Goal: Transaction & Acquisition: Purchase product/service

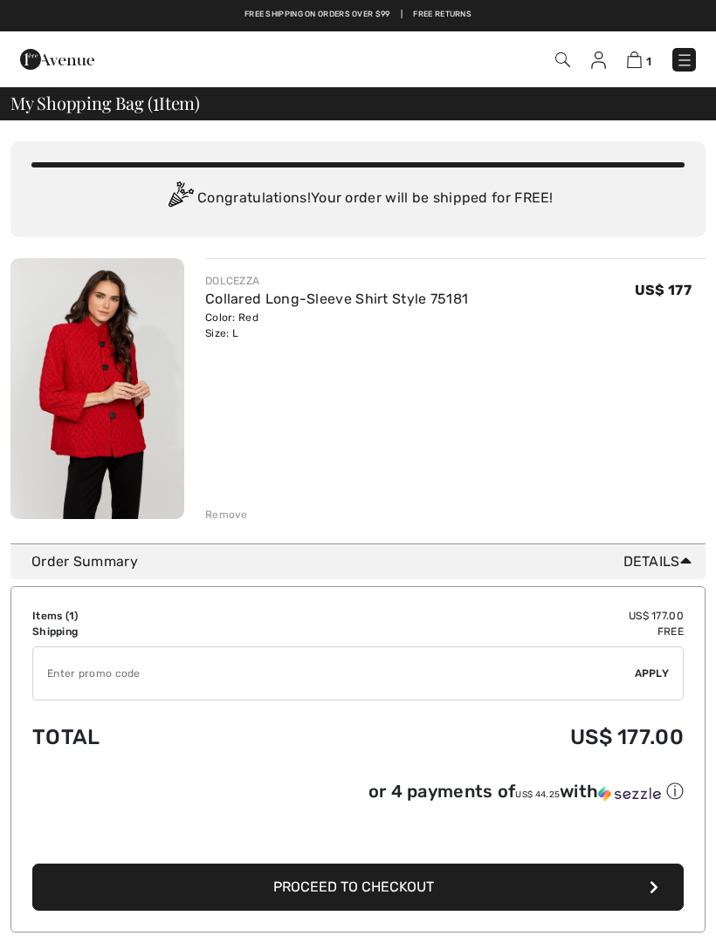
click at [639, 58] on img at bounding box center [634, 59] width 15 height 17
click at [147, 103] on span "My Shopping Bag ( 1 Item)" at bounding box center [104, 102] width 189 height 17
click at [695, 53] on link at bounding box center [684, 60] width 24 height 24
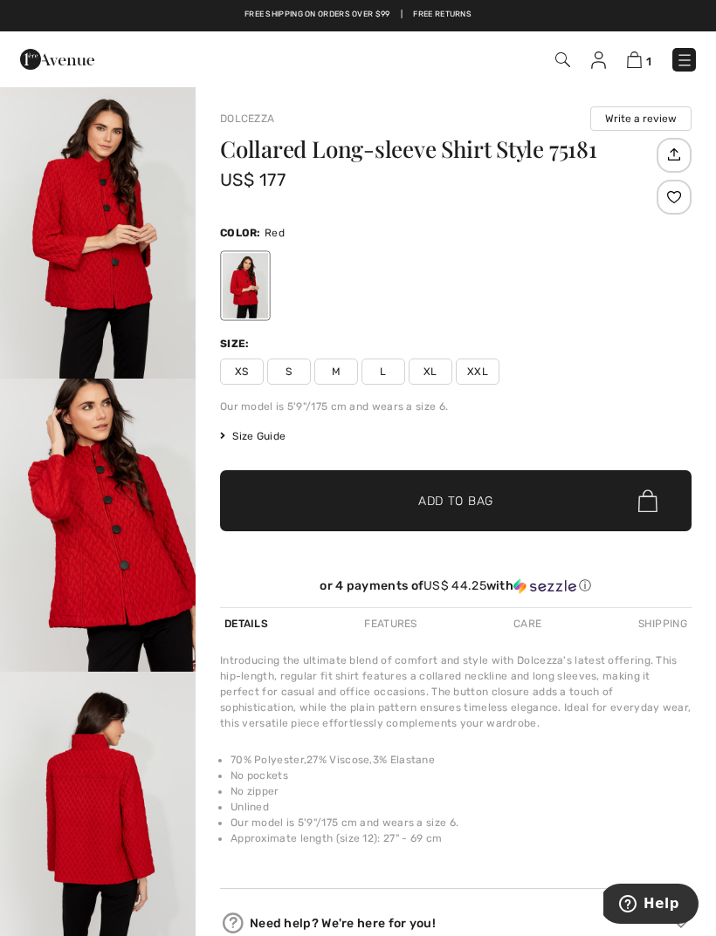
click at [649, 504] on img at bounding box center [647, 501] width 19 height 23
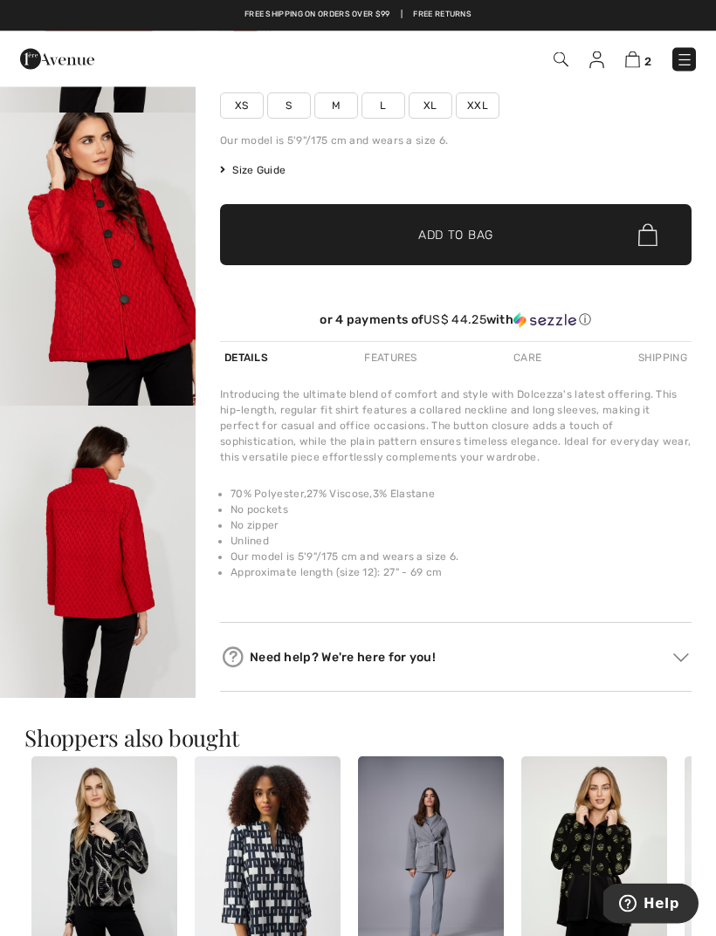
scroll to position [266, 0]
click at [674, 660] on img at bounding box center [681, 658] width 16 height 9
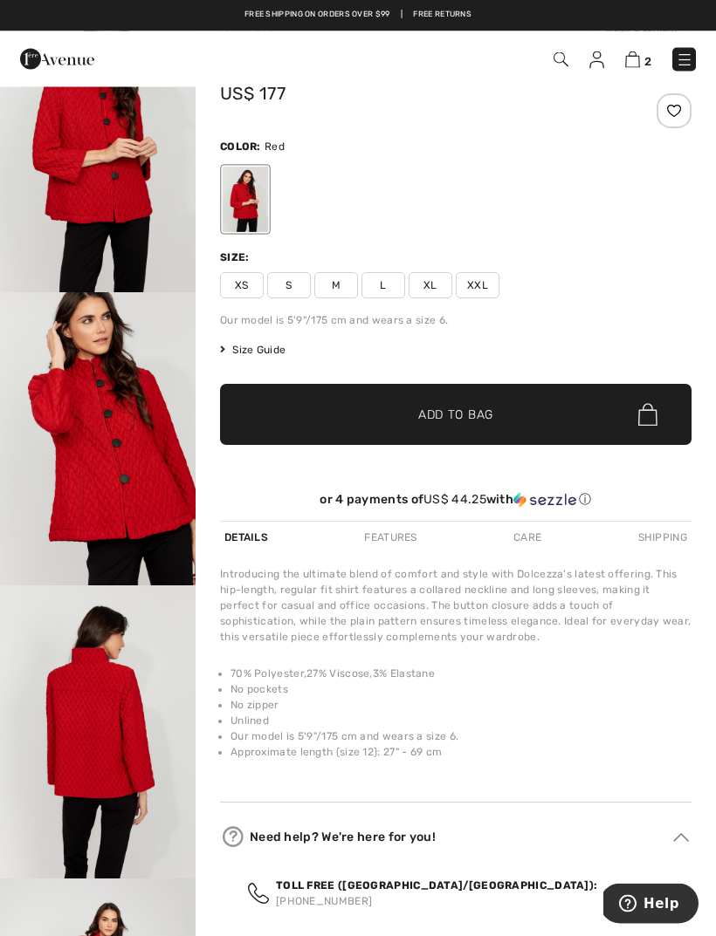
scroll to position [0, 0]
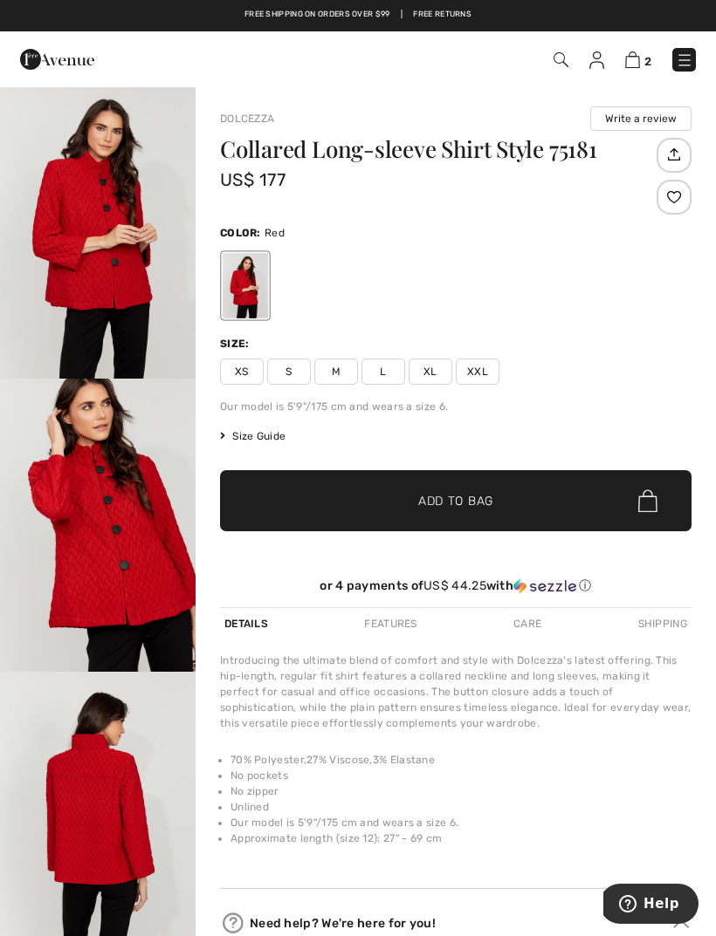
click at [531, 624] on div "Care" at bounding box center [527, 623] width 37 height 31
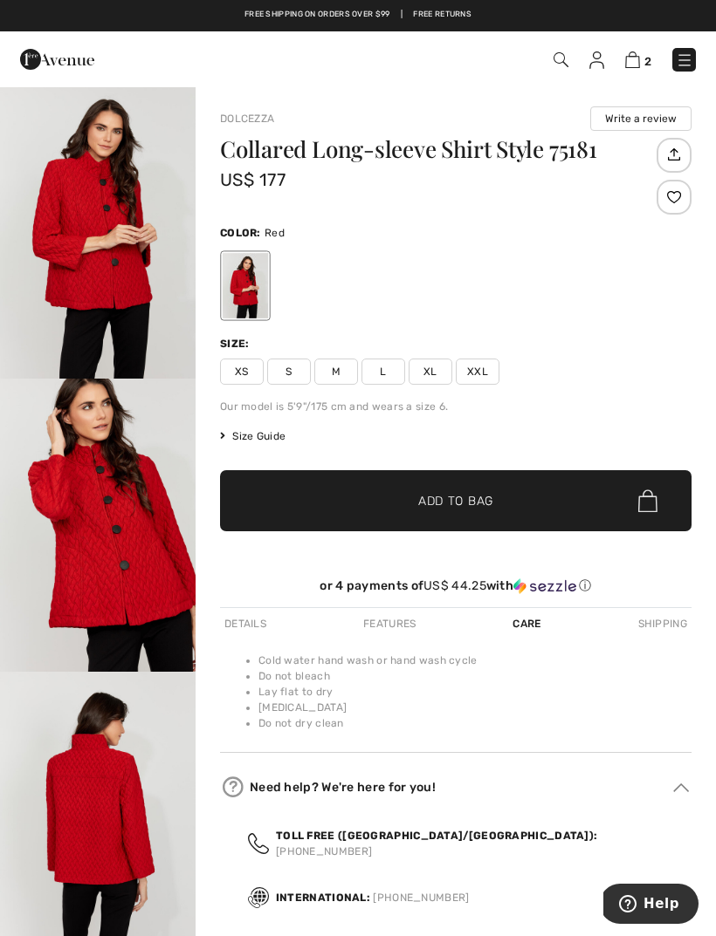
click at [666, 626] on div "Shipping" at bounding box center [663, 623] width 58 height 31
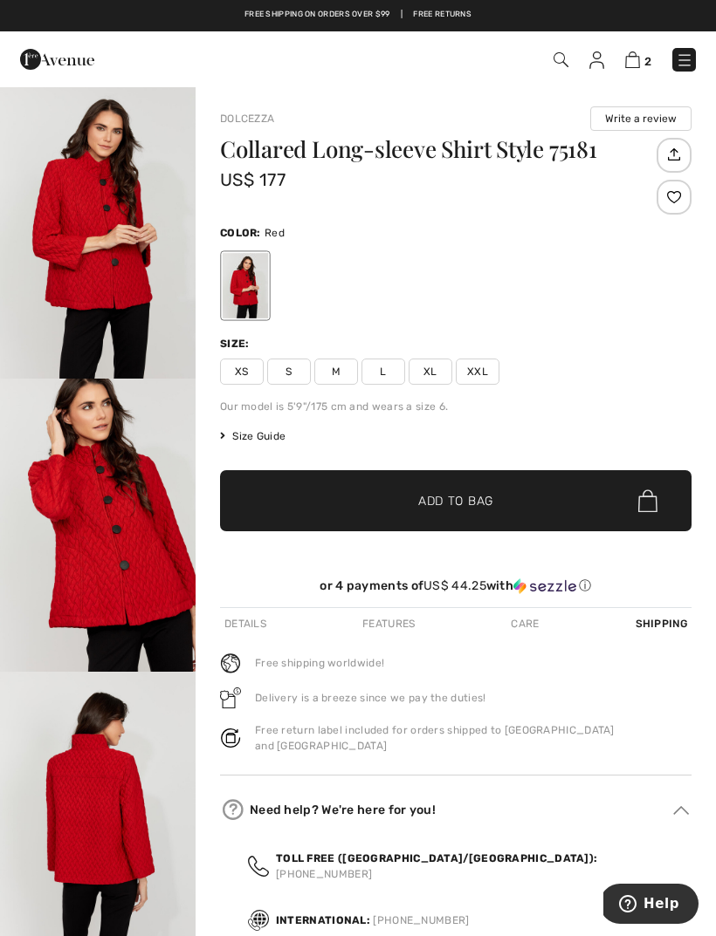
click at [249, 619] on div "Details" at bounding box center [245, 623] width 51 height 31
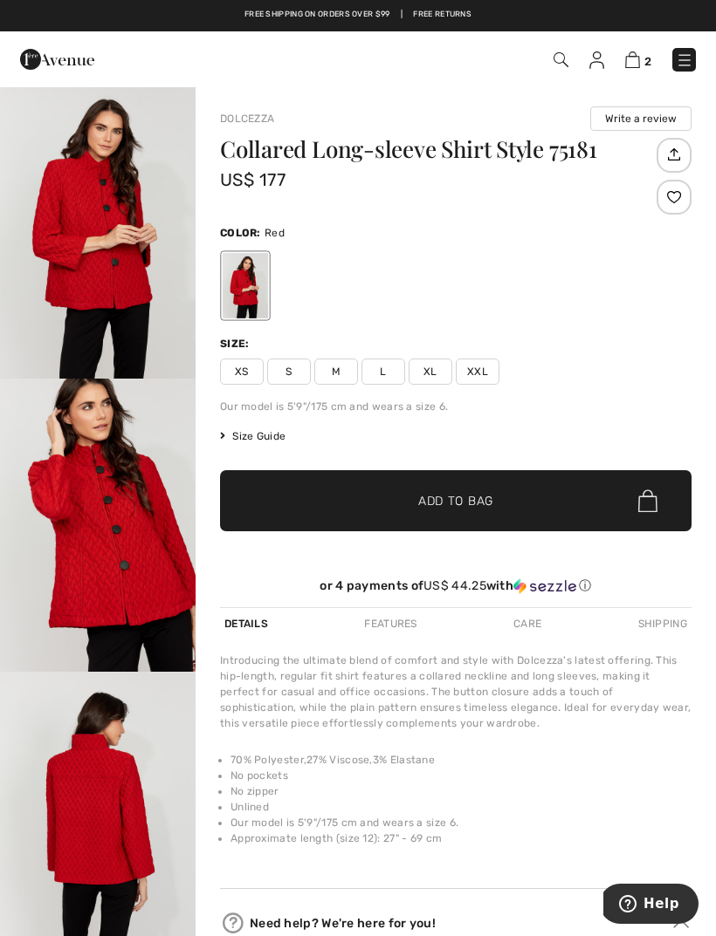
click at [676, 157] on img at bounding box center [673, 155] width 29 height 30
click at [636, 61] on img at bounding box center [632, 59] width 15 height 17
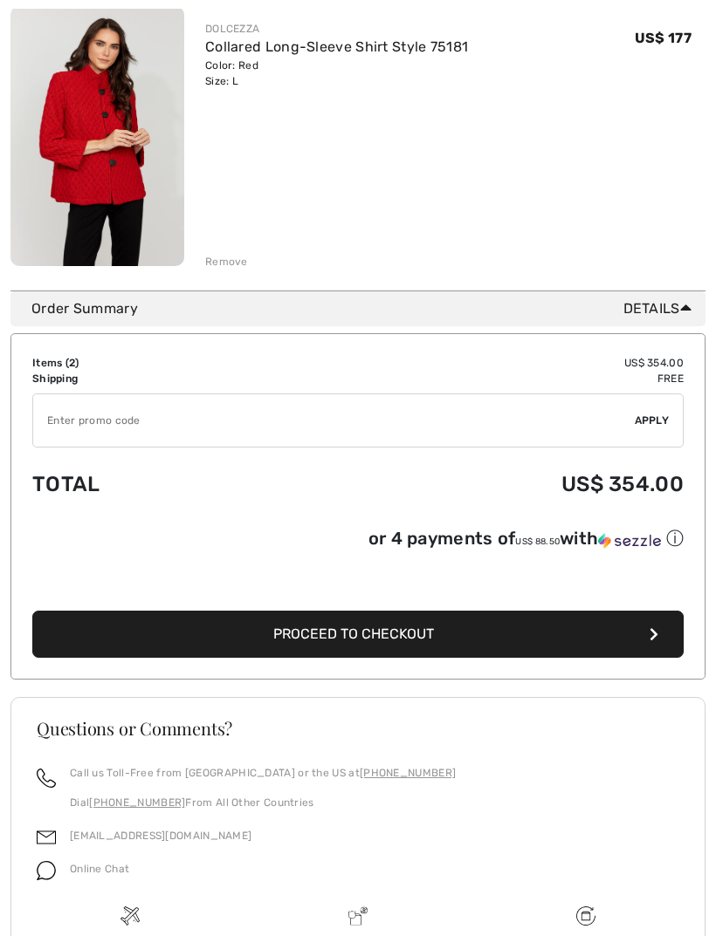
scroll to position [538, 0]
click at [381, 633] on span "Proceed to Checkout" at bounding box center [353, 634] width 161 height 17
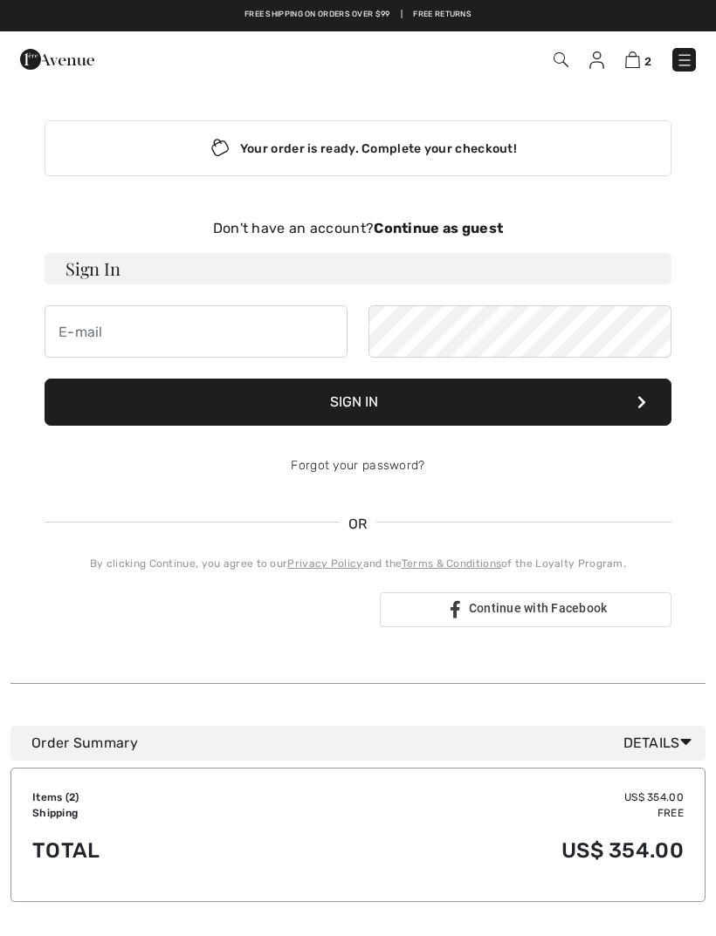
click at [117, 264] on h3 "Sign In" at bounding box center [358, 268] width 627 height 31
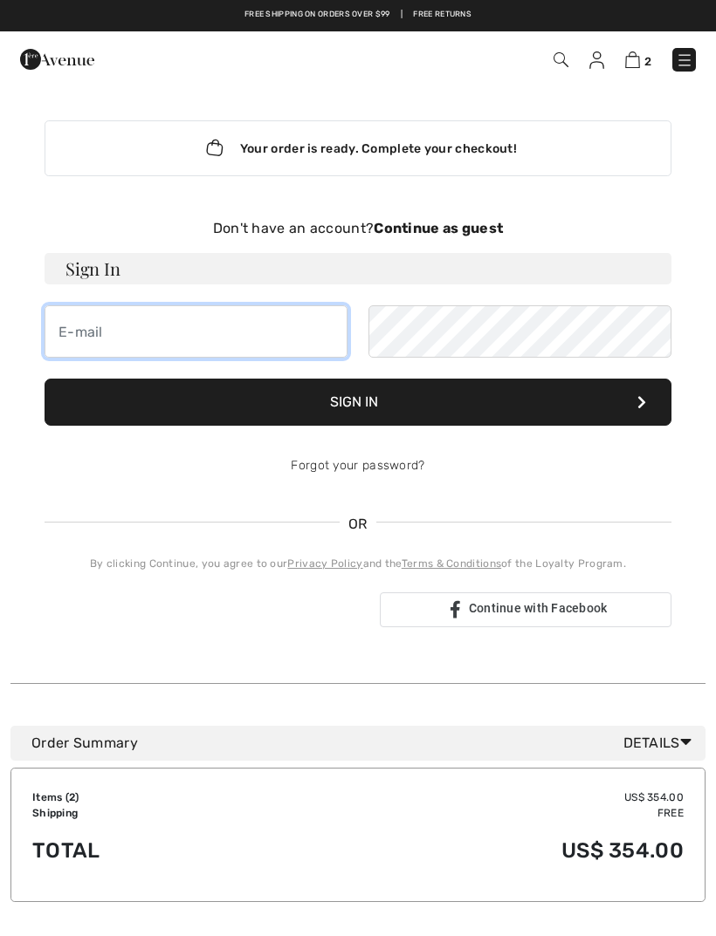
click at [98, 321] on input "email" at bounding box center [196, 331] width 303 height 52
type input "[EMAIL_ADDRESS][DOMAIN_NAME]"
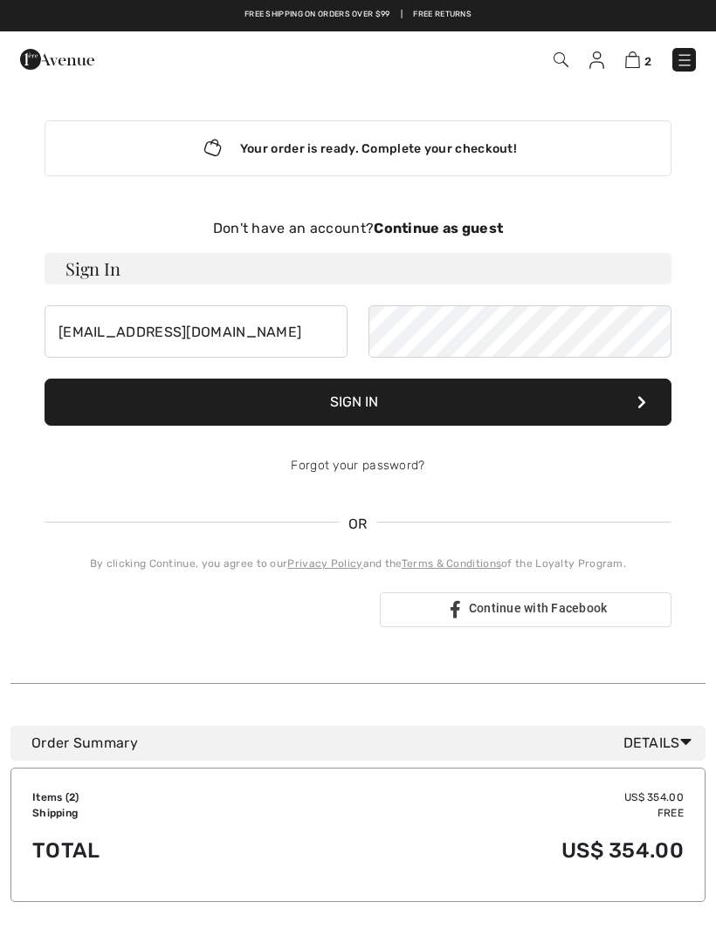
click at [360, 396] on button "Sign In" at bounding box center [358, 402] width 627 height 47
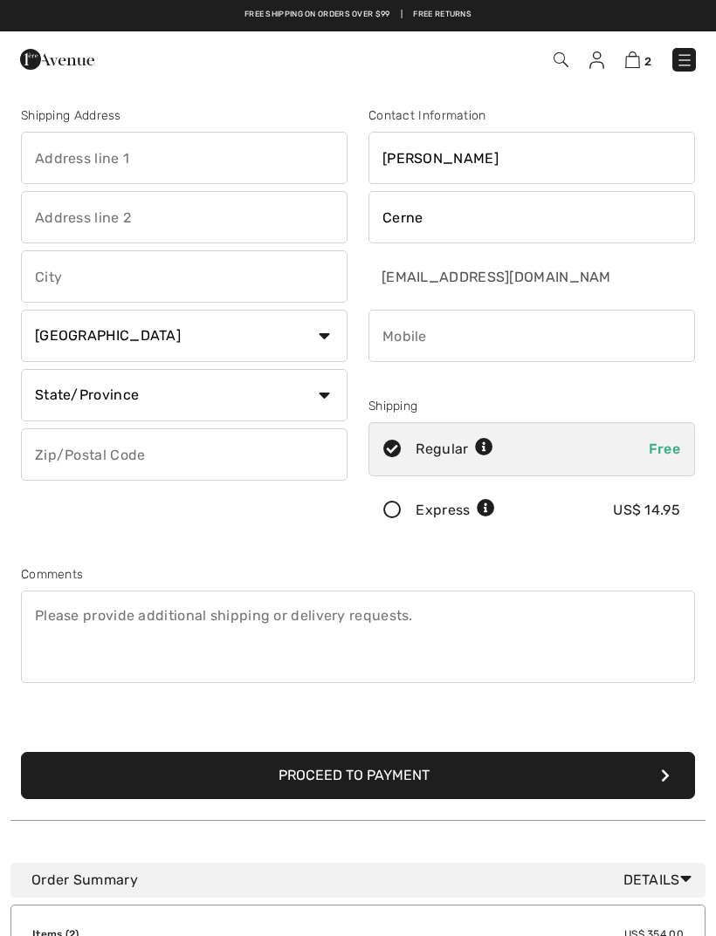
click at [93, 161] on input "text" at bounding box center [184, 158] width 326 height 52
type input "8212 S Park Ave"
click at [57, 281] on input "text" at bounding box center [184, 276] width 326 height 52
type input "Burr Ridge"
click at [327, 338] on select "Country Canada United States Afghanistan Aland Islands Albania Algeria American…" at bounding box center [184, 336] width 326 height 52
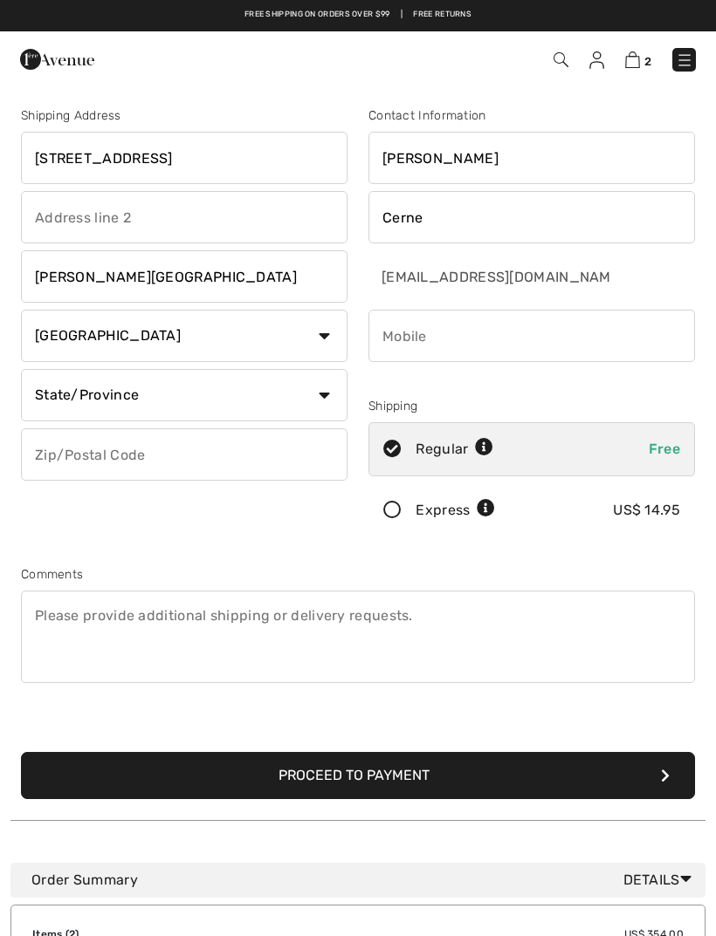
select select "US"
click at [334, 387] on select "State/Province Alabama Alaska American Samoa Arizona Arkansas California Colora…" at bounding box center [184, 395] width 326 height 52
select select "IL"
click at [79, 447] on input "text" at bounding box center [184, 454] width 326 height 52
type input "60527"
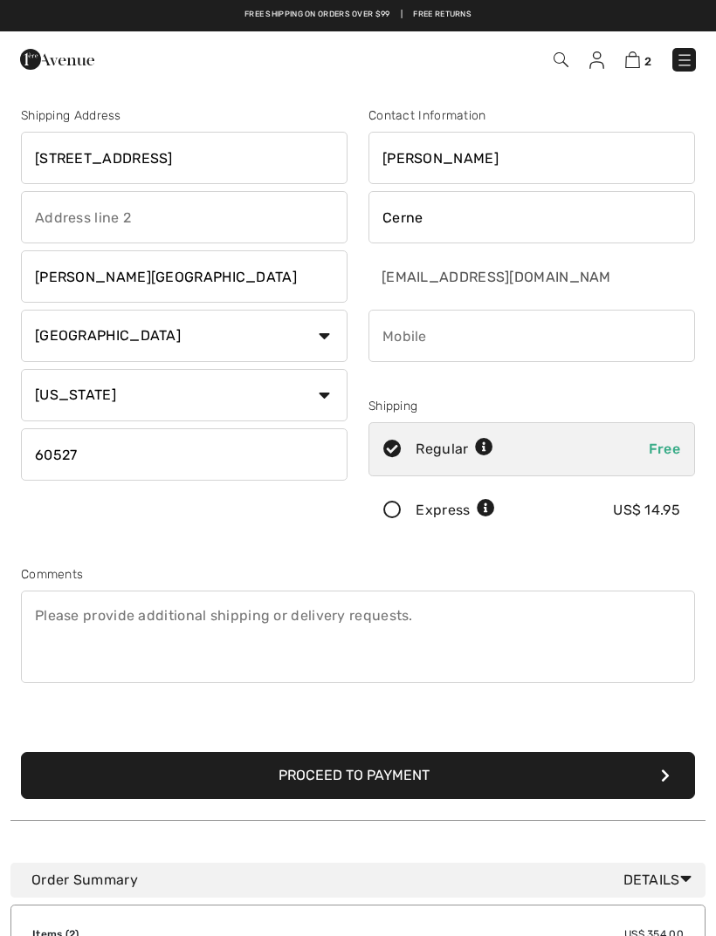
click at [408, 334] on input "phone" at bounding box center [531, 336] width 326 height 52
type input "16304843308"
click at [398, 514] on icon at bounding box center [392, 511] width 46 height 18
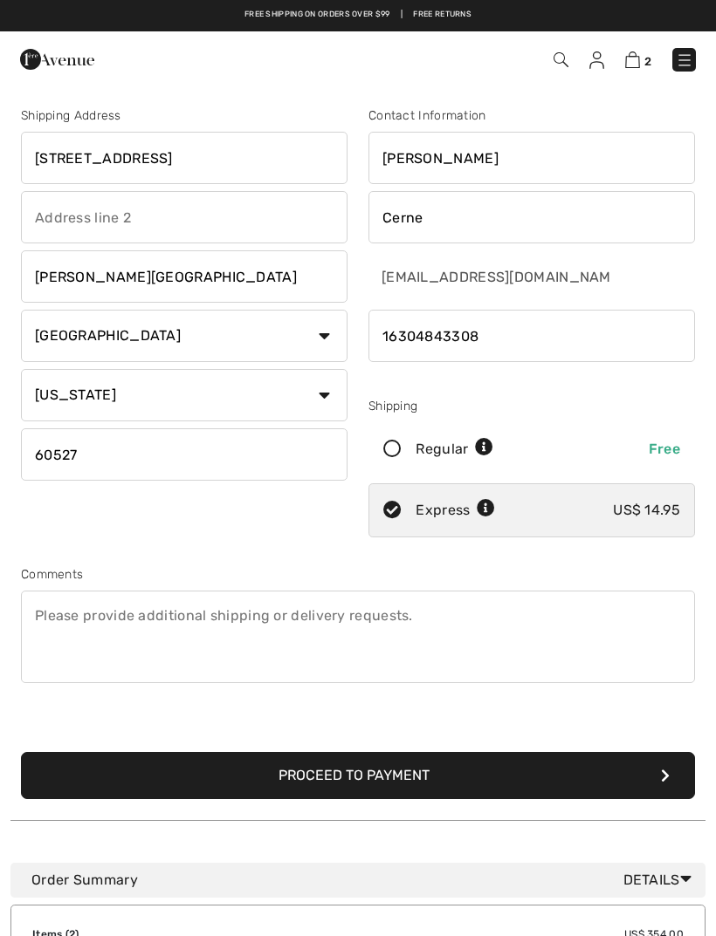
click at [51, 645] on textarea at bounding box center [358, 637] width 674 height 93
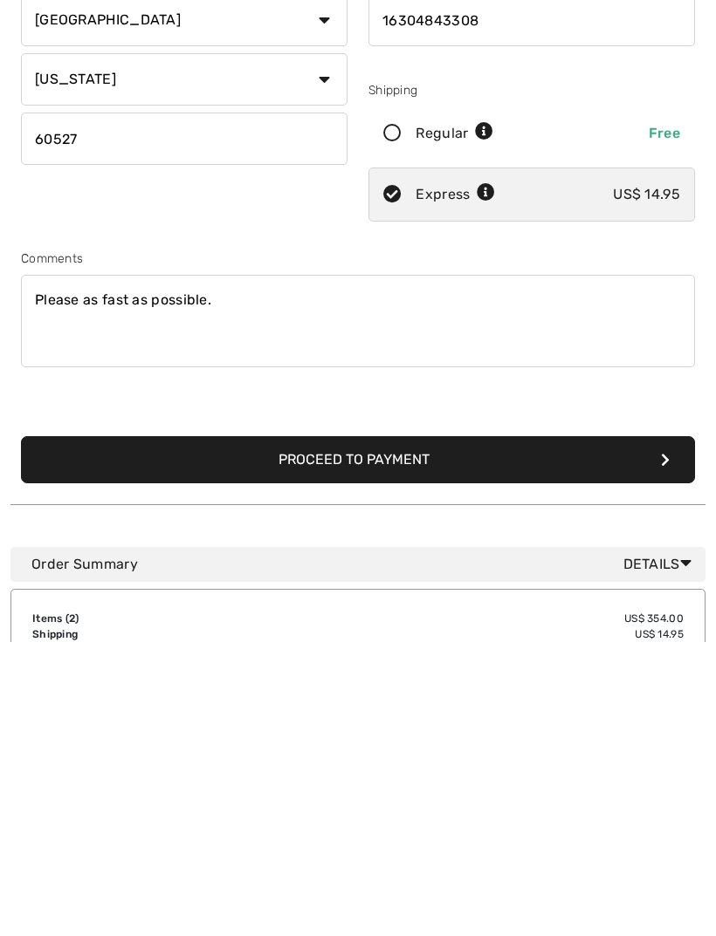
type textarea "Please as fast as possible."
click at [376, 730] on button "Proceed to Payment" at bounding box center [358, 753] width 674 height 47
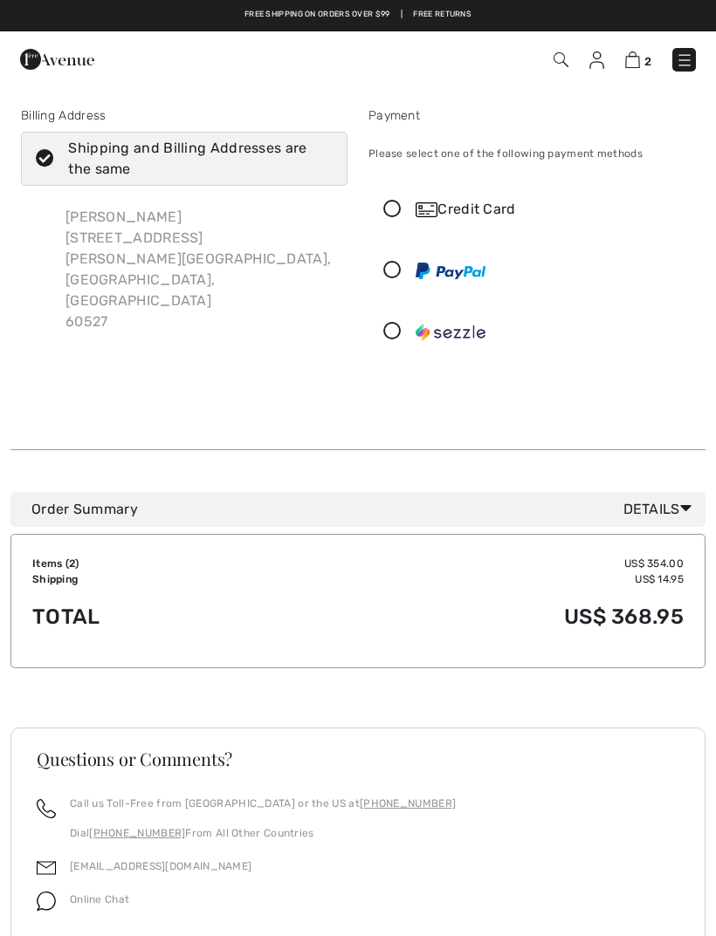
click at [386, 211] on icon at bounding box center [392, 210] width 46 height 18
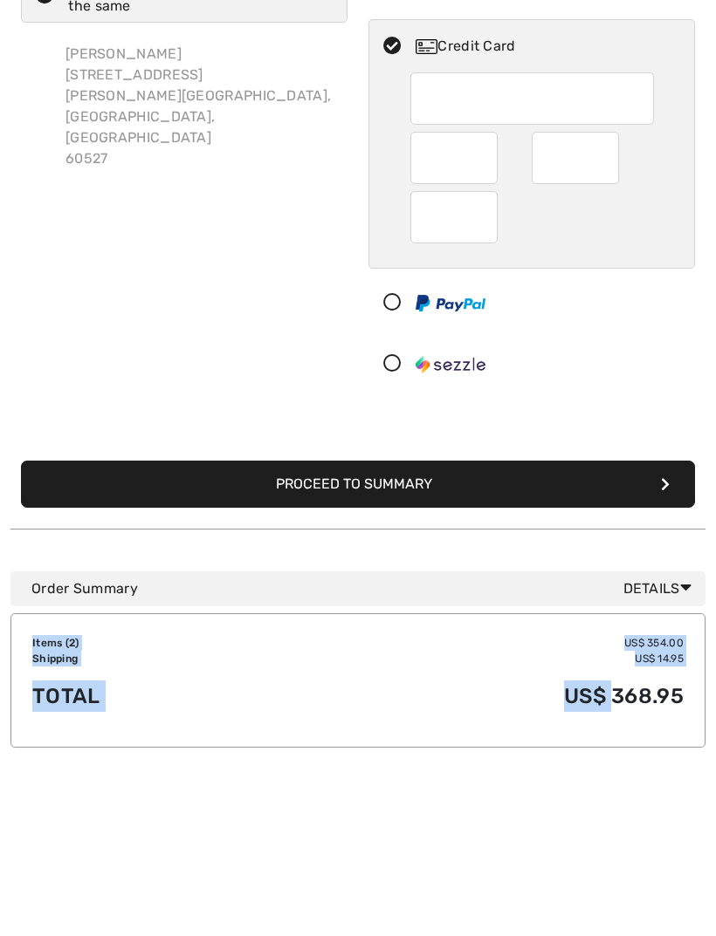
click at [367, 624] on button "Proceed to Summary" at bounding box center [358, 647] width 674 height 47
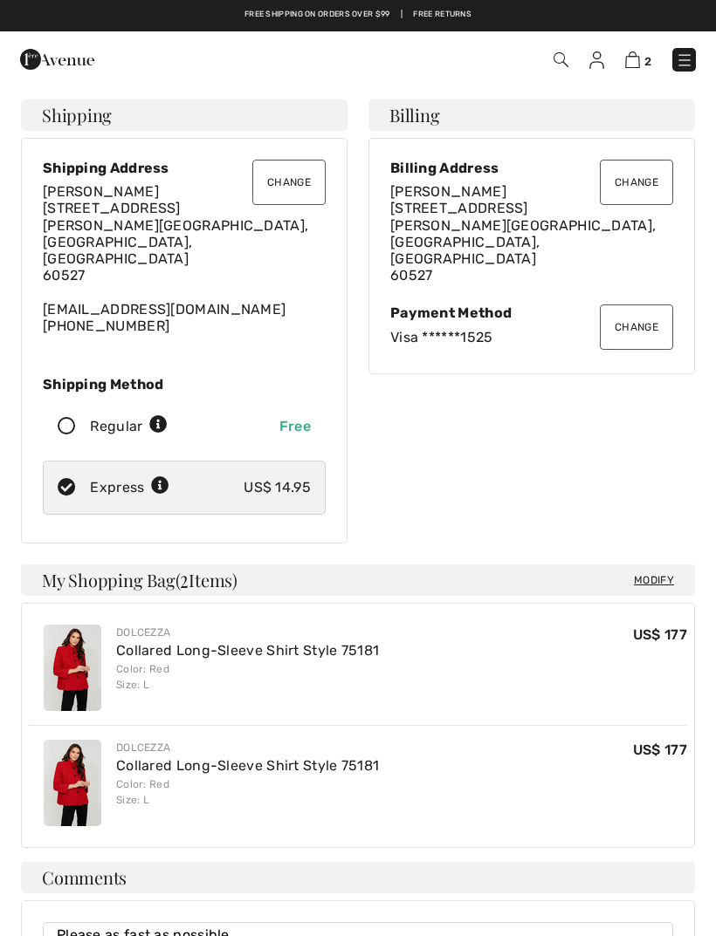
click at [641, 305] on button "Change" at bounding box center [636, 327] width 73 height 45
click at [643, 305] on button "Change" at bounding box center [636, 327] width 73 height 45
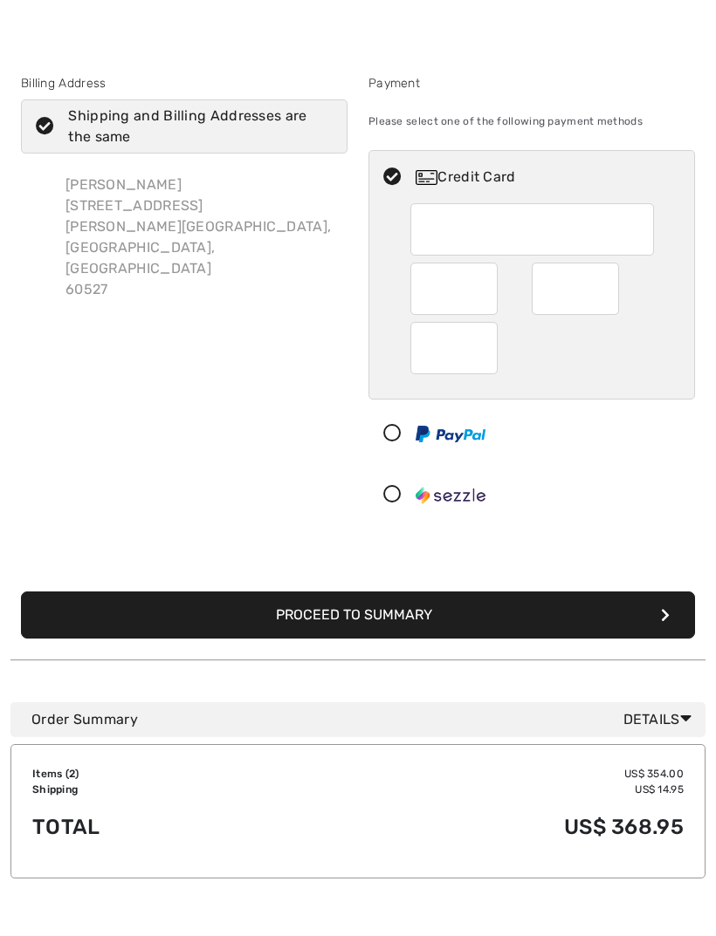
click at [671, 614] on button "Proceed to Summary" at bounding box center [358, 615] width 674 height 47
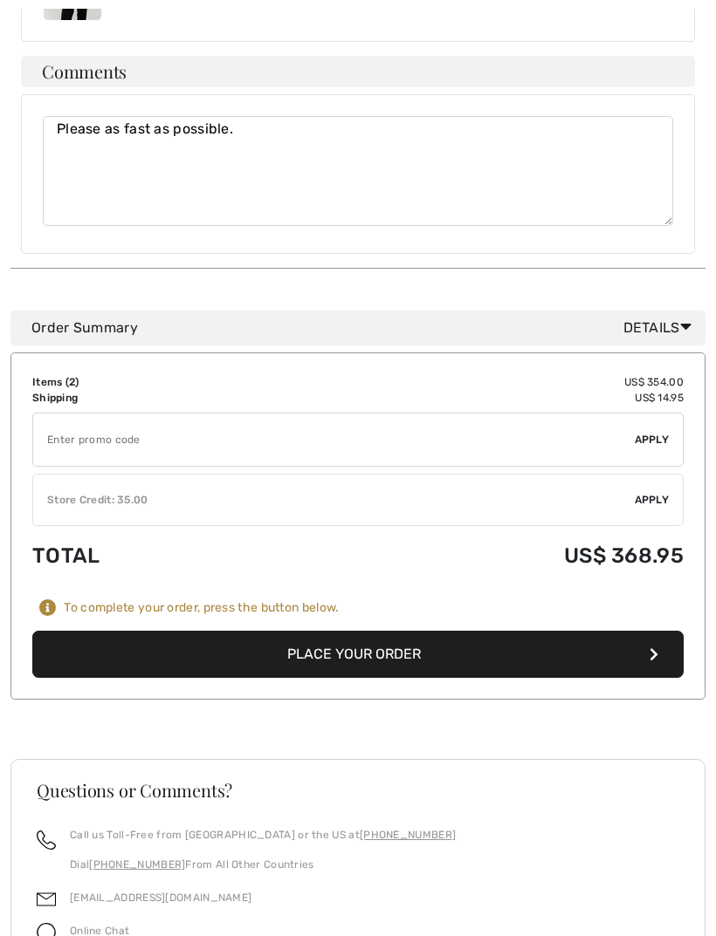
scroll to position [807, 0]
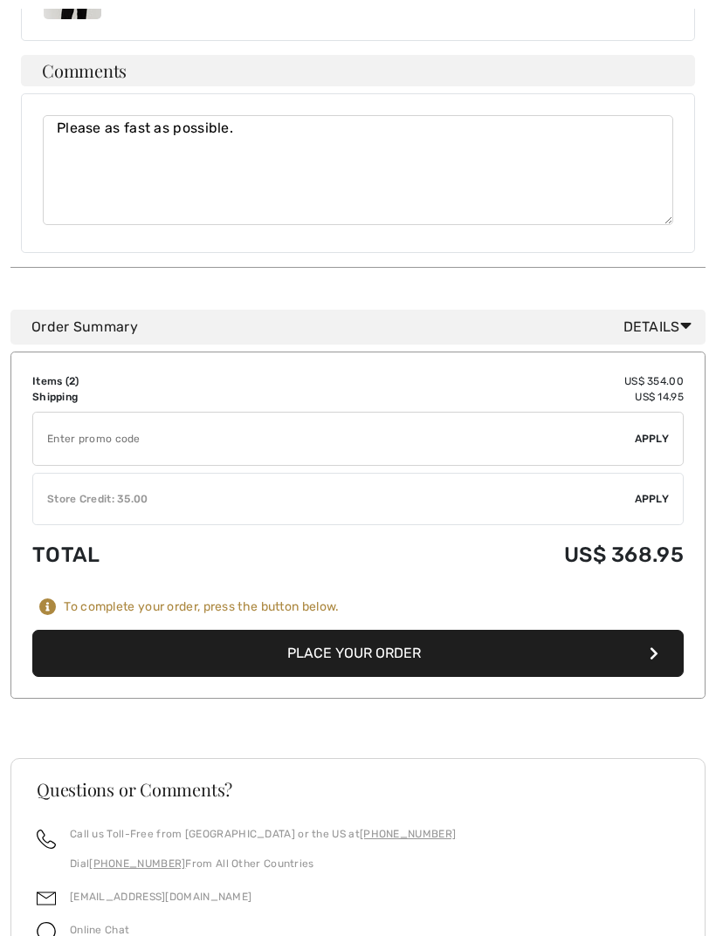
click at [354, 630] on button "Place Your Order" at bounding box center [357, 653] width 651 height 47
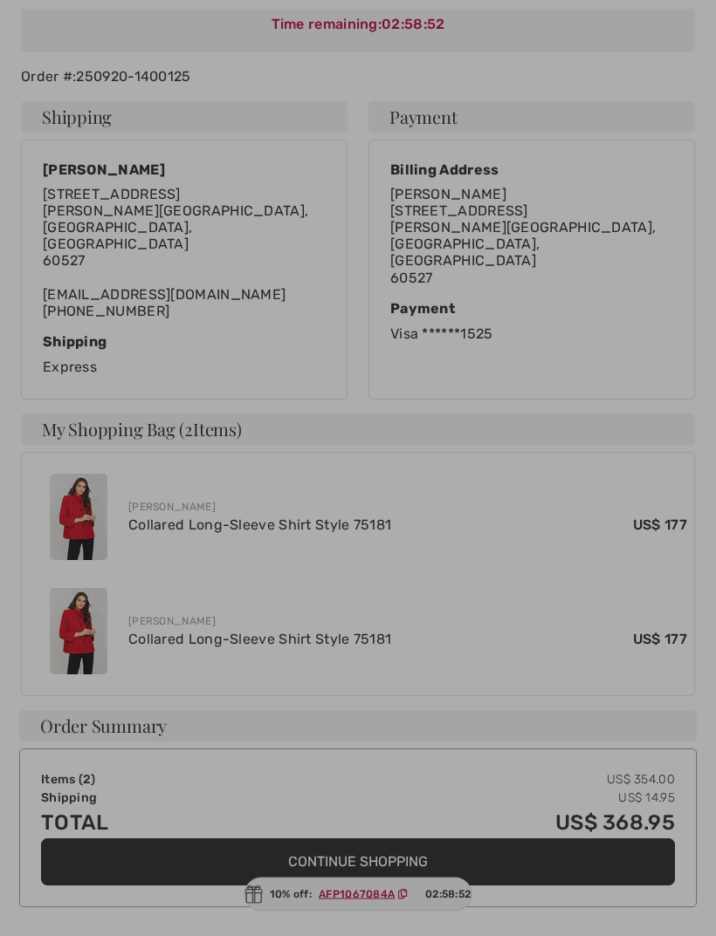
scroll to position [319, 0]
click at [355, 936] on div at bounding box center [358, 468] width 716 height 936
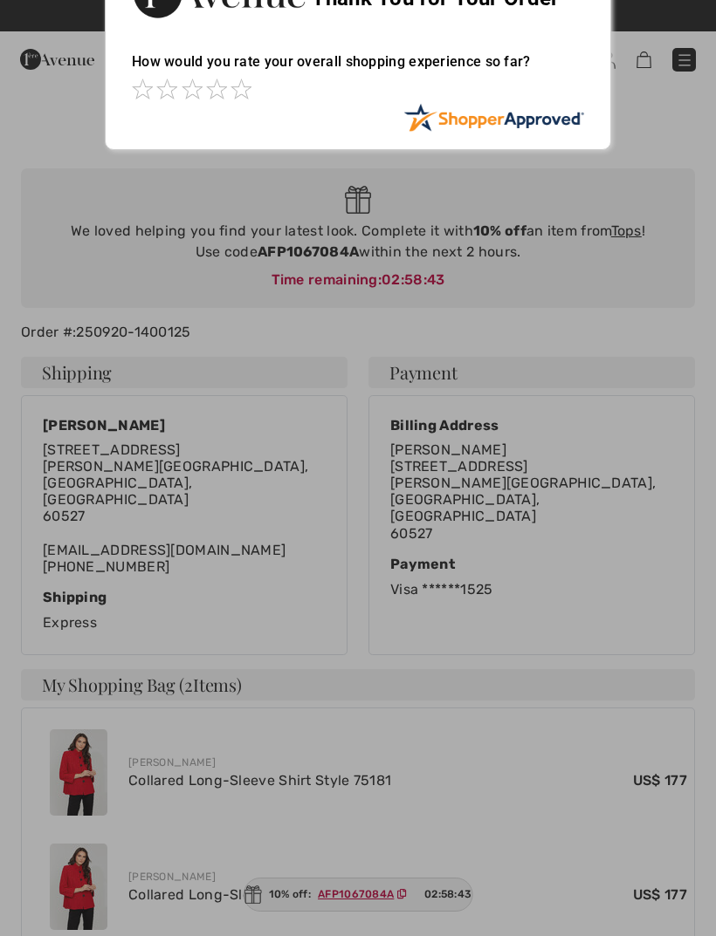
scroll to position [0, 0]
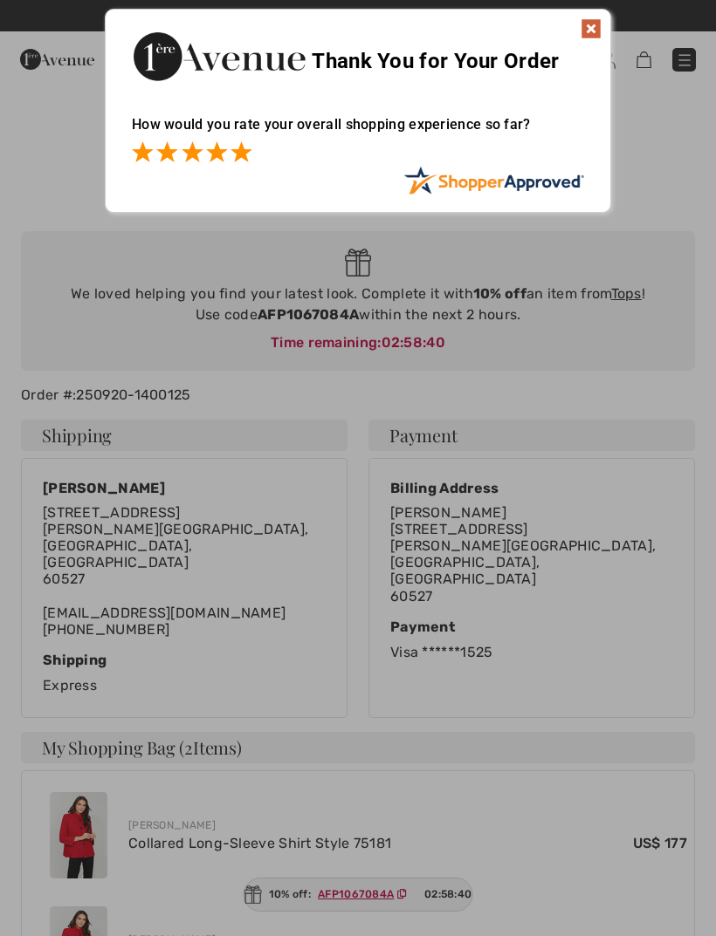
click at [246, 141] on span at bounding box center [240, 151] width 21 height 21
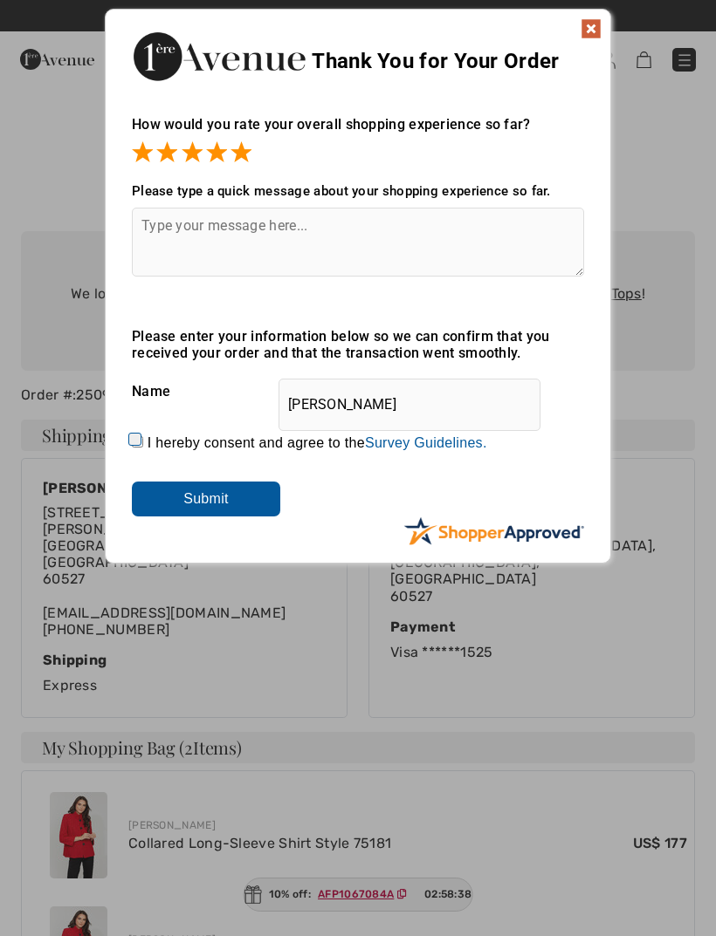
click at [202, 493] on input "Submit" at bounding box center [206, 499] width 148 height 35
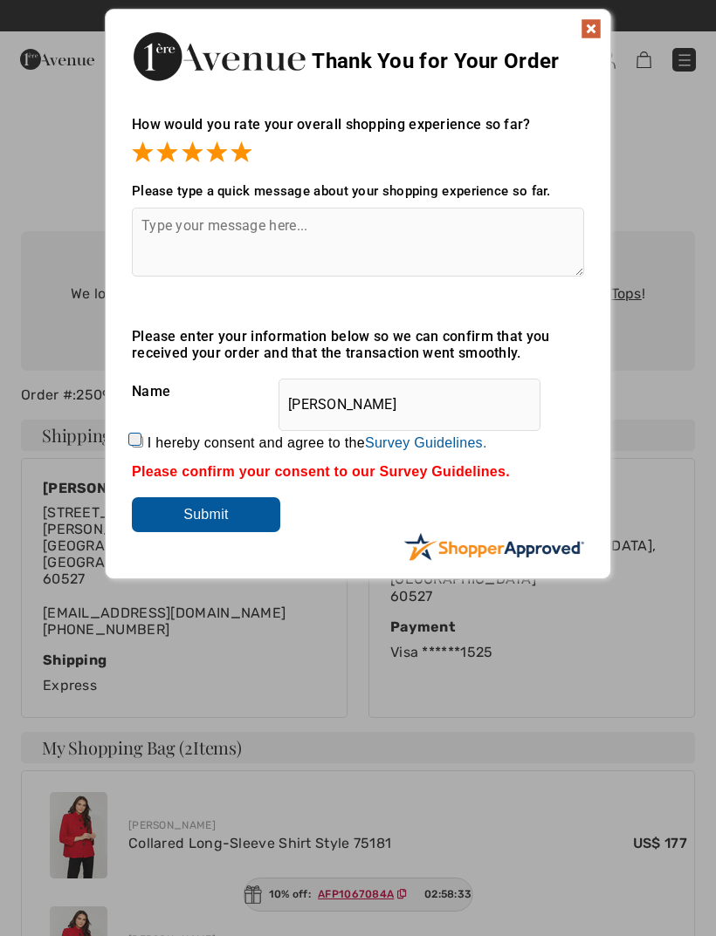
click at [208, 520] on input "Submit" at bounding box center [206, 514] width 148 height 35
click at [363, 464] on div "I hereby consent and agree to the By submitting a review, you grant permission …" at bounding box center [358, 443] width 452 height 42
click at [163, 226] on textarea at bounding box center [358, 242] width 452 height 69
type textarea "Good soft wear"
click at [581, 31] on img at bounding box center [590, 28] width 21 height 21
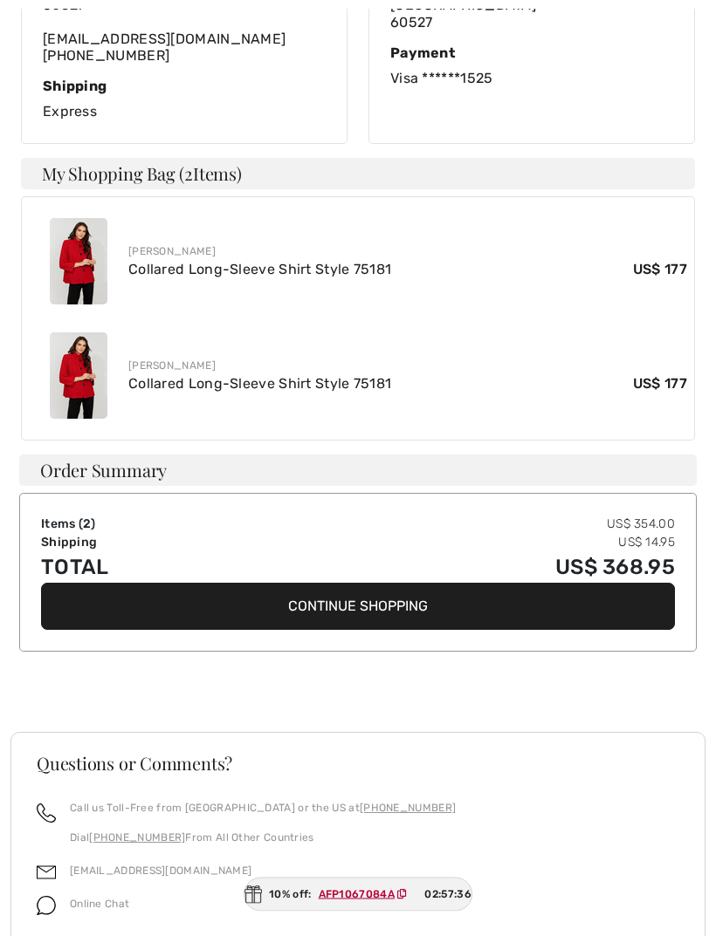
scroll to position [576, 0]
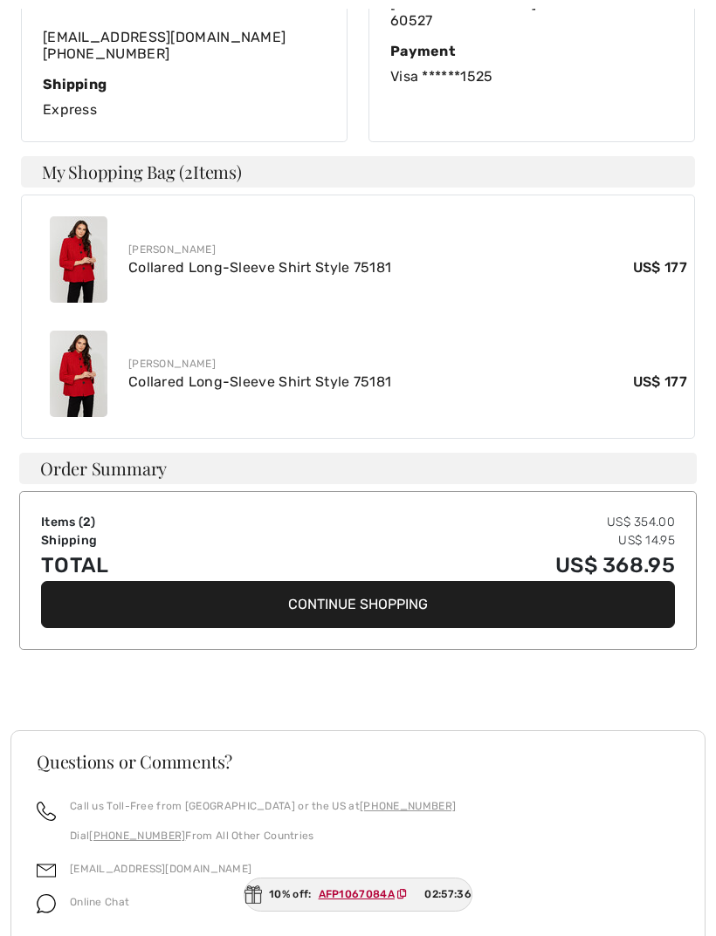
click at [364, 581] on button "Continue Shopping" at bounding box center [358, 604] width 634 height 47
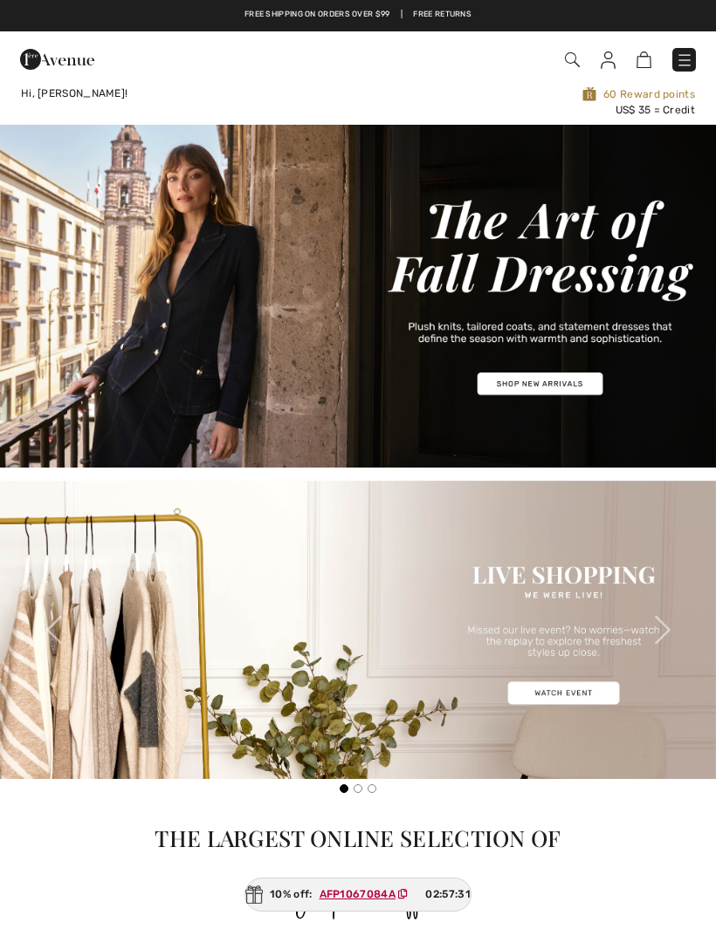
checkbox input "true"
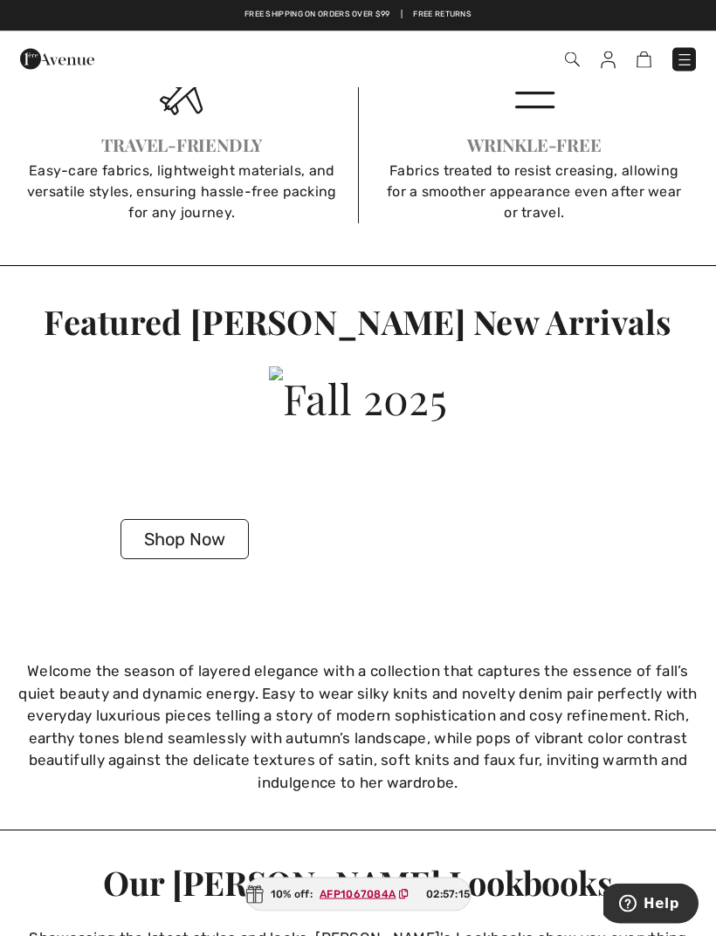
scroll to position [2062, 0]
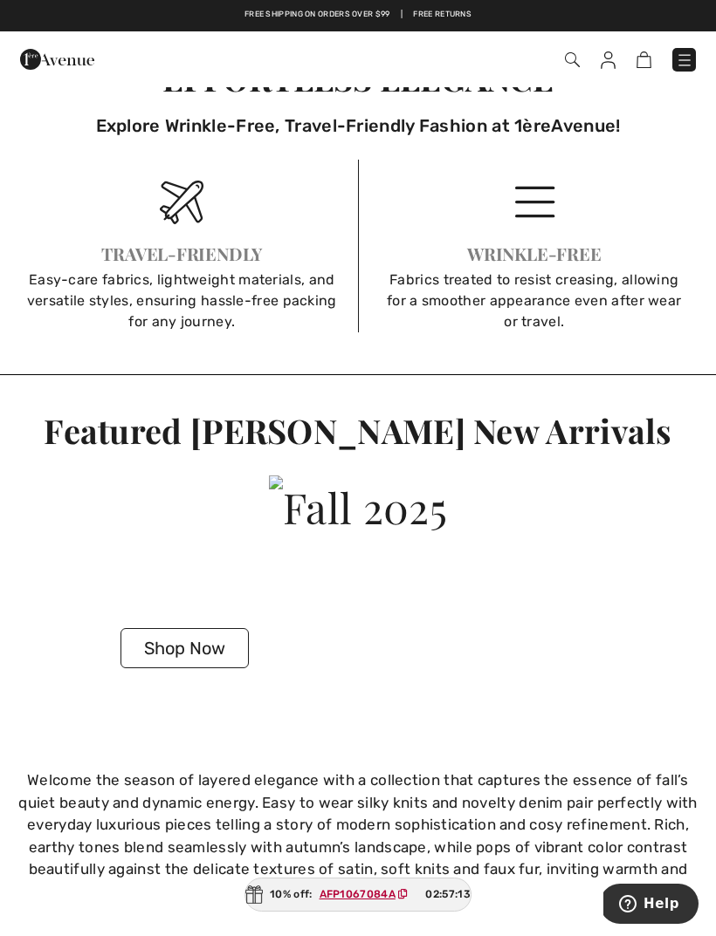
click at [188, 637] on button "Shop Now" at bounding box center [184, 648] width 128 height 40
click at [187, 648] on button "Shop Now" at bounding box center [184, 648] width 128 height 40
click at [182, 634] on button "Shop Now" at bounding box center [184, 647] width 128 height 40
click at [178, 627] on button "Shop Now" at bounding box center [184, 647] width 128 height 40
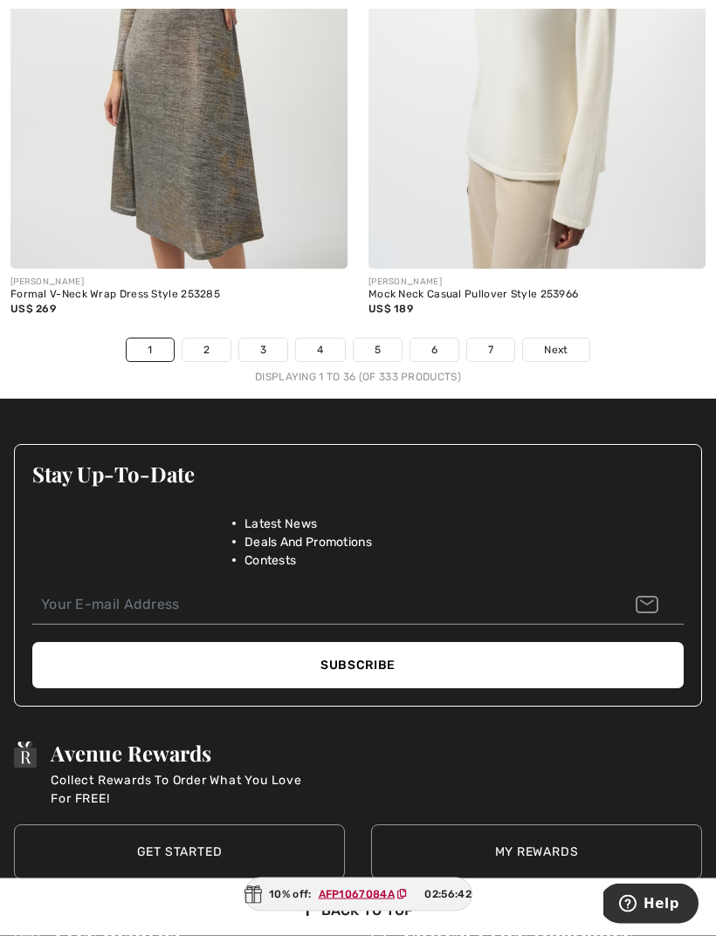
scroll to position [10878, 0]
click at [565, 342] on span "Next" at bounding box center [556, 350] width 24 height 16
click at [555, 342] on span "Next" at bounding box center [556, 350] width 24 height 16
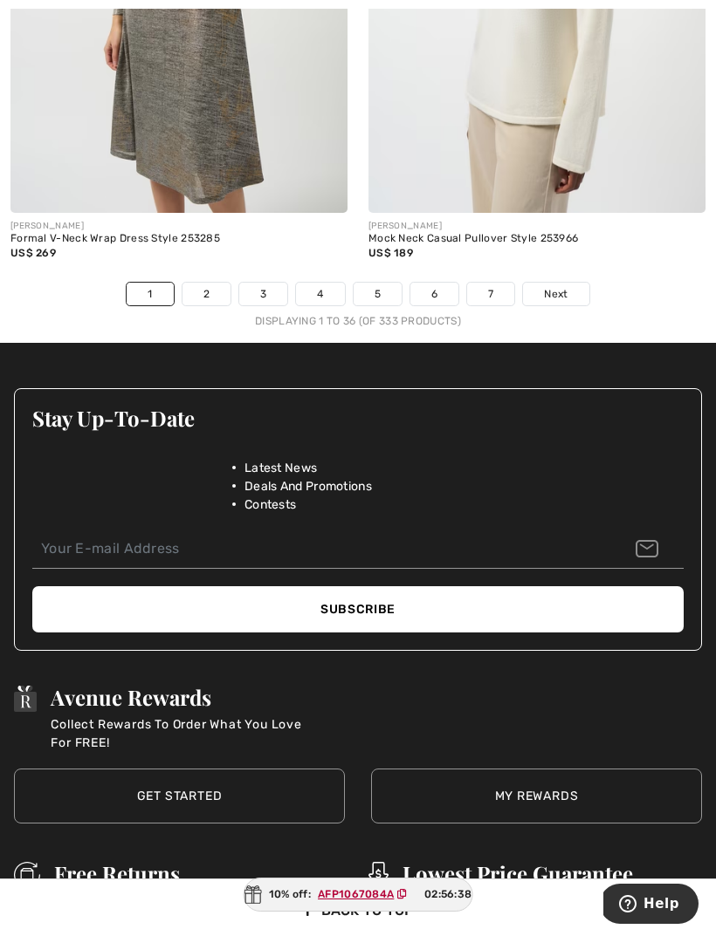
click at [208, 283] on link "2" at bounding box center [206, 294] width 48 height 23
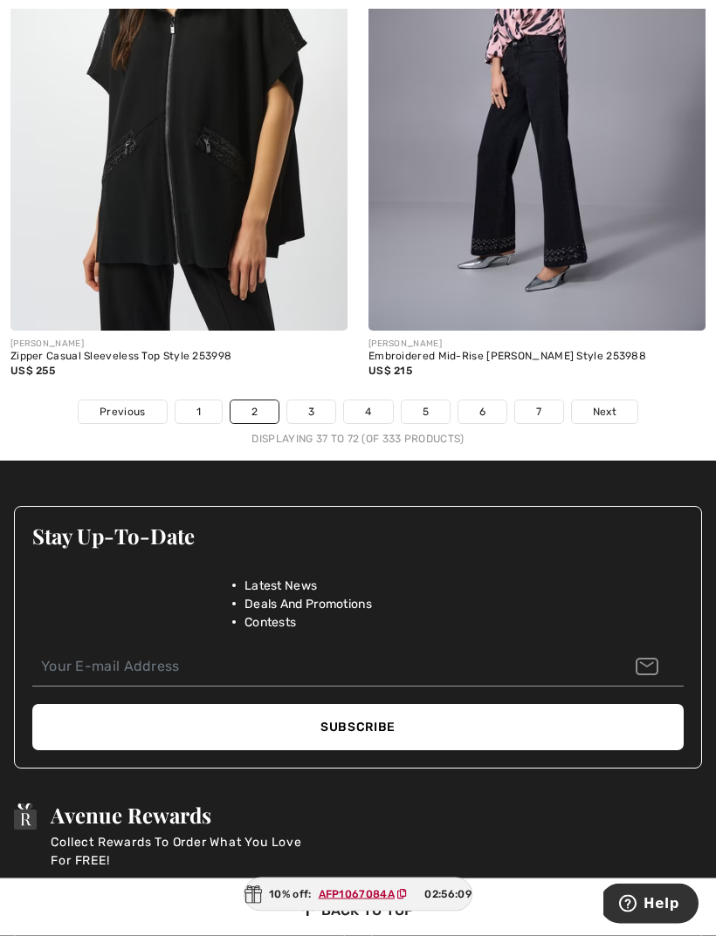
scroll to position [10819, 0]
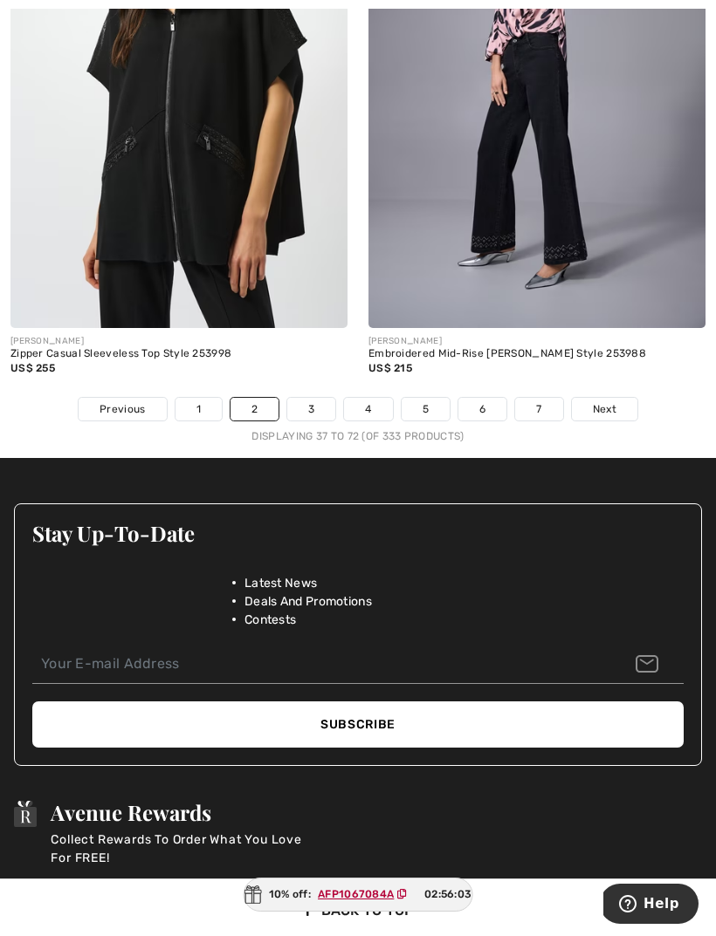
click at [300, 398] on link "3" at bounding box center [311, 409] width 48 height 23
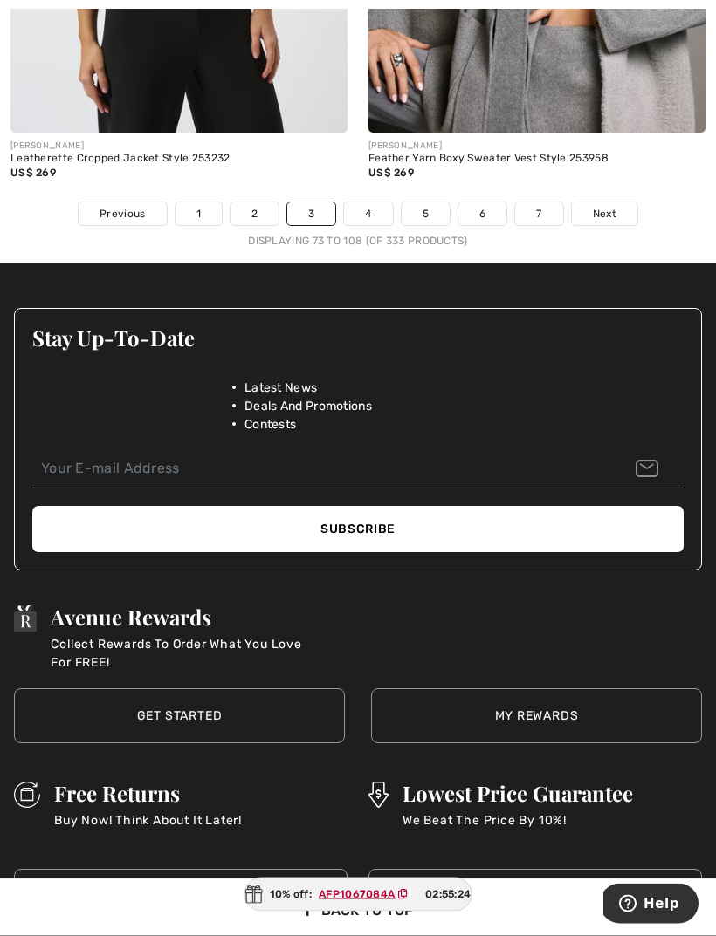
scroll to position [10985, 0]
click at [373, 202] on link "4" at bounding box center [368, 213] width 48 height 23
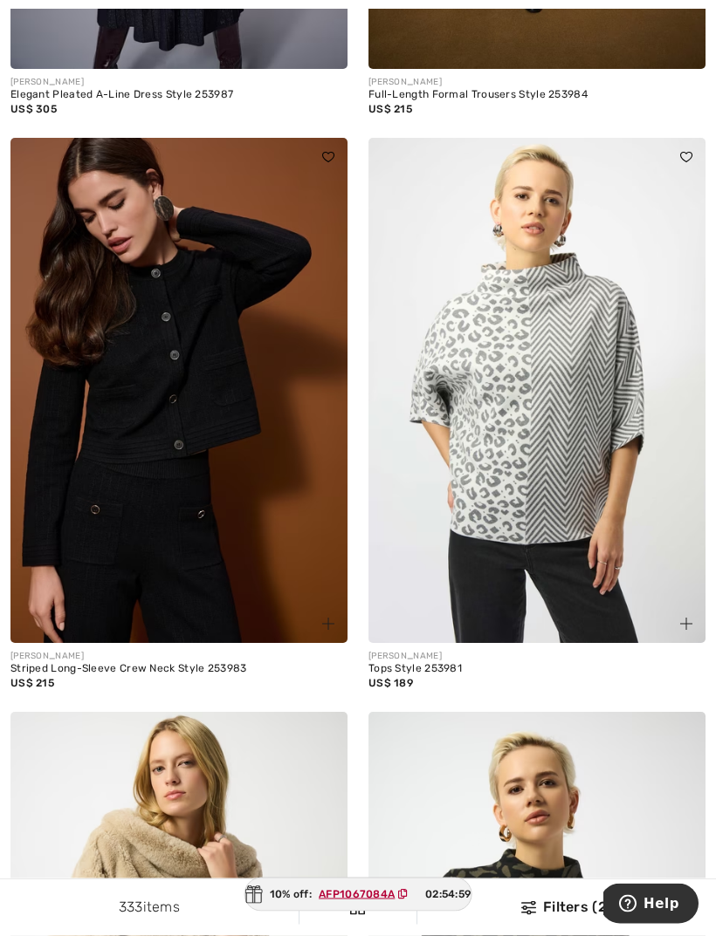
scroll to position [8494, 0]
click at [160, 463] on img at bounding box center [178, 390] width 337 height 505
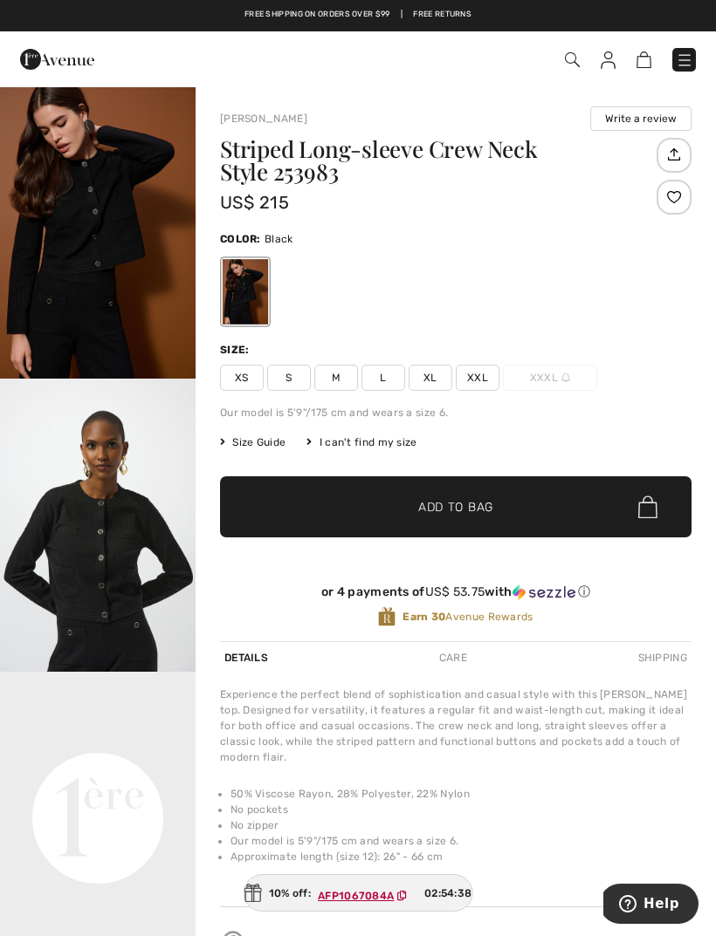
click at [113, 234] on img "1 / 5" at bounding box center [97, 232] width 195 height 293
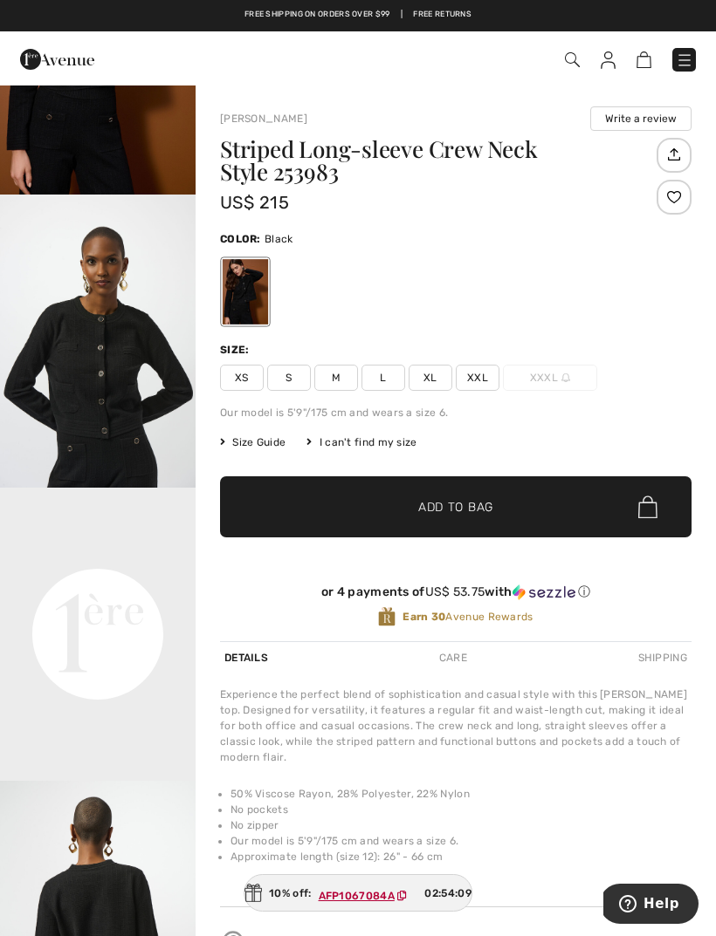
scroll to position [177, 0]
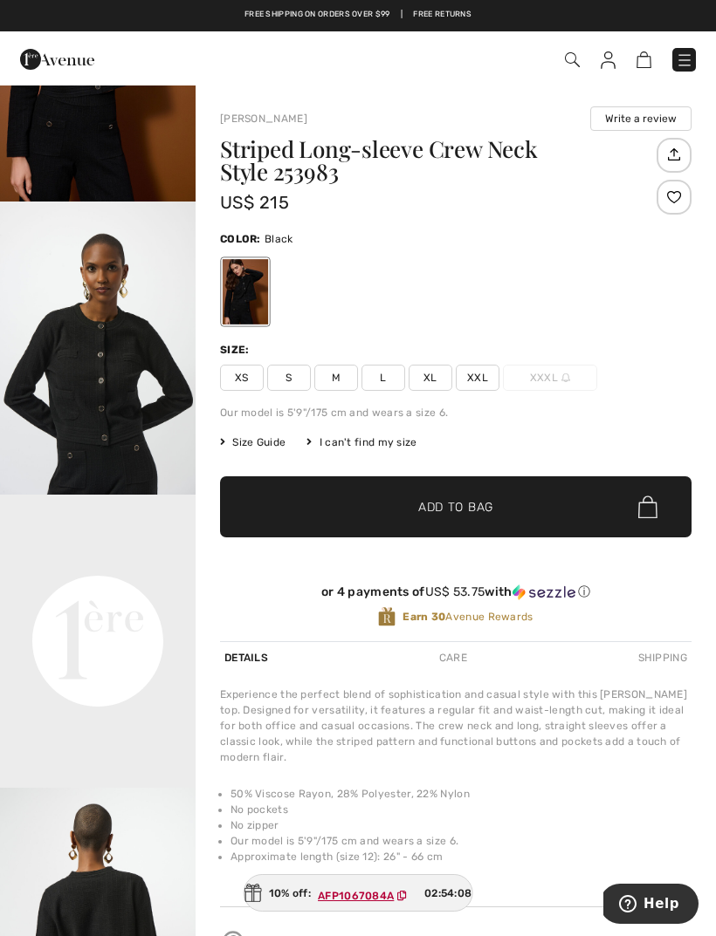
click at [112, 593] on video "Your browser does not support the video tag." at bounding box center [97, 544] width 195 height 98
click at [111, 593] on video "Your browser does not support the video tag." at bounding box center [97, 544] width 195 height 98
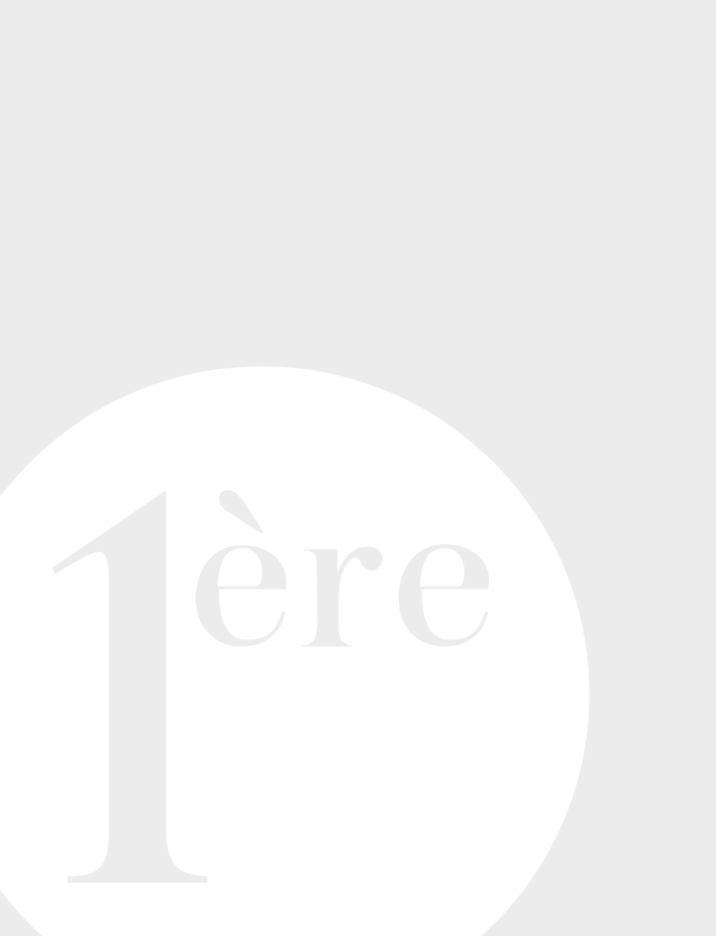
scroll to position [216, 0]
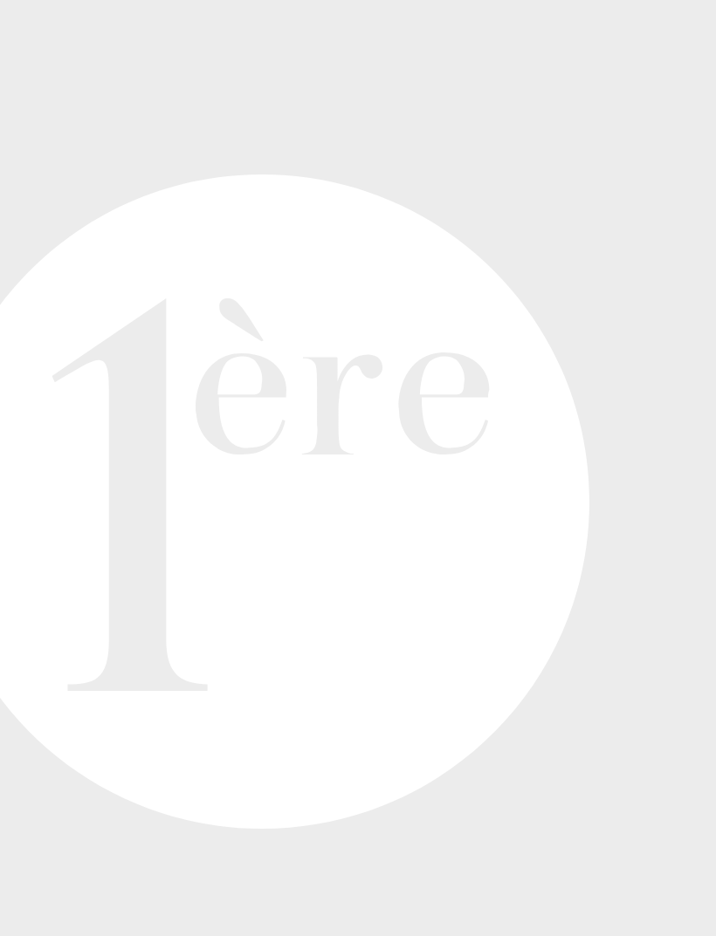
click at [72, 456] on video "Your browser does not support the video tag." at bounding box center [97, 505] width 195 height 98
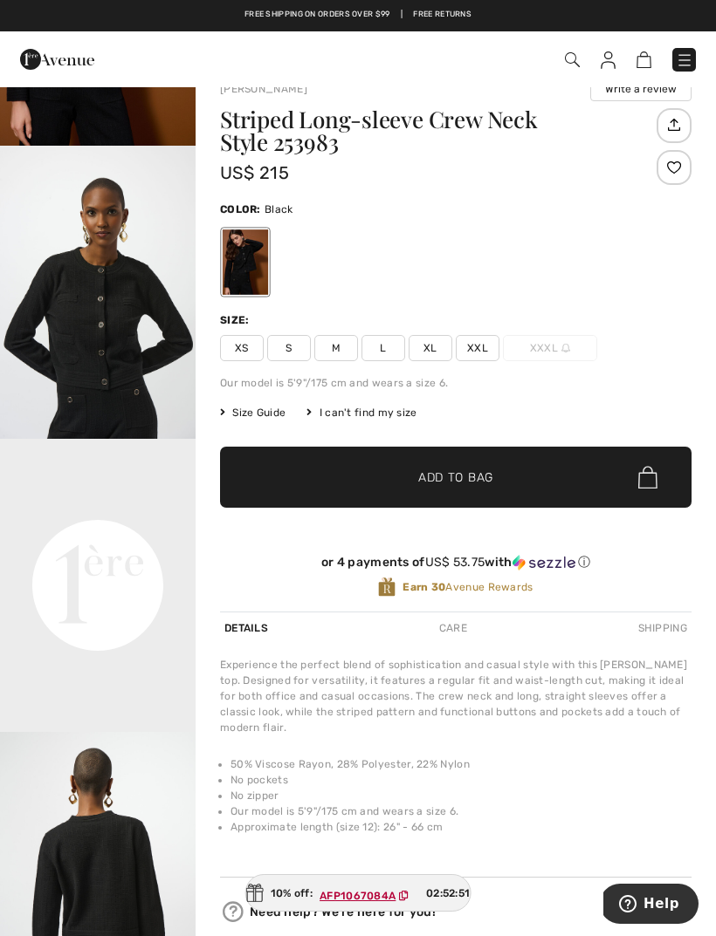
scroll to position [0, 0]
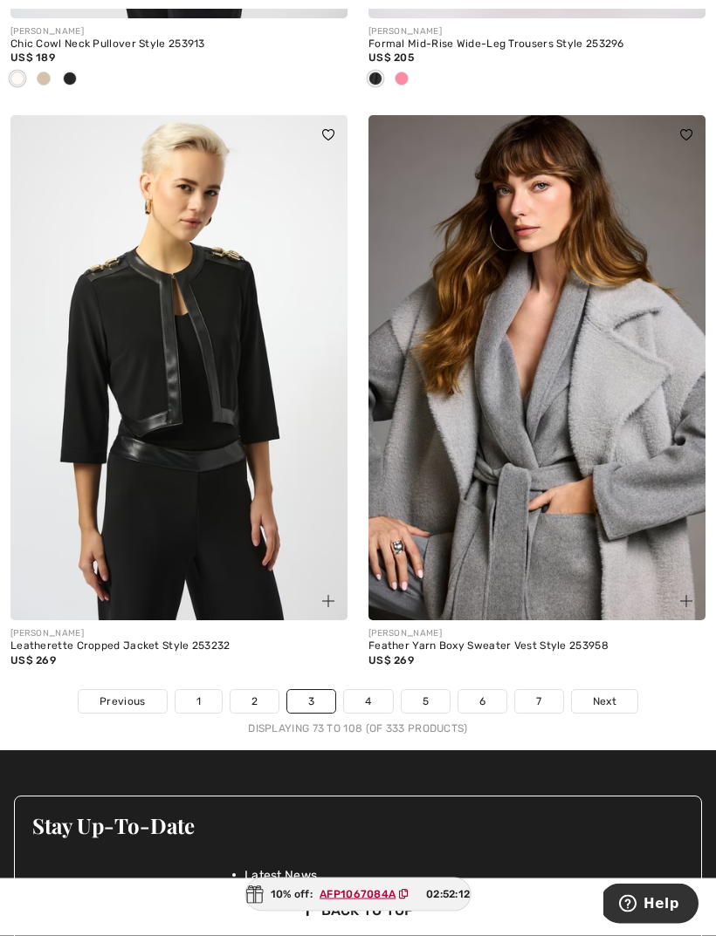
scroll to position [10498, 0]
click at [416, 697] on link "5" at bounding box center [425, 701] width 48 height 23
click at [362, 690] on link "4" at bounding box center [368, 701] width 48 height 23
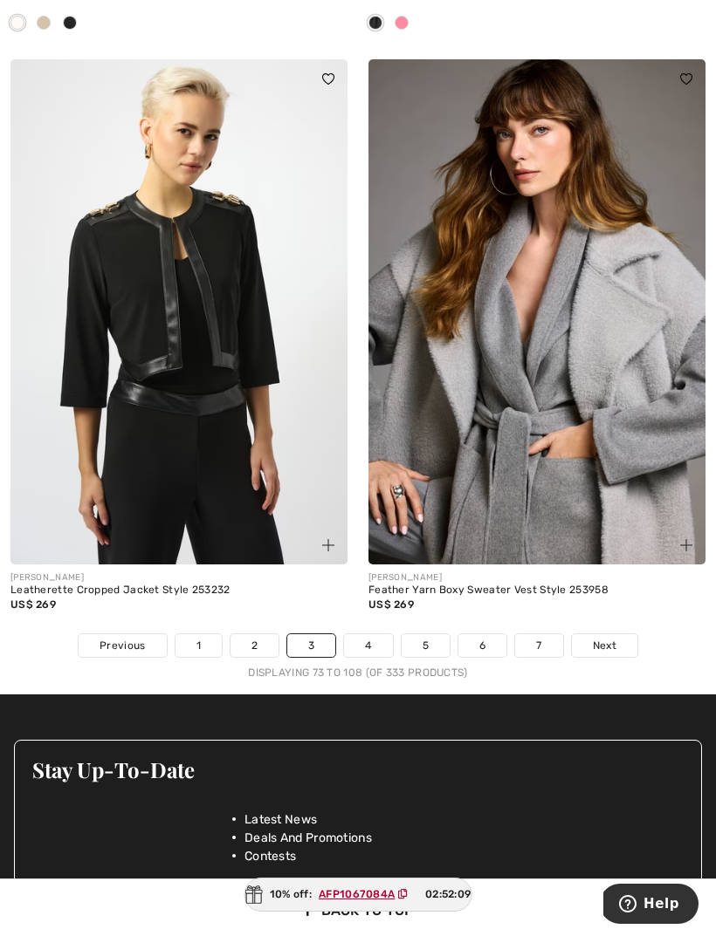
click at [373, 634] on link "4" at bounding box center [368, 645] width 48 height 23
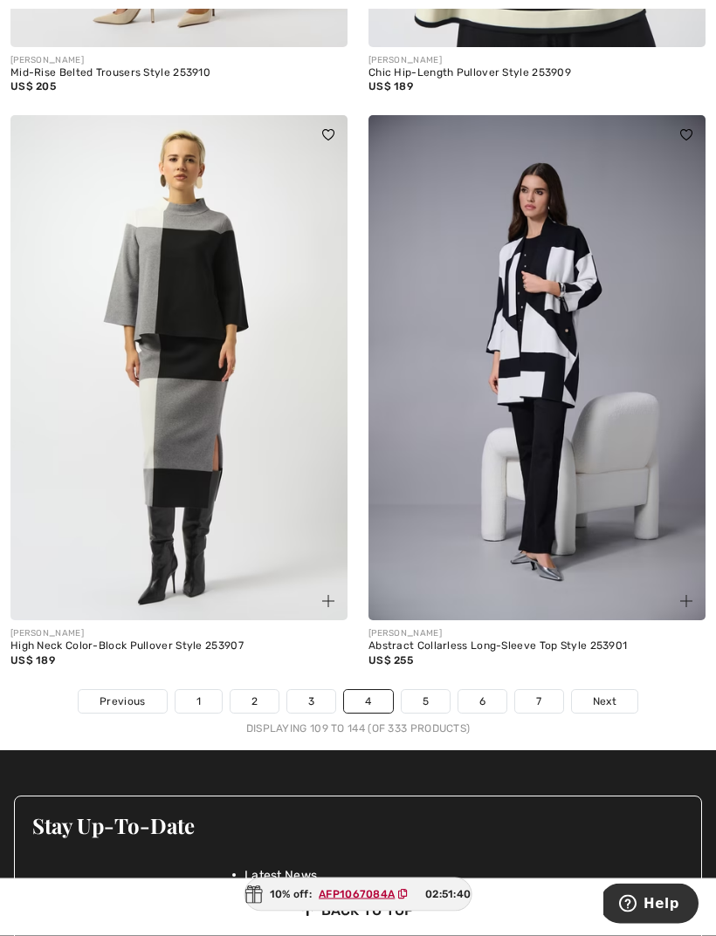
scroll to position [10238, 0]
click at [416, 690] on link "5" at bounding box center [425, 701] width 48 height 23
click at [433, 690] on link "5" at bounding box center [425, 701] width 48 height 23
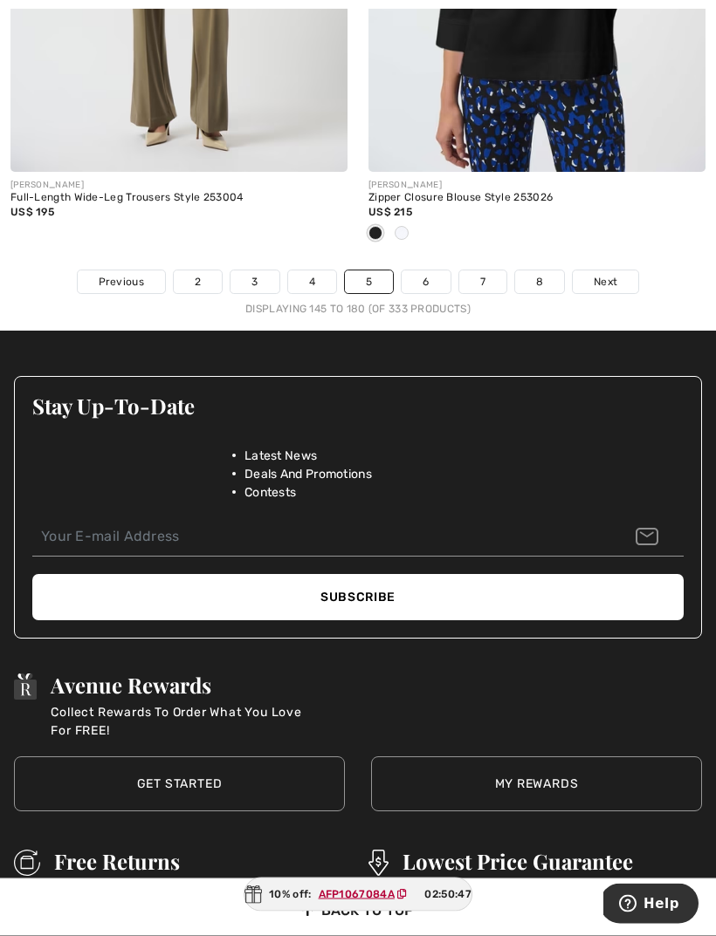
scroll to position [10889, 0]
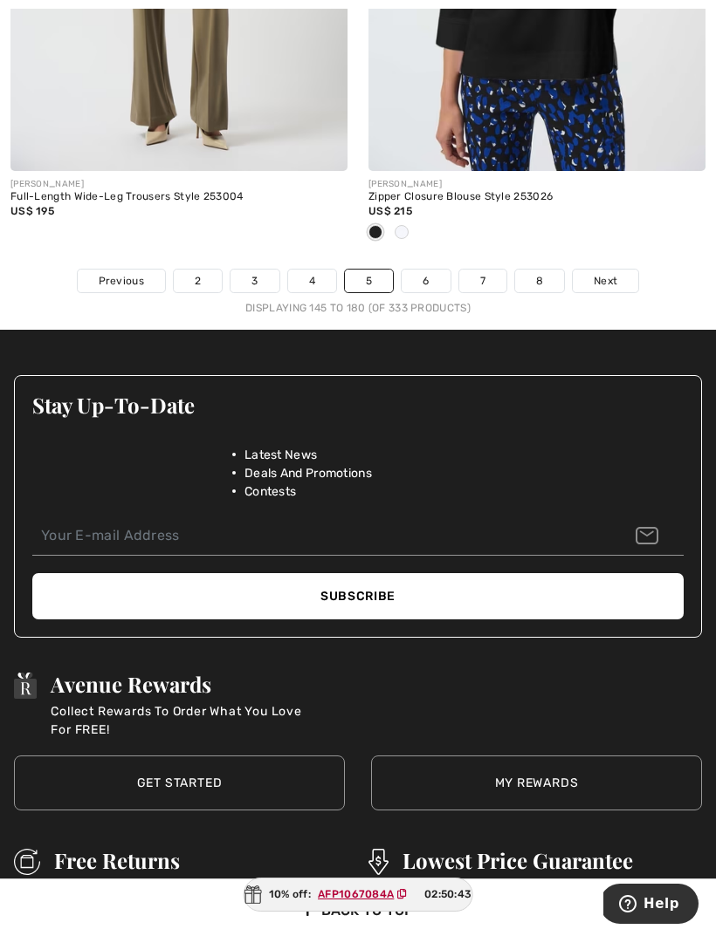
click at [428, 270] on link "6" at bounding box center [425, 281] width 48 height 23
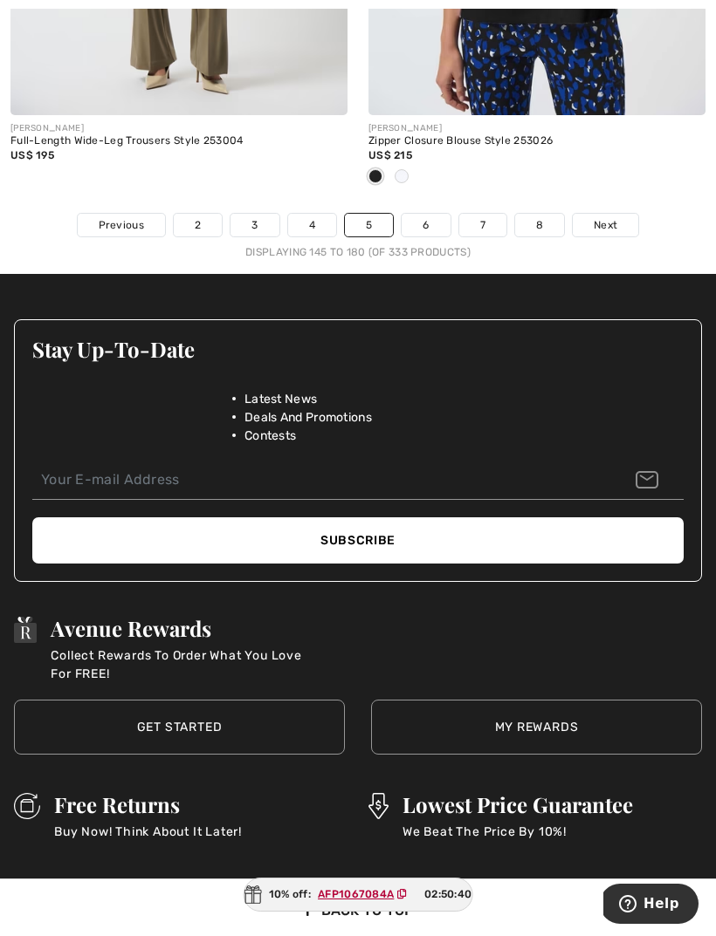
click at [422, 214] on link "6" at bounding box center [425, 225] width 48 height 23
click at [442, 216] on link "6" at bounding box center [425, 225] width 48 height 23
click at [430, 214] on link "6" at bounding box center [425, 225] width 48 height 23
click at [428, 216] on link "6" at bounding box center [425, 225] width 48 height 23
click at [432, 214] on link "6" at bounding box center [425, 225] width 48 height 23
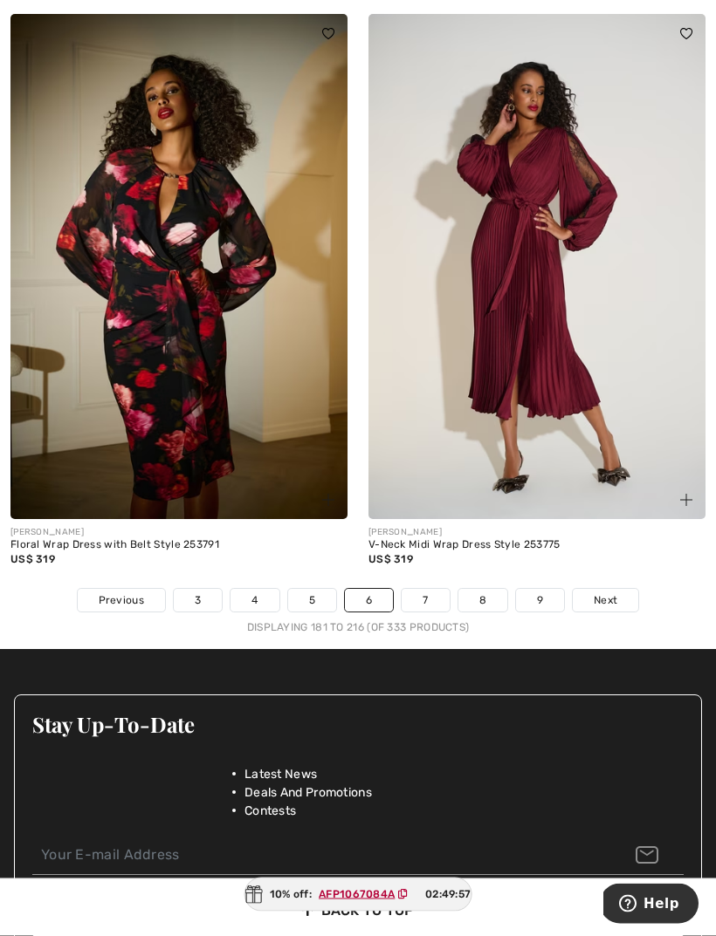
scroll to position [10311, 0]
click at [430, 589] on link "7" at bounding box center [424, 600] width 47 height 23
click at [428, 589] on link "7" at bounding box center [424, 600] width 47 height 23
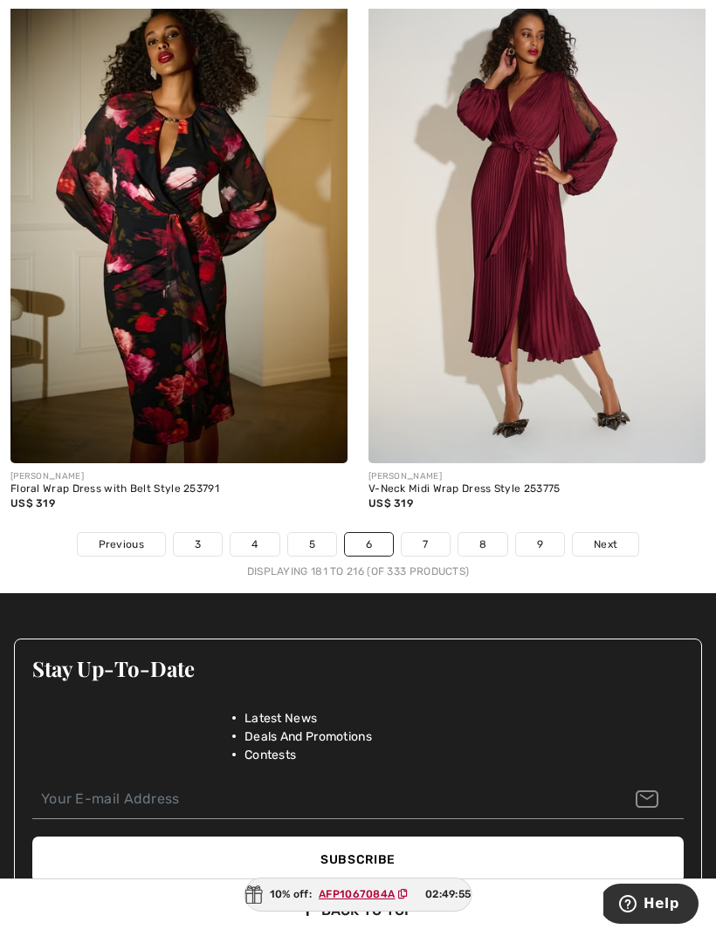
click at [426, 533] on link "7" at bounding box center [424, 544] width 47 height 23
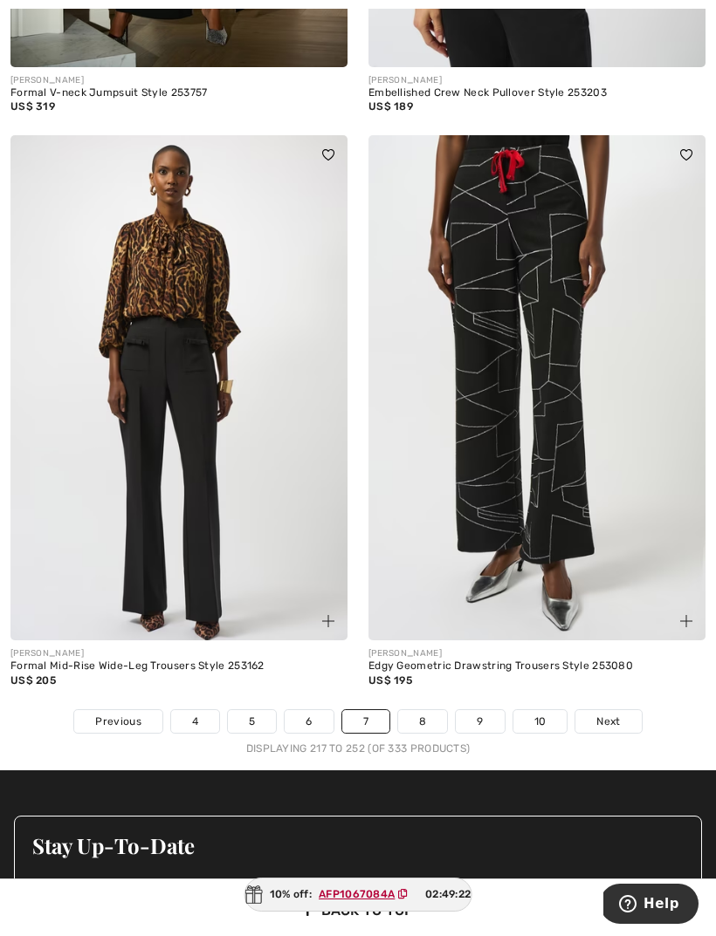
scroll to position [10085, 0]
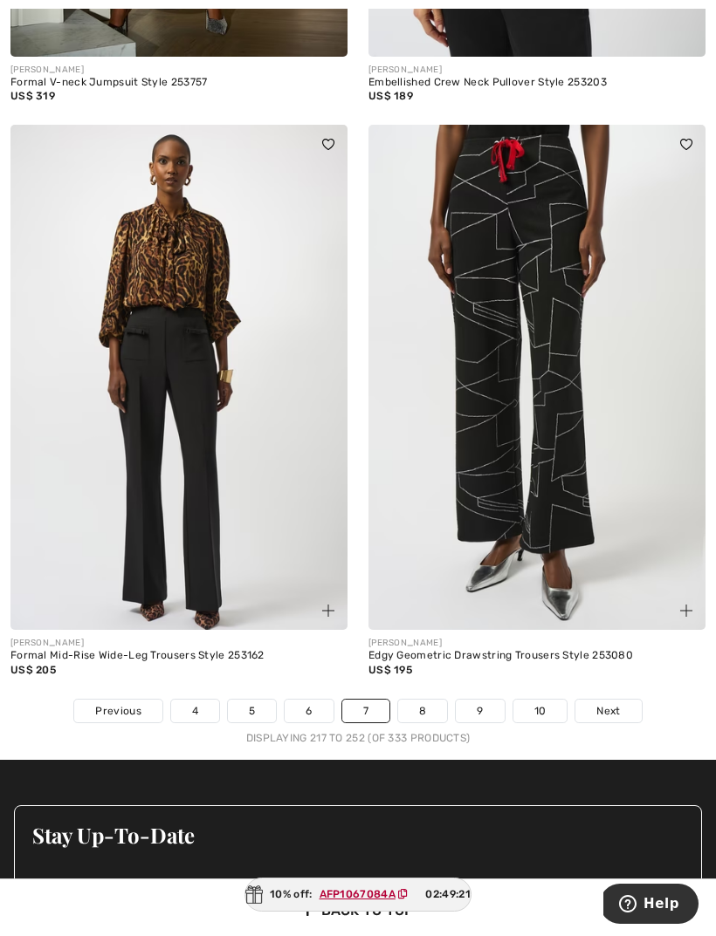
click at [425, 700] on link "8" at bounding box center [422, 711] width 49 height 23
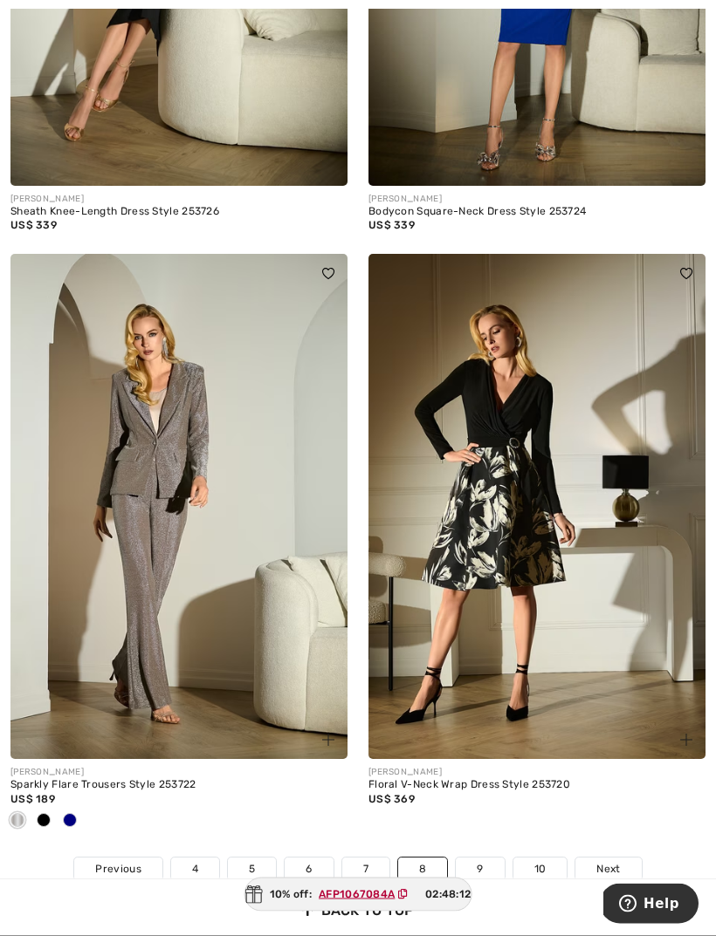
scroll to position [10101, 0]
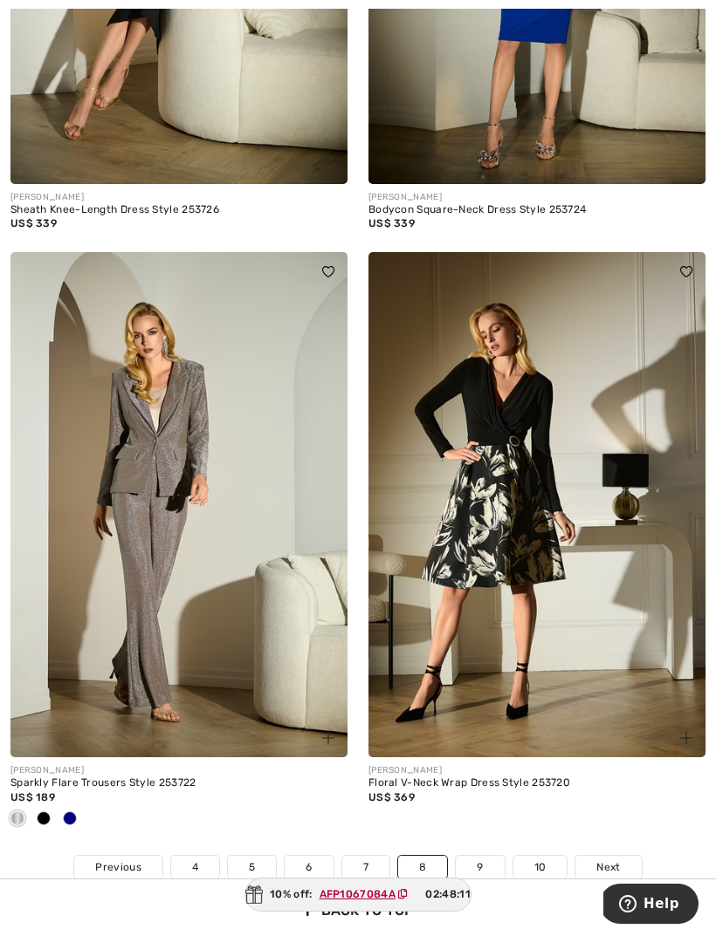
click at [475, 857] on link "9" at bounding box center [480, 867] width 48 height 23
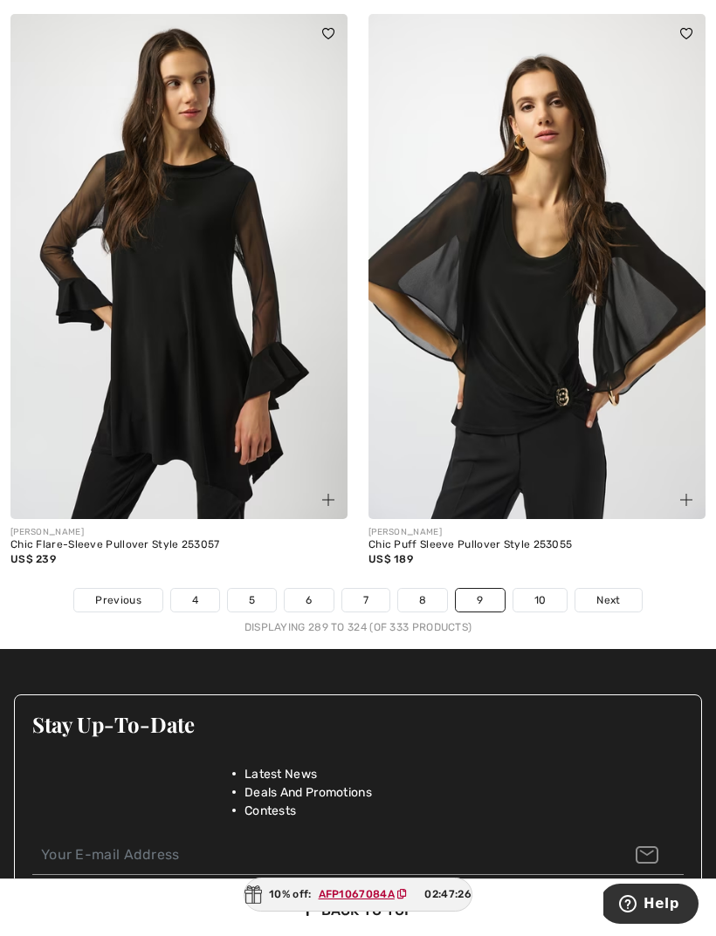
scroll to position [10229, 0]
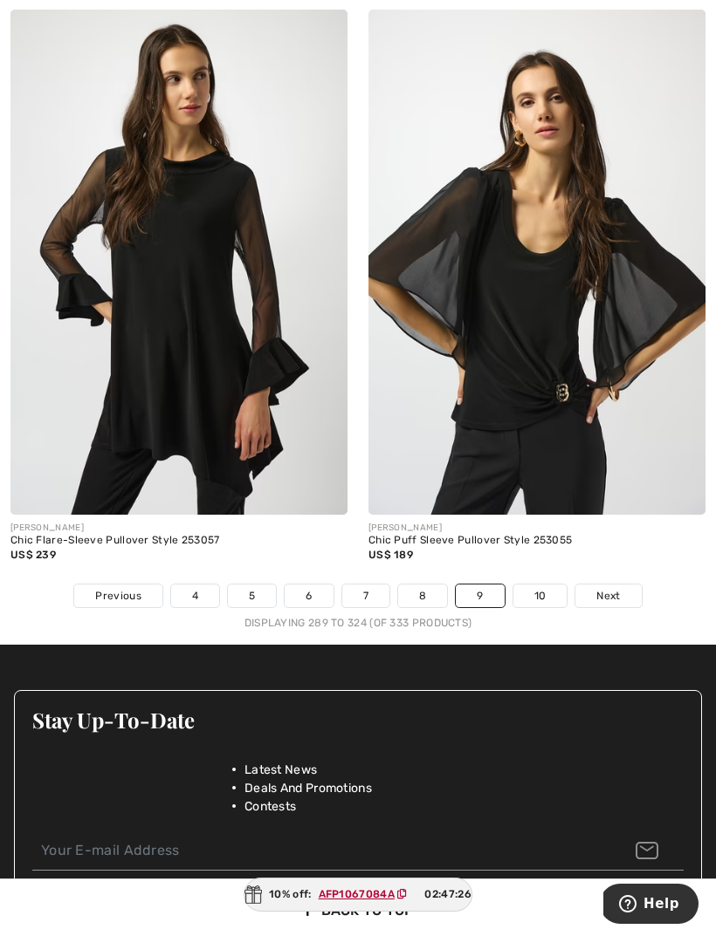
click at [546, 585] on link "10" at bounding box center [540, 596] width 54 height 23
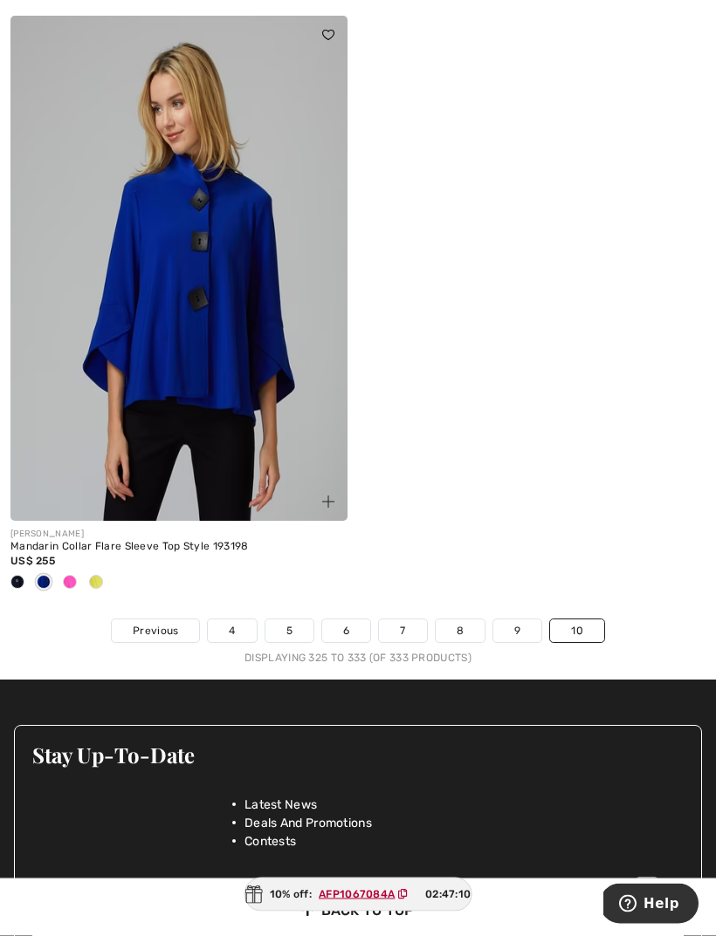
scroll to position [2550, 0]
click at [104, 579] on div at bounding box center [96, 582] width 26 height 29
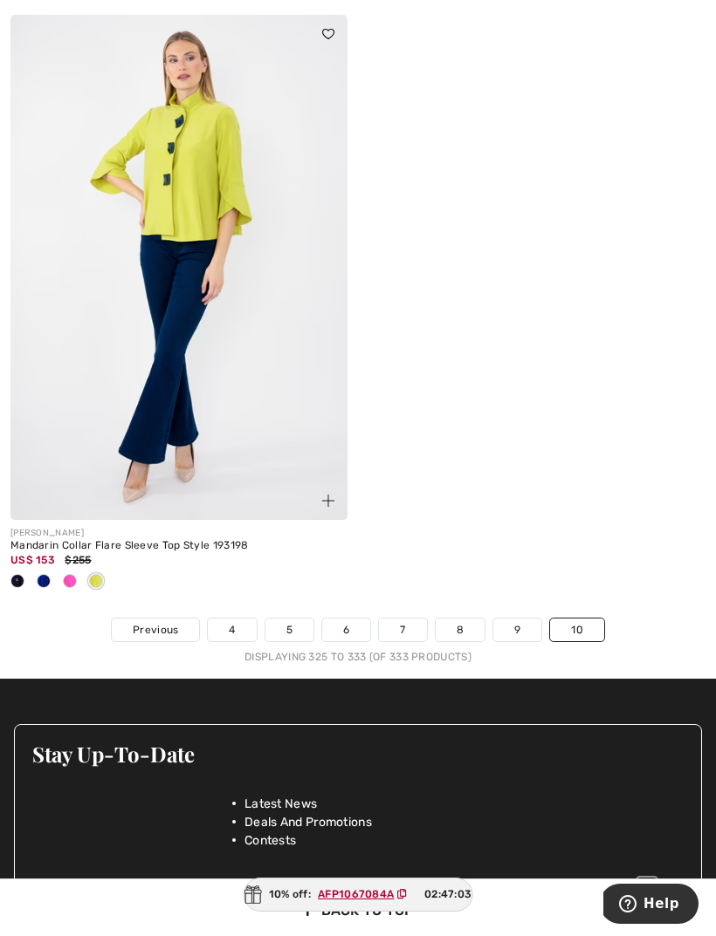
click at [77, 574] on div at bounding box center [70, 582] width 26 height 29
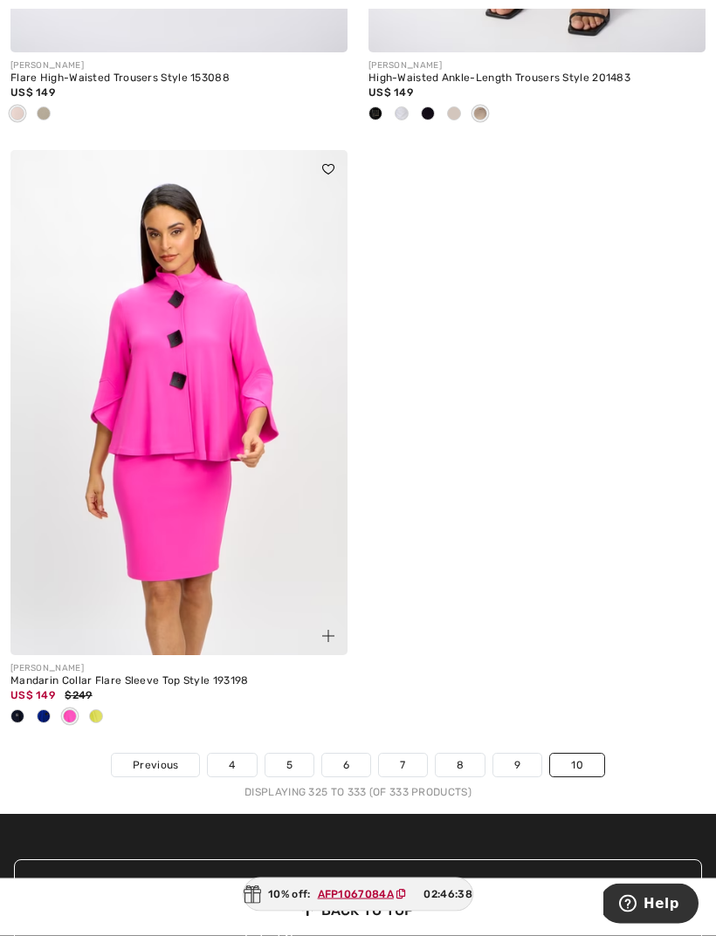
scroll to position [2415, 0]
click at [237, 757] on link "4" at bounding box center [232, 765] width 48 height 23
click at [231, 754] on link "4" at bounding box center [232, 765] width 48 height 23
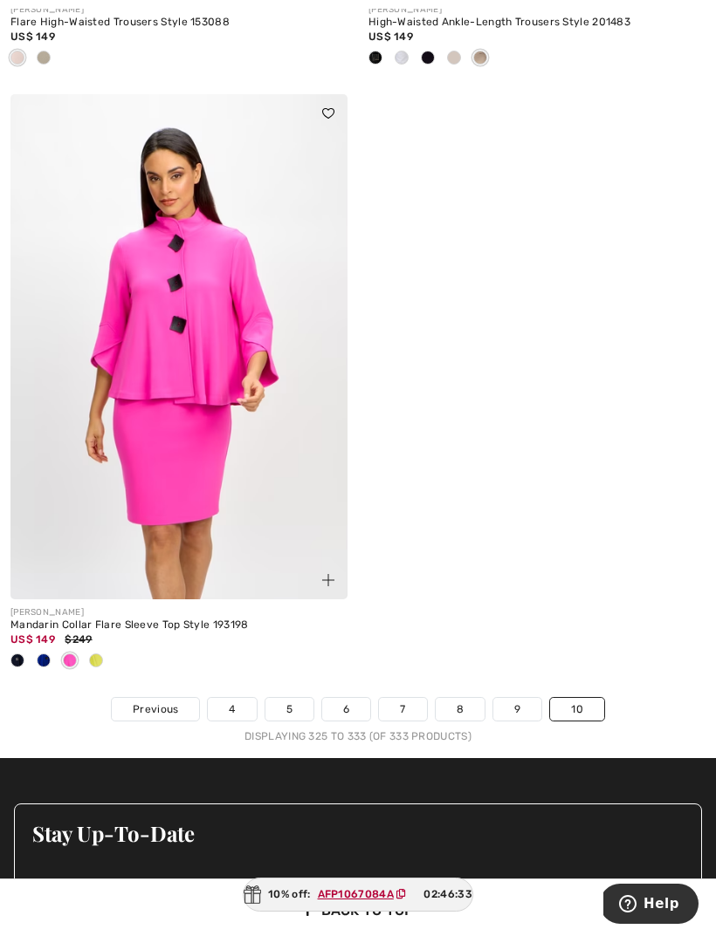
click at [232, 705] on link "4" at bounding box center [232, 709] width 48 height 23
click at [232, 699] on link "4" at bounding box center [232, 709] width 48 height 23
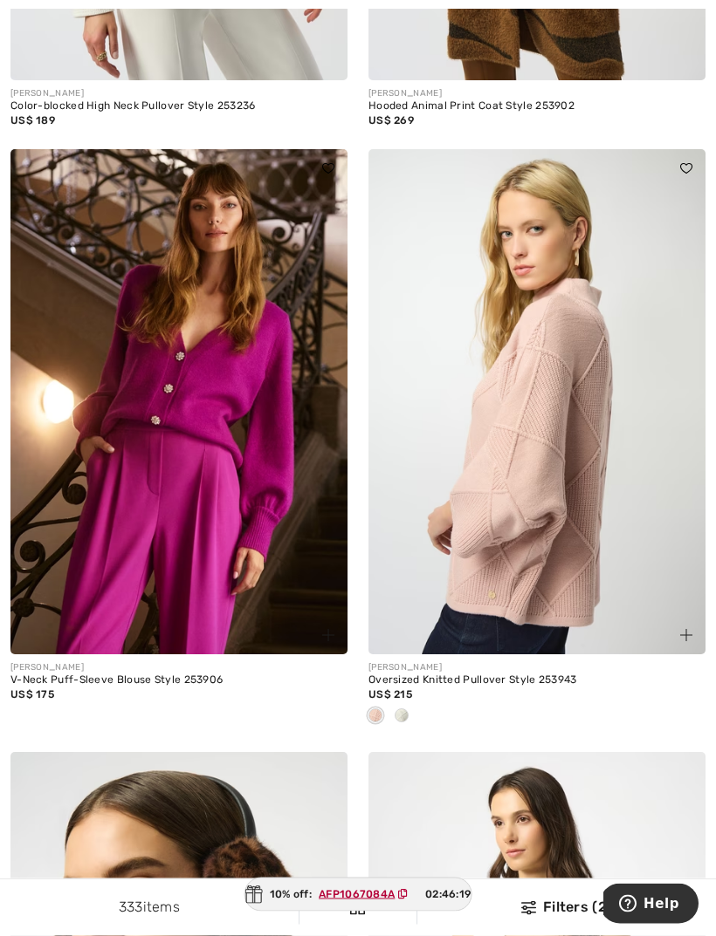
scroll to position [2388, 0]
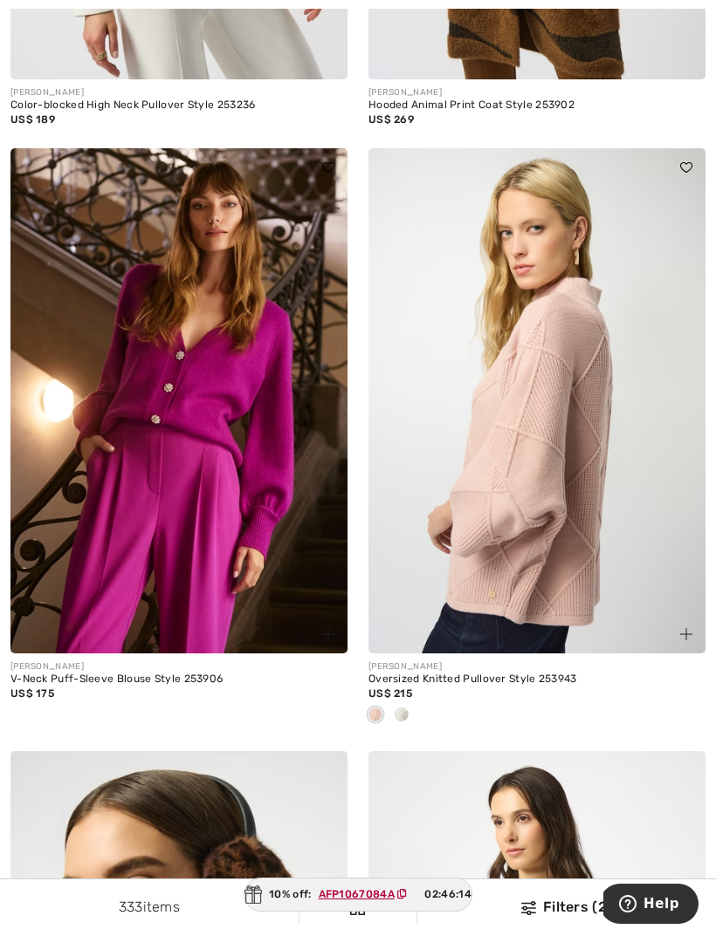
click at [511, 477] on img at bounding box center [536, 400] width 337 height 505
click at [528, 406] on img at bounding box center [536, 400] width 337 height 505
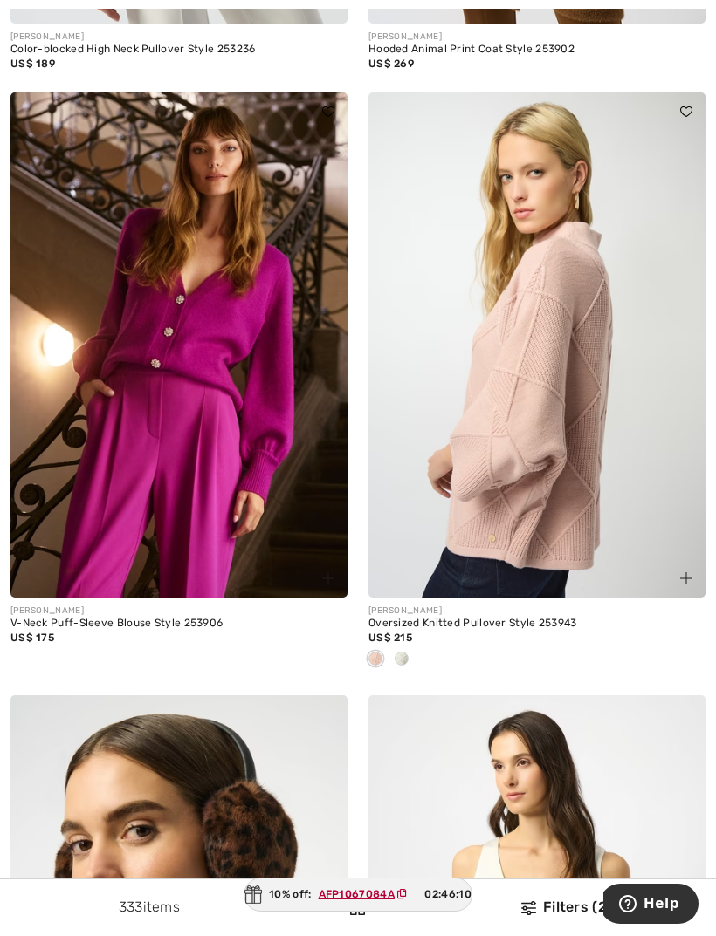
click at [539, 399] on img at bounding box center [536, 345] width 337 height 505
click at [551, 335] on img at bounding box center [536, 345] width 337 height 505
click at [547, 379] on img at bounding box center [536, 345] width 337 height 505
click at [578, 388] on img at bounding box center [536, 345] width 337 height 505
click at [537, 387] on img at bounding box center [536, 345] width 337 height 505
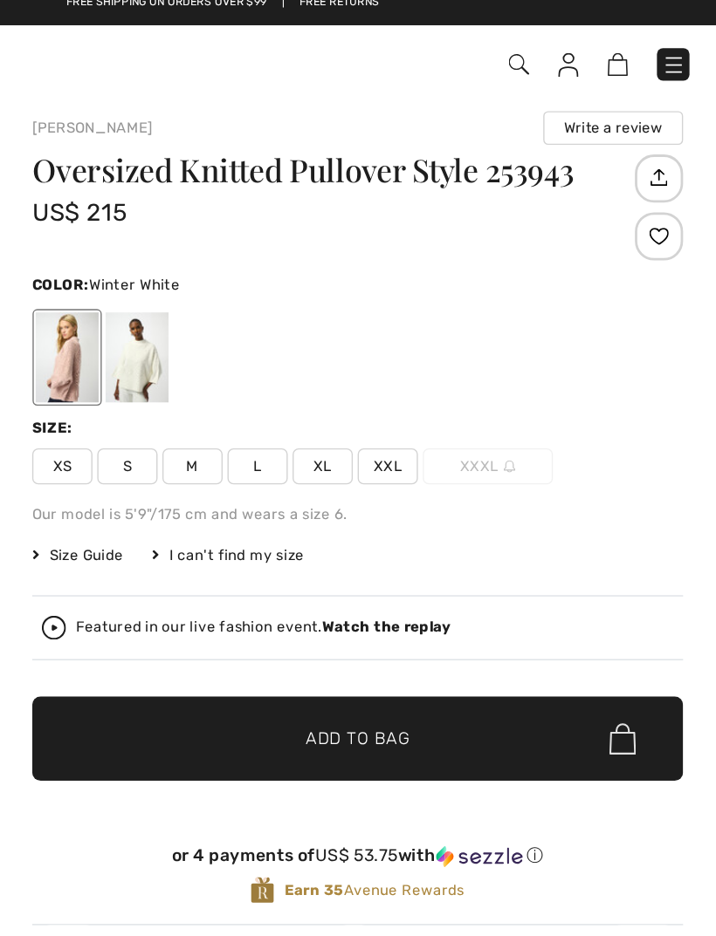
click at [273, 267] on div at bounding box center [295, 271] width 45 height 65
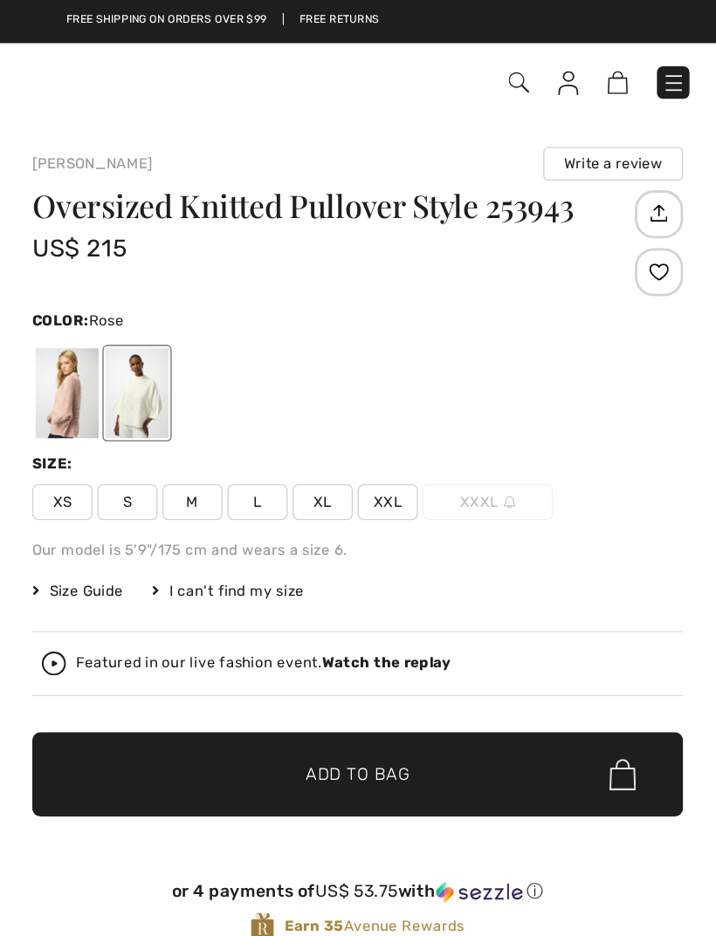
click at [223, 286] on div at bounding box center [245, 284] width 45 height 65
click at [273, 284] on div at bounding box center [295, 284] width 45 height 65
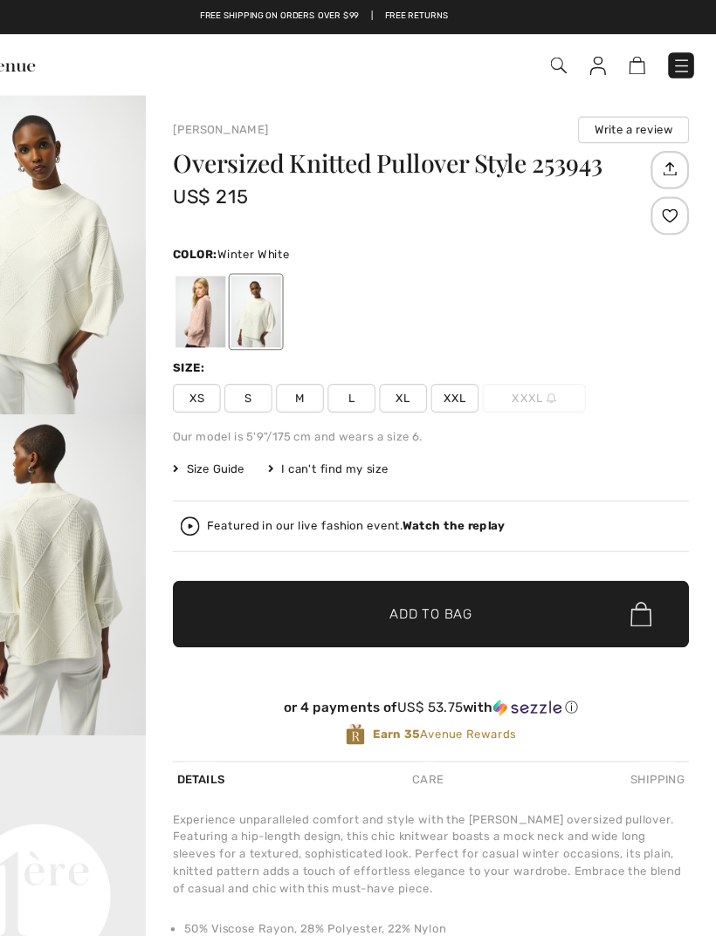
click at [511, 230] on div "Color: Winter White" at bounding box center [455, 231] width 471 height 21
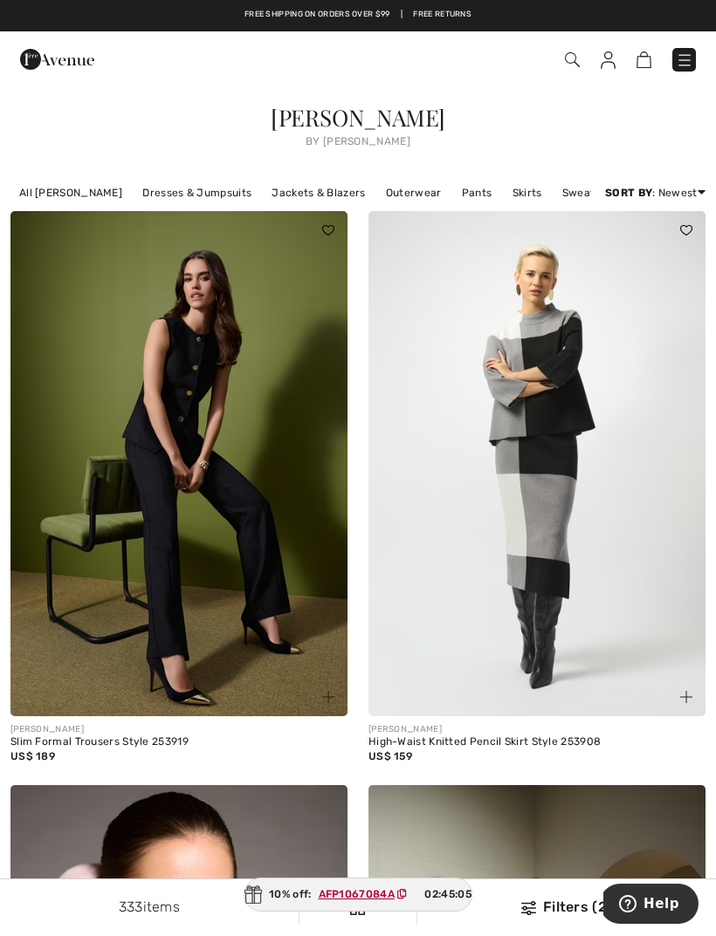
click at [67, 191] on link "All [PERSON_NAME]" at bounding box center [70, 193] width 120 height 23
click at [62, 198] on link "All [PERSON_NAME]" at bounding box center [70, 193] width 120 height 23
click at [79, 175] on div "Filters 2 333 items All [PERSON_NAME] Dresses & Jumpsuits Jackets & Blazers Out…" at bounding box center [358, 193] width 716 height 37
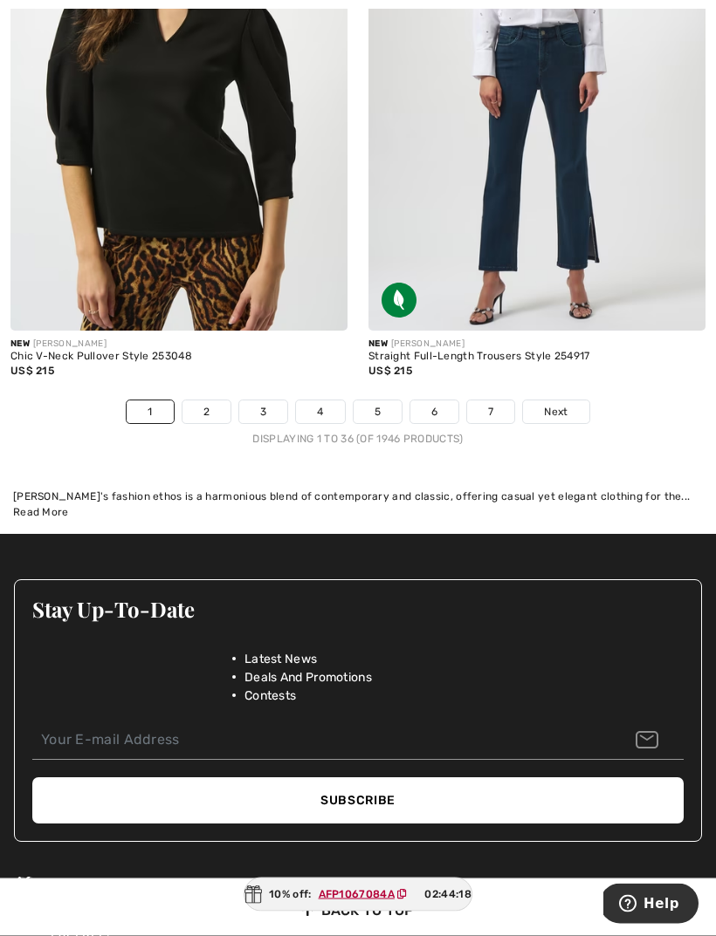
scroll to position [10965, 0]
click at [559, 404] on span "Next" at bounding box center [556, 412] width 24 height 16
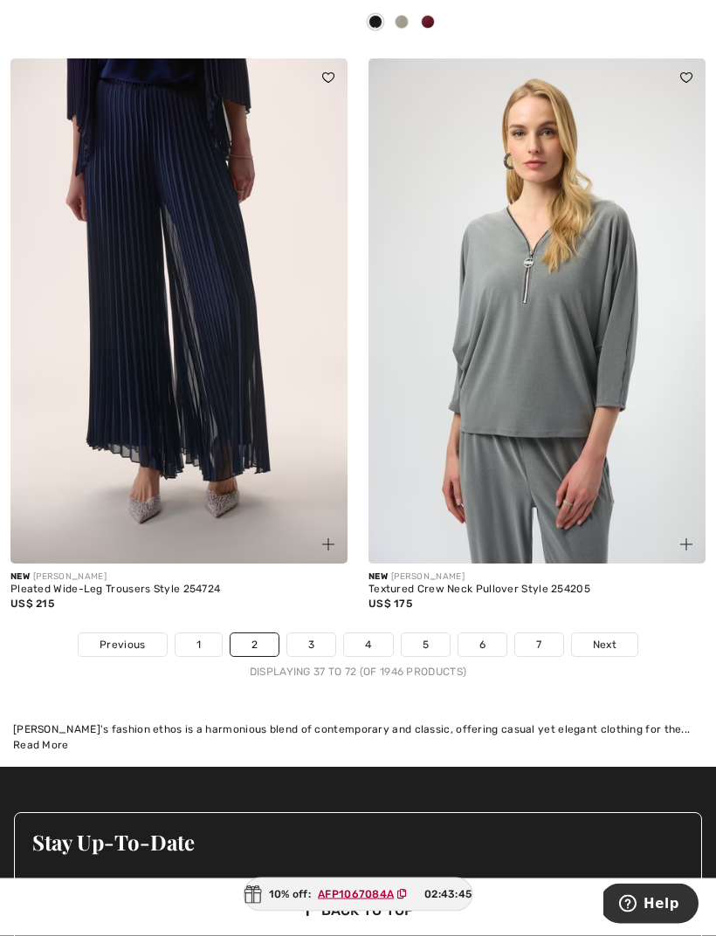
scroll to position [10876, 0]
click at [605, 637] on span "Next" at bounding box center [605, 645] width 24 height 16
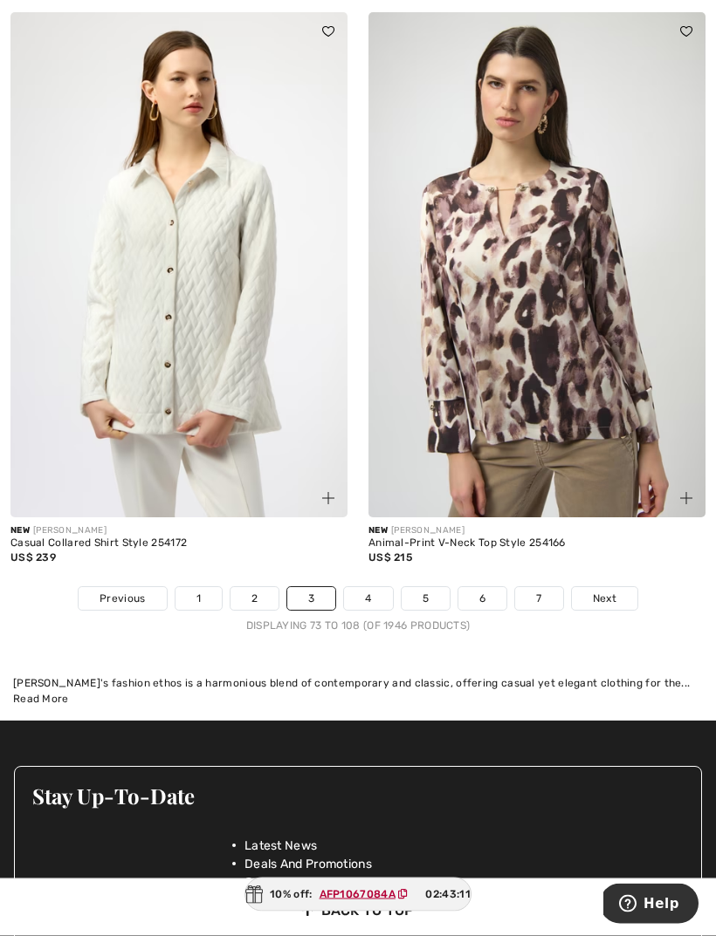
scroll to position [10808, 0]
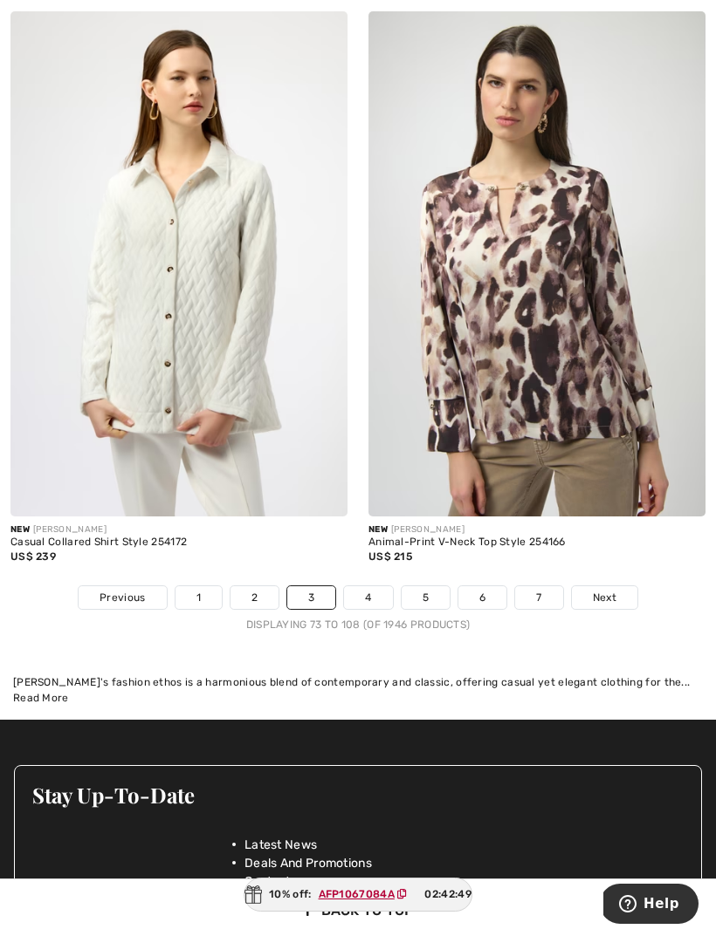
click at [200, 364] on img at bounding box center [178, 263] width 337 height 505
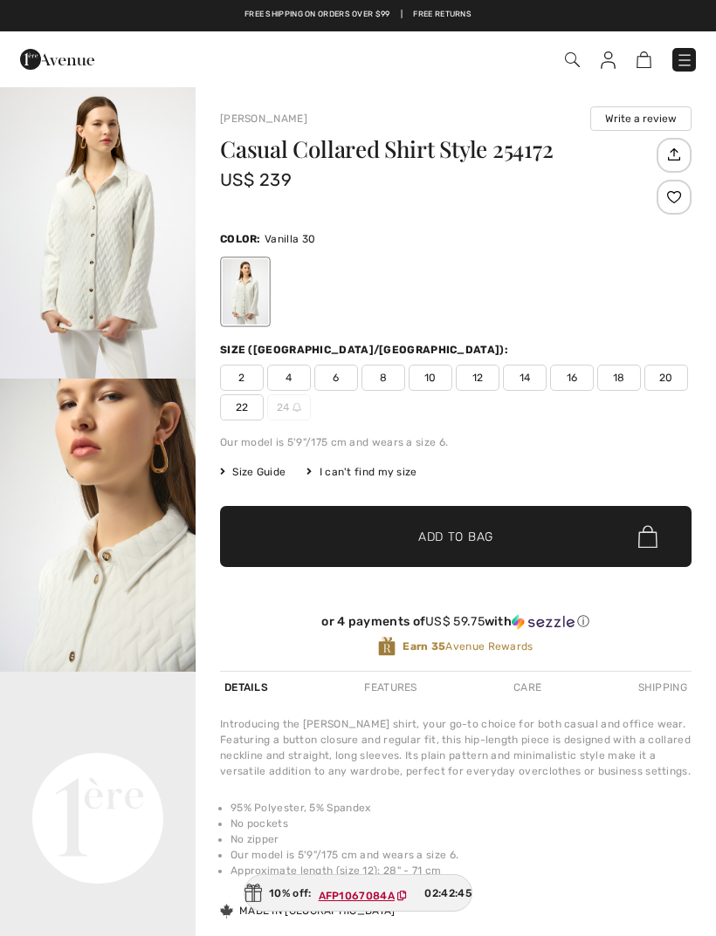
checkbox input "true"
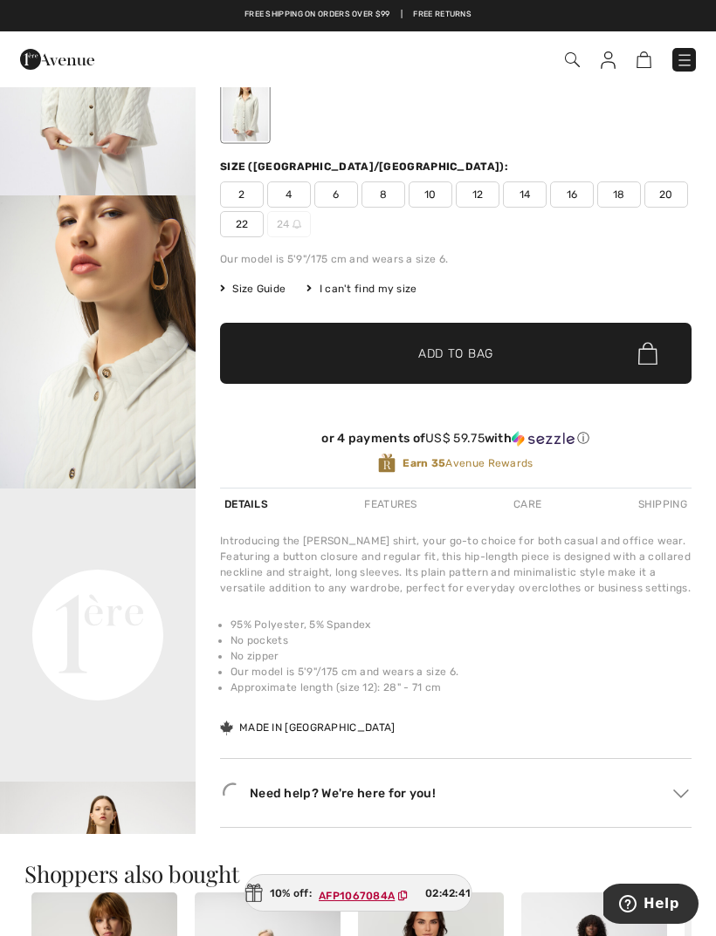
scroll to position [186, 0]
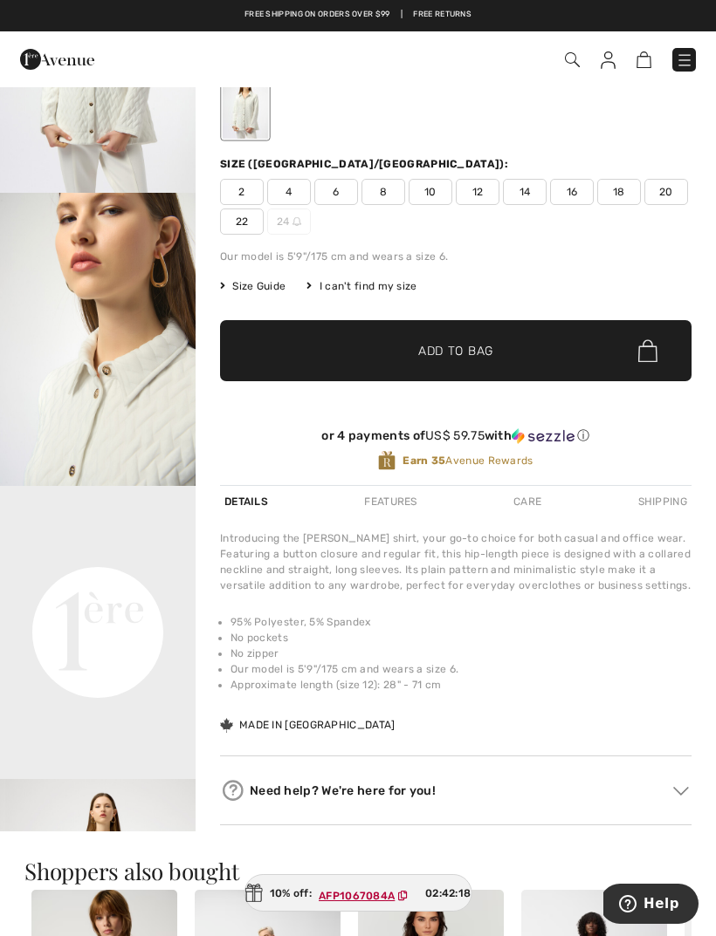
click at [472, 191] on span "12" at bounding box center [478, 192] width 44 height 26
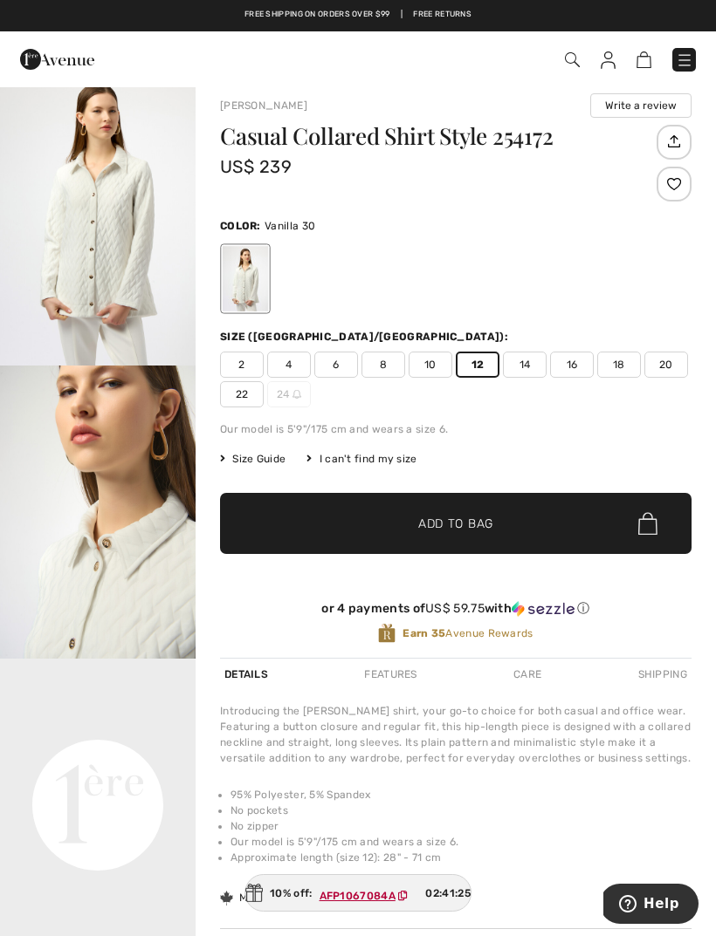
scroll to position [12, 0]
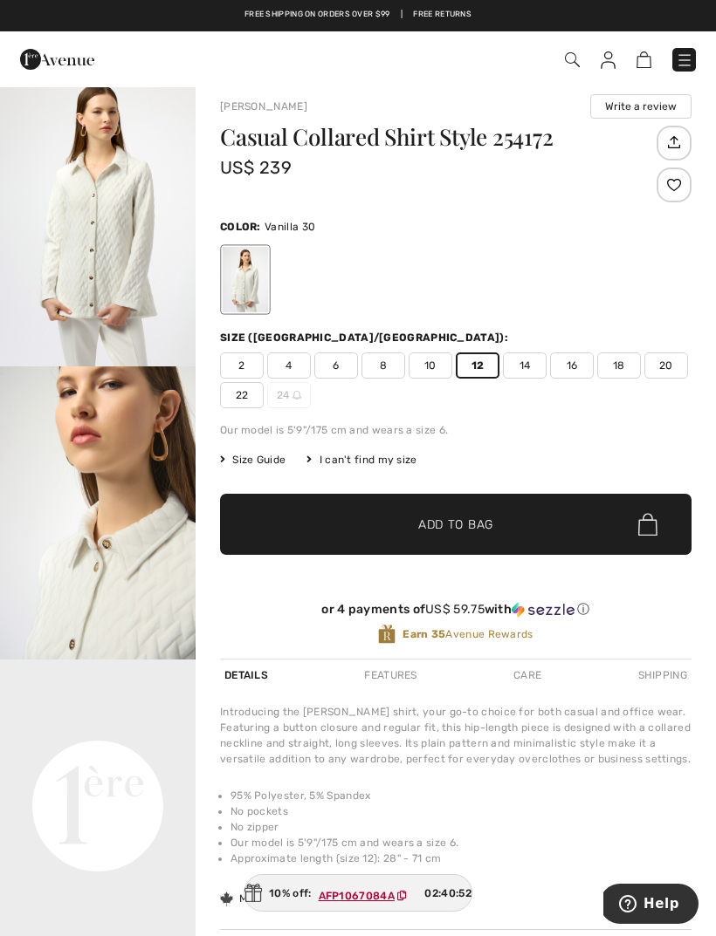
click at [104, 757] on video "Your browser does not support the video tag." at bounding box center [97, 709] width 195 height 98
click at [118, 757] on video "Your browser does not support the video tag." at bounding box center [97, 709] width 195 height 98
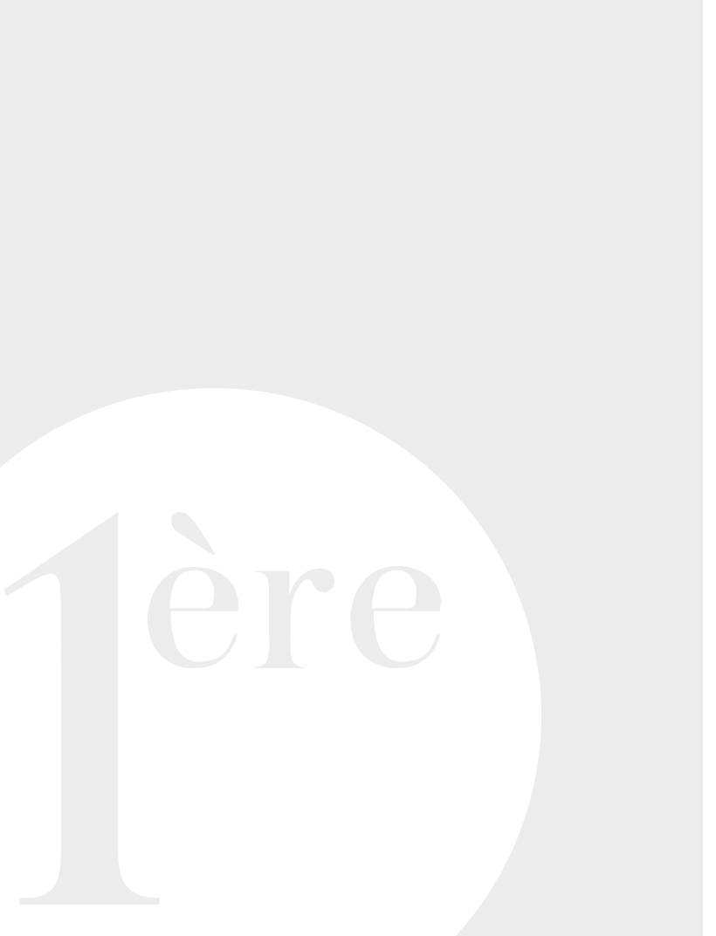
scroll to position [71, 0]
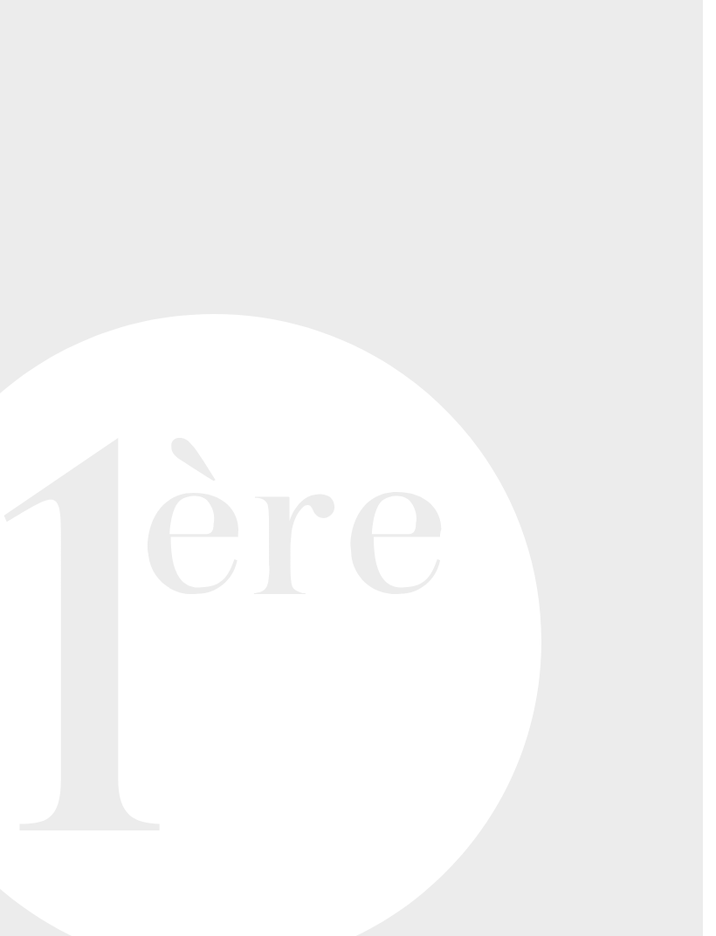
click at [72, 589] on video "Your browser does not support the video tag." at bounding box center [97, 638] width 195 height 98
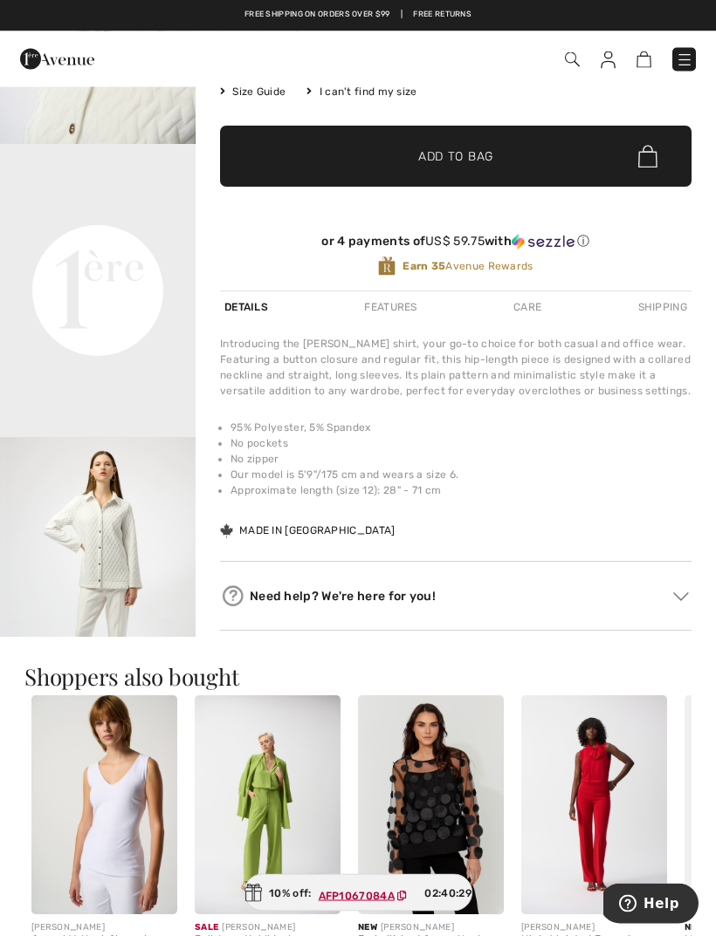
scroll to position [380, 0]
click at [648, 147] on img at bounding box center [647, 156] width 19 height 23
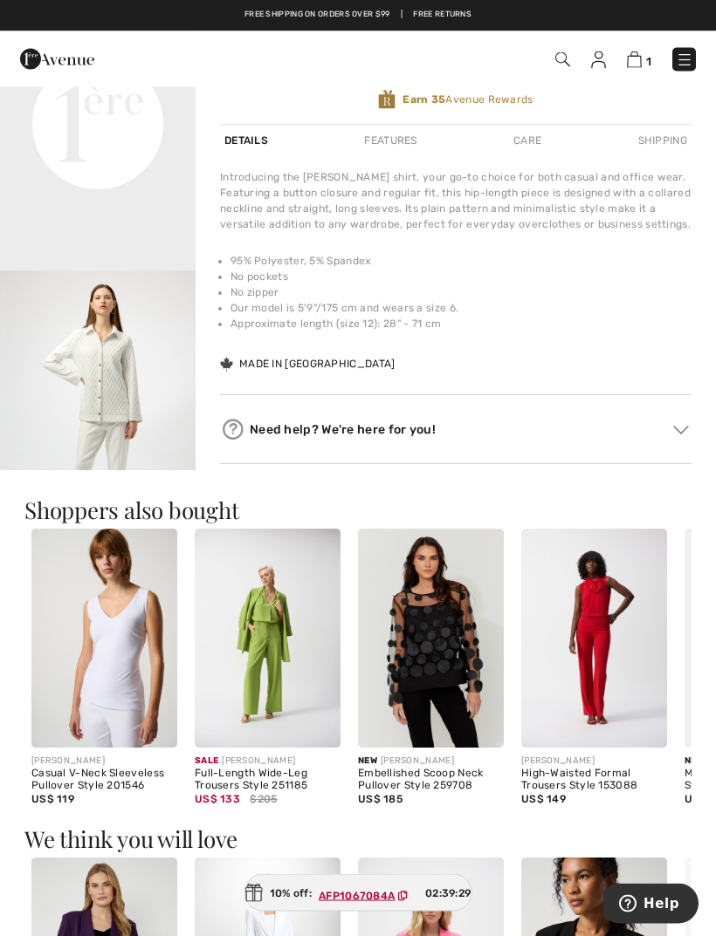
scroll to position [547, 0]
click at [632, 57] on img at bounding box center [634, 59] width 15 height 17
click at [635, 58] on img at bounding box center [634, 59] width 15 height 17
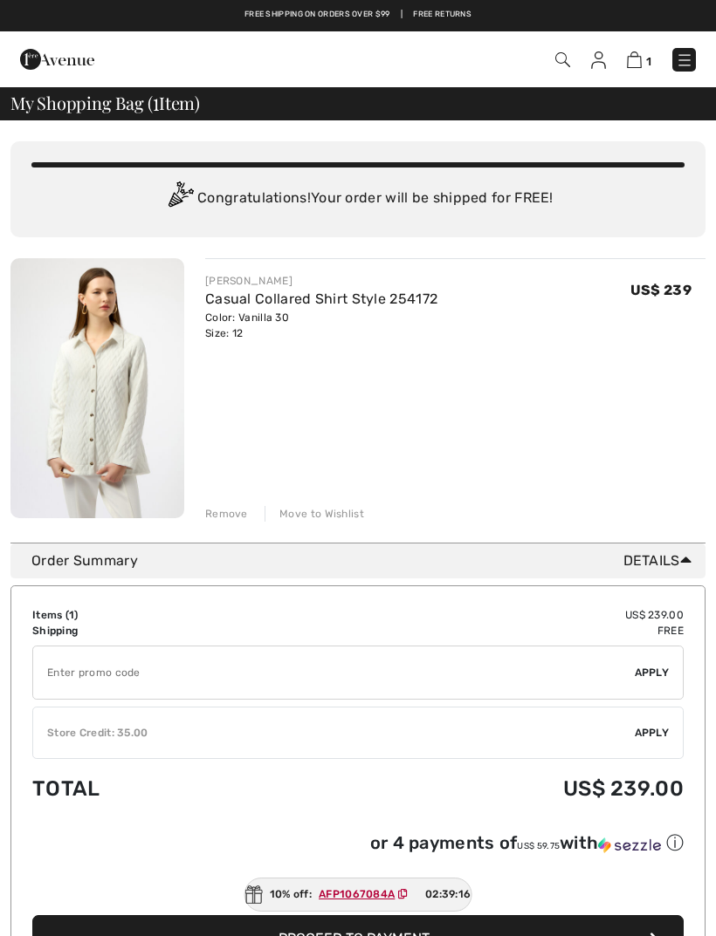
click at [370, 897] on ins "AFP1067084A" at bounding box center [357, 894] width 76 height 12
click at [339, 895] on ins "AFP1067084A" at bounding box center [357, 894] width 76 height 12
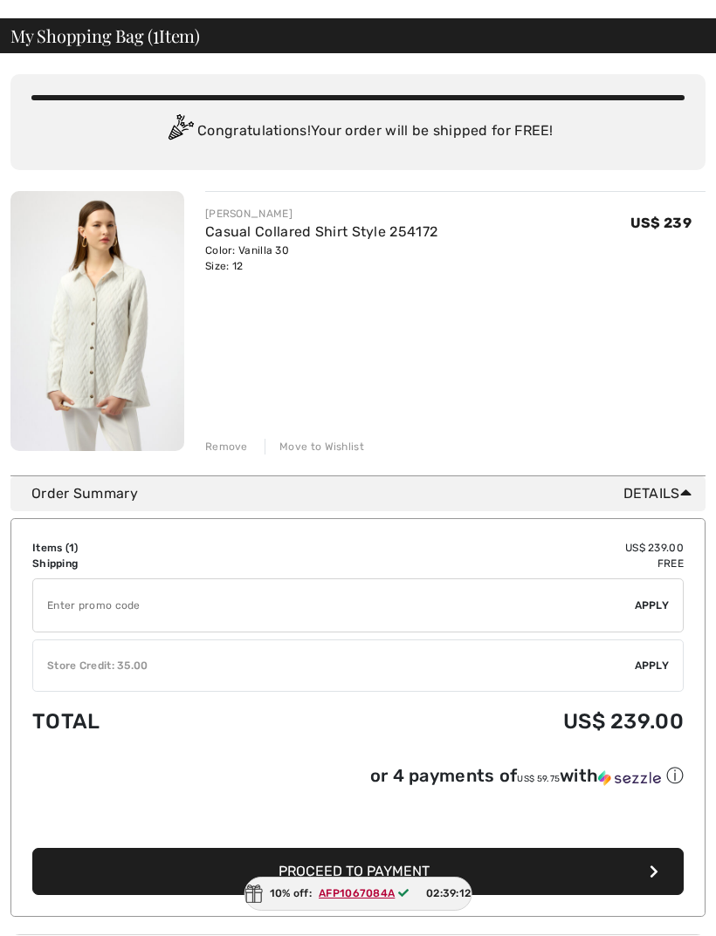
click at [372, 901] on ins "AFP1067084A" at bounding box center [357, 894] width 76 height 12
click at [110, 337] on img at bounding box center [97, 321] width 174 height 260
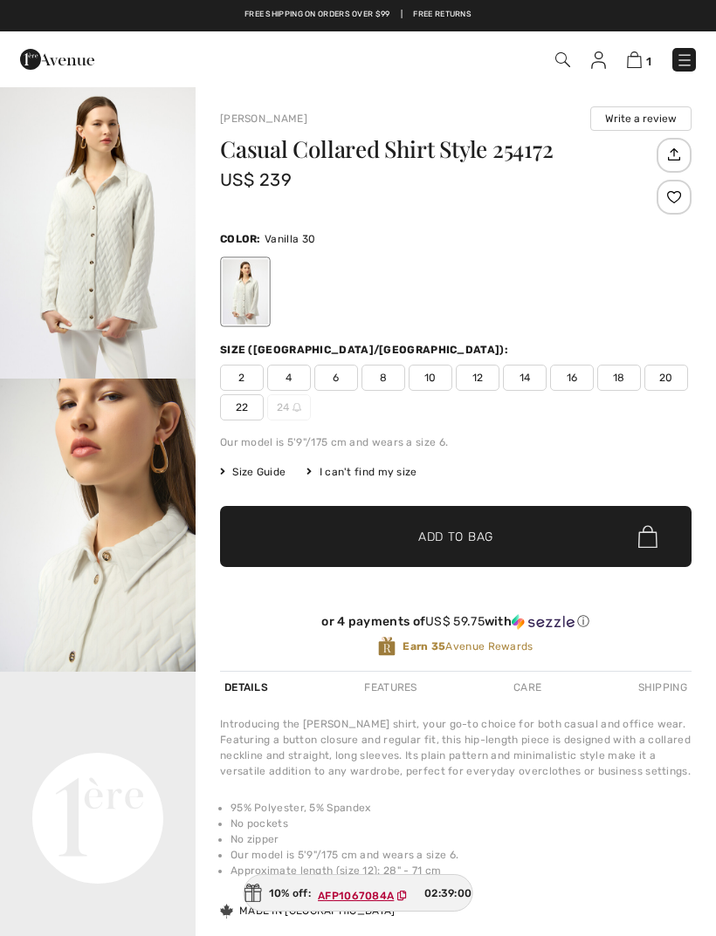
click at [99, 278] on img "1 / 5" at bounding box center [97, 232] width 195 height 293
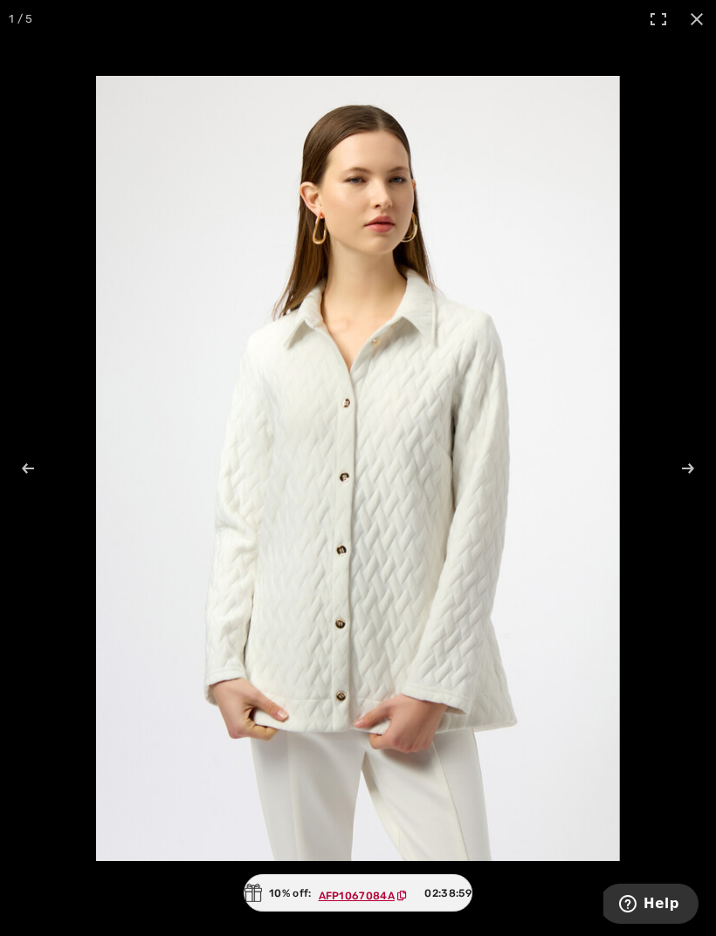
checkbox input "true"
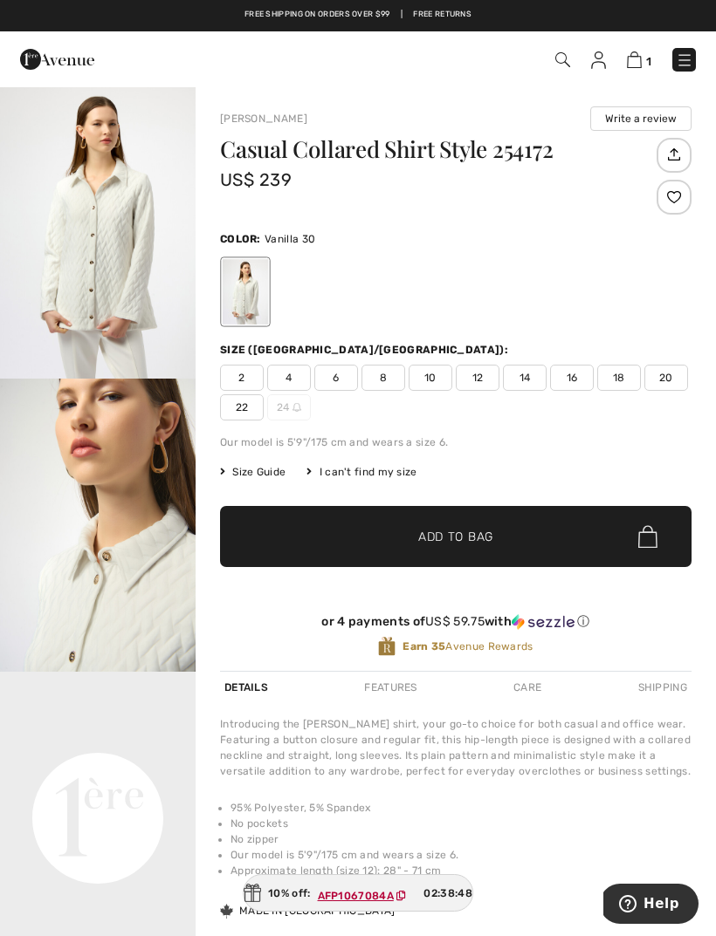
click at [476, 374] on span "12" at bounding box center [478, 378] width 44 height 26
click at [641, 539] on img at bounding box center [647, 536] width 19 height 23
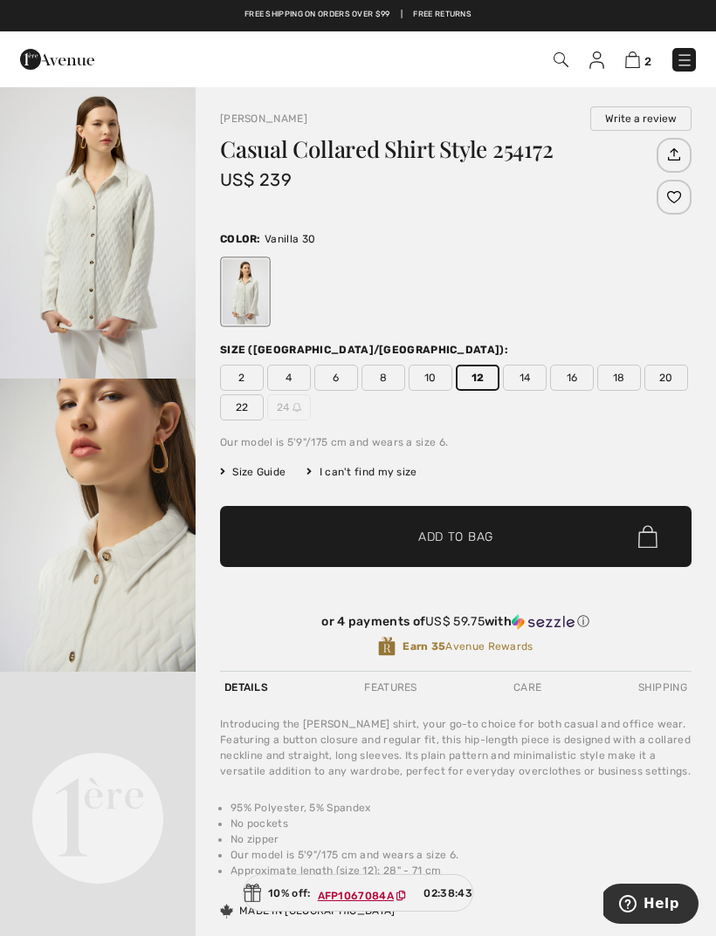
click at [353, 895] on ins "AFP1067084A" at bounding box center [356, 896] width 76 height 12
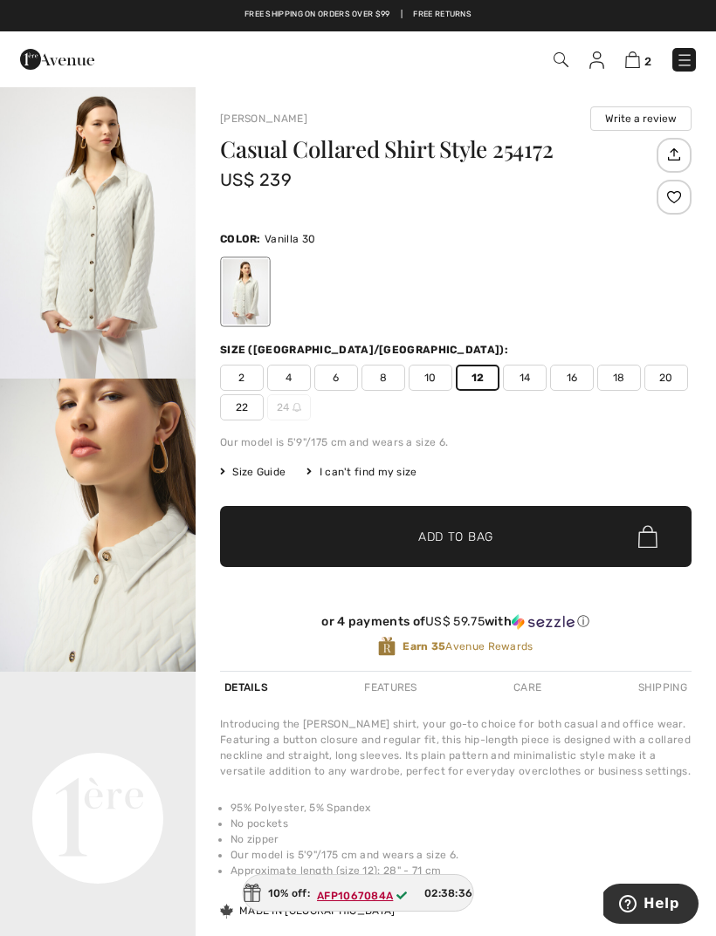
click at [632, 64] on img at bounding box center [632, 59] width 15 height 17
click at [640, 62] on img at bounding box center [632, 59] width 15 height 17
click at [638, 61] on img at bounding box center [632, 59] width 15 height 17
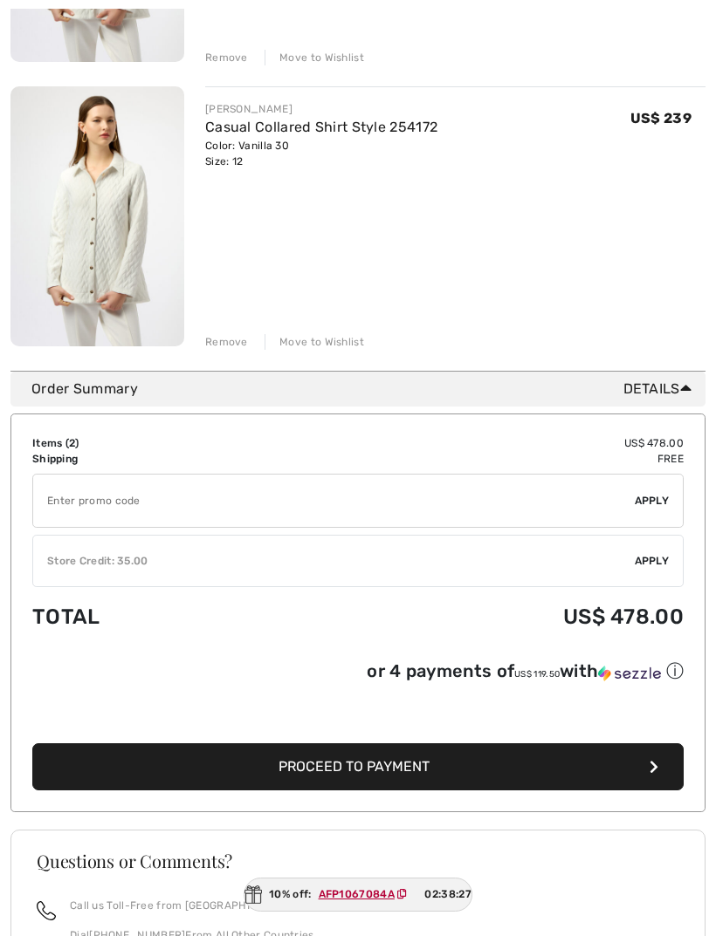
scroll to position [457, 0]
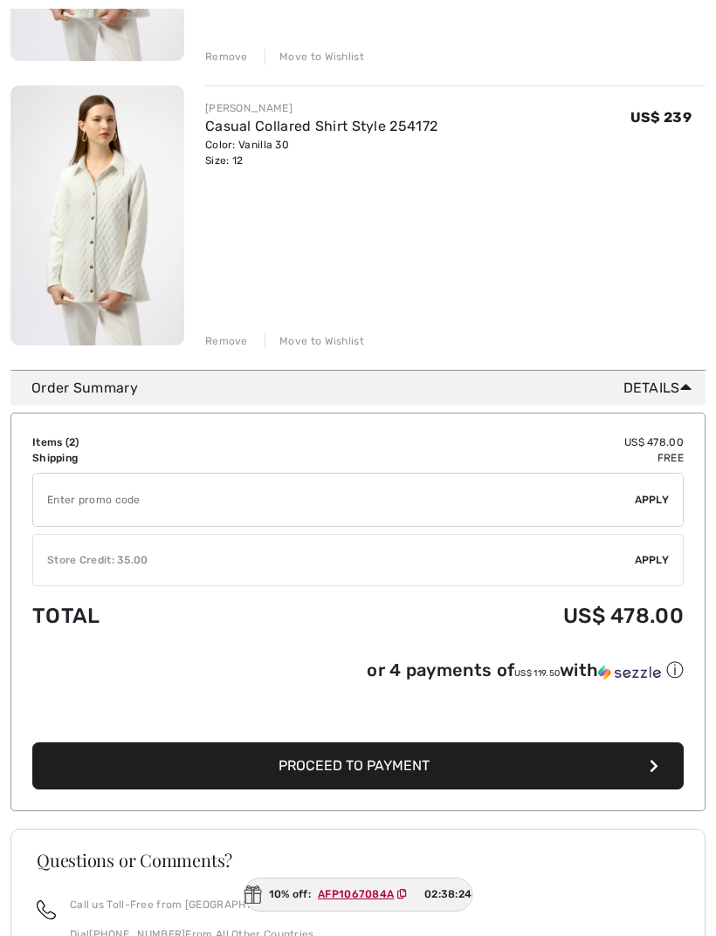
click at [340, 901] on ins "AFP1067084A" at bounding box center [356, 894] width 76 height 12
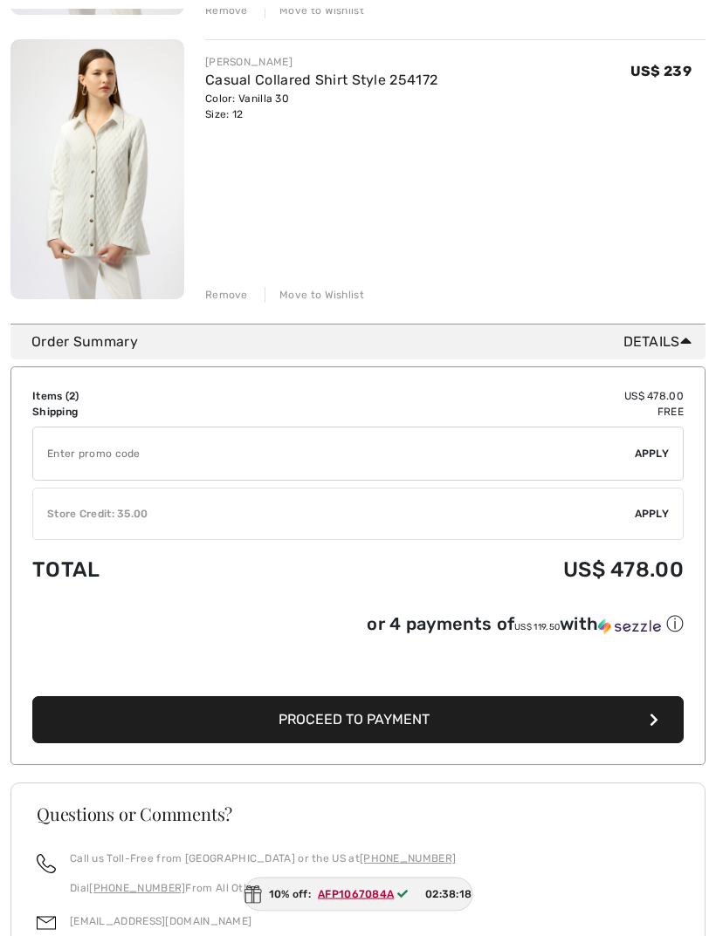
scroll to position [504, 0]
click at [130, 500] on div "✔ Store Credit: 35.00 Apply Remove" at bounding box center [357, 514] width 651 height 52
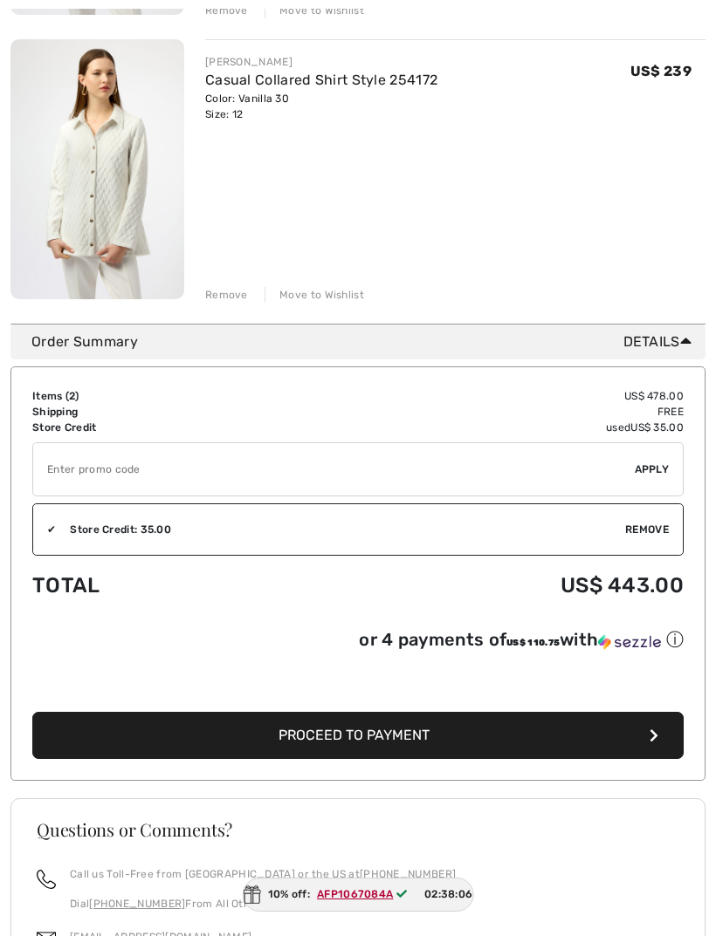
click at [119, 455] on input "TEXT" at bounding box center [333, 469] width 601 height 52
click at [520, 223] on div "[PERSON_NAME] Casual Collared Shirt Style 254172 Color: Vanilla 30 Size: 12 Fin…" at bounding box center [455, 171] width 500 height 264
click at [78, 469] on input "TEXT" at bounding box center [333, 469] width 601 height 52
click at [634, 523] on span "Remove" at bounding box center [647, 530] width 44 height 16
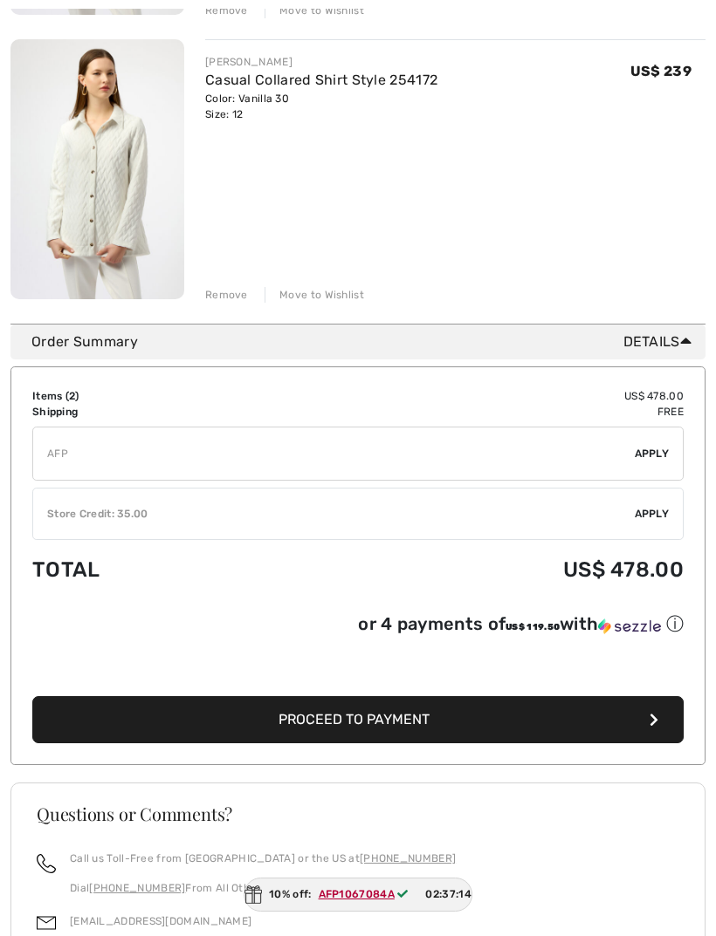
click at [57, 442] on input "TEXT" at bounding box center [333, 454] width 601 height 52
click at [112, 445] on input "TEXT" at bounding box center [333, 454] width 601 height 52
click at [99, 447] on input "TEXT" at bounding box center [333, 454] width 601 height 52
click at [386, 415] on td "Free" at bounding box center [474, 412] width 417 height 16
click at [97, 440] on input "TEXT" at bounding box center [333, 454] width 601 height 52
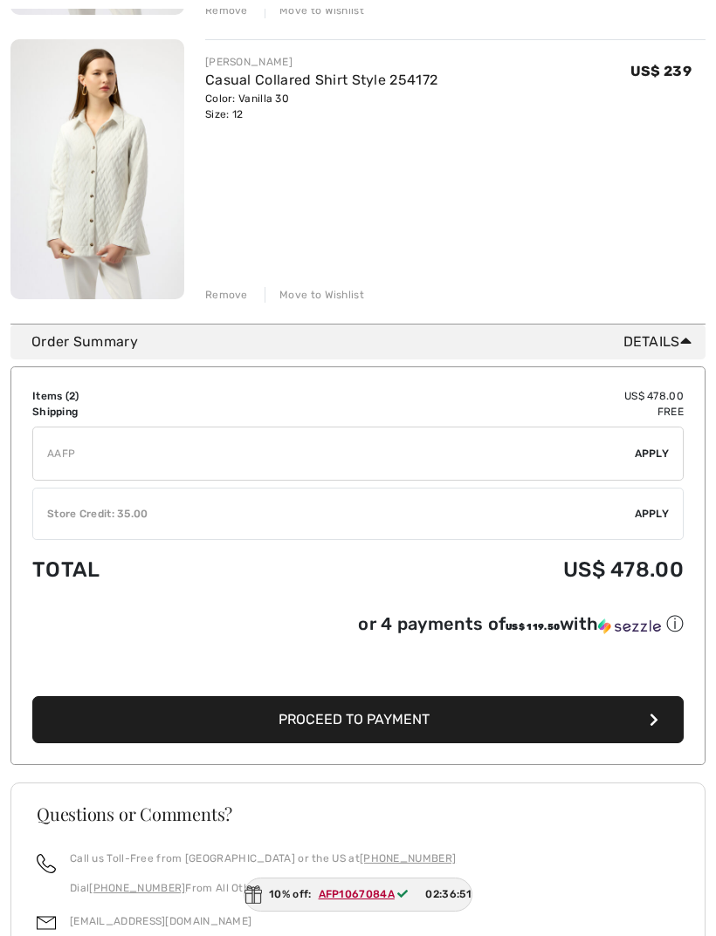
click at [93, 449] on input "TEXT" at bounding box center [333, 454] width 601 height 52
type input "A"
click at [634, 440] on input "TEXT" at bounding box center [333, 454] width 601 height 52
type input "AFP1067084A"
click at [644, 445] on div "✔ Apply Remove" at bounding box center [357, 454] width 651 height 54
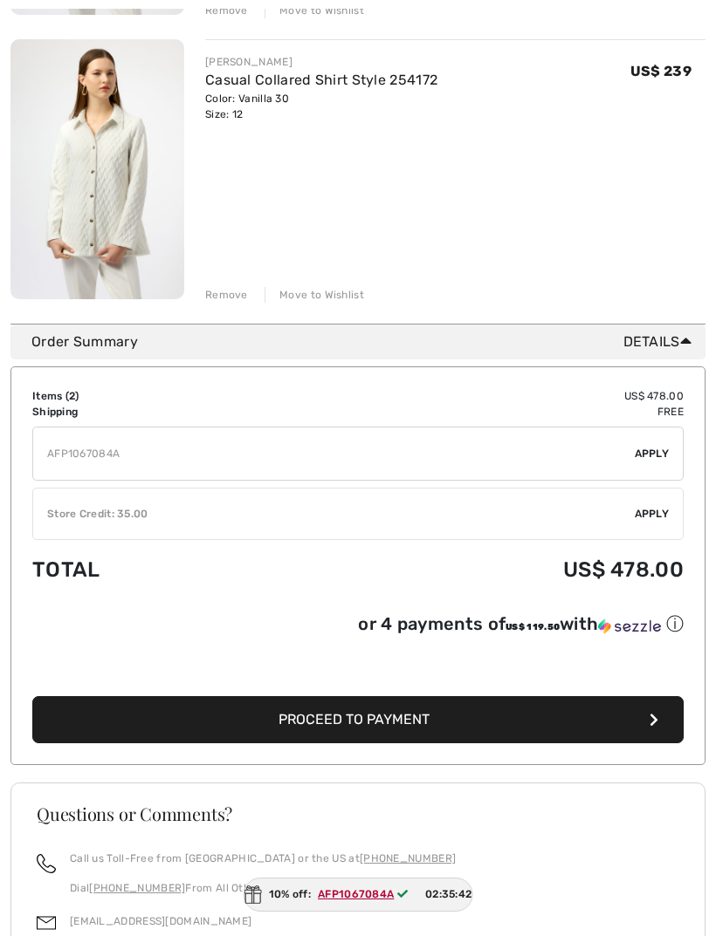
click at [652, 460] on span "Apply" at bounding box center [651, 454] width 35 height 16
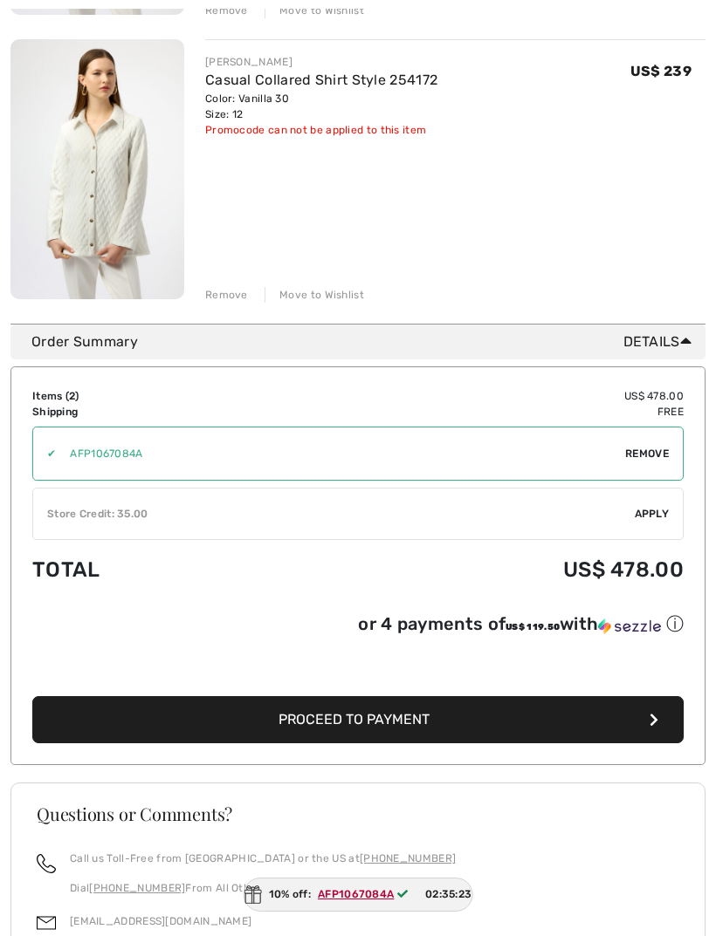
click at [373, 733] on button "Proceed to Payment" at bounding box center [357, 719] width 651 height 47
click at [379, 711] on span "Proceed to Payment" at bounding box center [353, 719] width 151 height 17
click at [655, 713] on icon "button" at bounding box center [653, 720] width 9 height 14
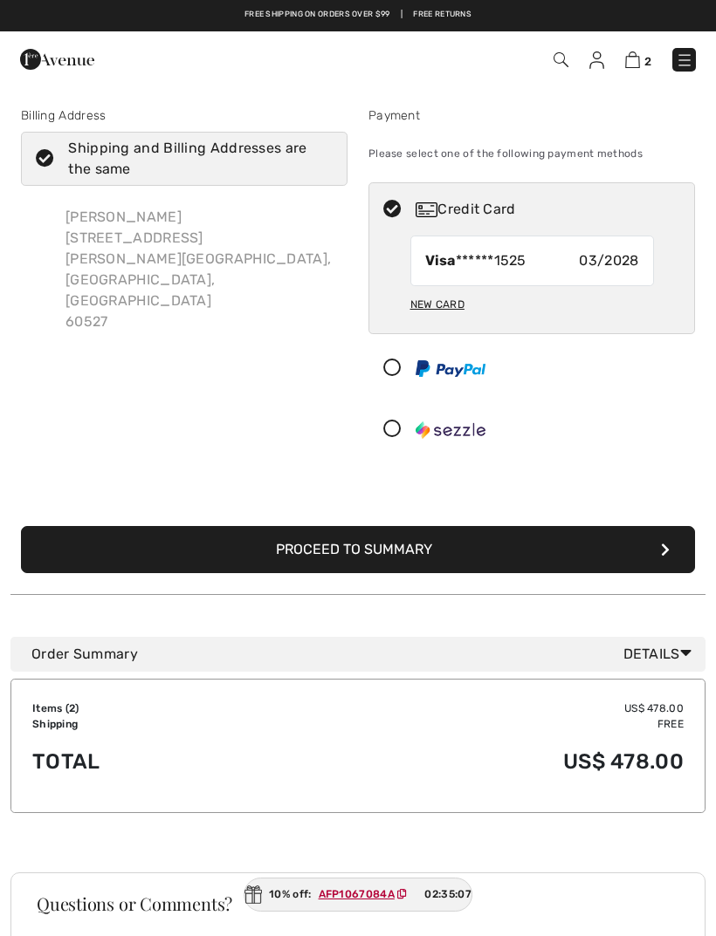
click at [365, 895] on ins "AFP1067084A" at bounding box center [357, 894] width 76 height 12
click at [684, 650] on icon at bounding box center [685, 653] width 11 height 18
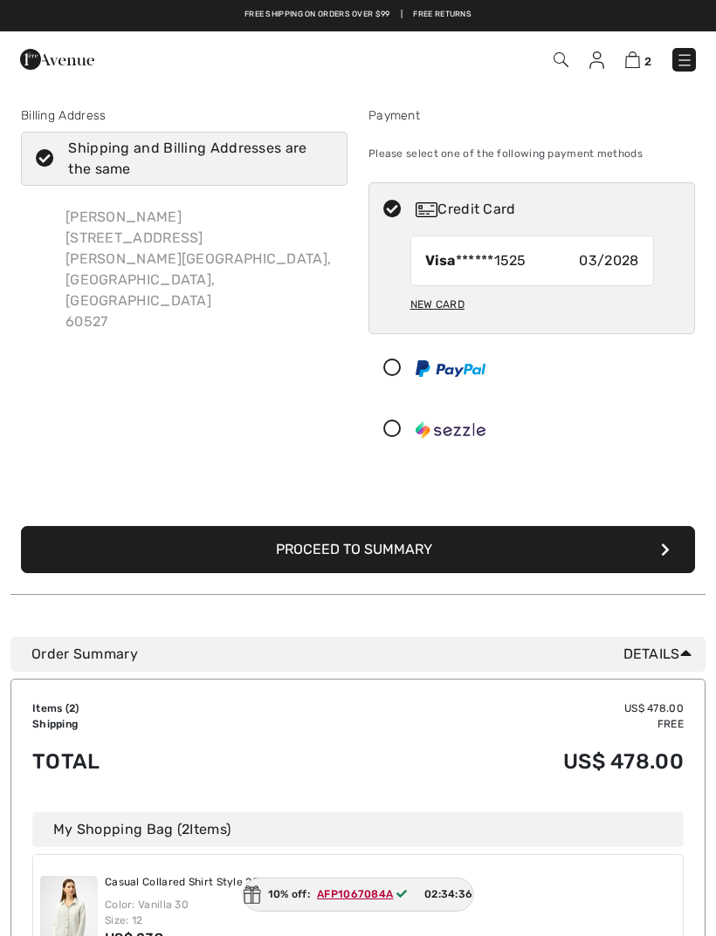
click at [368, 543] on button "Proceed to Summary" at bounding box center [358, 549] width 674 height 47
click at [366, 547] on button "Proceed to Summary" at bounding box center [358, 549] width 674 height 47
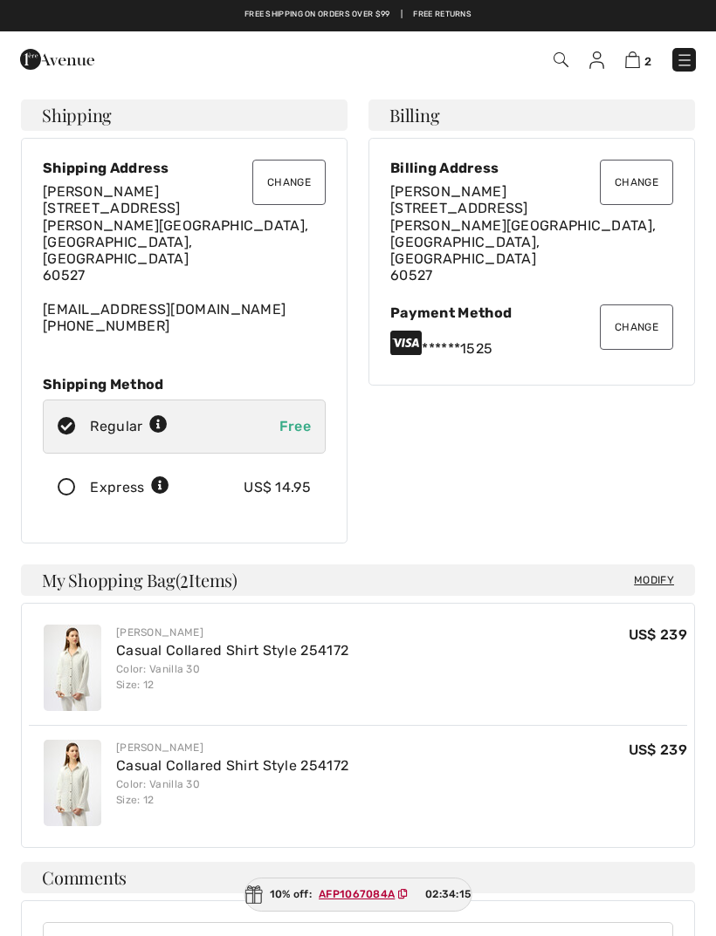
click at [74, 479] on icon at bounding box center [67, 488] width 46 height 18
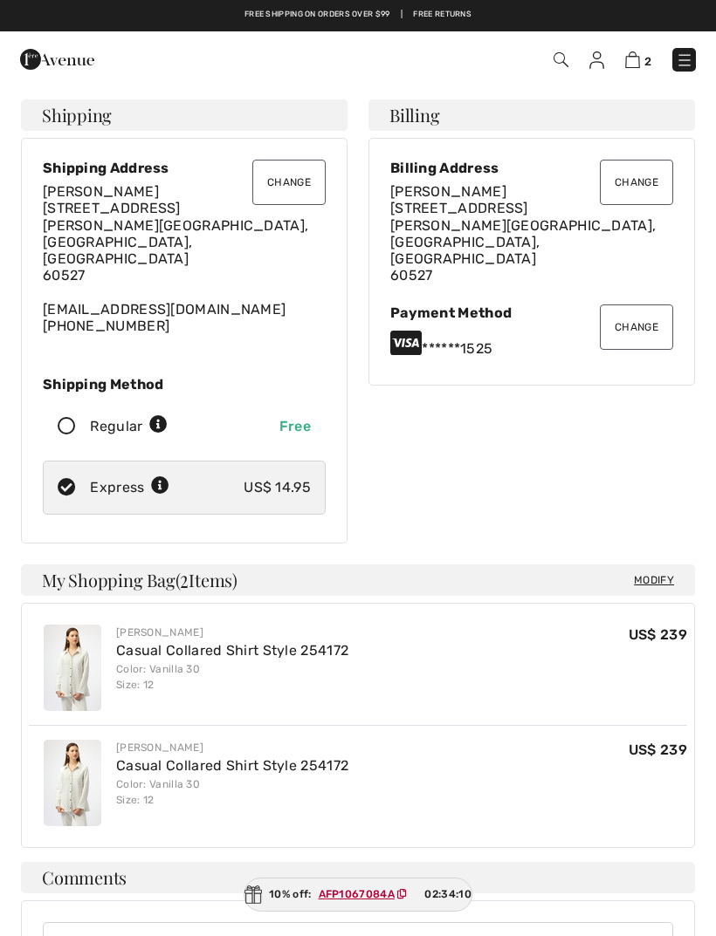
click at [454, 886] on div "10% off: AFP1067084A 02:34:10" at bounding box center [357, 895] width 229 height 34
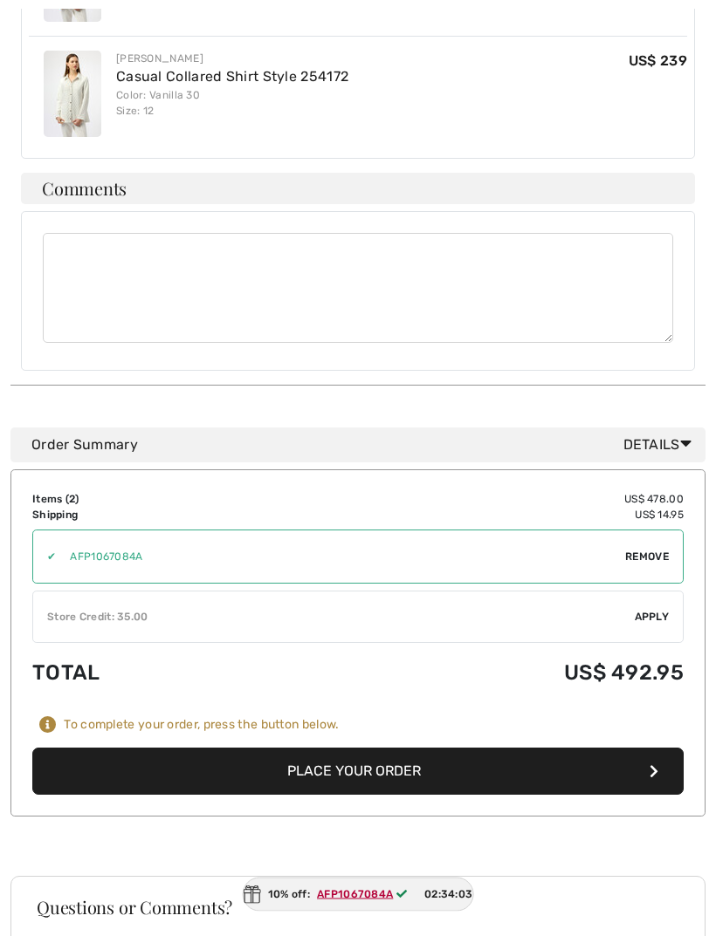
scroll to position [689, 0]
click at [376, 748] on button "Place Your Order" at bounding box center [357, 771] width 651 height 47
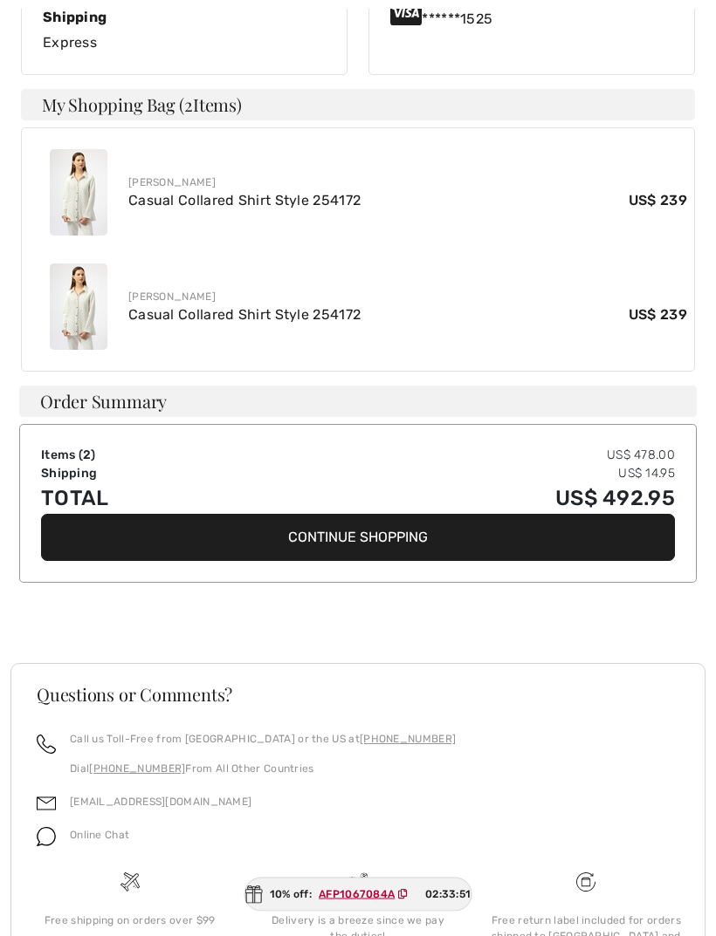
scroll to position [648, 0]
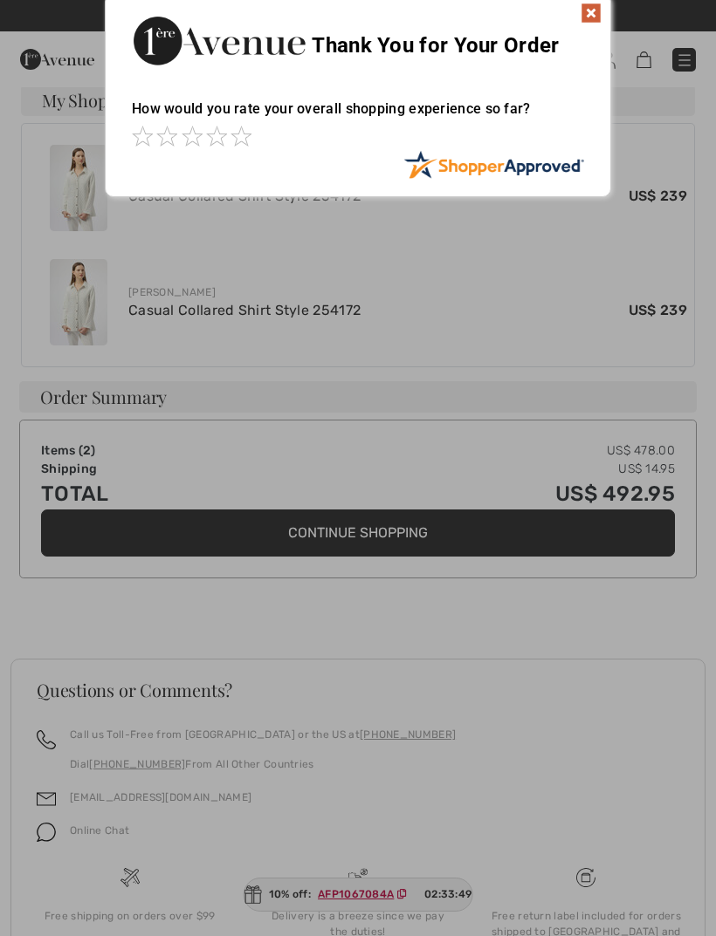
click at [366, 498] on div at bounding box center [358, 468] width 716 height 936
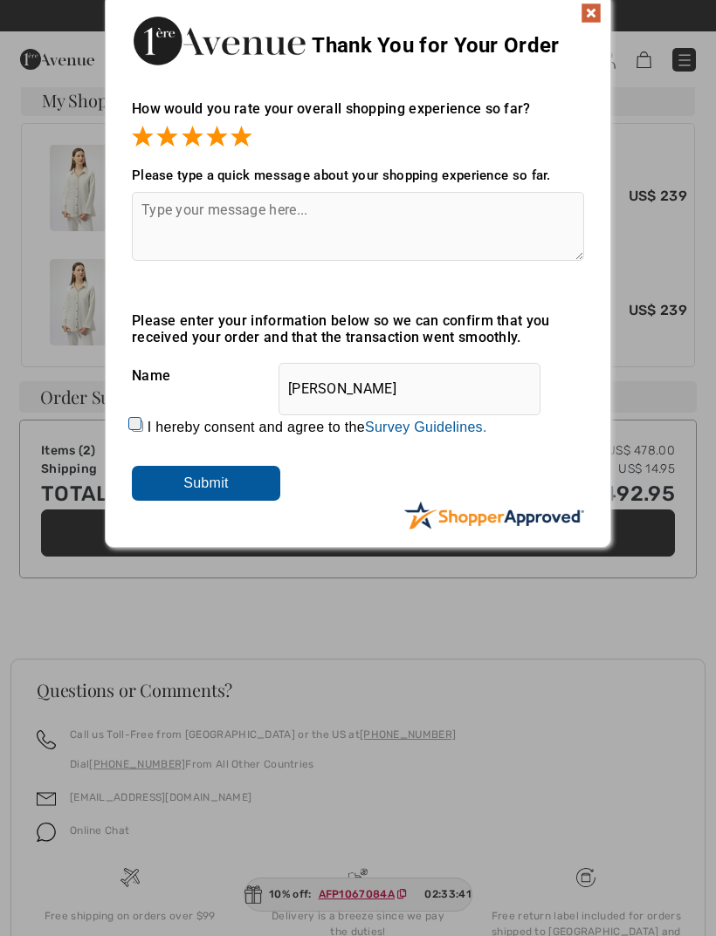
click at [220, 482] on input "Submit" at bounding box center [206, 483] width 148 height 35
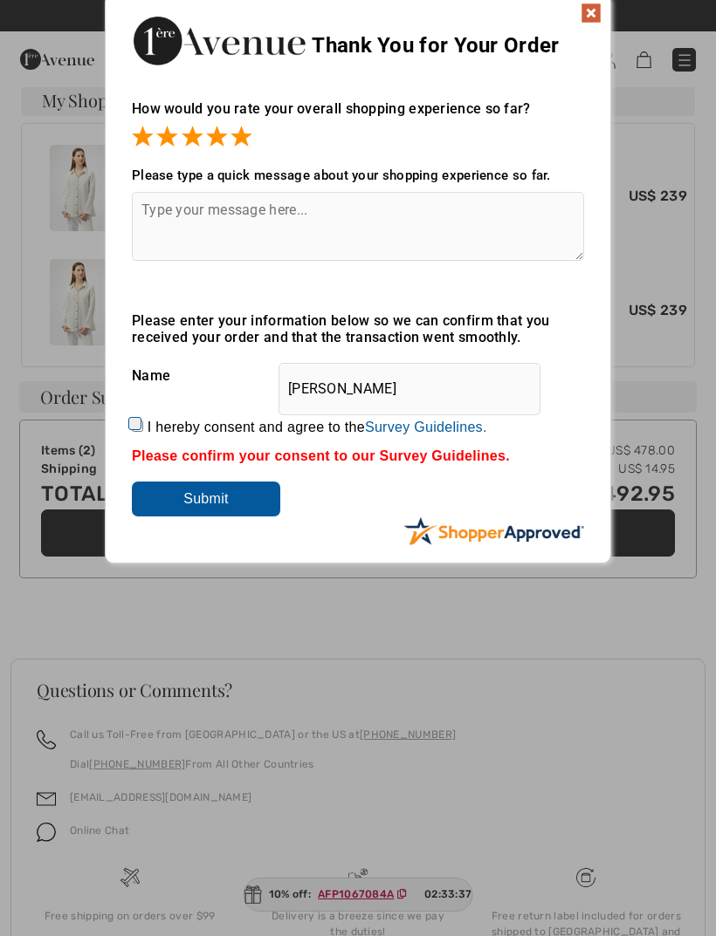
click at [226, 497] on input "Submit" at bounding box center [206, 499] width 148 height 35
click at [394, 387] on input "[PERSON_NAME]" at bounding box center [409, 389] width 262 height 52
click at [158, 210] on textarea at bounding box center [358, 226] width 452 height 69
type textarea "Fun to shop"
click at [216, 496] on input "Submit" at bounding box center [206, 499] width 148 height 35
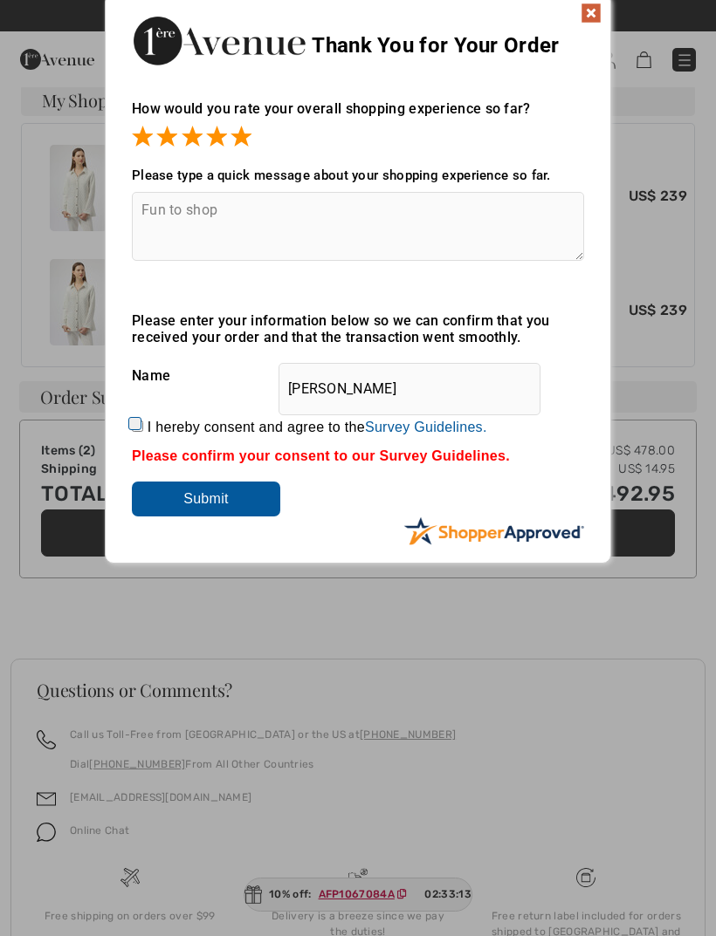
click at [590, 13] on img at bounding box center [590, 13] width 21 height 21
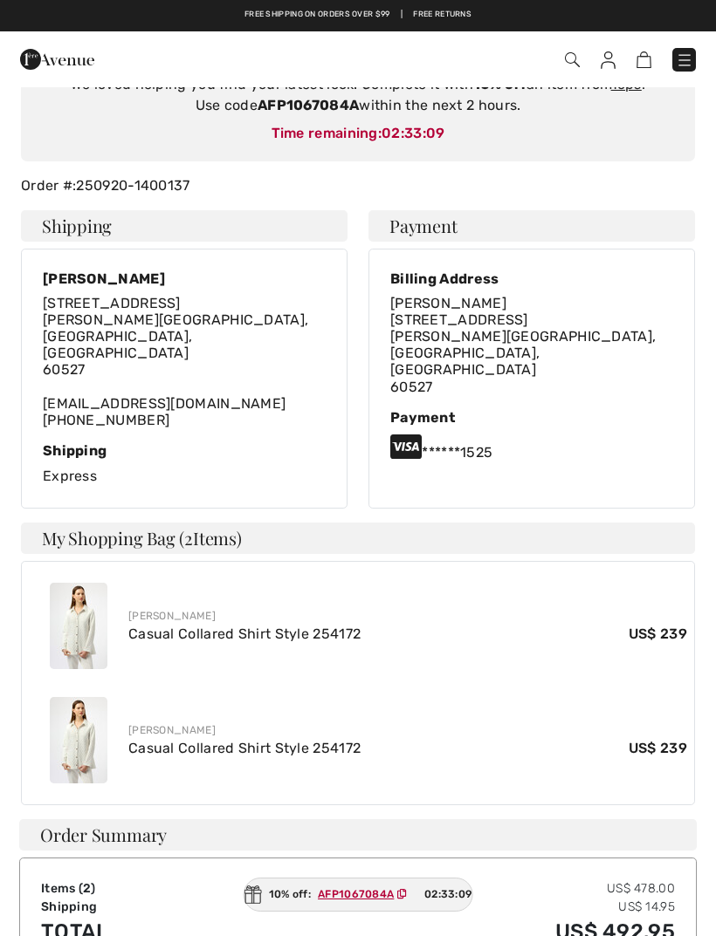
scroll to position [0, 0]
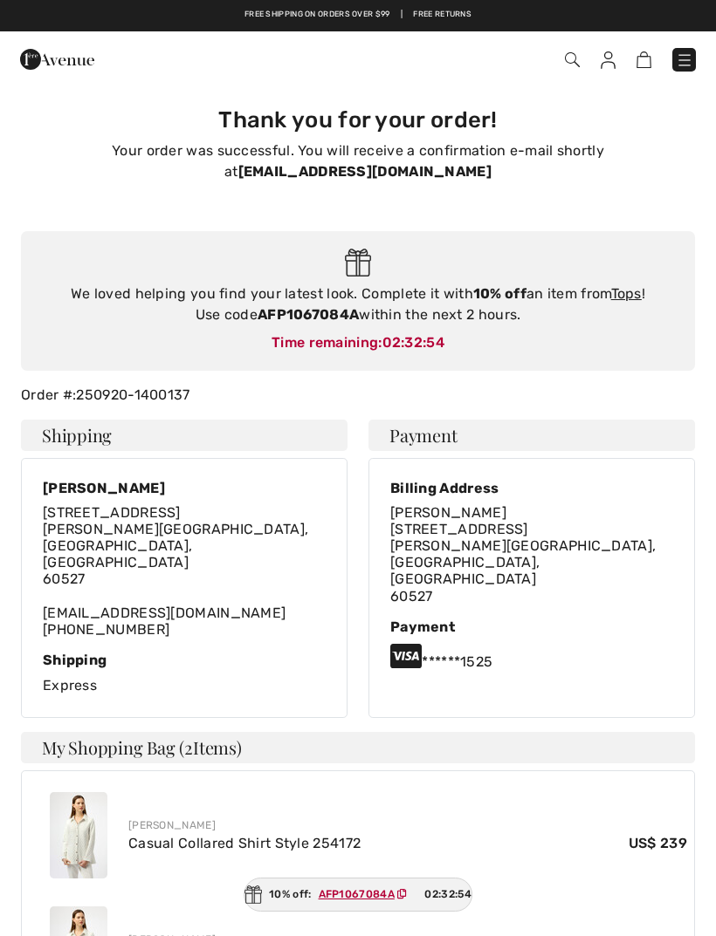
click at [357, 326] on div "We loved helping you find your latest look. Complete it with 10% off an item fr…" at bounding box center [358, 301] width 674 height 141
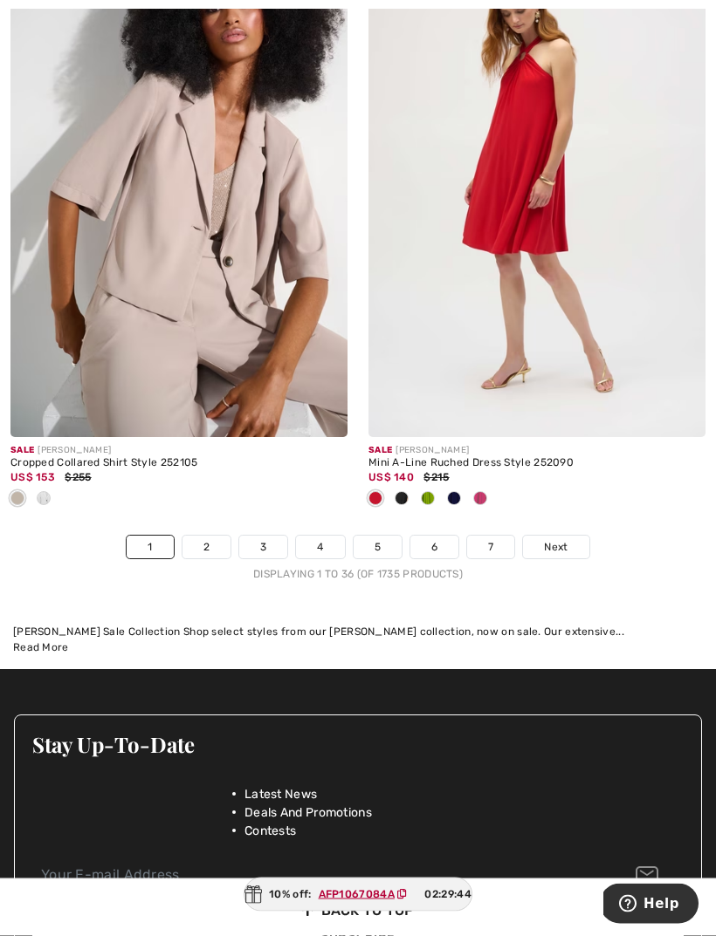
scroll to position [10410, 0]
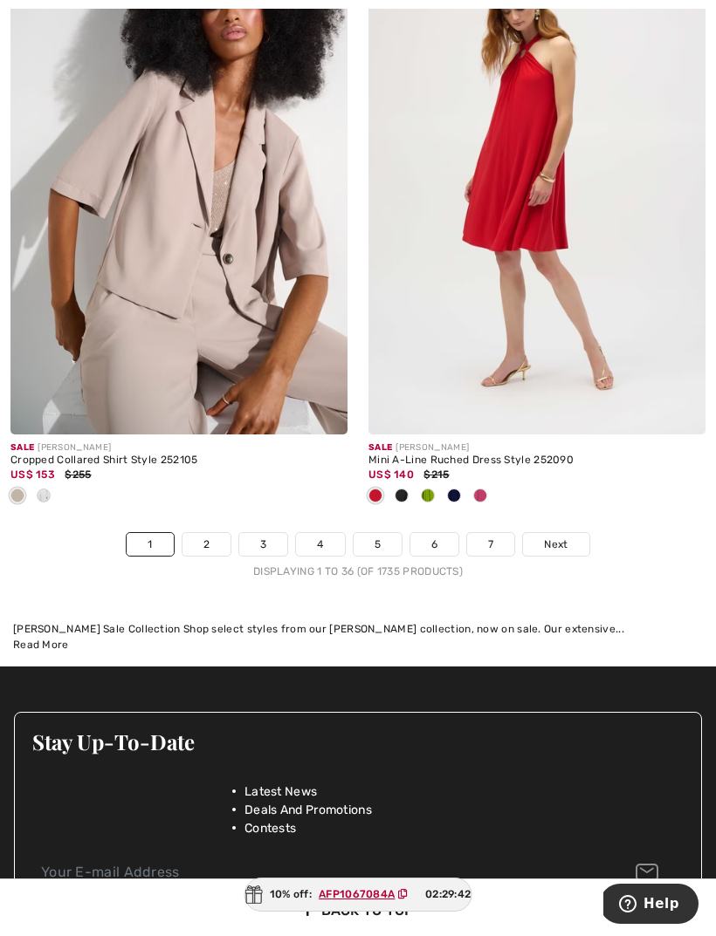
click at [198, 533] on link "2" at bounding box center [206, 544] width 48 height 23
click at [209, 533] on link "2" at bounding box center [206, 544] width 48 height 23
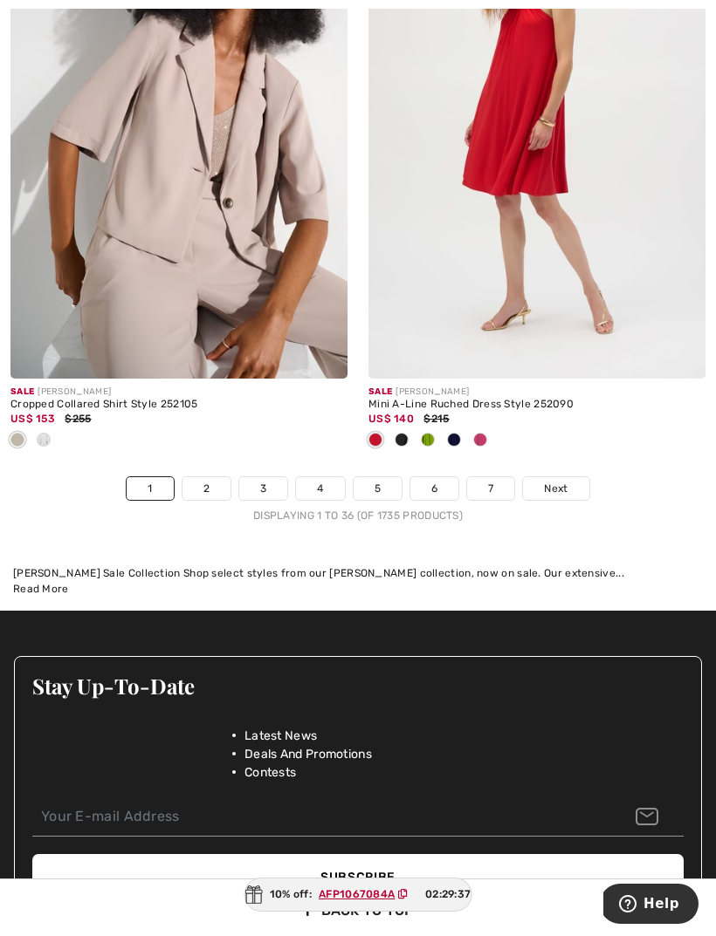
click at [565, 482] on span "Next" at bounding box center [556, 489] width 24 height 16
click at [565, 481] on span "Next" at bounding box center [556, 489] width 24 height 16
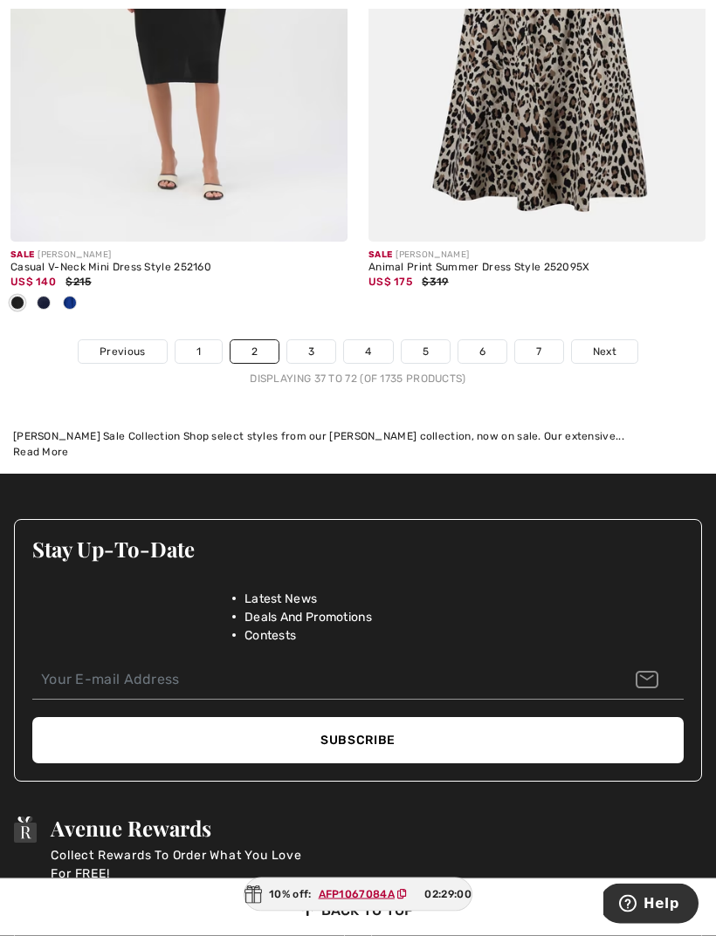
scroll to position [10891, 0]
click at [316, 340] on link "3" at bounding box center [311, 351] width 48 height 23
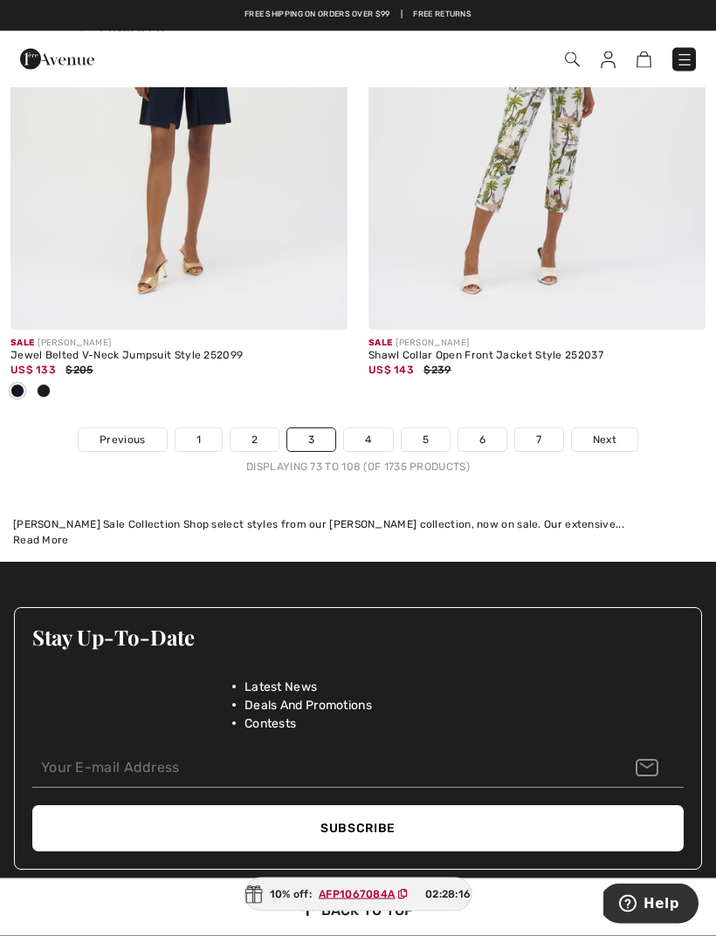
scroll to position [10711, 0]
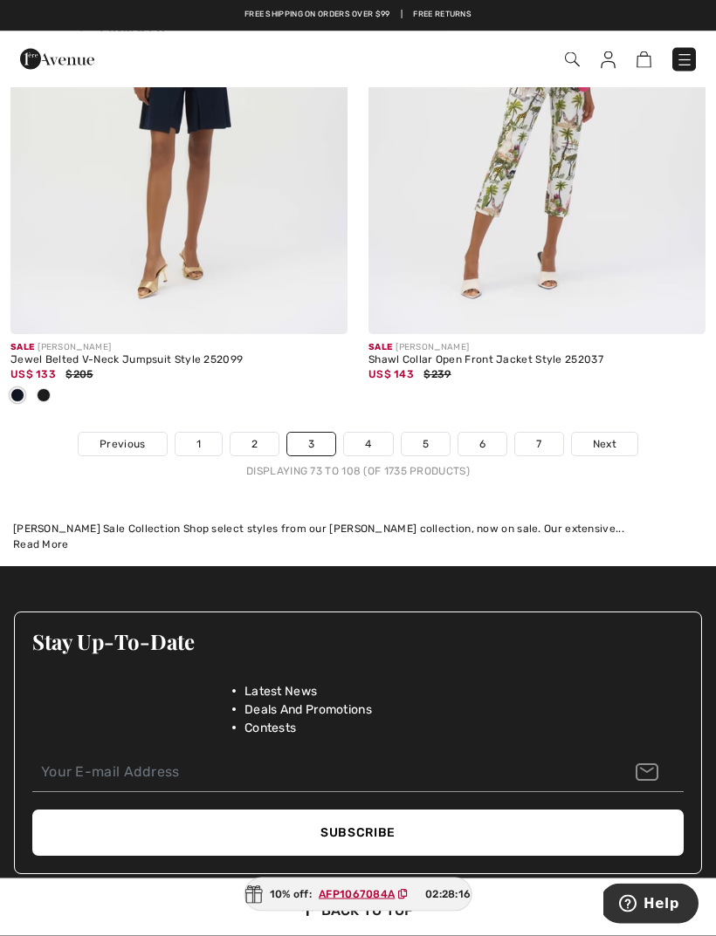
click at [364, 434] on link "4" at bounding box center [368, 445] width 48 height 23
click at [370, 435] on link "4" at bounding box center [368, 445] width 48 height 23
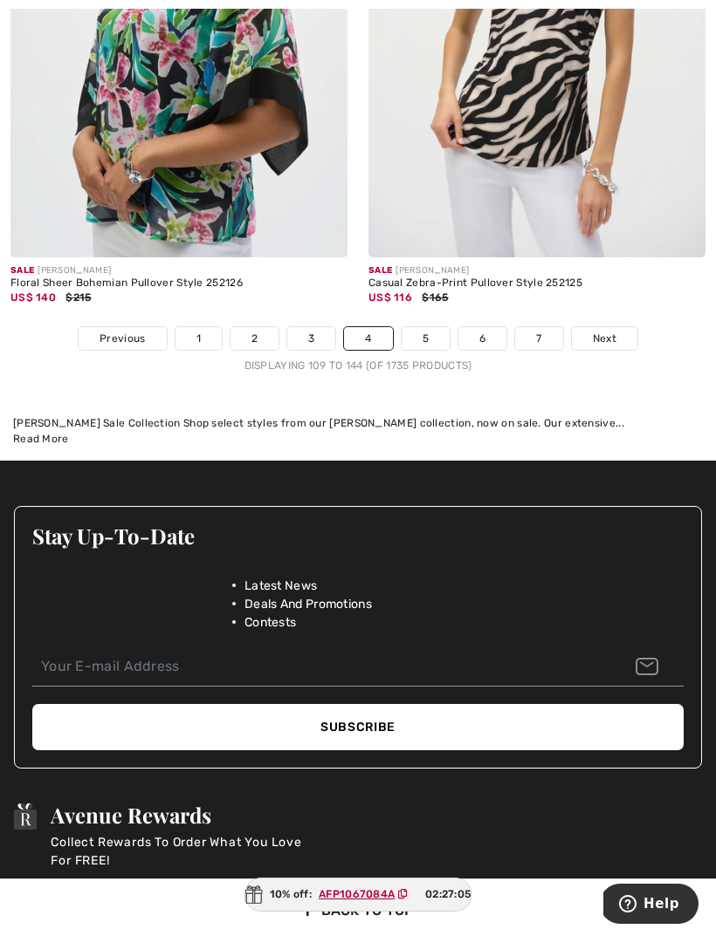
scroll to position [10700, 0]
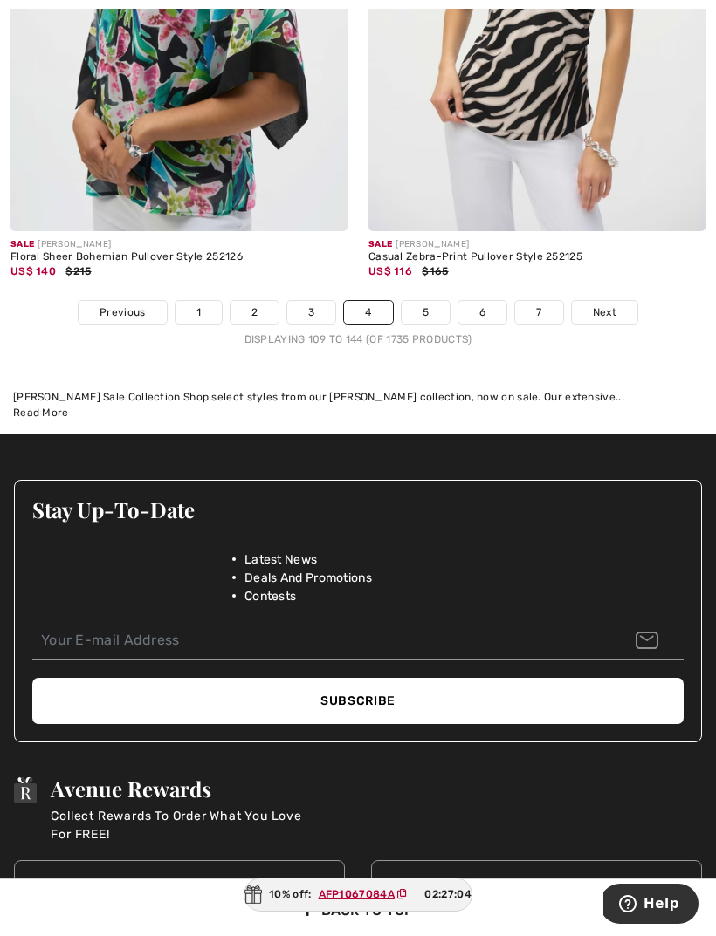
click at [426, 301] on link "5" at bounding box center [425, 312] width 48 height 23
click at [440, 301] on link "5" at bounding box center [425, 312] width 48 height 23
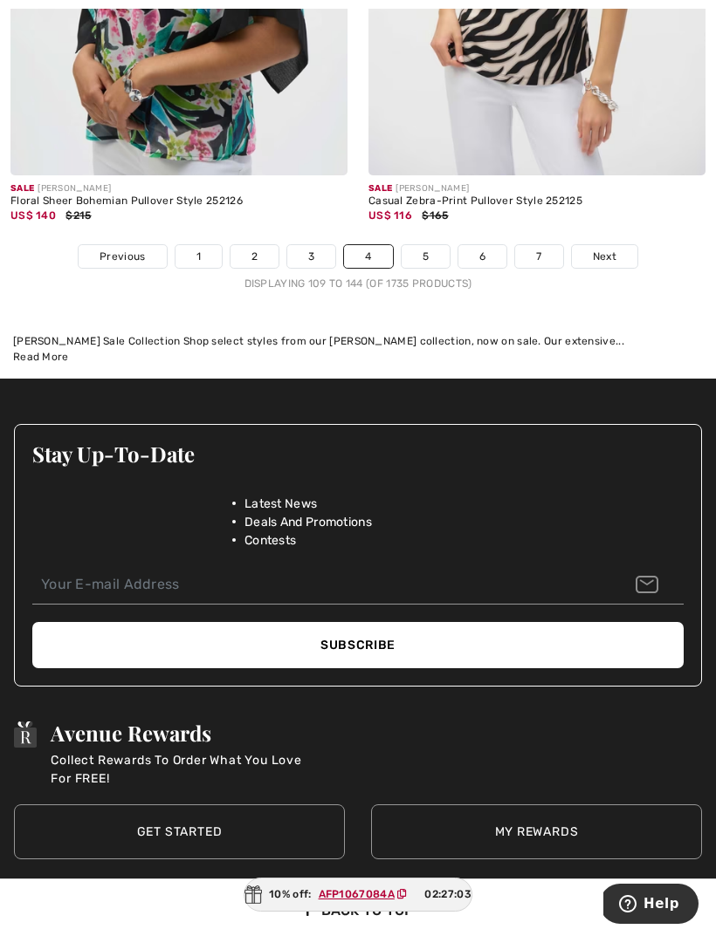
click at [425, 245] on link "5" at bounding box center [425, 256] width 48 height 23
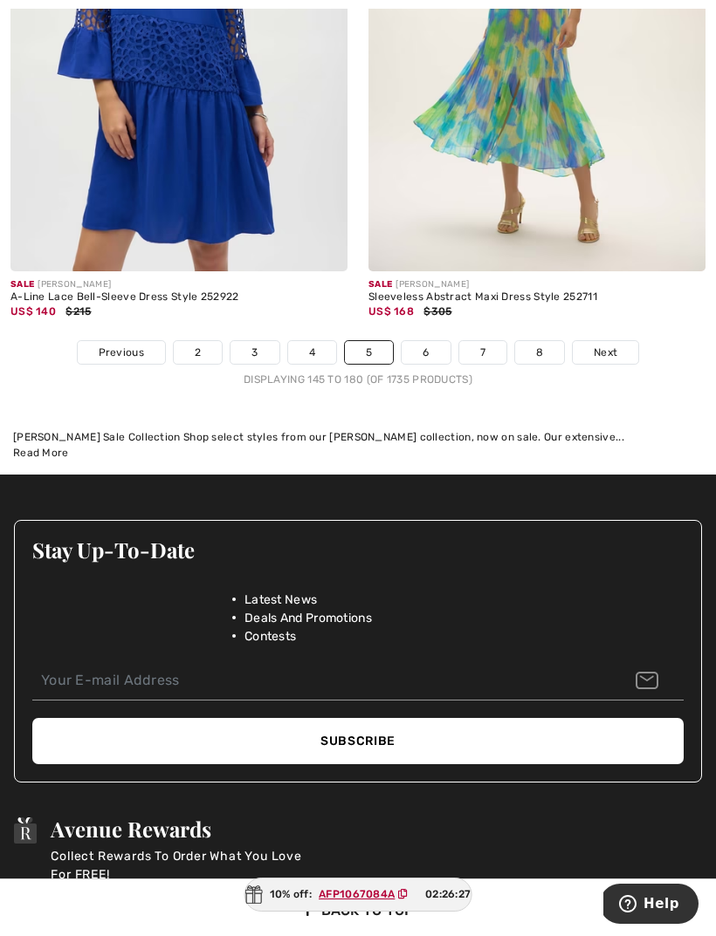
scroll to position [10613, 0]
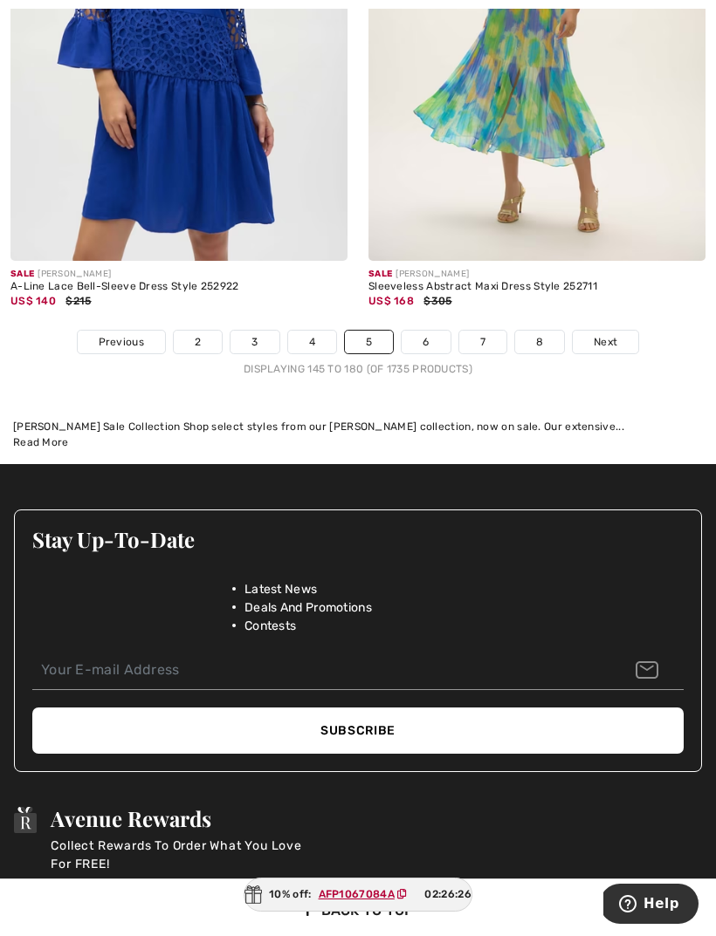
click at [424, 335] on link "6" at bounding box center [425, 342] width 48 height 23
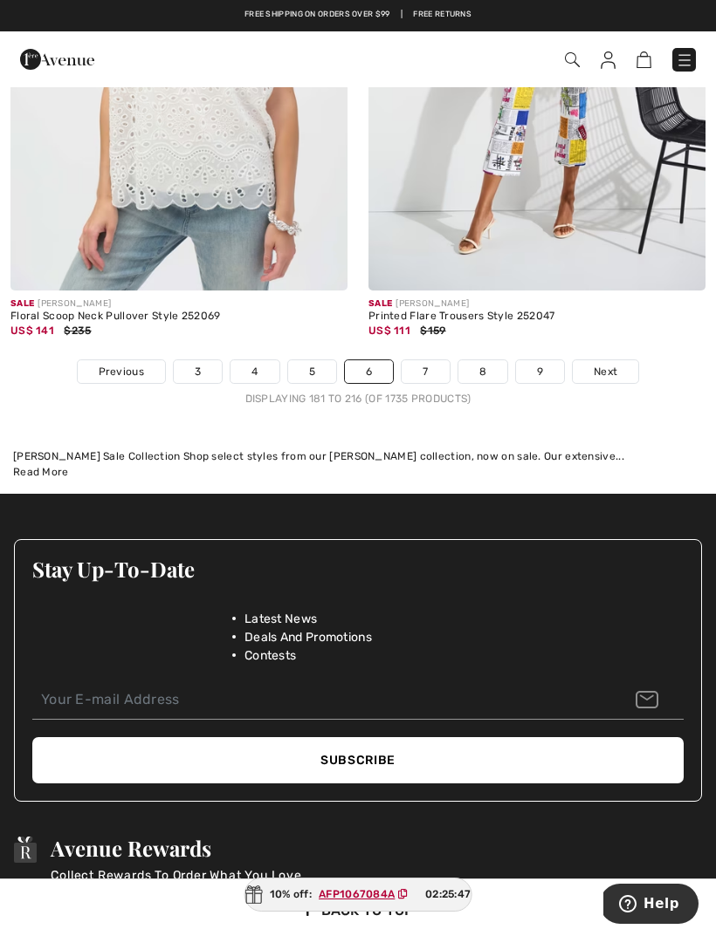
scroll to position [10418, 0]
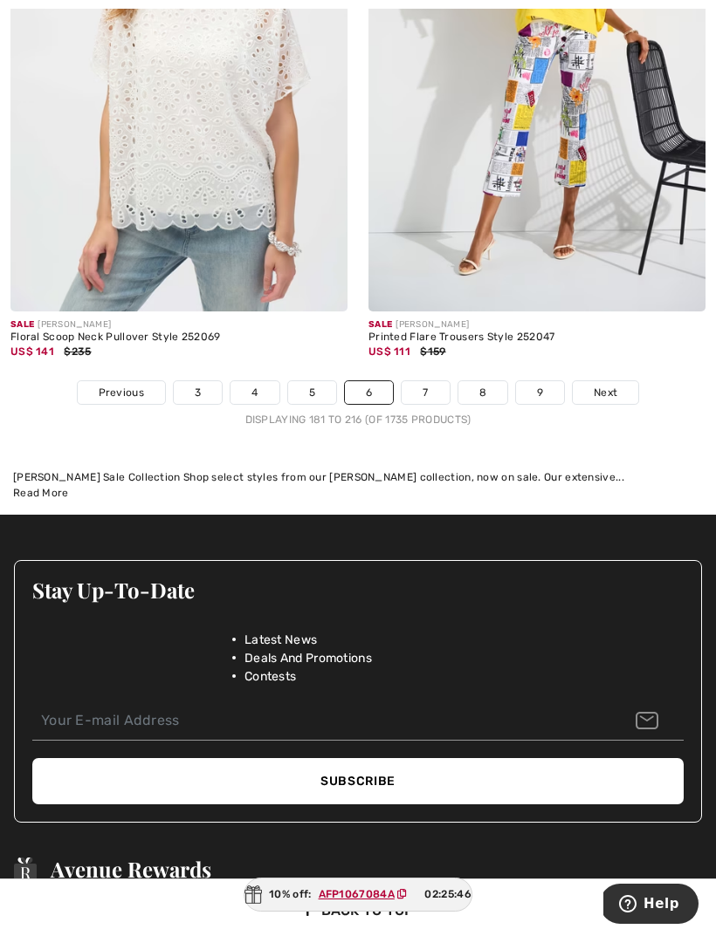
click at [430, 381] on link "7" at bounding box center [424, 392] width 47 height 23
click at [427, 381] on link "7" at bounding box center [424, 392] width 47 height 23
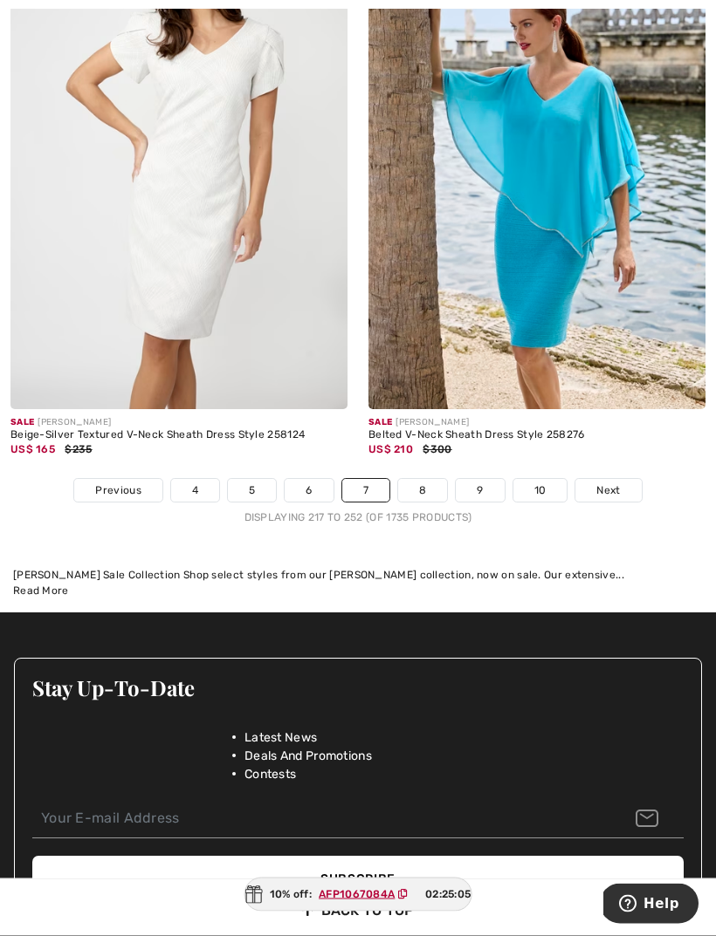
scroll to position [10641, 0]
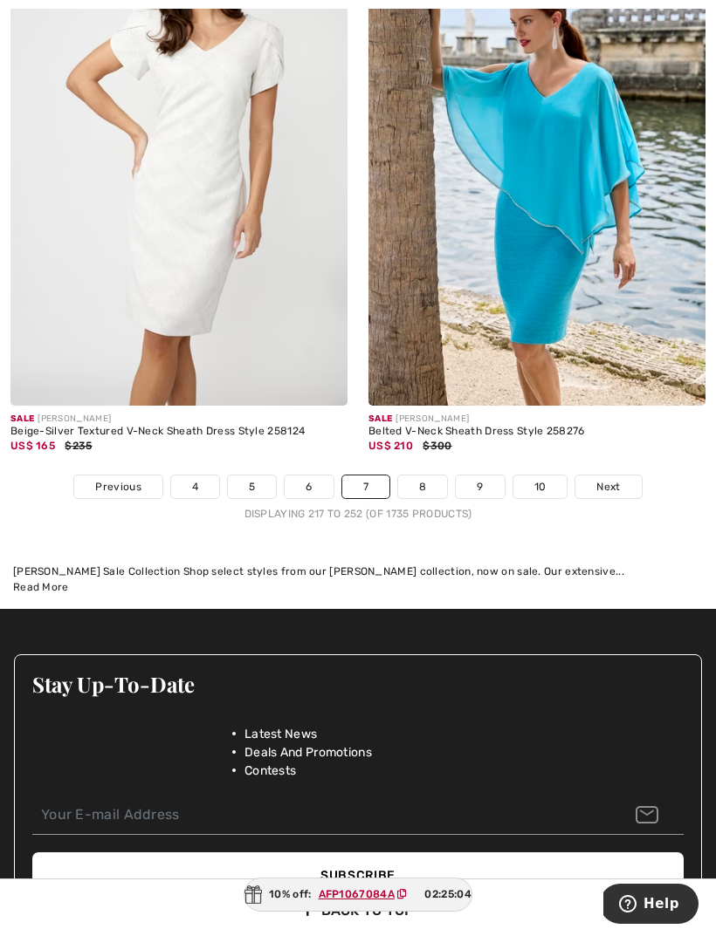
click at [428, 476] on link "8" at bounding box center [422, 487] width 49 height 23
click at [425, 476] on link "8" at bounding box center [422, 487] width 49 height 23
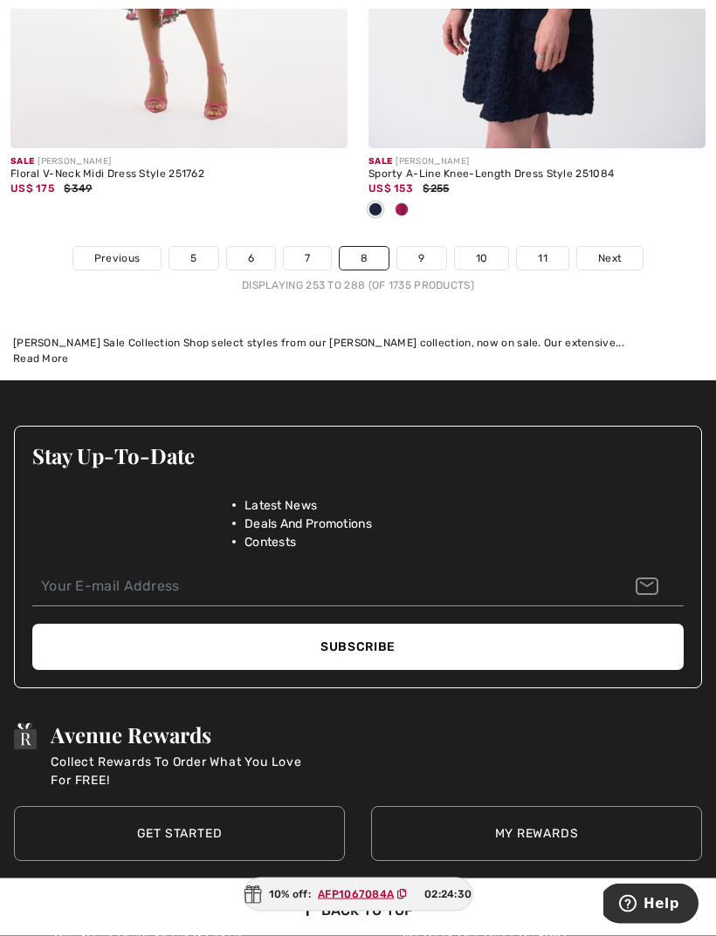
scroll to position [10787, 0]
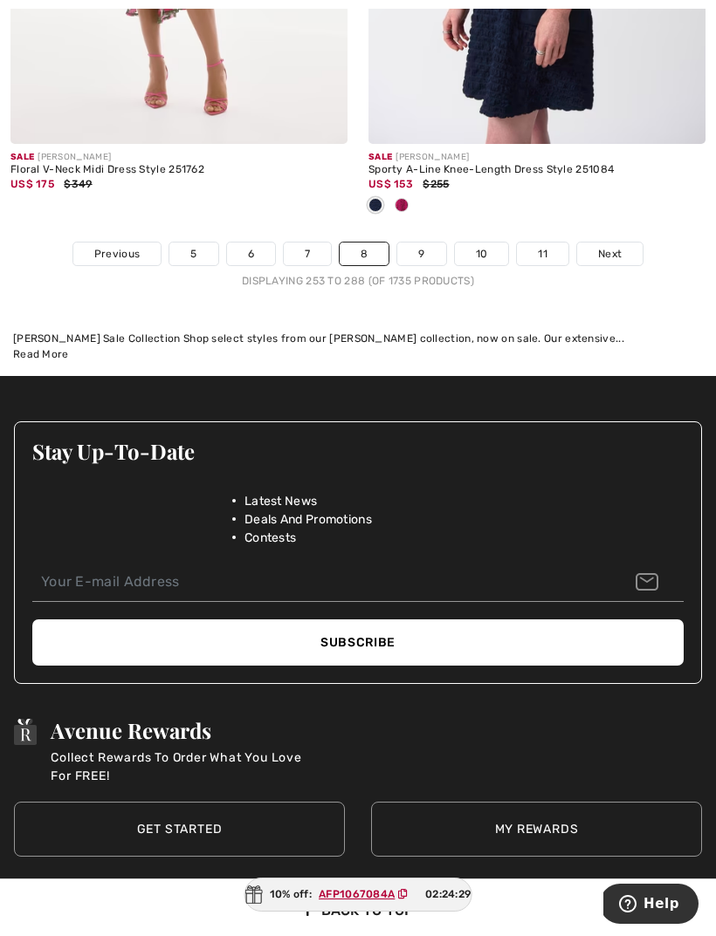
click at [423, 246] on link "9" at bounding box center [421, 254] width 48 height 23
click at [429, 243] on link "9" at bounding box center [421, 254] width 48 height 23
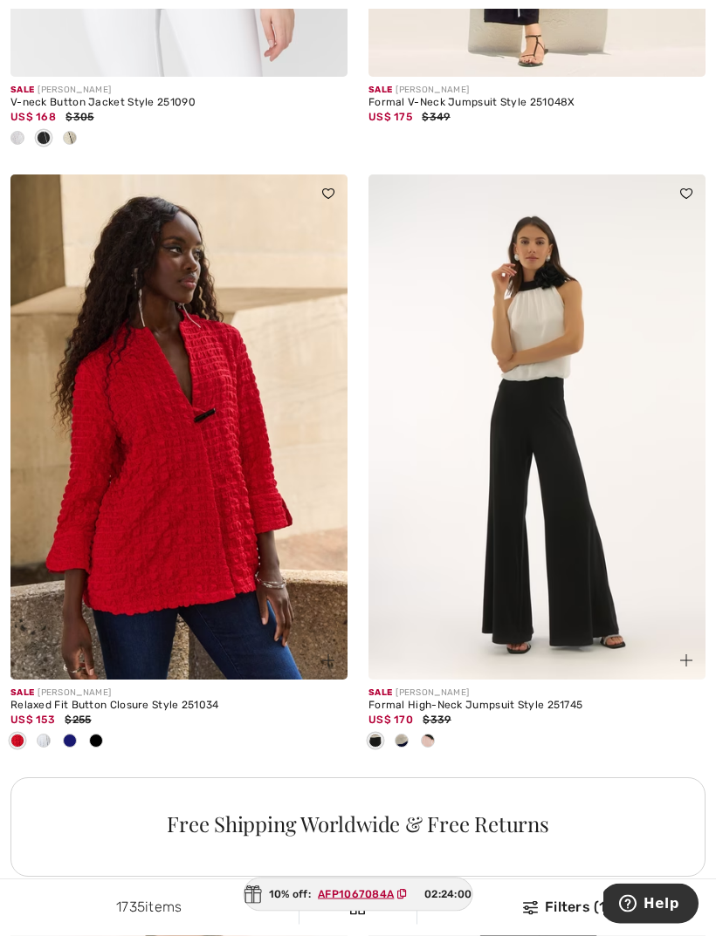
scroll to position [6775, 0]
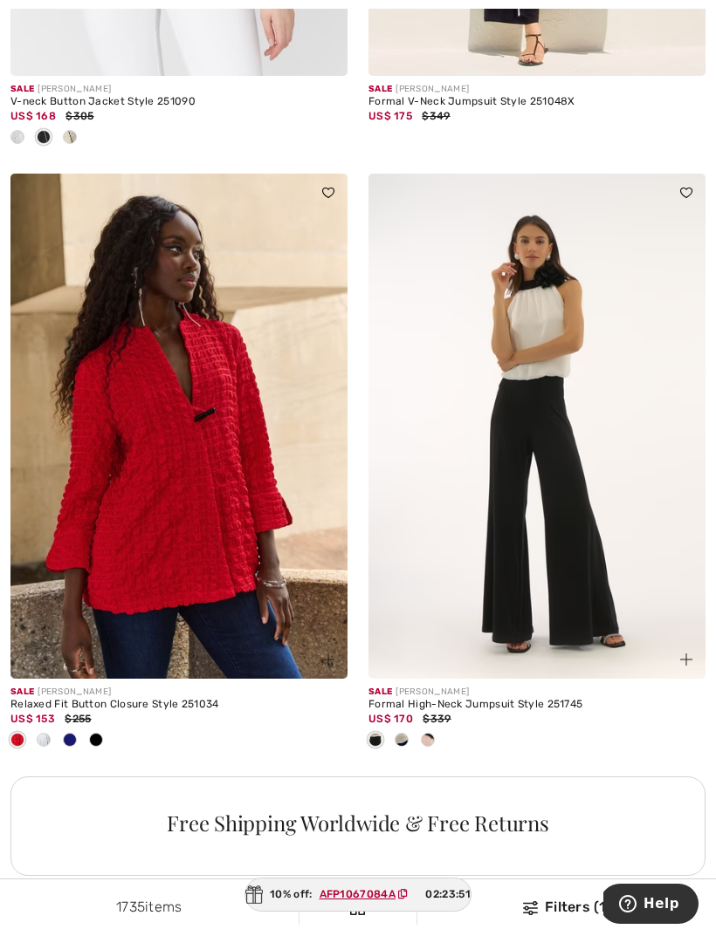
click at [191, 449] on img at bounding box center [178, 426] width 337 height 505
click at [164, 425] on img at bounding box center [178, 426] width 337 height 505
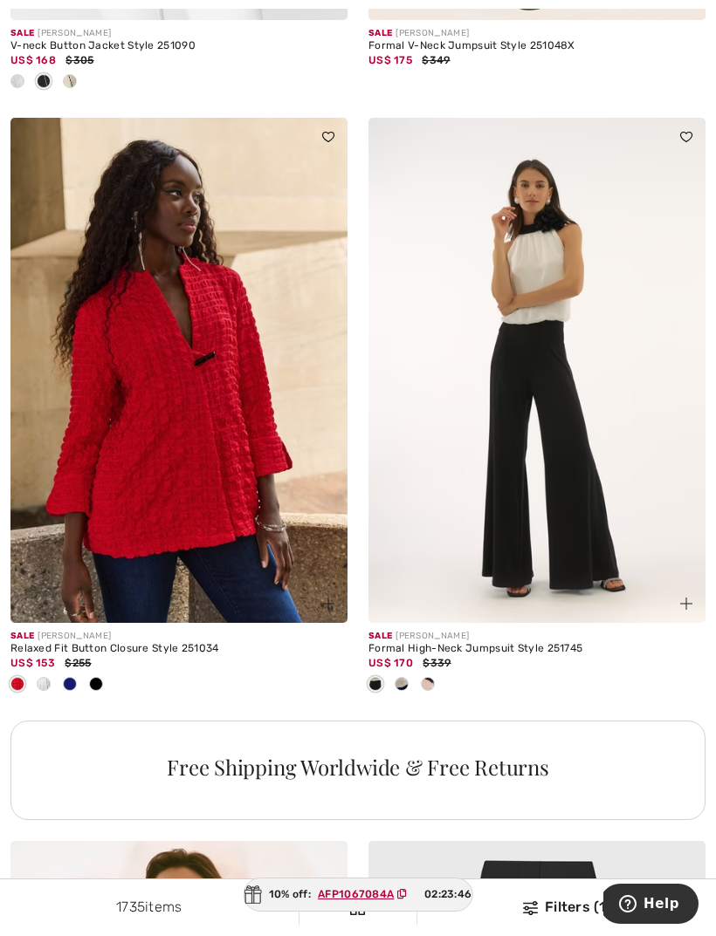
click at [195, 414] on img at bounding box center [178, 370] width 337 height 505
click at [212, 400] on img at bounding box center [178, 370] width 337 height 505
click at [166, 401] on img at bounding box center [178, 370] width 337 height 505
click at [183, 432] on img at bounding box center [178, 370] width 337 height 505
click at [188, 411] on img at bounding box center [178, 370] width 337 height 505
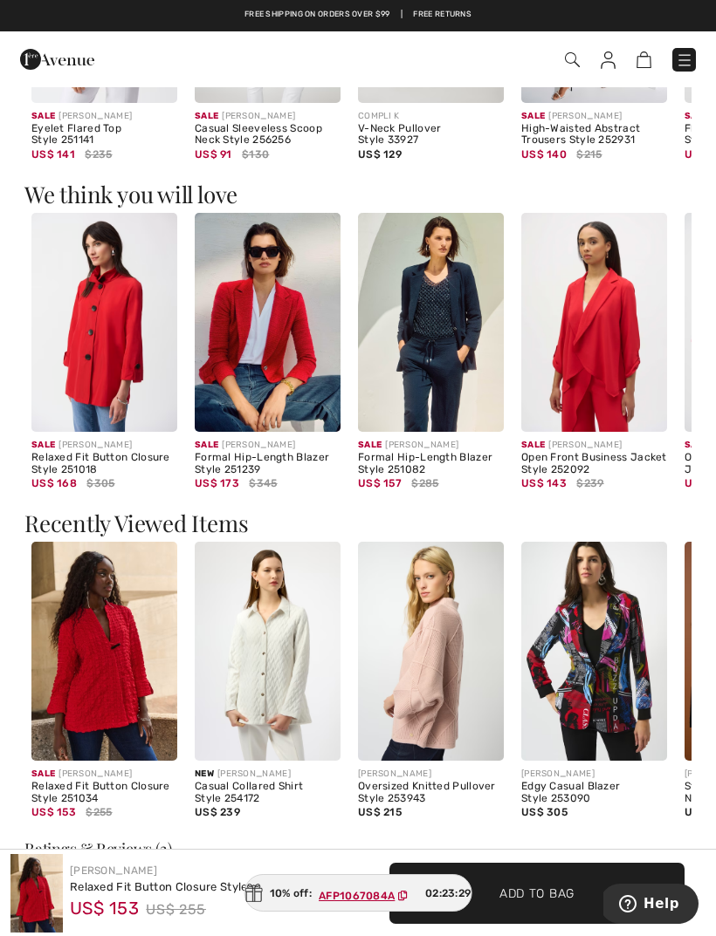
scroll to position [1775, 0]
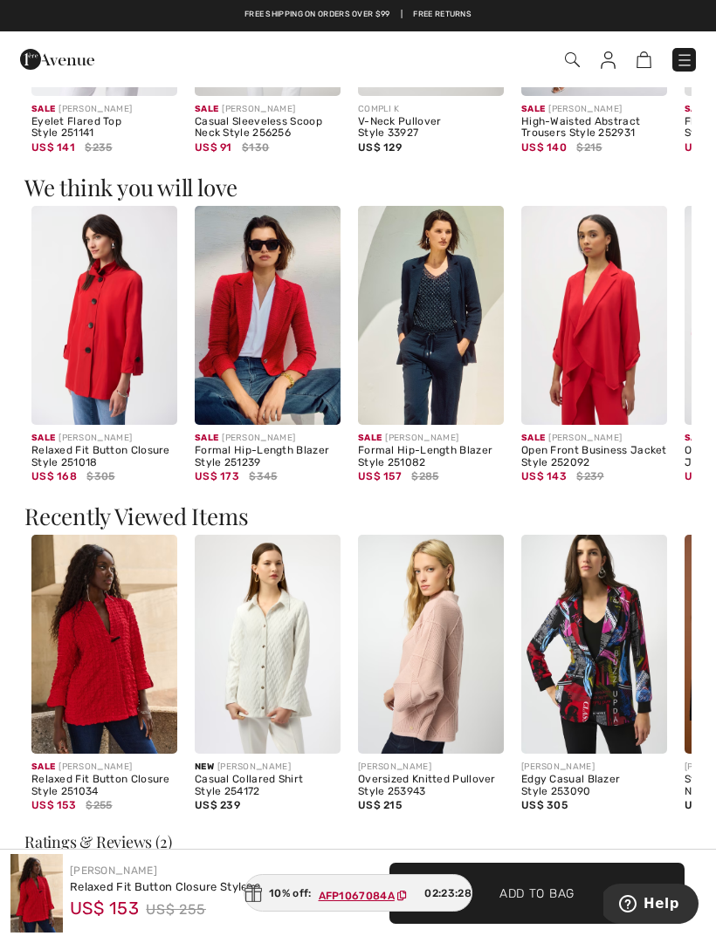
click at [110, 623] on img at bounding box center [104, 644] width 146 height 219
click at [109, 635] on img at bounding box center [104, 644] width 146 height 219
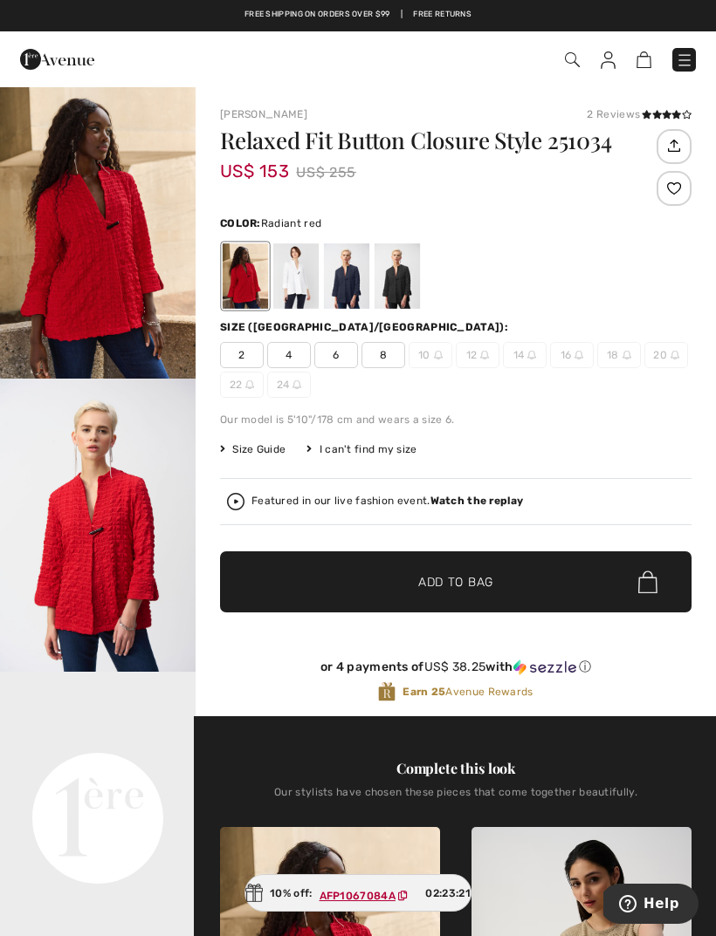
click at [394, 282] on div at bounding box center [396, 275] width 45 height 65
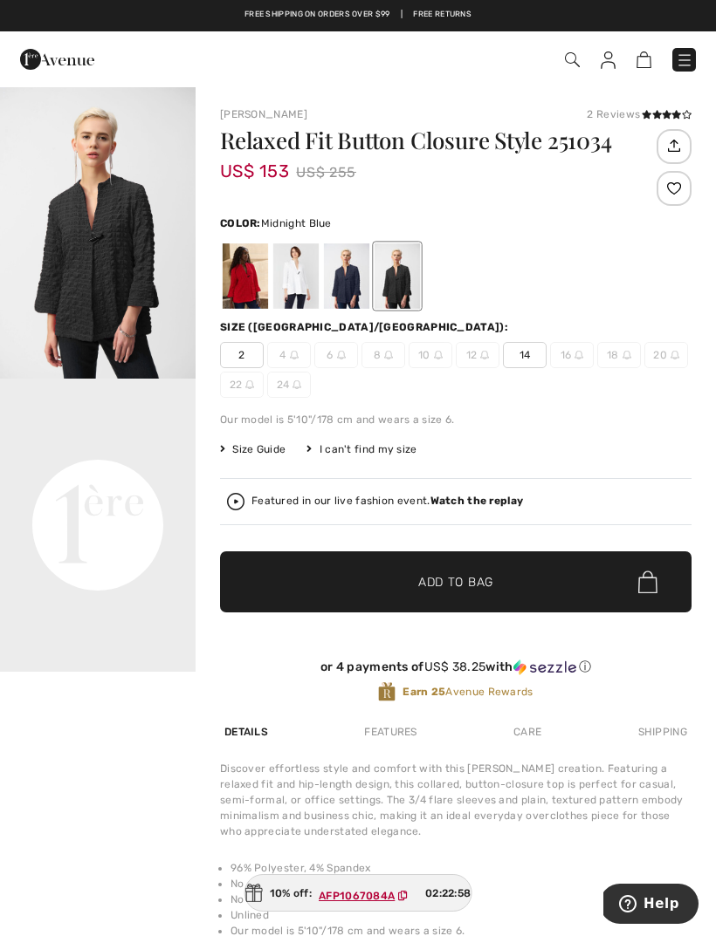
click at [351, 267] on div at bounding box center [346, 275] width 45 height 65
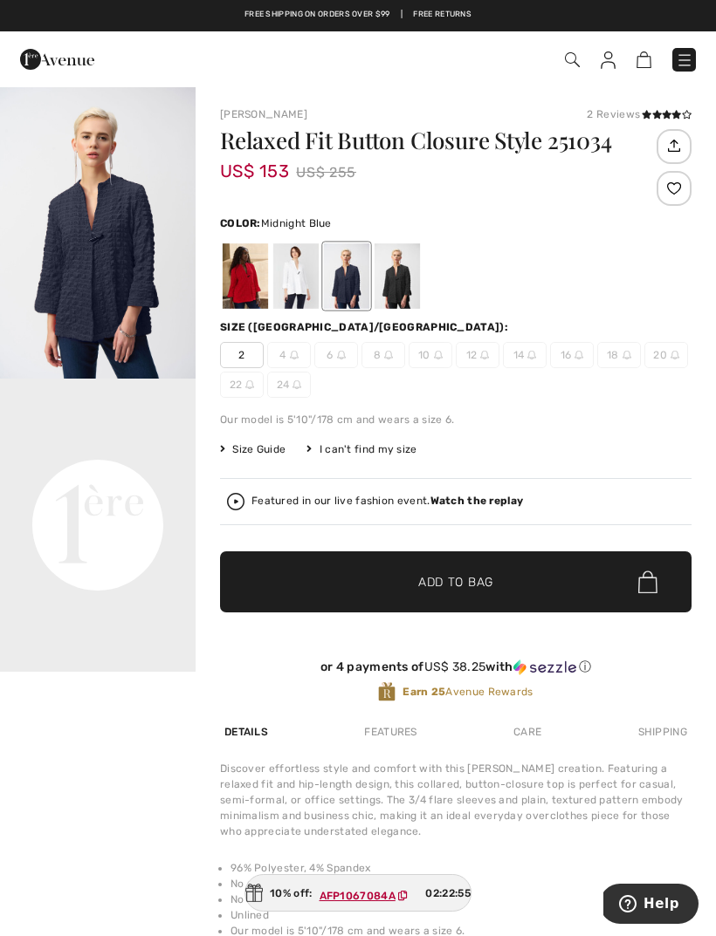
click at [403, 281] on div at bounding box center [396, 275] width 45 height 65
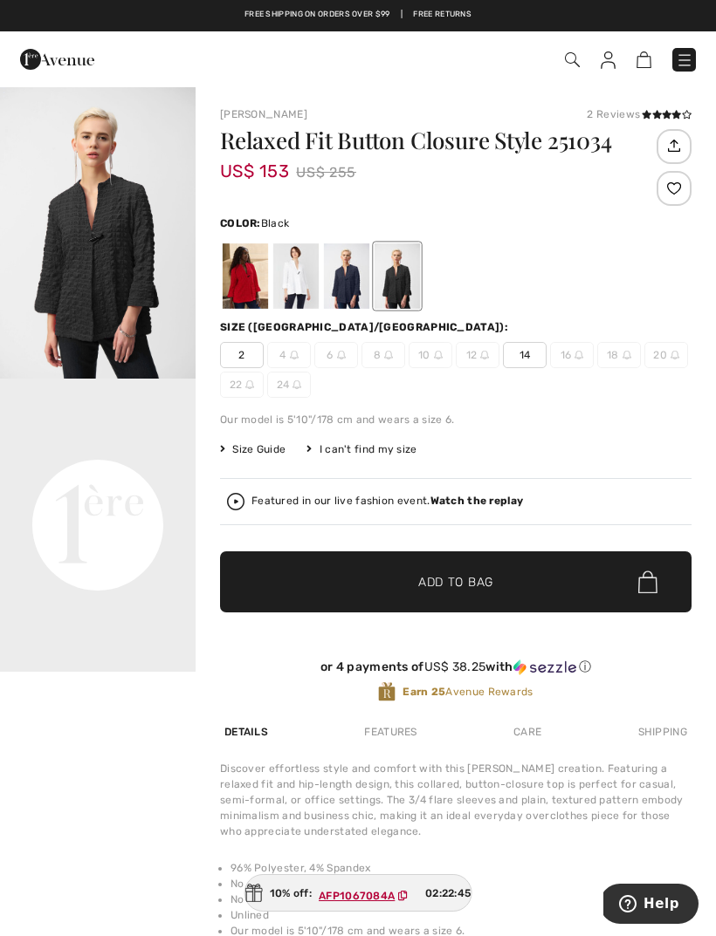
click at [131, 223] on img "1 / 1" at bounding box center [97, 232] width 195 height 293
click at [538, 275] on div at bounding box center [455, 276] width 471 height 72
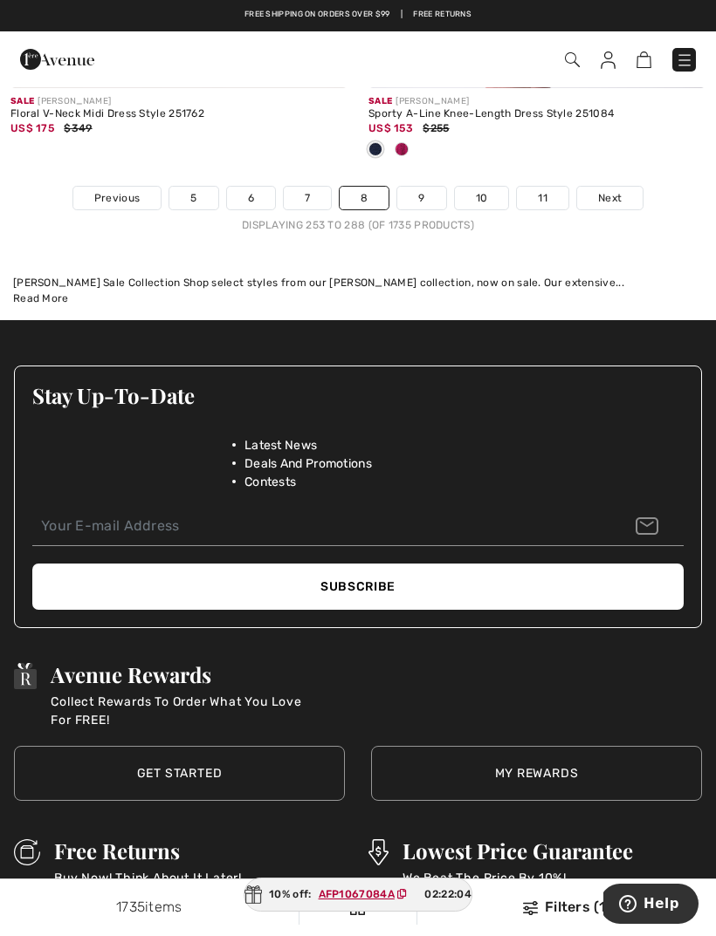
click at [425, 187] on link "9" at bounding box center [421, 198] width 48 height 23
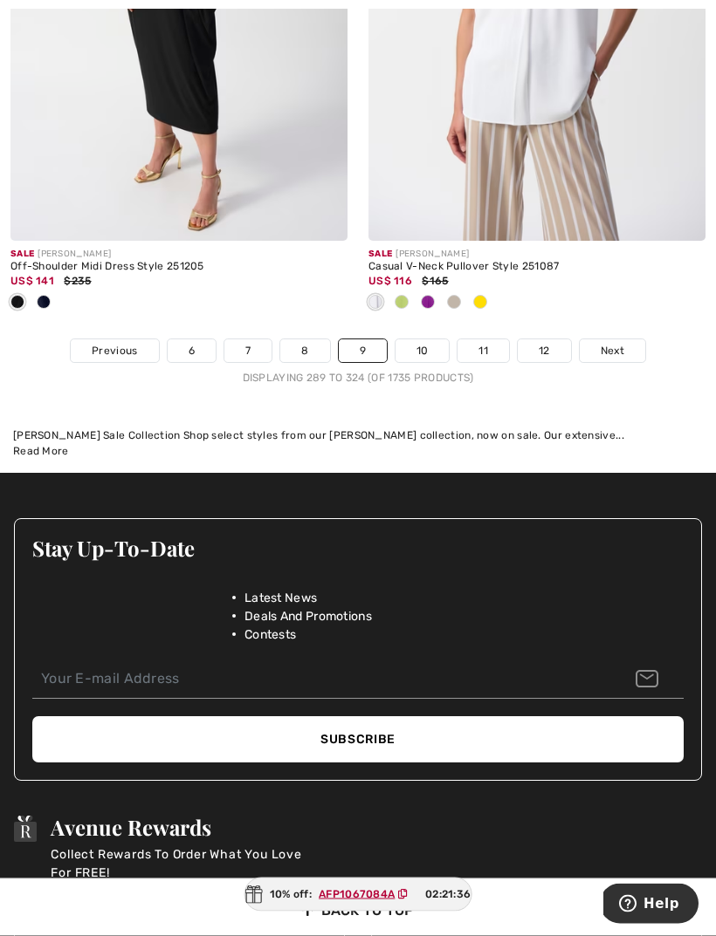
scroll to position [10921, 0]
click at [428, 339] on link "10" at bounding box center [422, 350] width 54 height 23
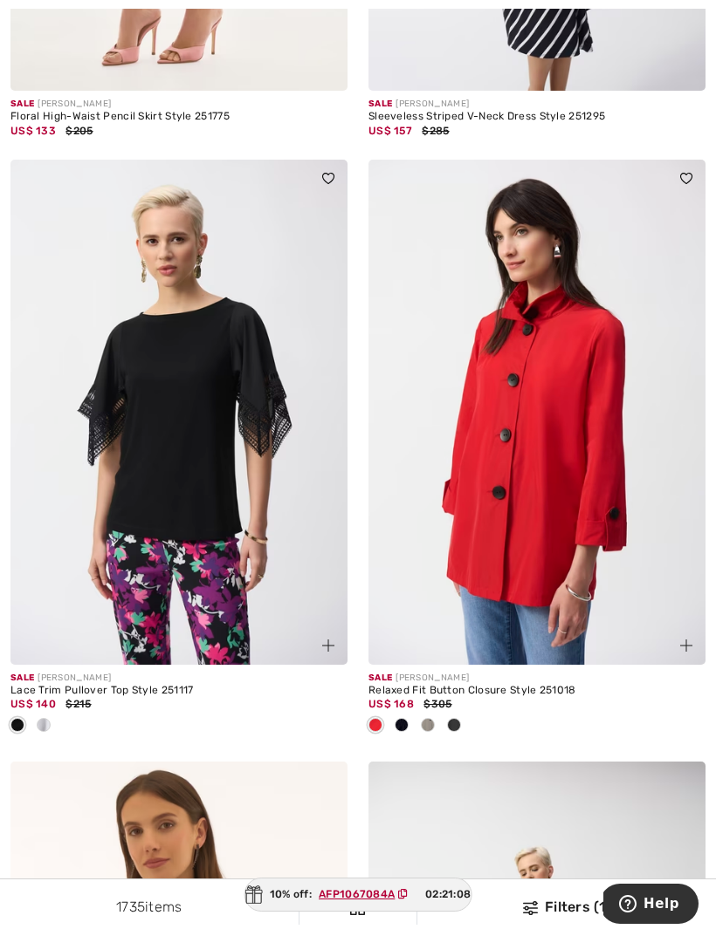
scroll to position [5525, 0]
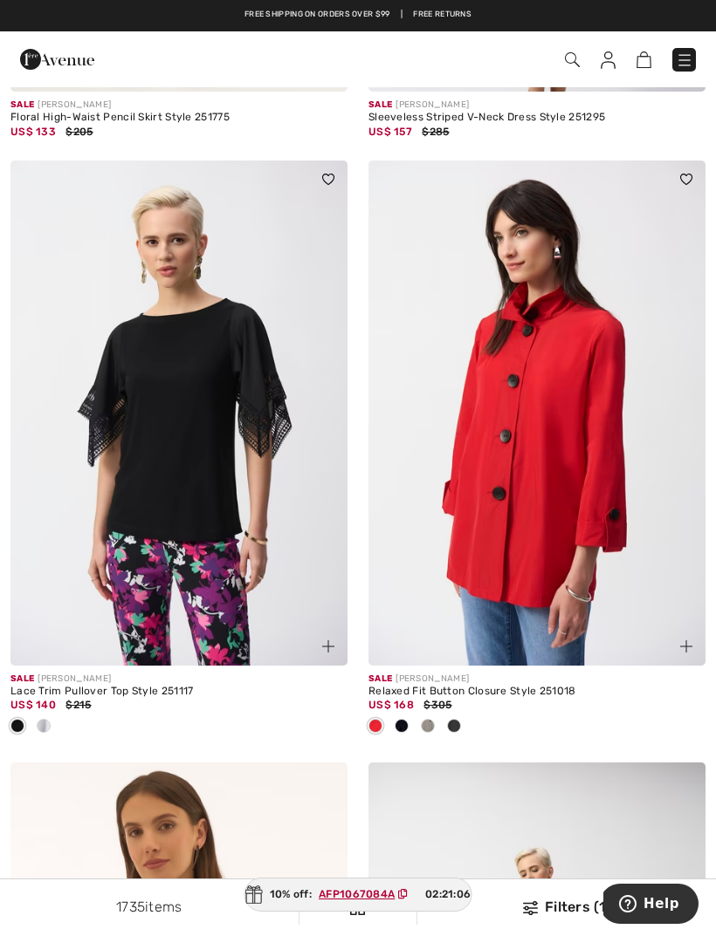
click at [541, 516] on img at bounding box center [536, 413] width 337 height 505
click at [456, 719] on span at bounding box center [454, 726] width 14 height 14
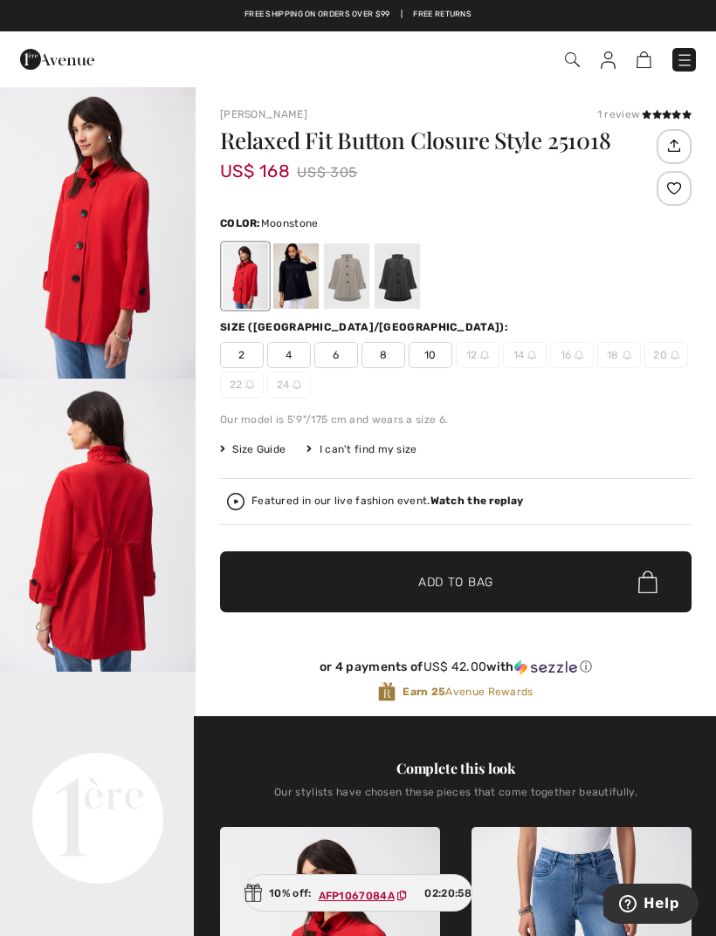
click at [344, 271] on div at bounding box center [346, 275] width 45 height 65
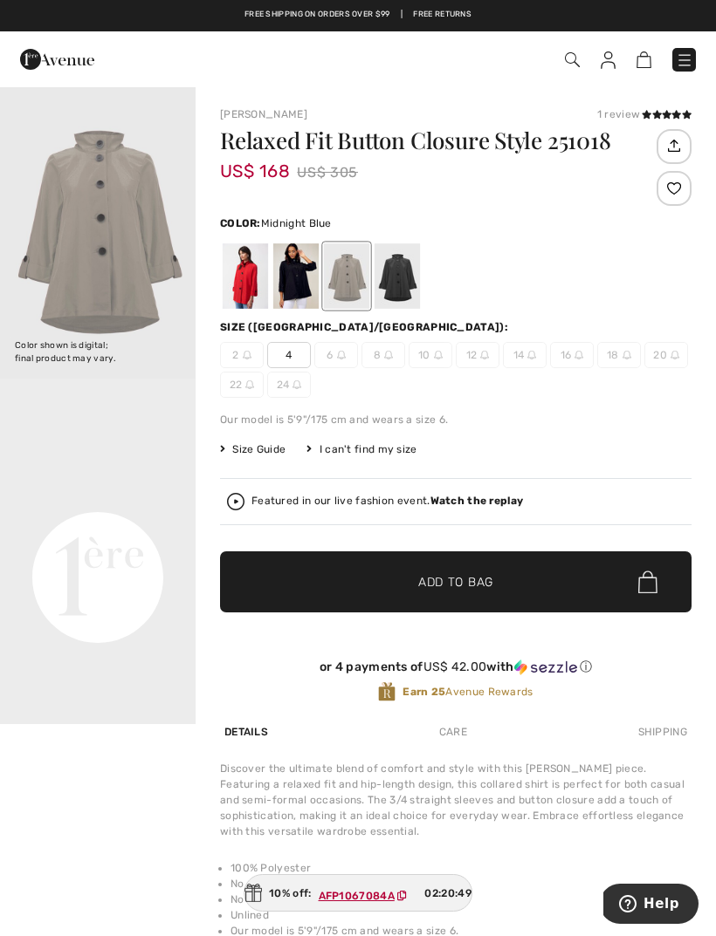
click at [291, 272] on div at bounding box center [295, 275] width 45 height 65
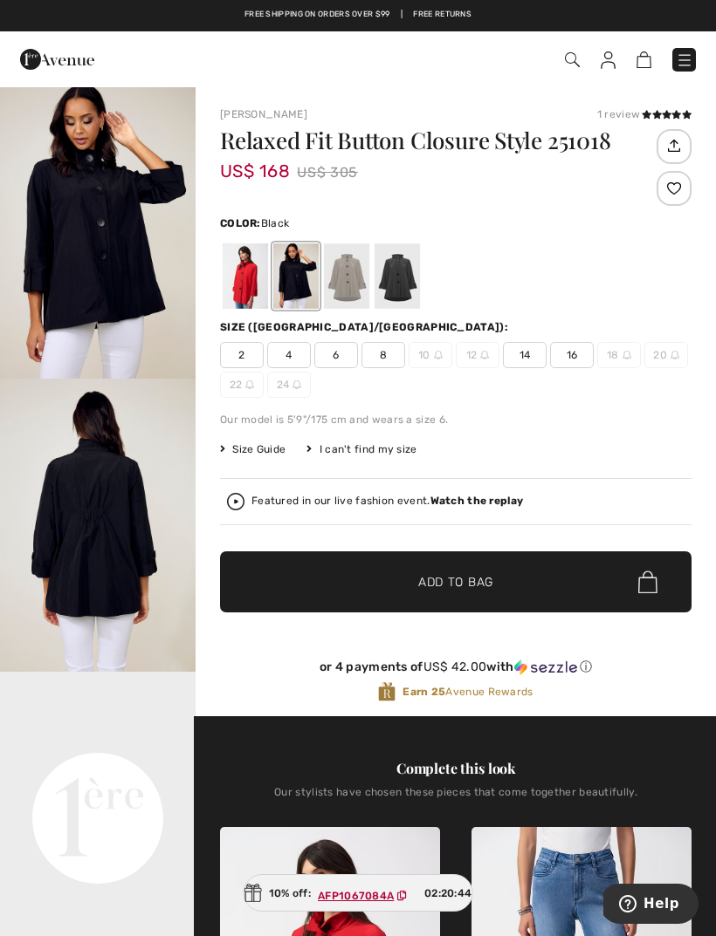
click at [397, 272] on div at bounding box center [396, 275] width 45 height 65
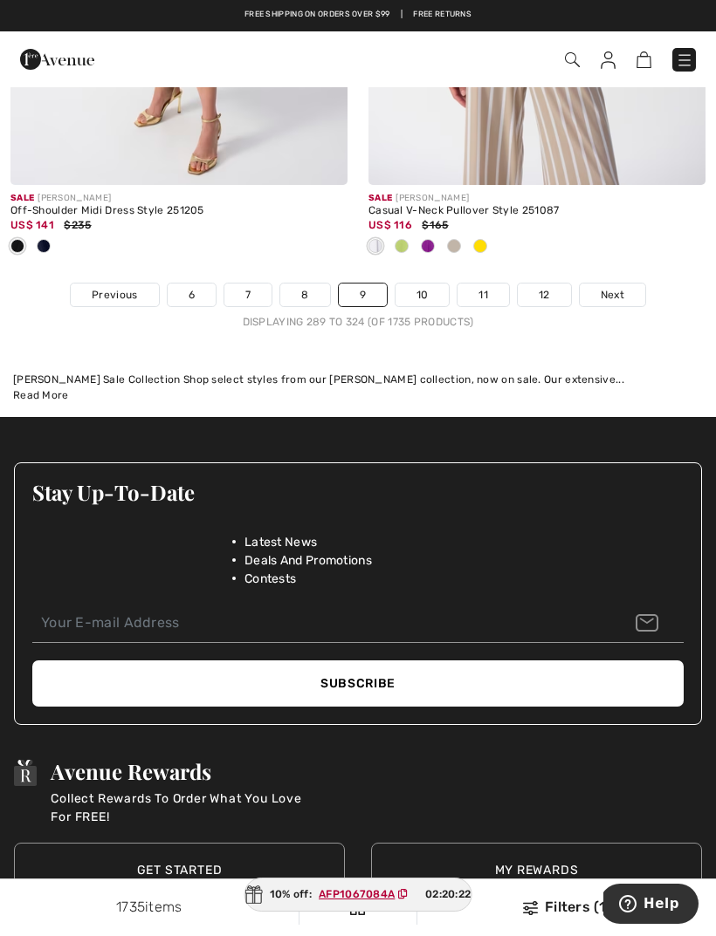
click at [425, 284] on link "10" at bounding box center [422, 295] width 54 height 23
click at [421, 284] on link "10" at bounding box center [422, 295] width 54 height 23
click at [433, 284] on link "10" at bounding box center [422, 295] width 54 height 23
click at [432, 284] on link "10" at bounding box center [422, 295] width 54 height 23
click at [422, 284] on link "10" at bounding box center [422, 295] width 54 height 23
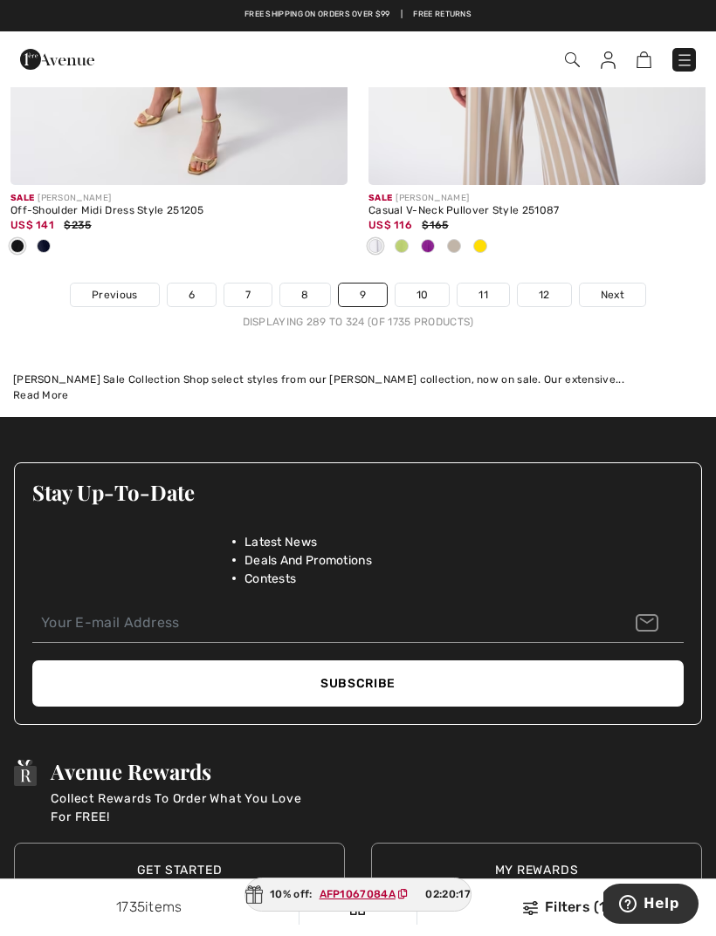
click at [422, 284] on link "10" at bounding box center [422, 295] width 54 height 23
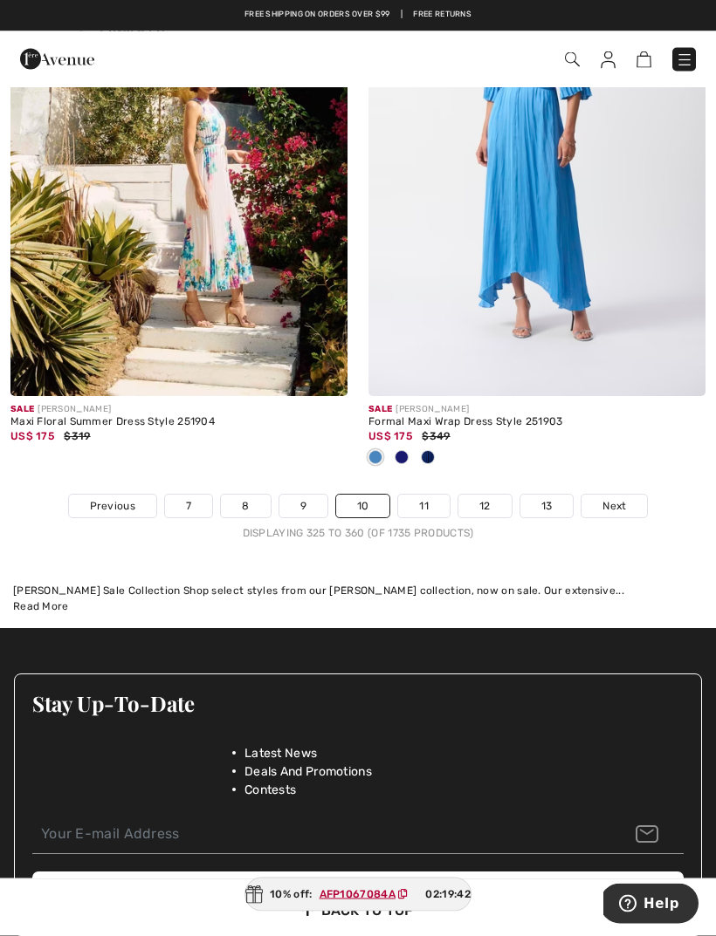
scroll to position [10650, 0]
click at [432, 495] on link "11" at bounding box center [423, 506] width 51 height 23
click at [422, 495] on link "11" at bounding box center [423, 506] width 51 height 23
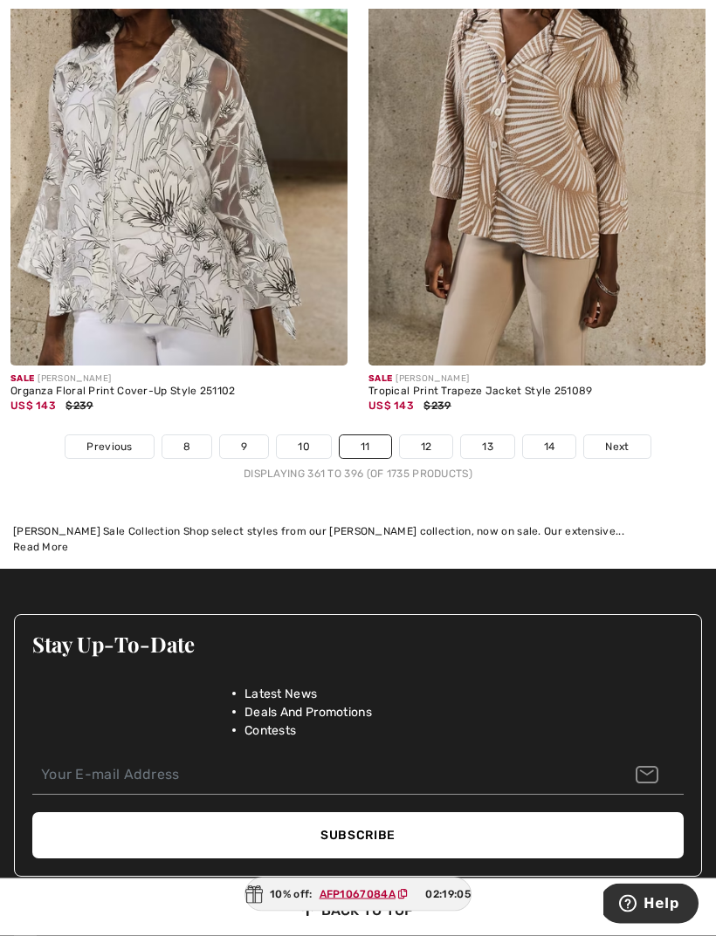
scroll to position [10499, 0]
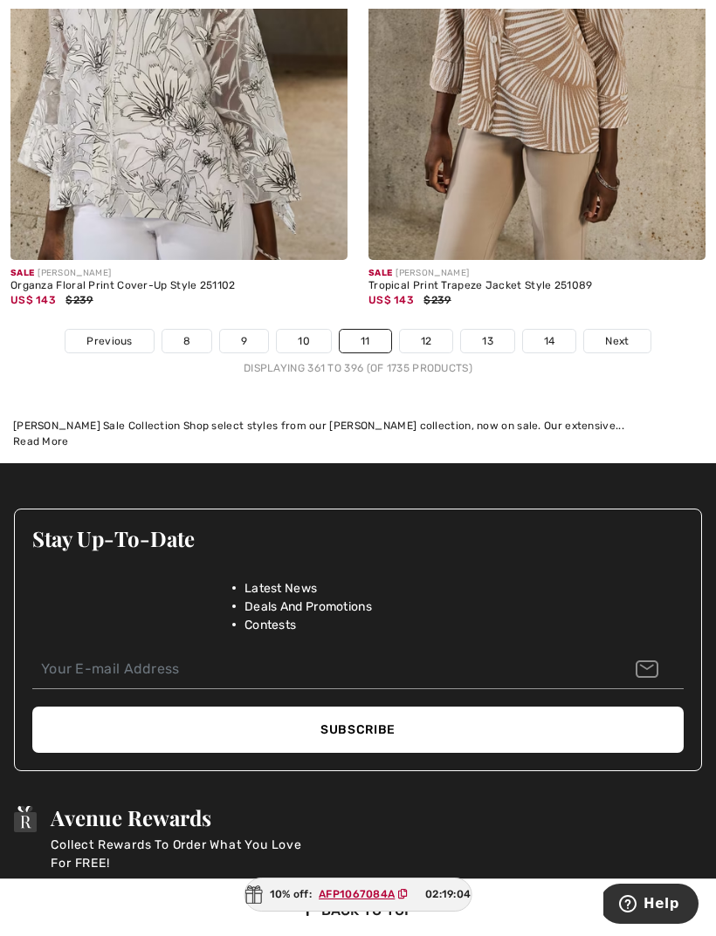
click at [441, 330] on link "12" at bounding box center [426, 341] width 53 height 23
click at [422, 330] on link "12" at bounding box center [426, 341] width 53 height 23
click at [415, 330] on link "12" at bounding box center [426, 341] width 53 height 23
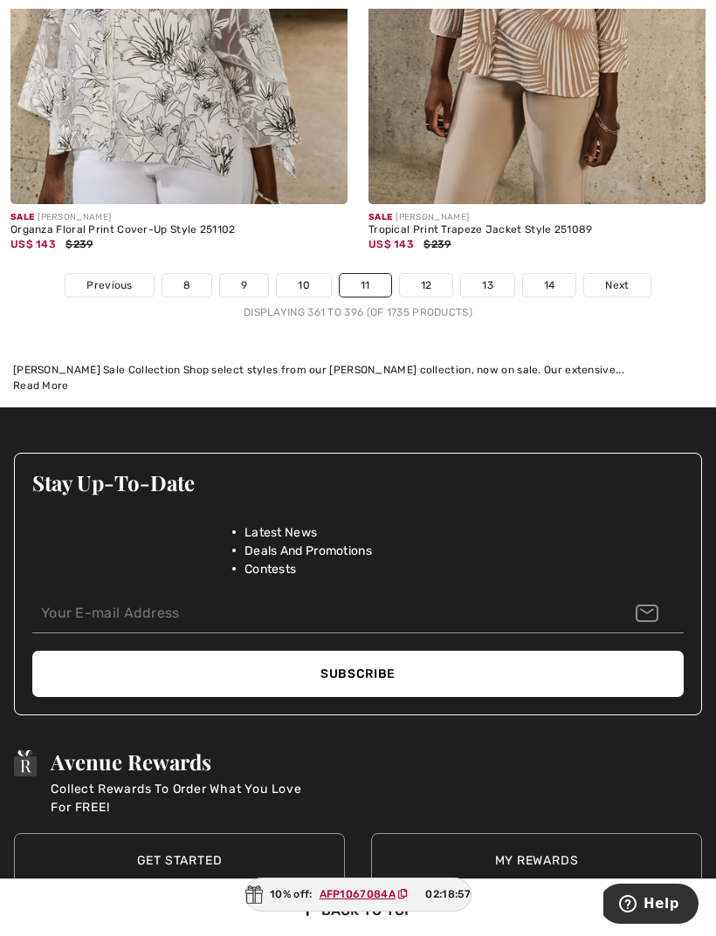
click at [426, 274] on link "12" at bounding box center [426, 285] width 53 height 23
click at [418, 274] on link "12" at bounding box center [426, 285] width 53 height 23
click at [427, 274] on link "12" at bounding box center [426, 285] width 53 height 23
click at [421, 274] on link "12" at bounding box center [426, 285] width 53 height 23
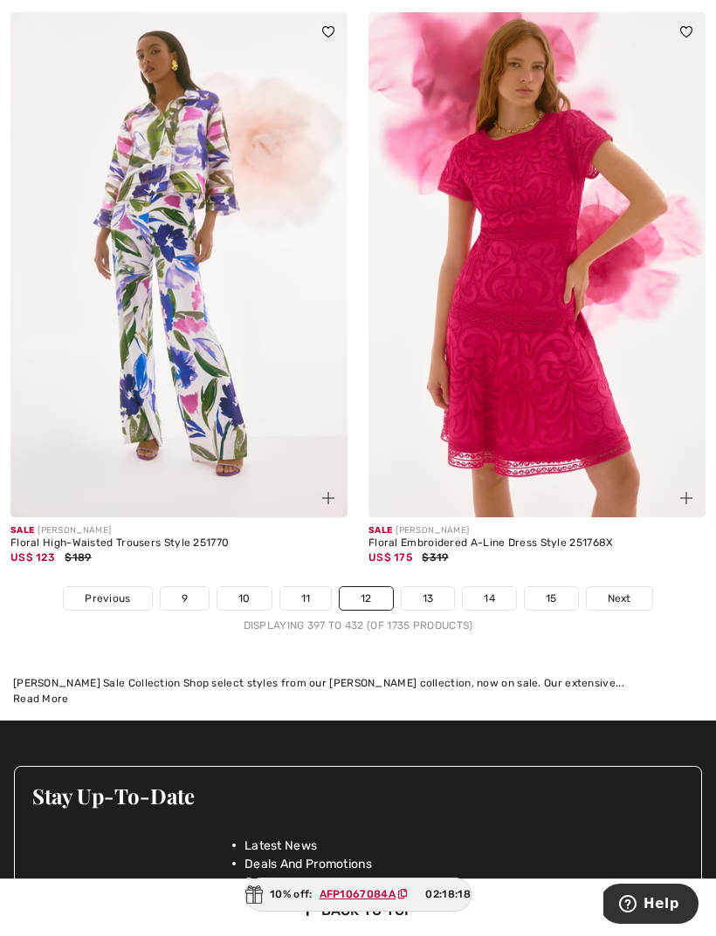
click at [428, 587] on link "13" at bounding box center [427, 598] width 53 height 23
click at [425, 587] on link "13" at bounding box center [427, 598] width 53 height 23
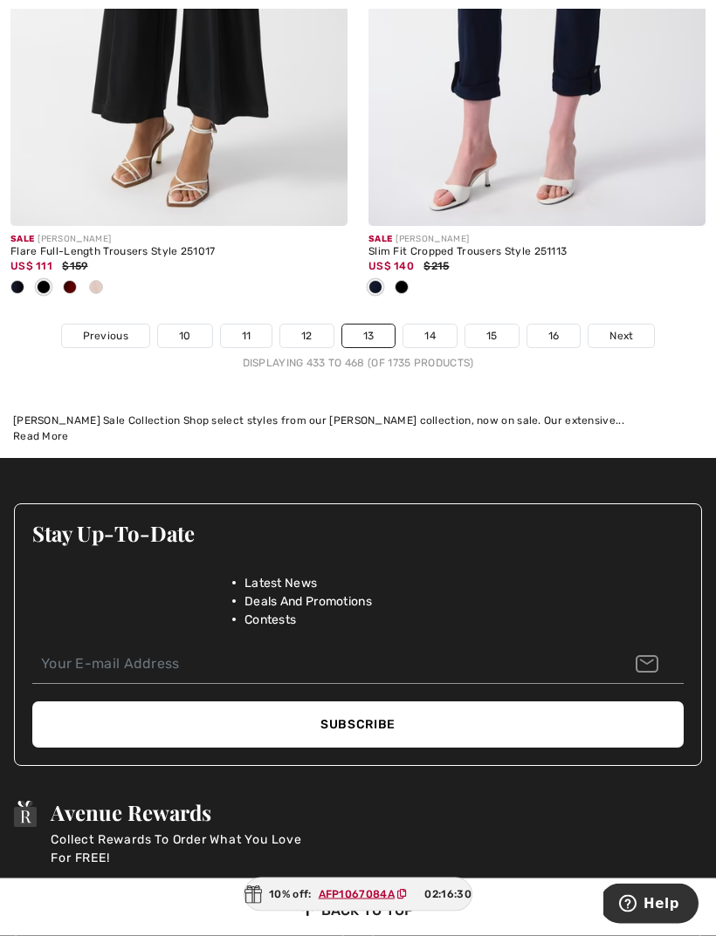
scroll to position [10849, 0]
click at [433, 325] on link "14" at bounding box center [429, 336] width 53 height 23
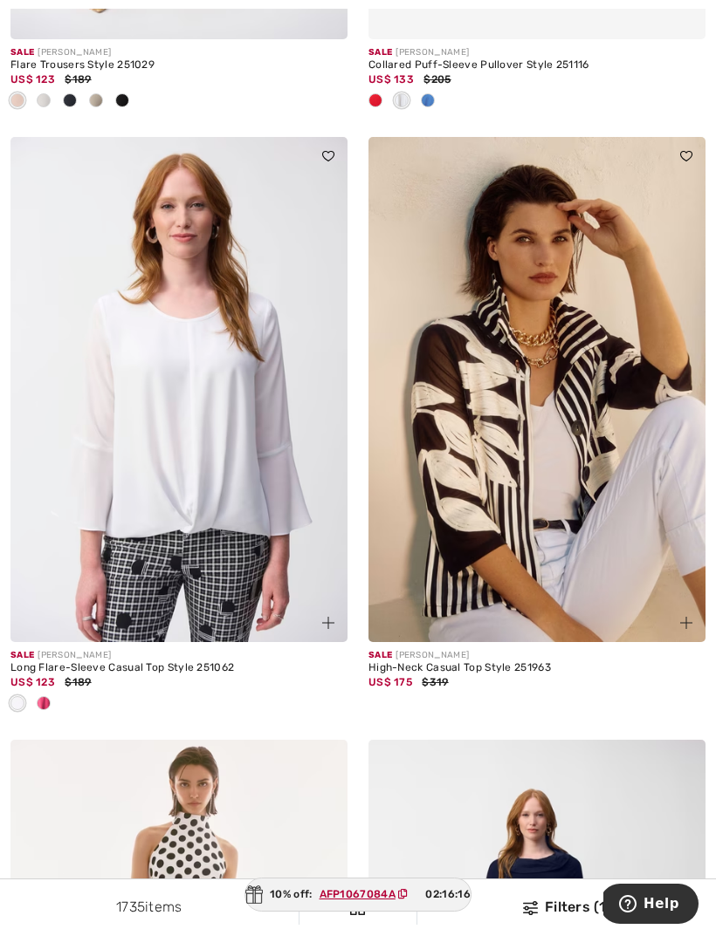
scroll to position [2495, 0]
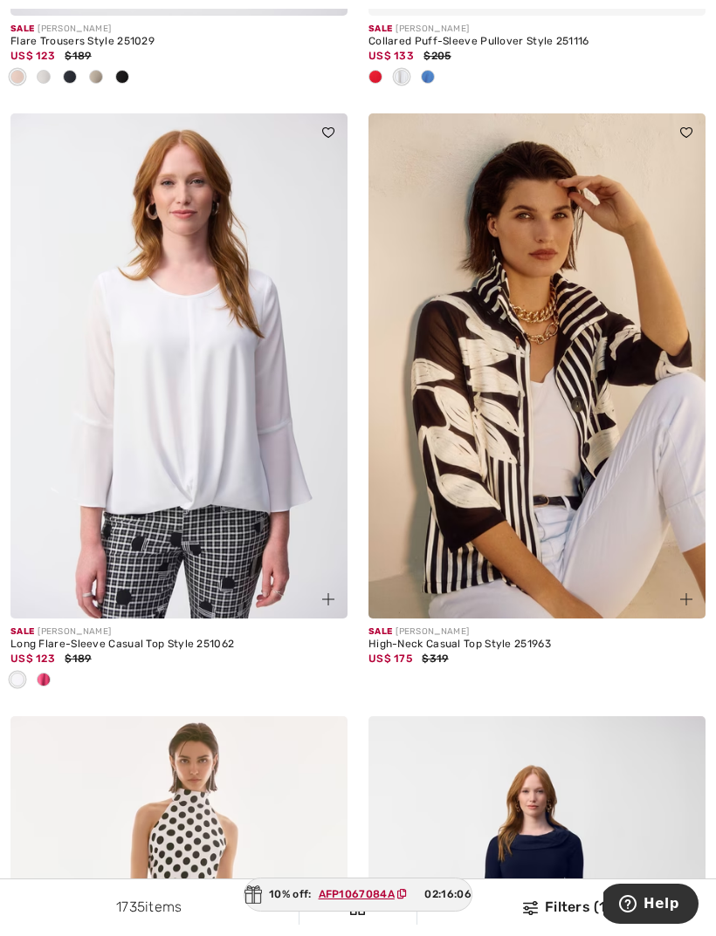
click at [524, 456] on img at bounding box center [536, 365] width 337 height 505
click at [550, 346] on img at bounding box center [536, 365] width 337 height 505
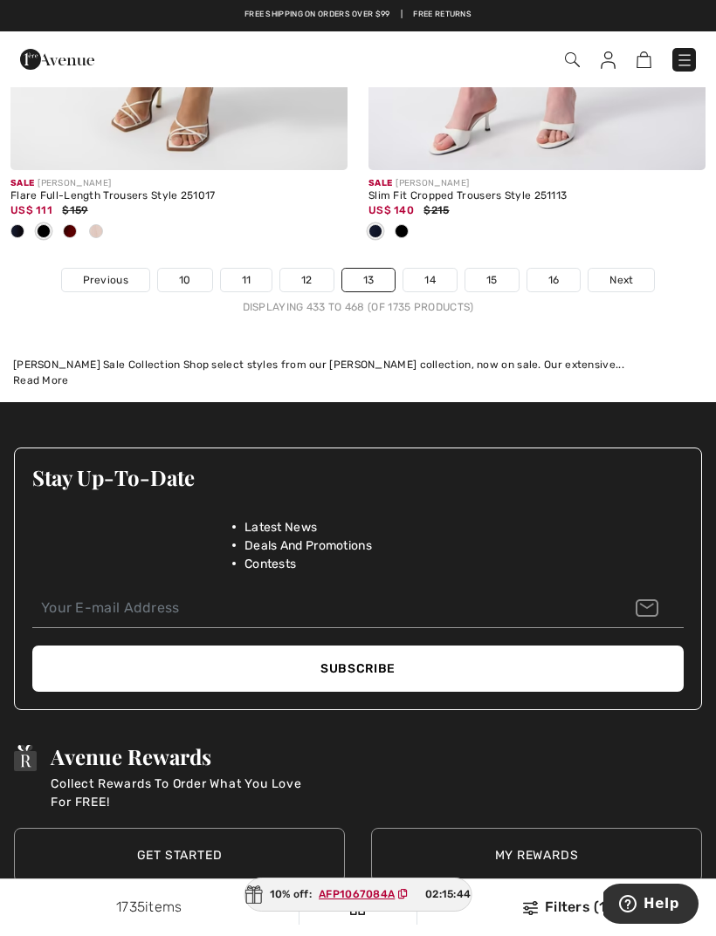
click at [429, 269] on link "14" at bounding box center [429, 280] width 53 height 23
click at [425, 269] on link "14" at bounding box center [429, 280] width 53 height 23
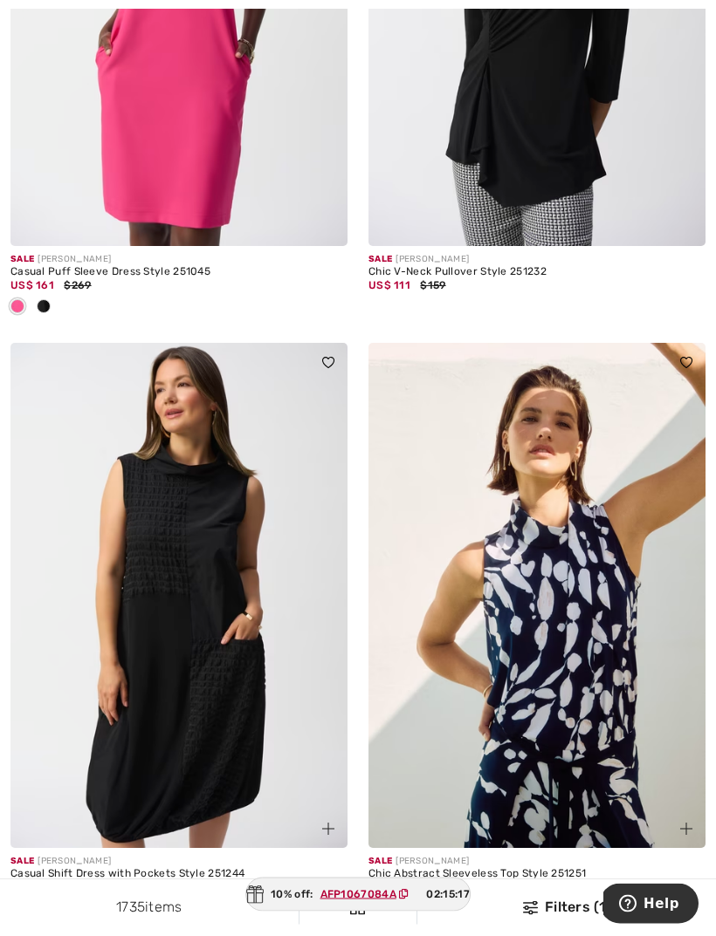
scroll to position [10199, 0]
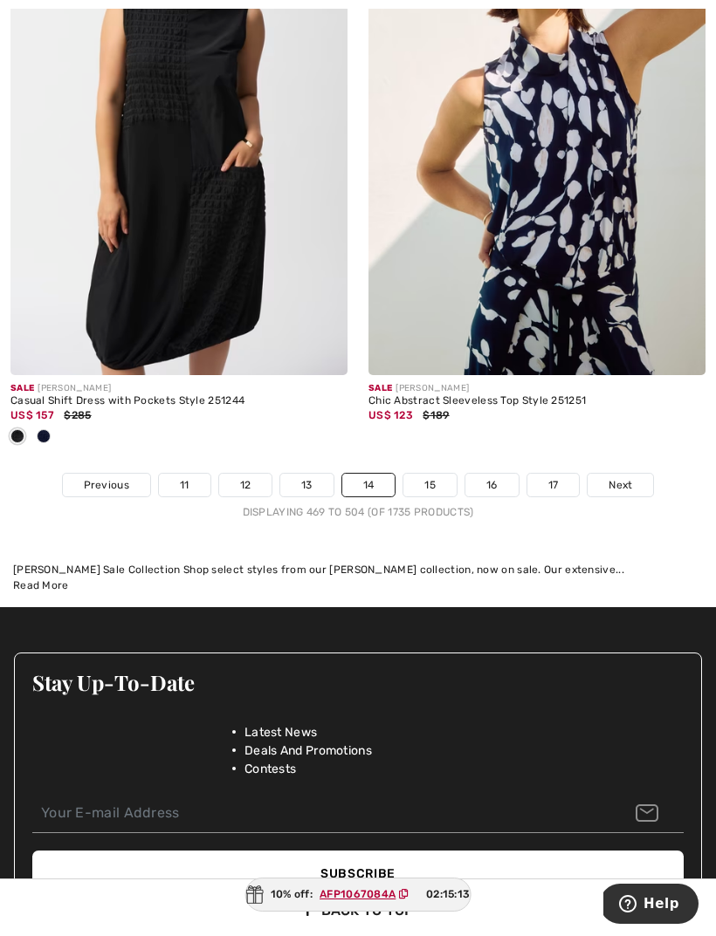
click at [430, 474] on link "15" at bounding box center [429, 485] width 53 height 23
click at [427, 474] on link "15" at bounding box center [429, 485] width 53 height 23
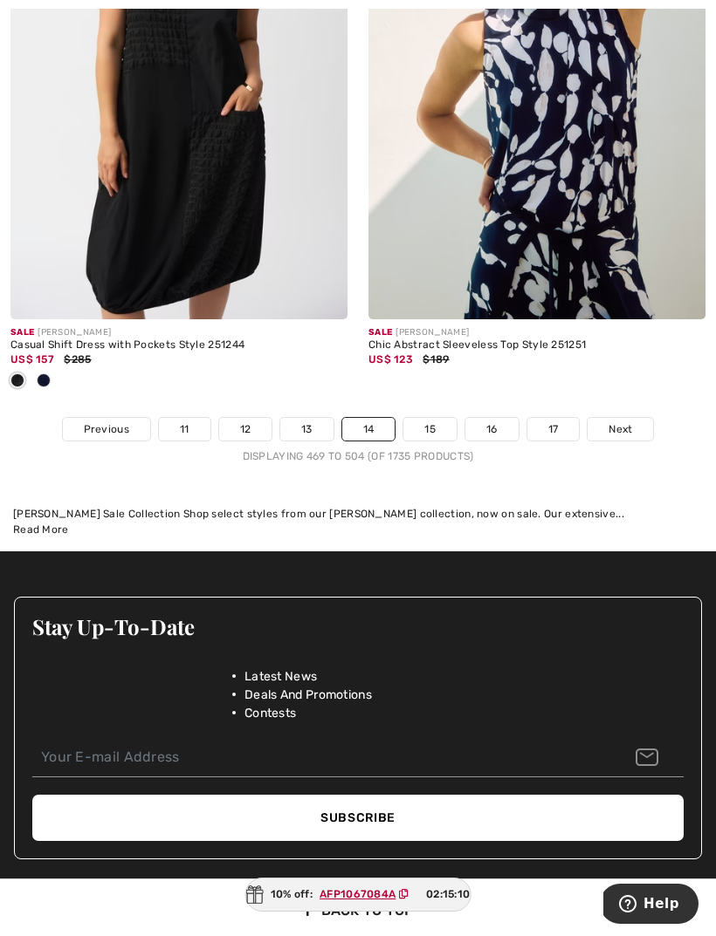
click at [428, 424] on link "15" at bounding box center [429, 429] width 53 height 23
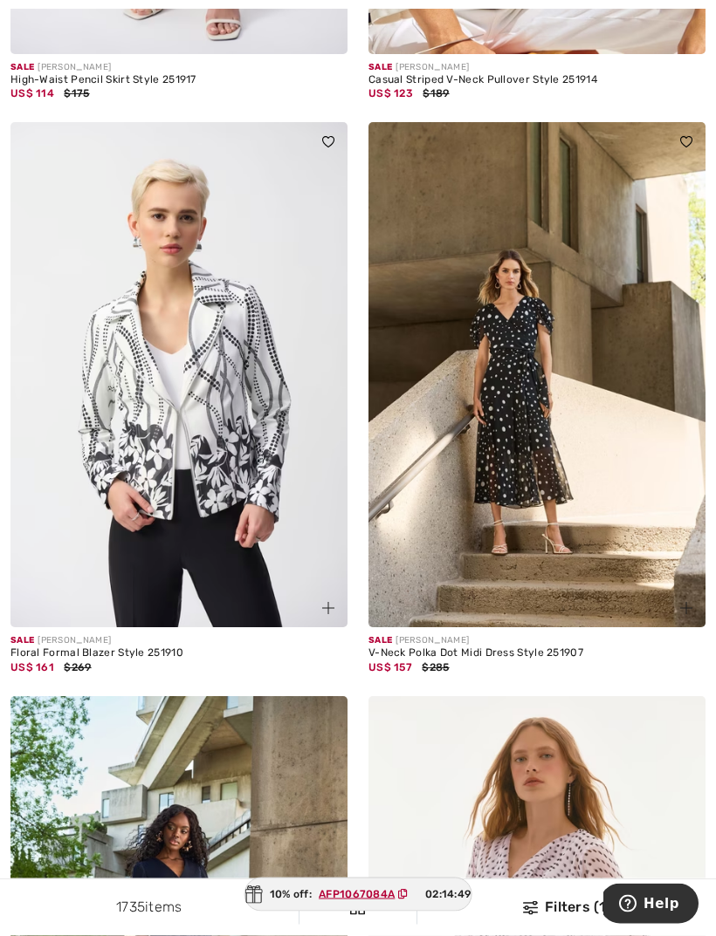
scroll to position [5995, 0]
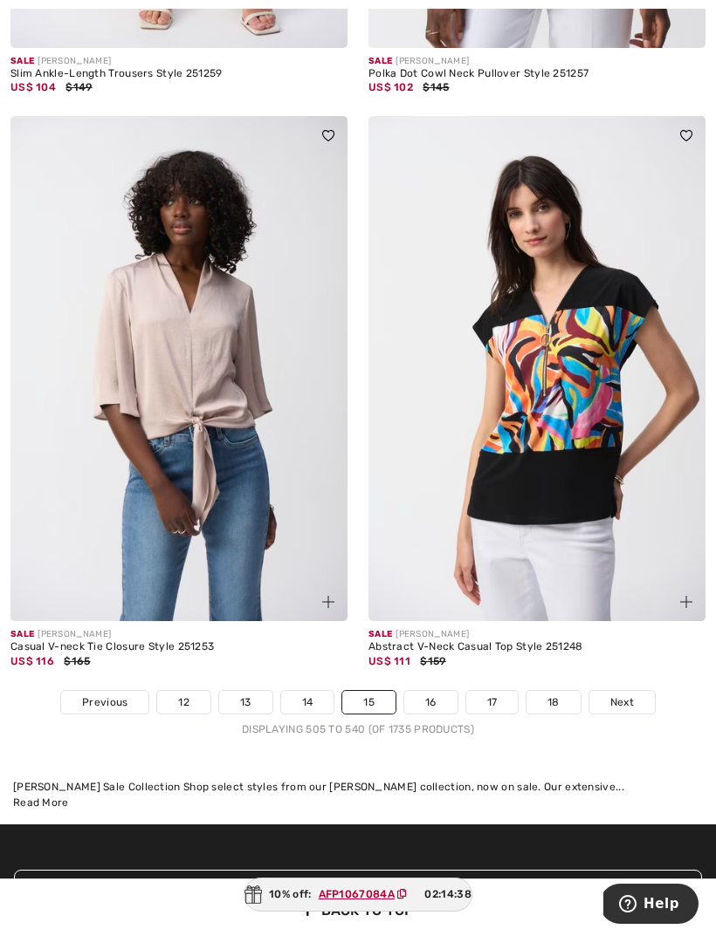
click at [435, 691] on link "16" at bounding box center [430, 702] width 53 height 23
click at [436, 691] on link "16" at bounding box center [430, 702] width 53 height 23
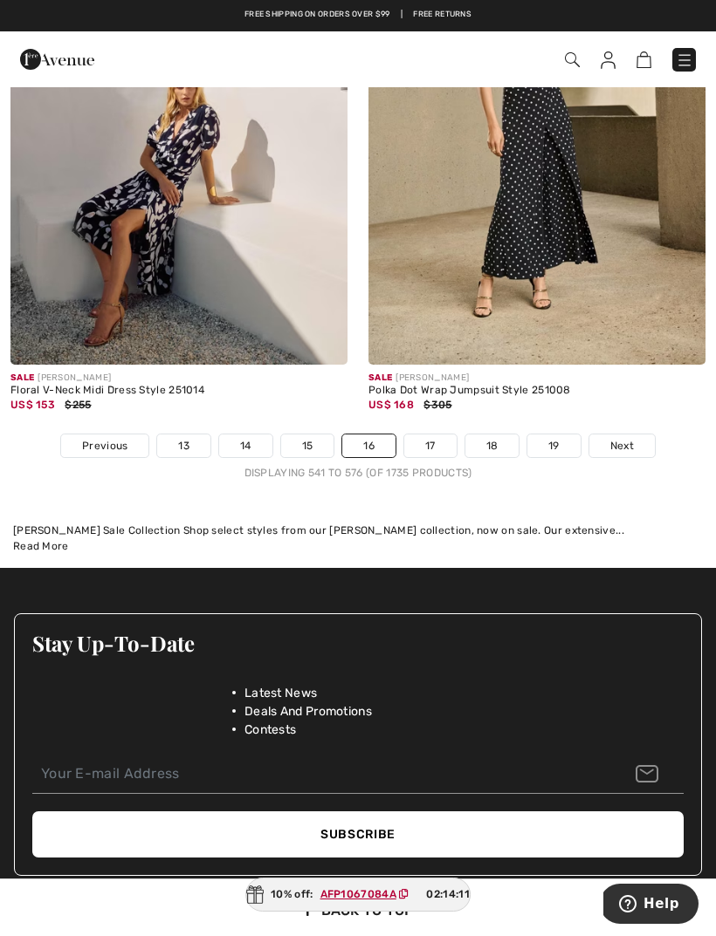
scroll to position [10453, 0]
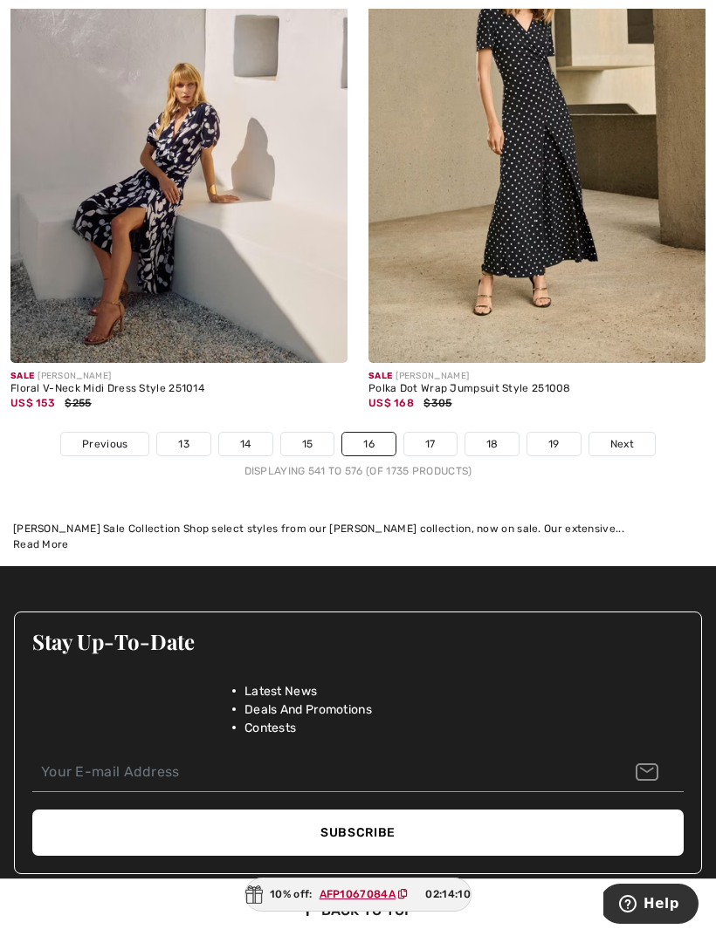
click at [435, 437] on link "17" at bounding box center [430, 444] width 52 height 23
click at [434, 433] on link "17" at bounding box center [430, 444] width 52 height 23
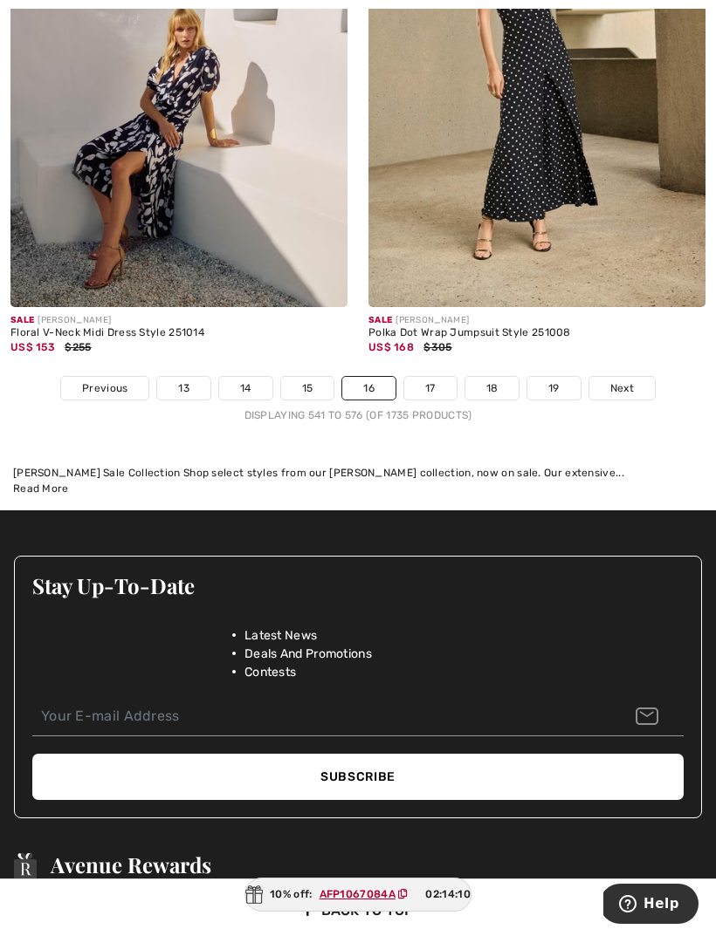
click at [427, 377] on link "17" at bounding box center [430, 388] width 52 height 23
click at [428, 377] on link "17" at bounding box center [430, 388] width 52 height 23
click at [434, 383] on link "17" at bounding box center [430, 388] width 52 height 23
click at [425, 377] on link "17" at bounding box center [430, 388] width 52 height 23
click at [434, 377] on link "17" at bounding box center [430, 388] width 52 height 23
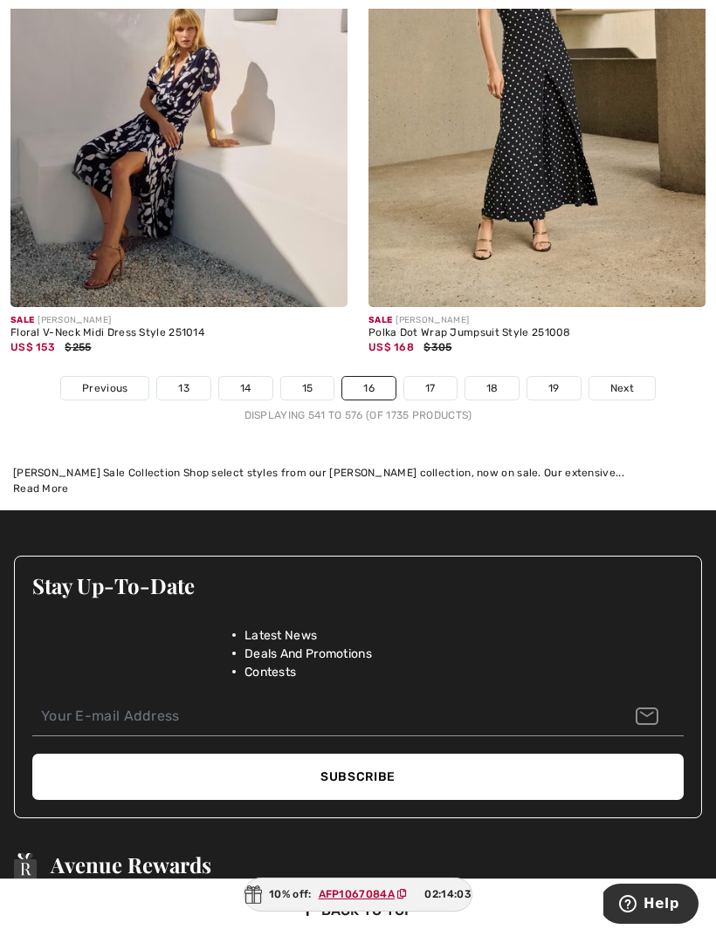
click at [429, 377] on link "17" at bounding box center [430, 388] width 52 height 23
click at [430, 377] on link "17" at bounding box center [430, 388] width 52 height 23
click at [432, 377] on link "17" at bounding box center [430, 388] width 52 height 23
click at [431, 378] on link "17" at bounding box center [430, 388] width 52 height 23
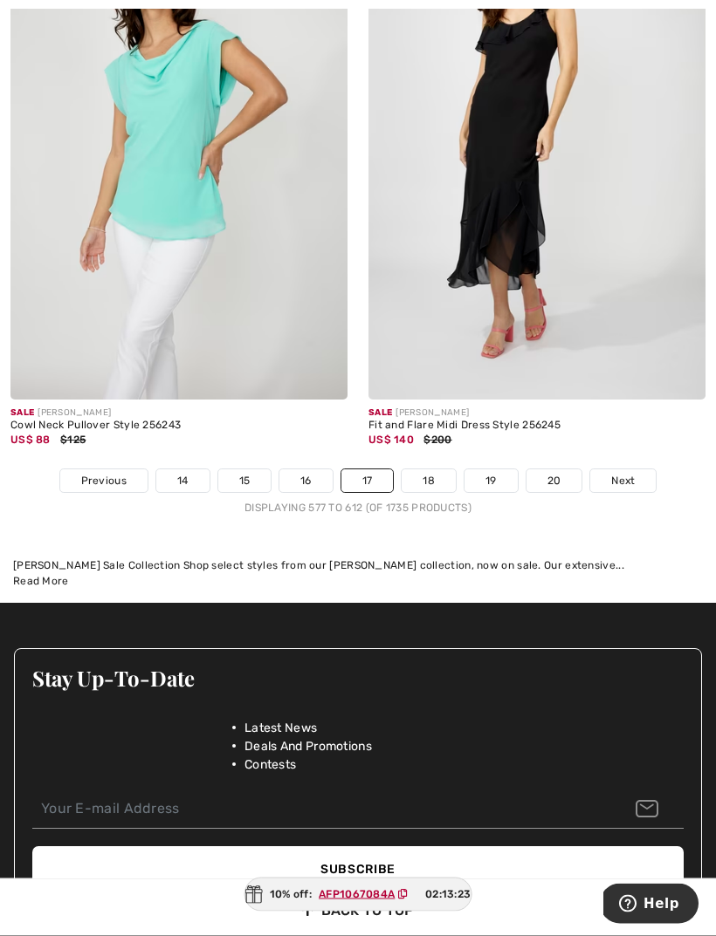
scroll to position [10560, 0]
click at [432, 470] on link "18" at bounding box center [428, 481] width 54 height 23
click at [428, 470] on link "18" at bounding box center [428, 481] width 54 height 23
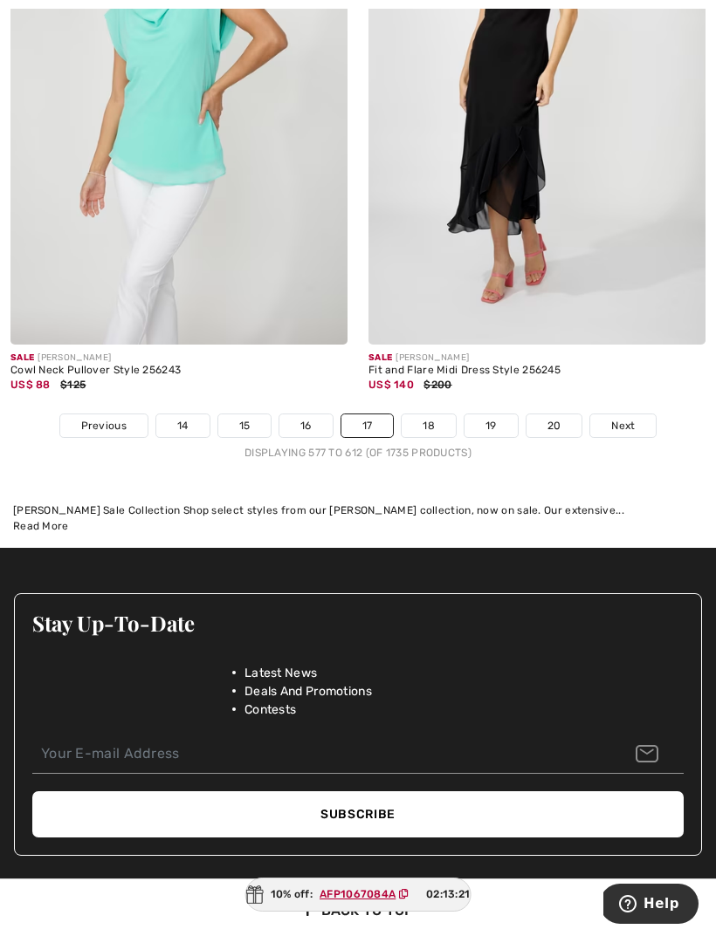
click at [435, 415] on link "18" at bounding box center [428, 426] width 54 height 23
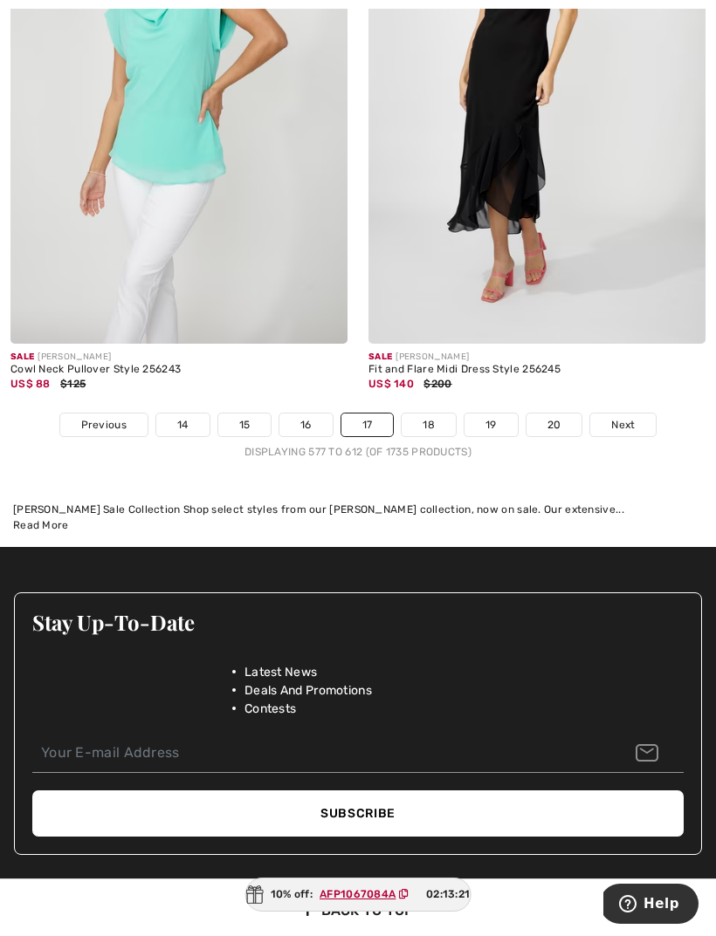
click at [428, 415] on link "18" at bounding box center [428, 425] width 54 height 23
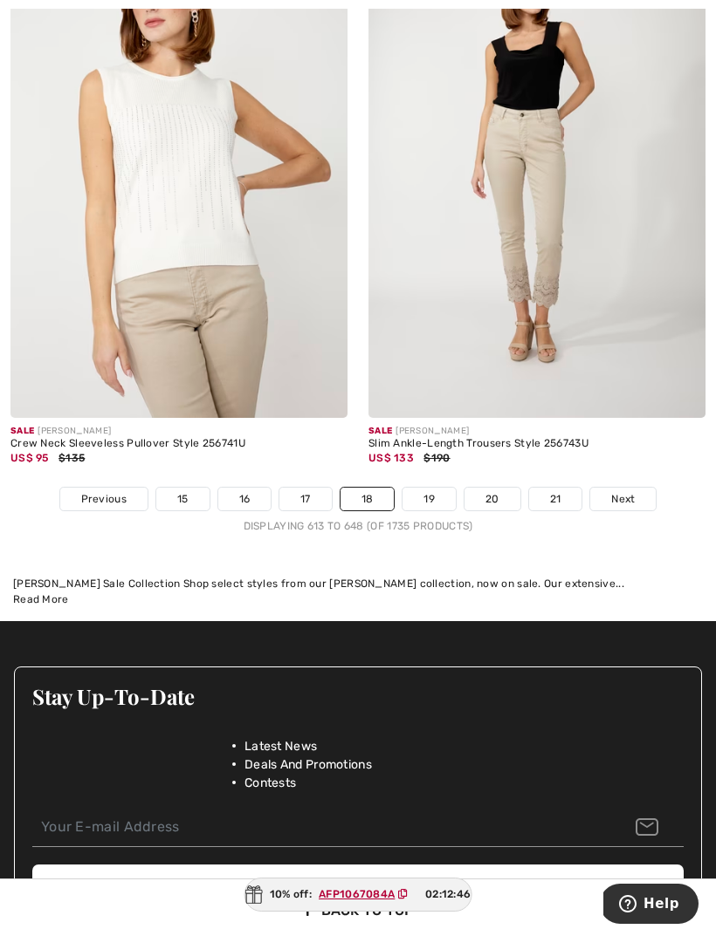
scroll to position [10422, 0]
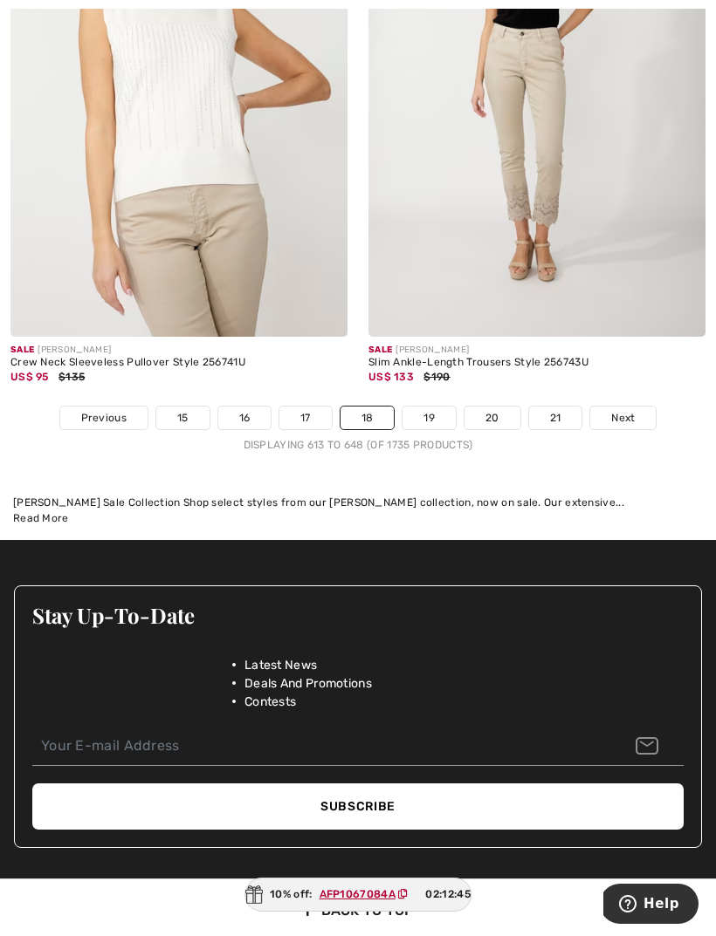
click at [436, 407] on link "19" at bounding box center [428, 418] width 53 height 23
click at [441, 407] on link "19" at bounding box center [428, 418] width 53 height 23
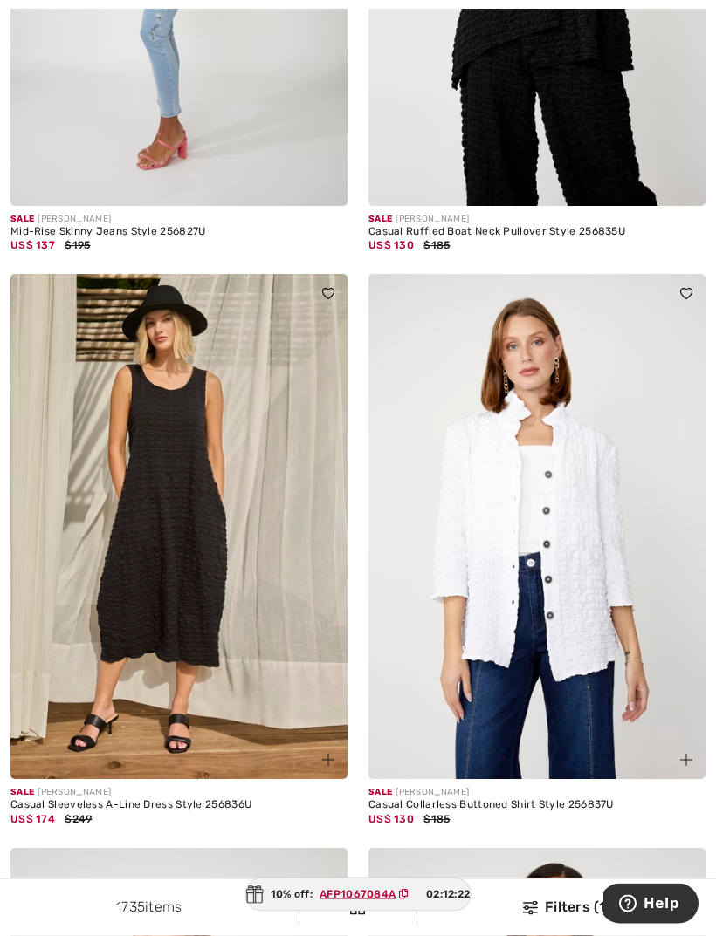
scroll to position [5784, 0]
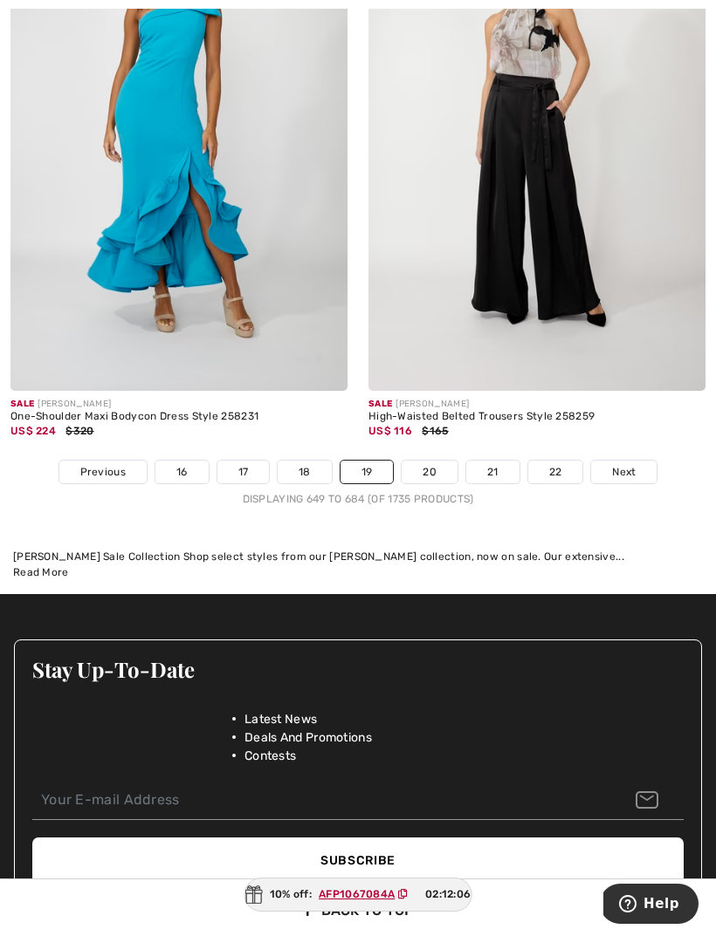
click at [431, 461] on link "20" at bounding box center [429, 472] width 56 height 23
click at [433, 461] on link "20" at bounding box center [429, 472] width 56 height 23
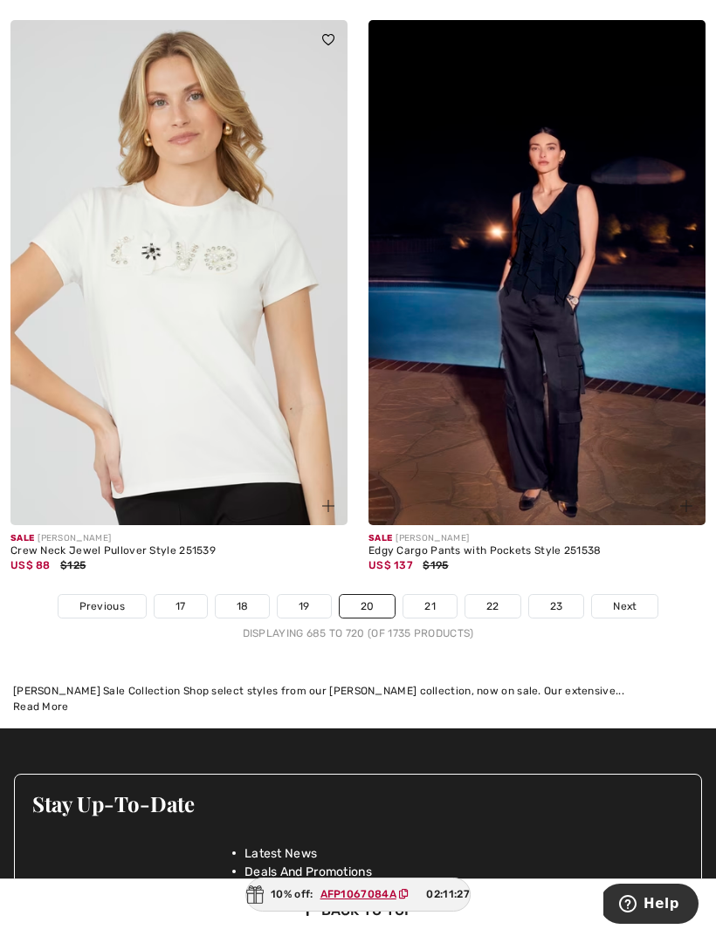
scroll to position [10388, 0]
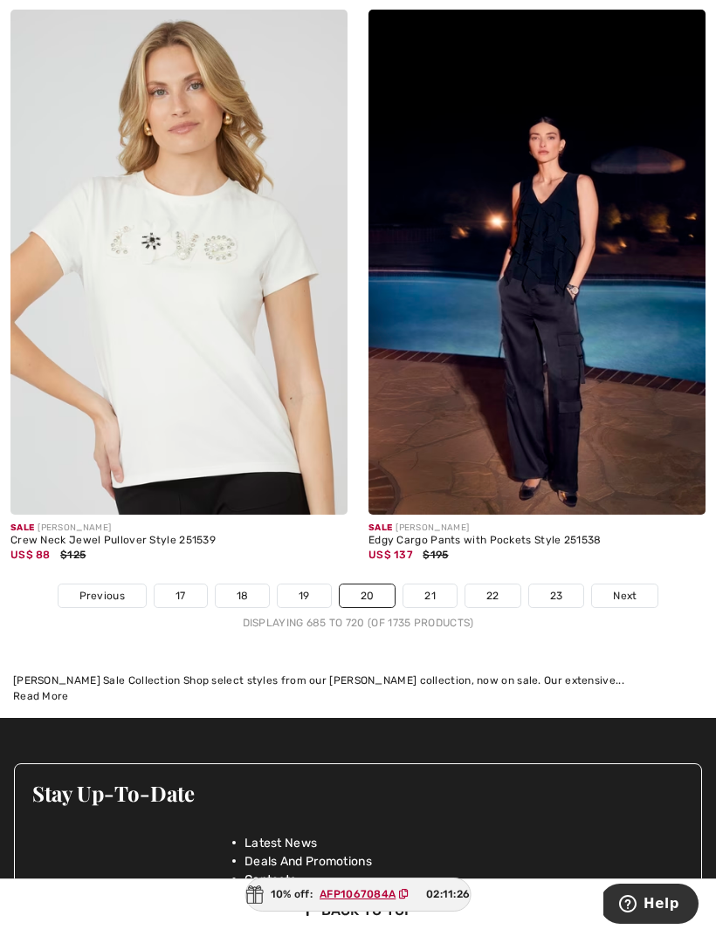
click at [433, 593] on link "21" at bounding box center [429, 596] width 53 height 23
click at [435, 585] on link "21" at bounding box center [429, 596] width 53 height 23
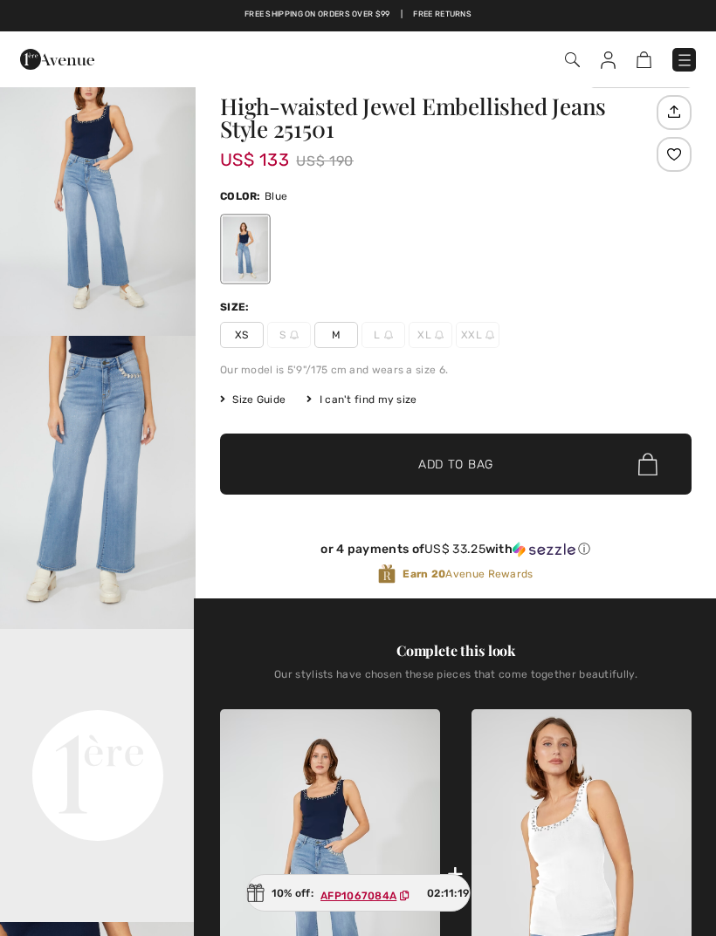
scroll to position [43, 0]
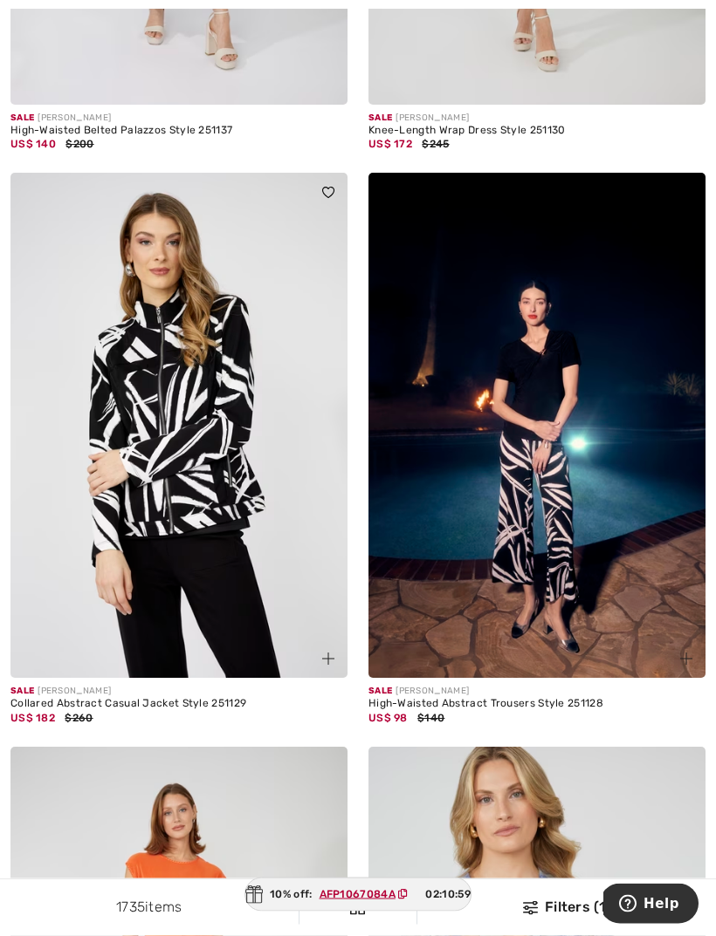
scroll to position [5913, 0]
click at [163, 432] on img at bounding box center [178, 425] width 337 height 505
click at [159, 364] on img at bounding box center [178, 425] width 337 height 505
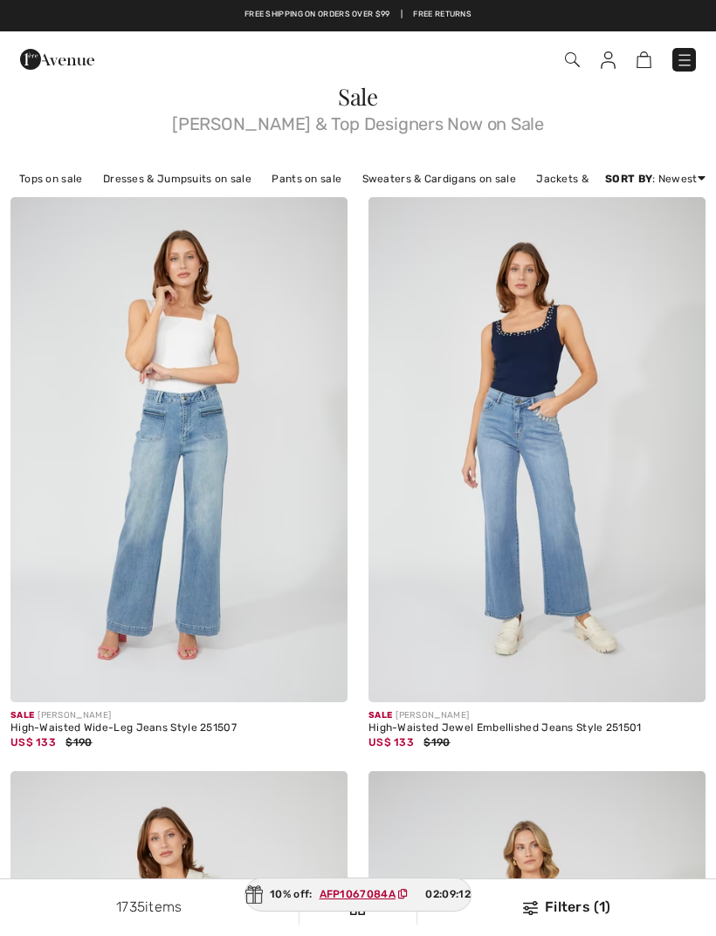
scroll to position [5969, 0]
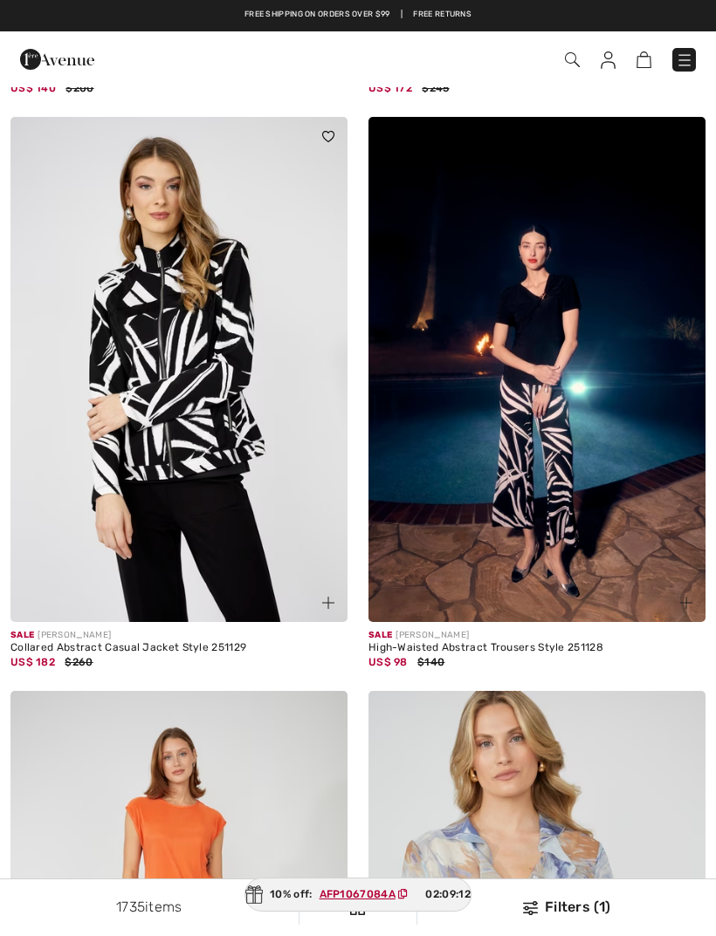
checkbox input "true"
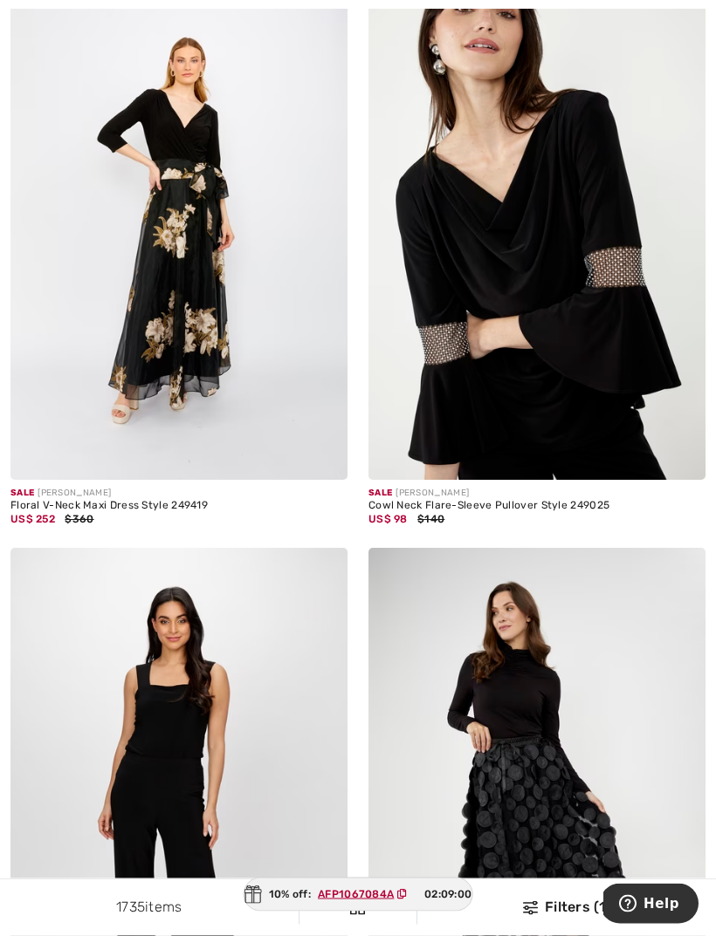
scroll to position [9676, 0]
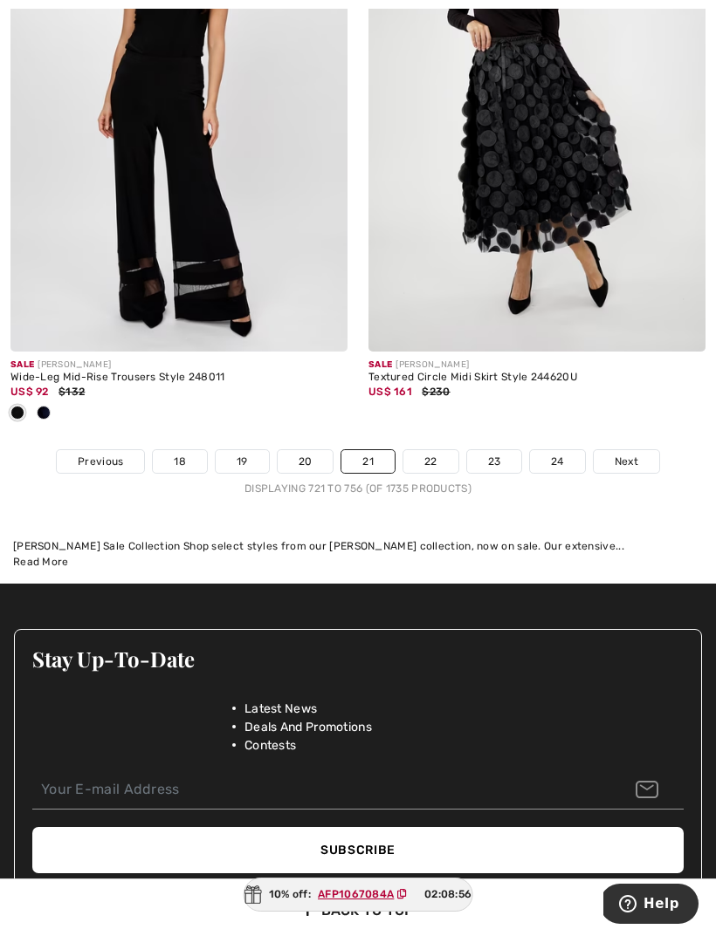
click at [421, 456] on link "22" at bounding box center [430, 461] width 55 height 23
click at [427, 450] on link "22" at bounding box center [430, 461] width 55 height 23
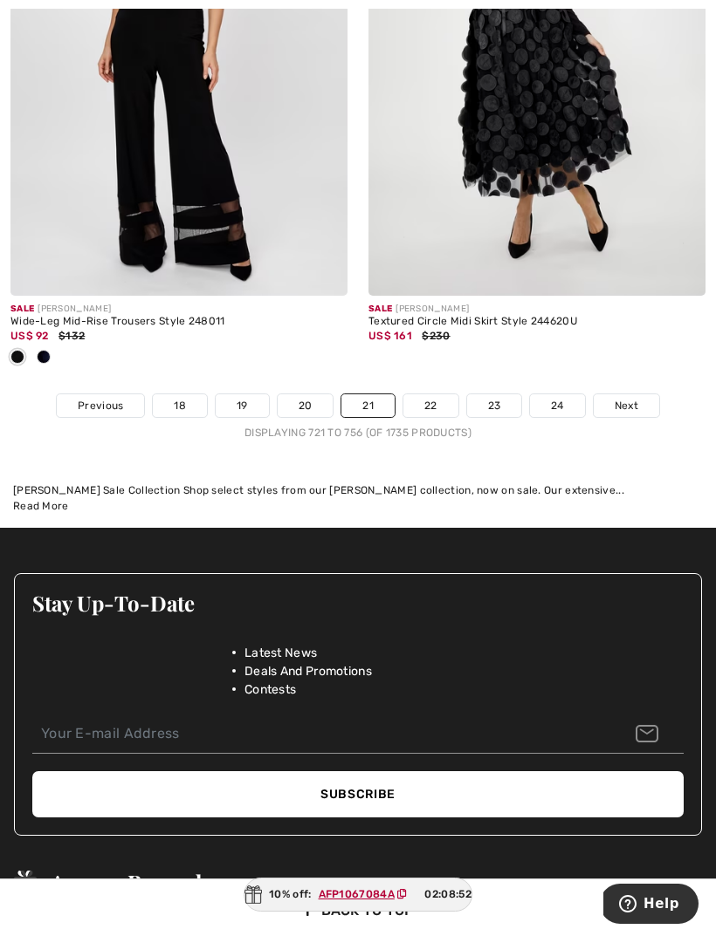
click at [423, 394] on link "22" at bounding box center [430, 405] width 55 height 23
click at [433, 396] on link "22" at bounding box center [430, 405] width 55 height 23
click at [429, 394] on link "22" at bounding box center [430, 405] width 55 height 23
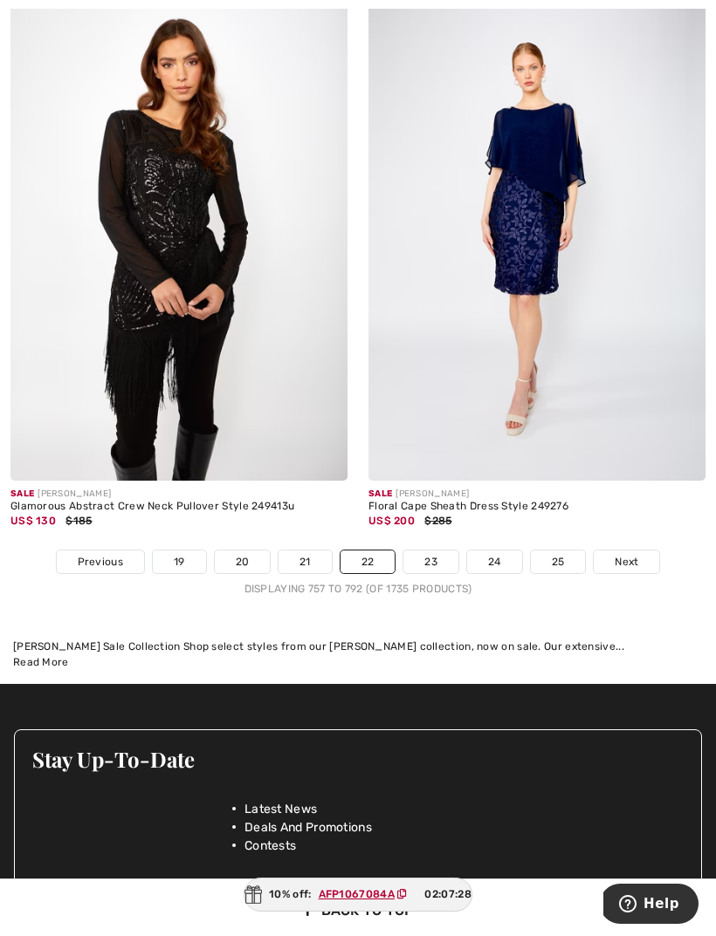
scroll to position [10437, 0]
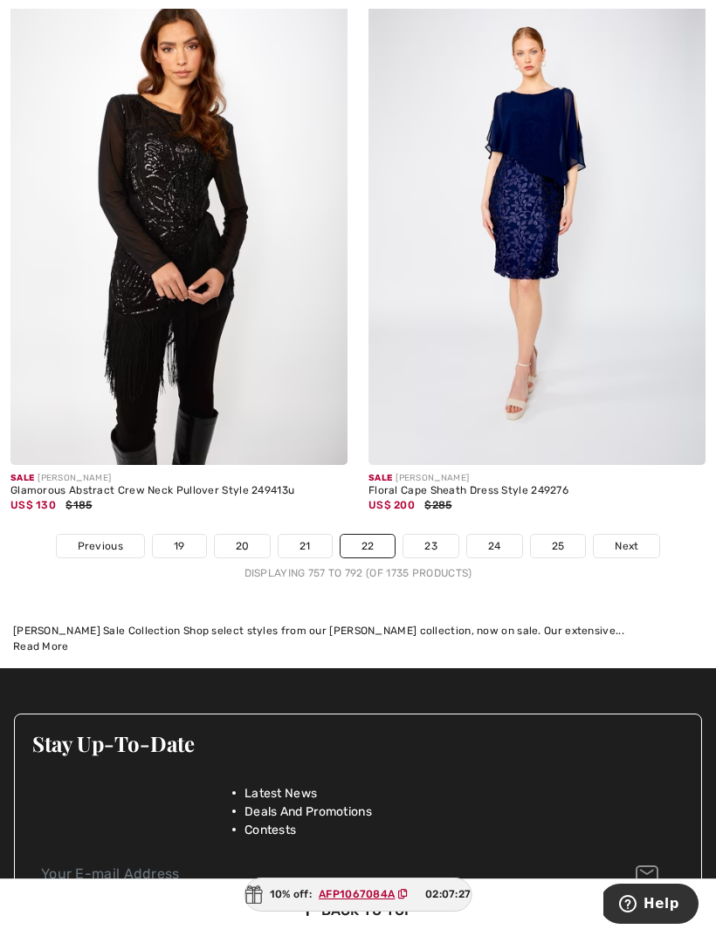
click at [441, 535] on link "23" at bounding box center [430, 546] width 55 height 23
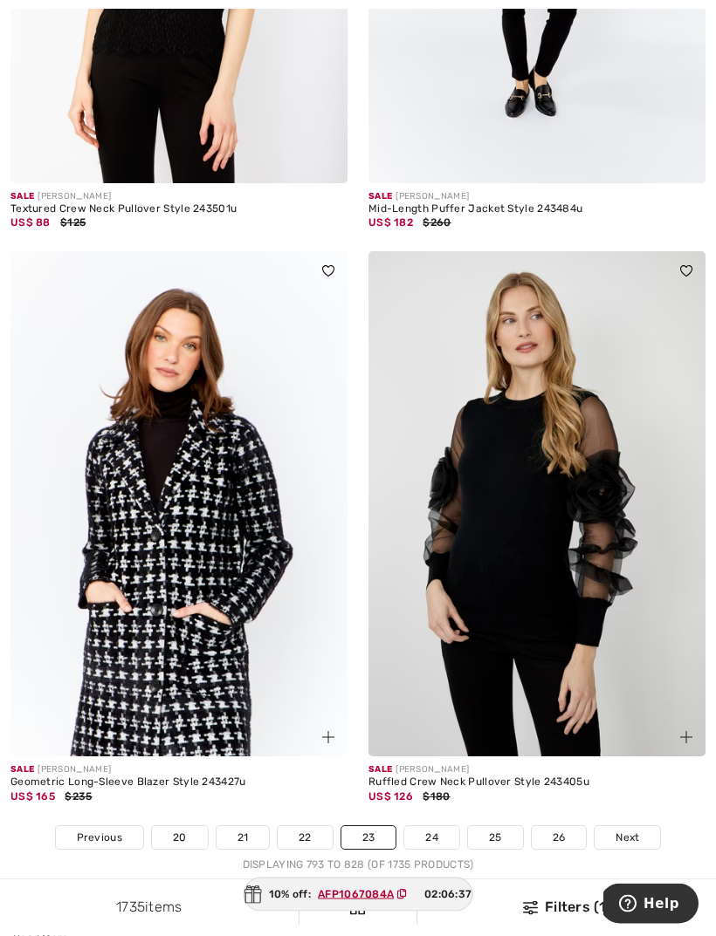
scroll to position [9944, 0]
click at [430, 828] on link "24" at bounding box center [431, 837] width 55 height 23
click at [431, 826] on link "24" at bounding box center [431, 837] width 55 height 23
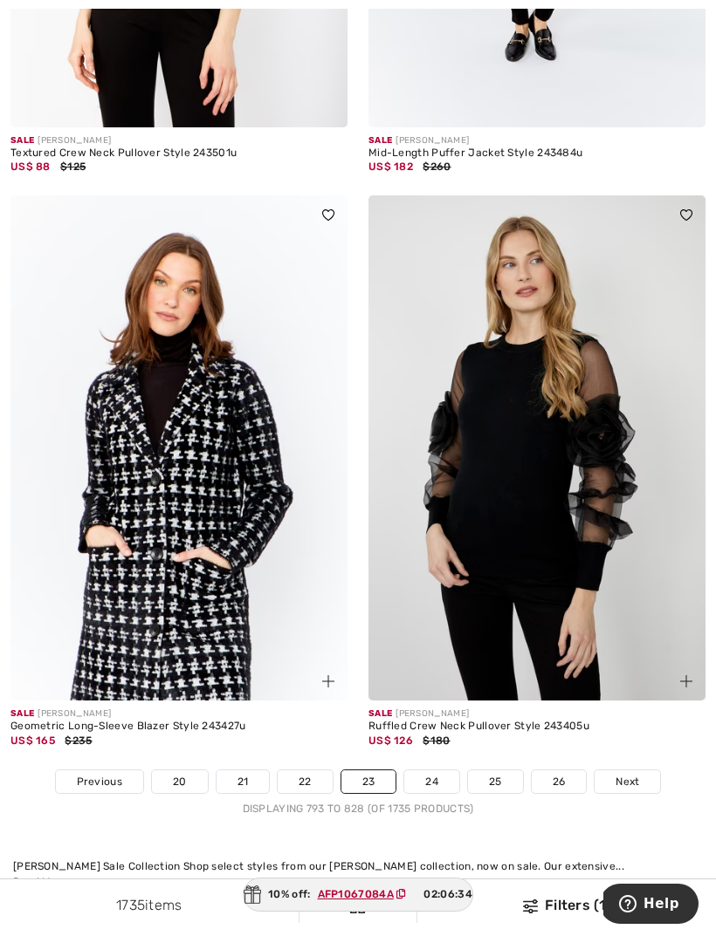
click at [425, 771] on link "24" at bounding box center [431, 782] width 55 height 23
click at [438, 771] on link "24" at bounding box center [431, 782] width 55 height 23
click at [435, 771] on link "24" at bounding box center [431, 782] width 55 height 23
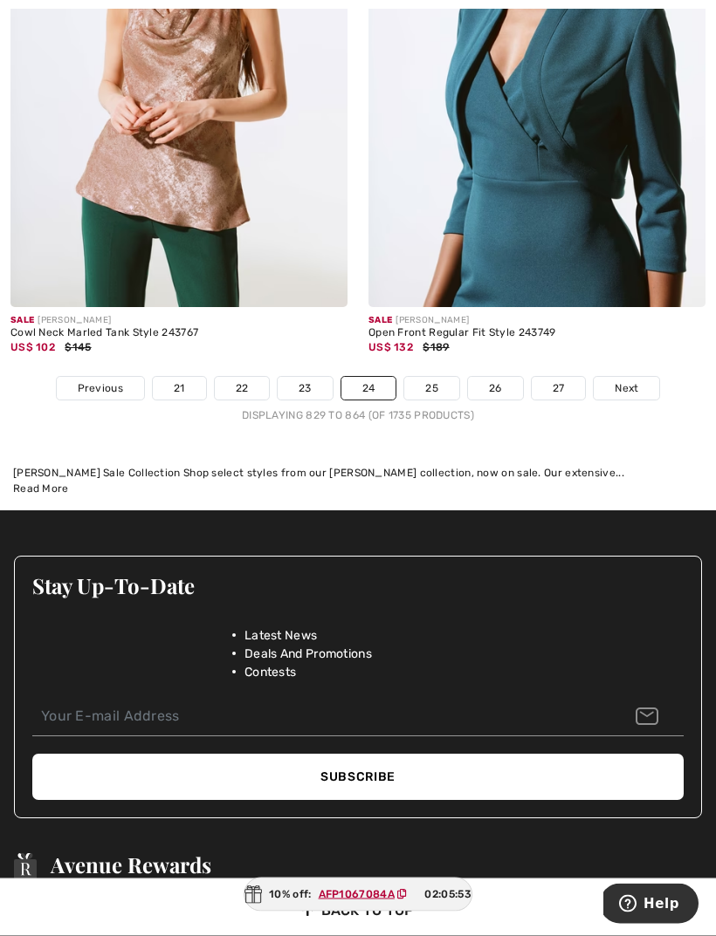
scroll to position [10595, 0]
click at [435, 379] on link "25" at bounding box center [431, 388] width 55 height 23
click at [425, 377] on link "25" at bounding box center [431, 388] width 55 height 23
click at [431, 377] on link "25" at bounding box center [431, 388] width 55 height 23
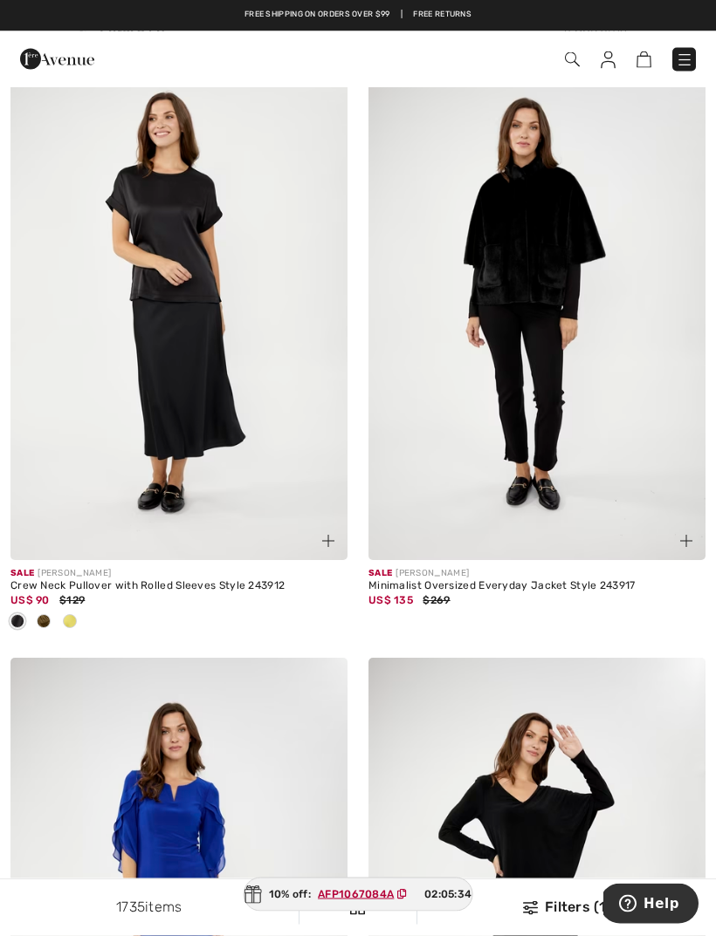
scroll to position [1861, 0]
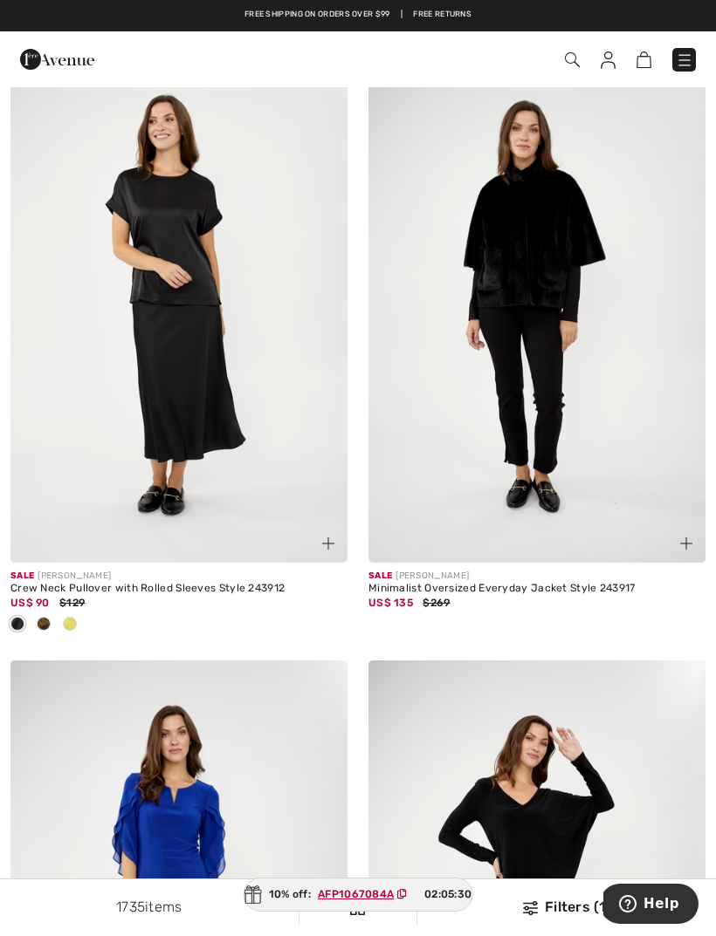
click at [531, 282] on img at bounding box center [536, 310] width 337 height 505
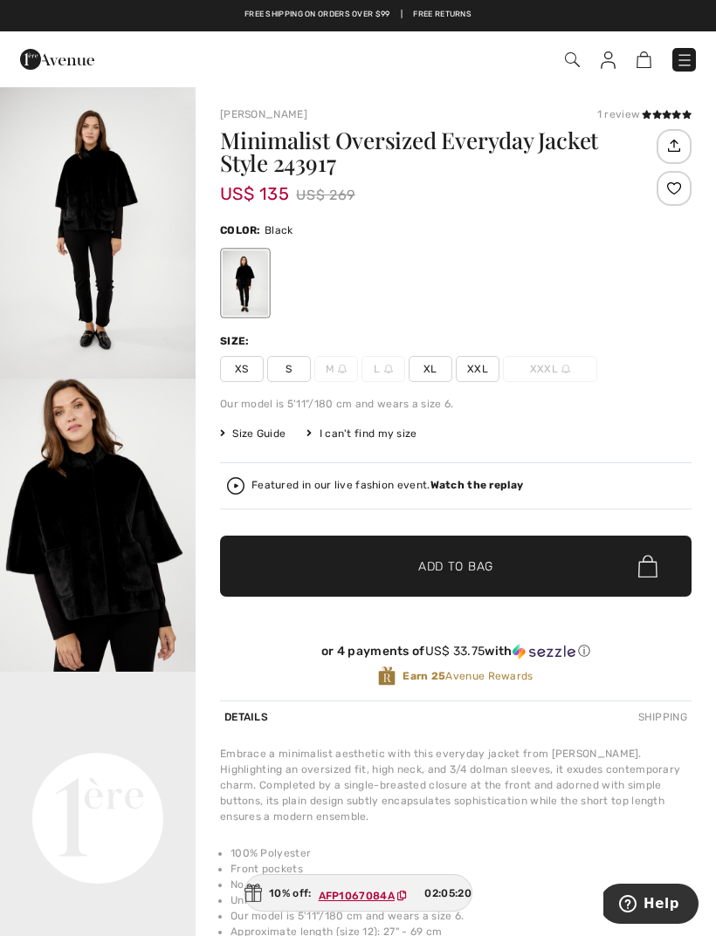
click at [549, 301] on div at bounding box center [455, 283] width 471 height 72
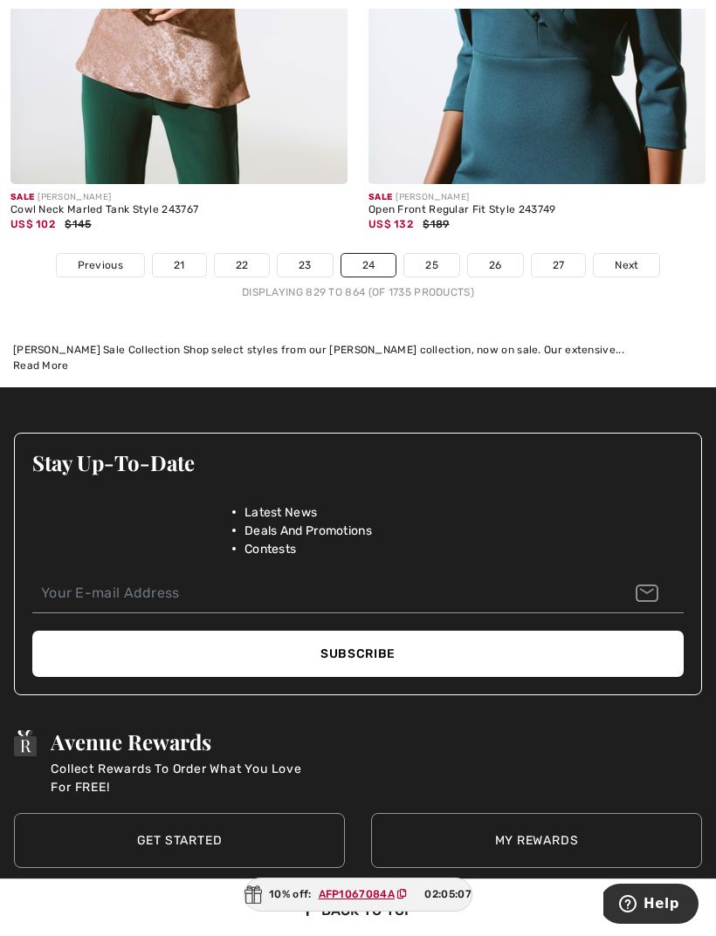
scroll to position [10719, 0]
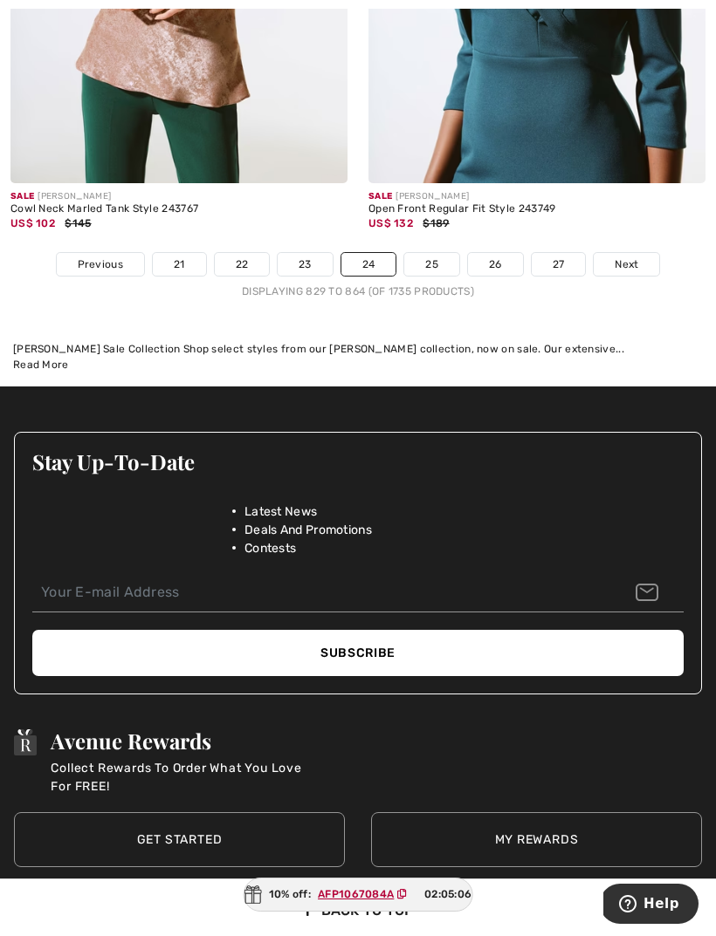
click at [427, 258] on link "25" at bounding box center [431, 264] width 55 height 23
click at [425, 253] on link "25" at bounding box center [431, 264] width 55 height 23
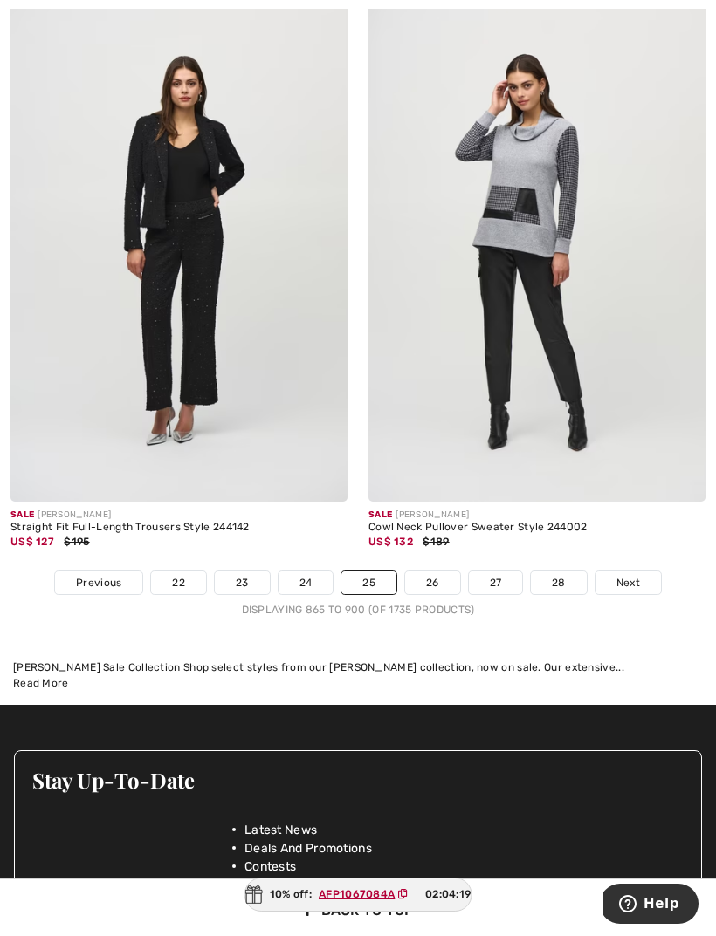
scroll to position [10473, 0]
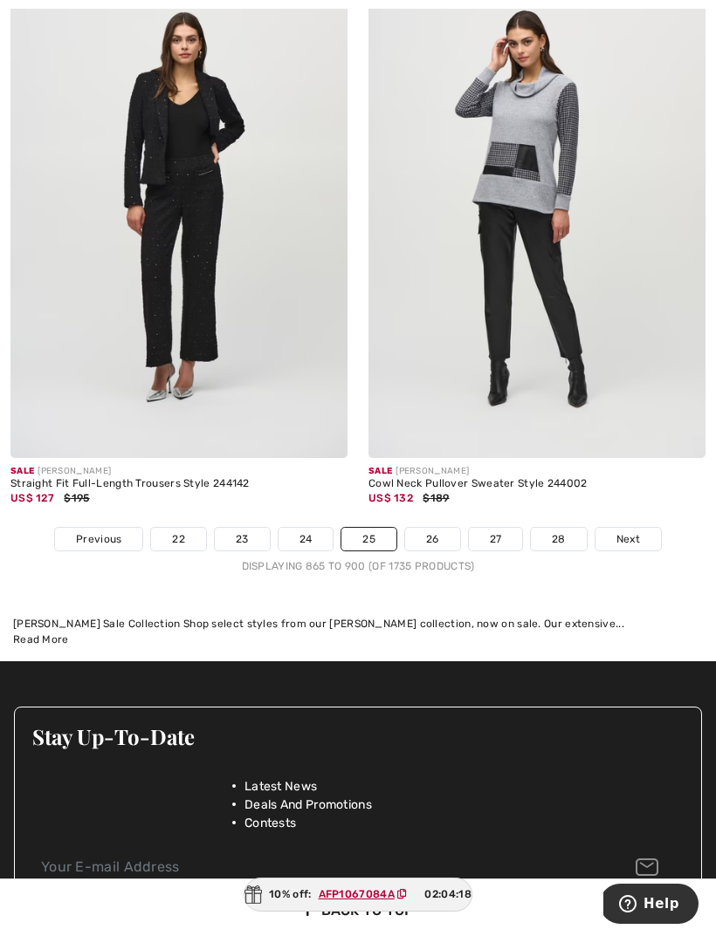
click at [438, 528] on link "26" at bounding box center [432, 539] width 55 height 23
click at [442, 528] on link "26" at bounding box center [432, 539] width 55 height 23
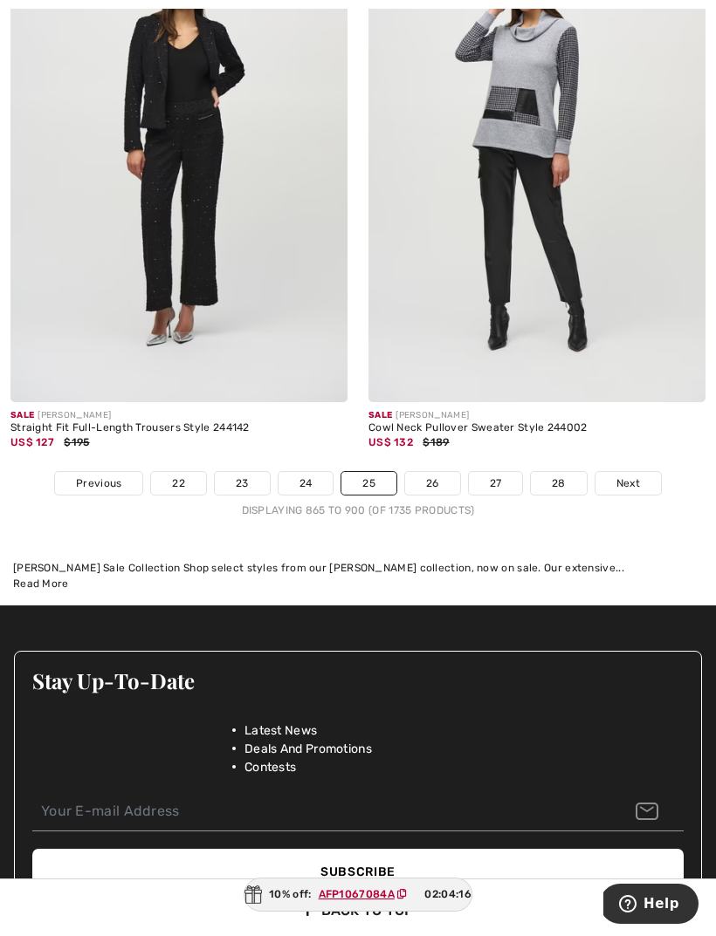
click at [428, 472] on link "26" at bounding box center [432, 483] width 55 height 23
click at [434, 473] on link "26" at bounding box center [432, 483] width 55 height 23
click at [432, 472] on link "26" at bounding box center [432, 483] width 55 height 23
click at [428, 473] on link "26" at bounding box center [432, 483] width 55 height 23
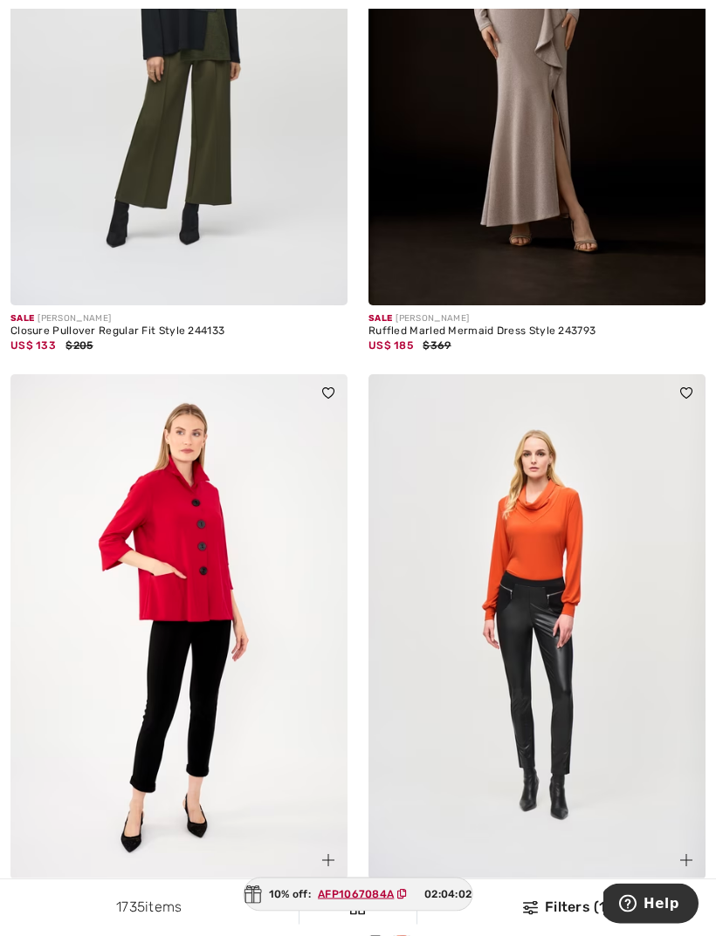
scroll to position [971, 0]
click at [189, 536] on img at bounding box center [178, 626] width 337 height 505
click at [188, 475] on img at bounding box center [178, 626] width 337 height 505
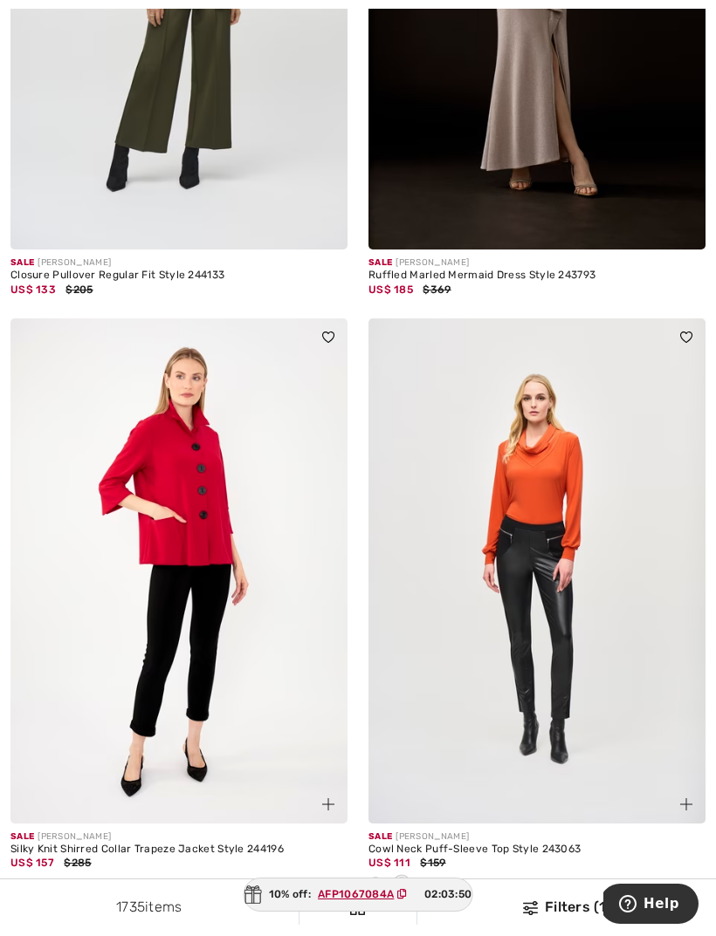
click at [181, 492] on img at bounding box center [178, 571] width 337 height 505
click at [181, 479] on img at bounding box center [178, 571] width 337 height 505
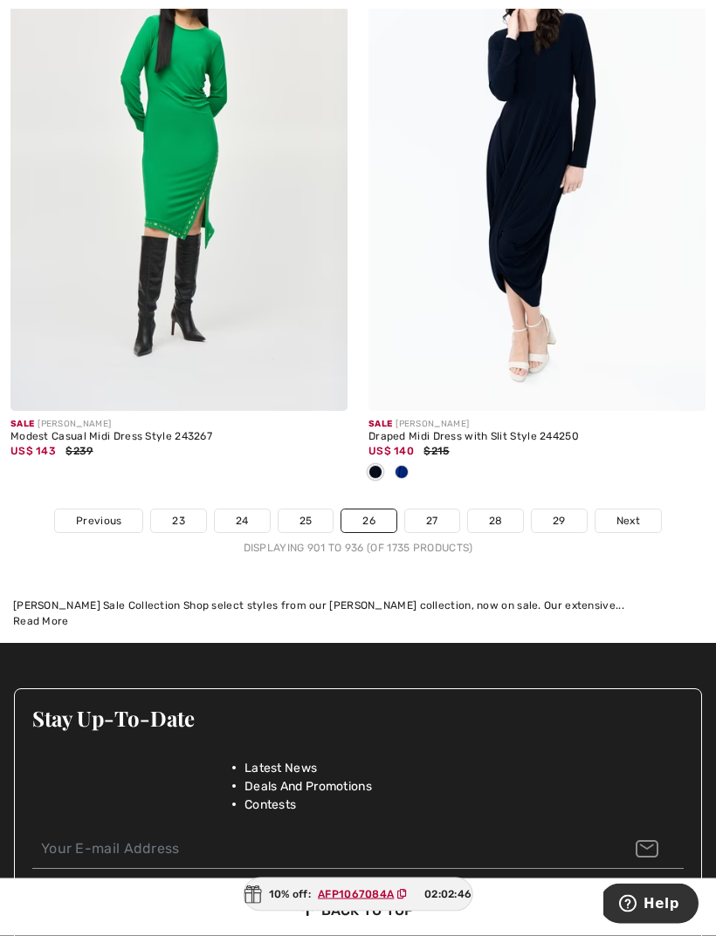
scroll to position [10691, 0]
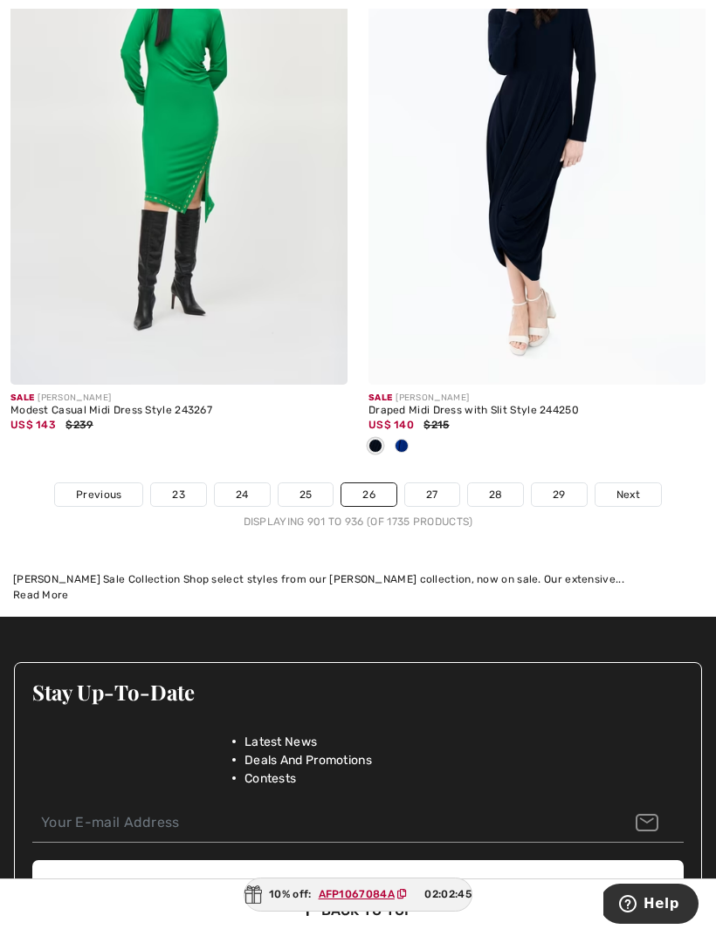
click at [427, 483] on link "27" at bounding box center [432, 494] width 54 height 23
click at [428, 483] on link "27" at bounding box center [432, 494] width 54 height 23
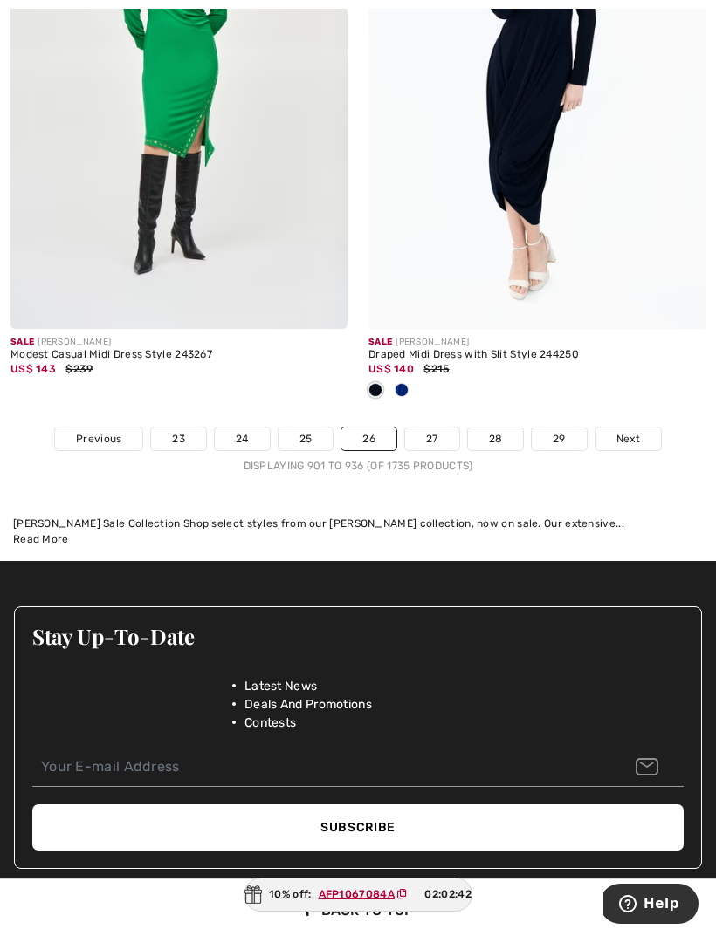
click at [430, 428] on link "27" at bounding box center [432, 439] width 54 height 23
click at [429, 428] on link "27" at bounding box center [432, 439] width 54 height 23
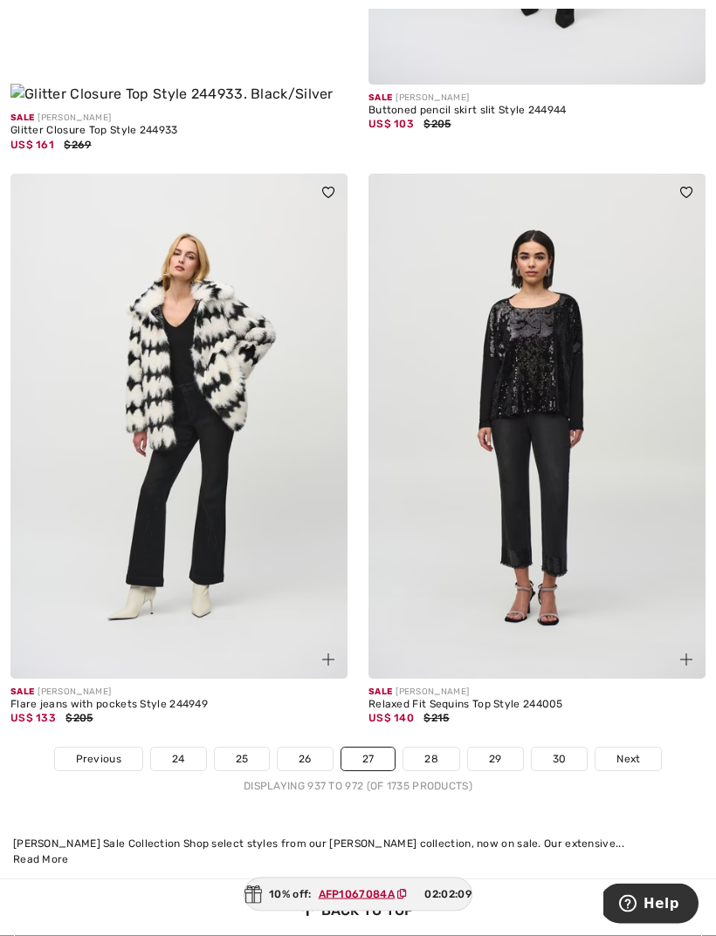
scroll to position [10245, 0]
click at [441, 748] on link "28" at bounding box center [431, 759] width 56 height 23
click at [435, 748] on link "28" at bounding box center [431, 759] width 56 height 23
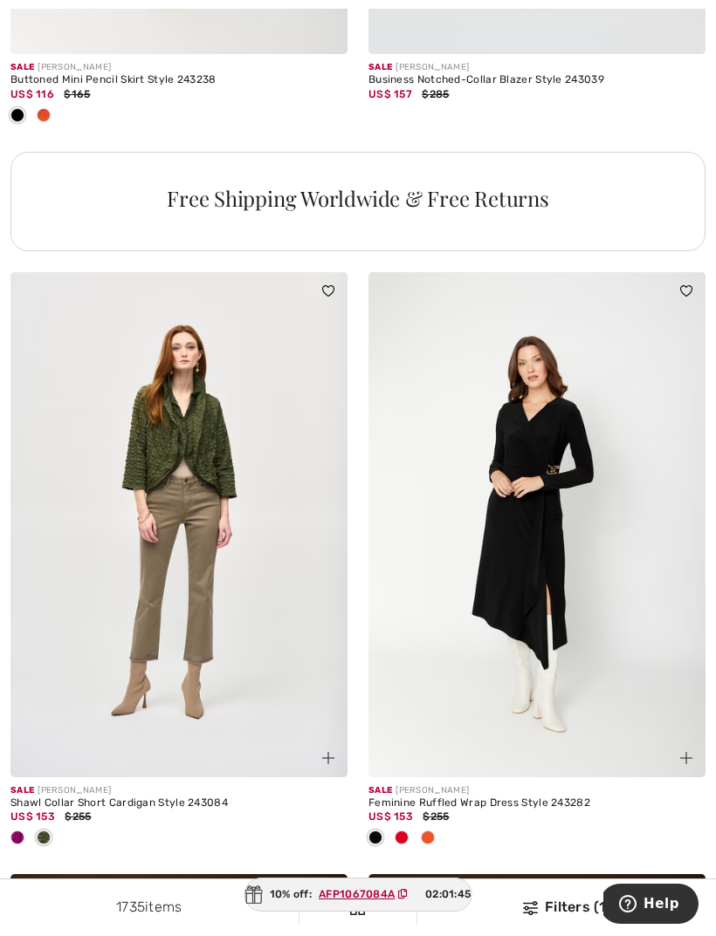
scroll to position [7092, 0]
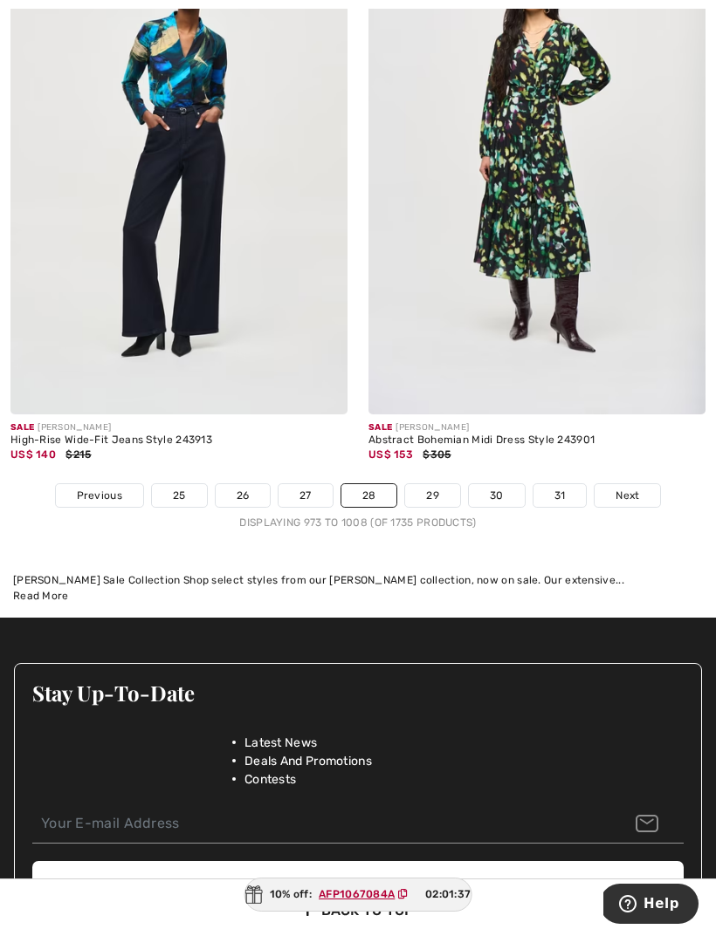
click at [418, 491] on link "29" at bounding box center [432, 495] width 55 height 23
click at [427, 484] on link "29" at bounding box center [432, 495] width 55 height 23
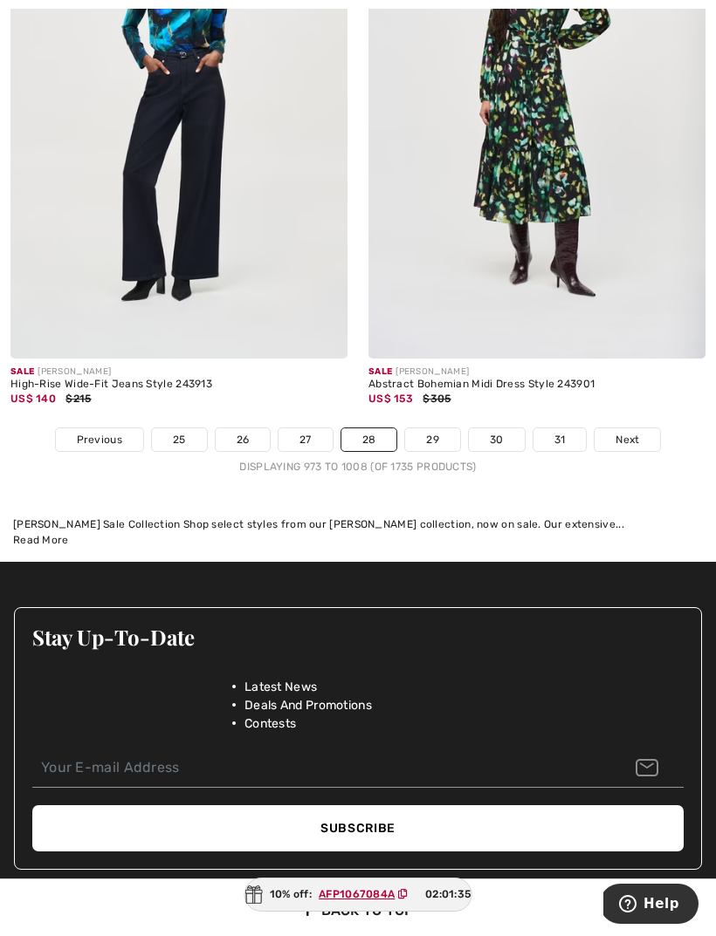
click at [428, 428] on link "29" at bounding box center [432, 439] width 55 height 23
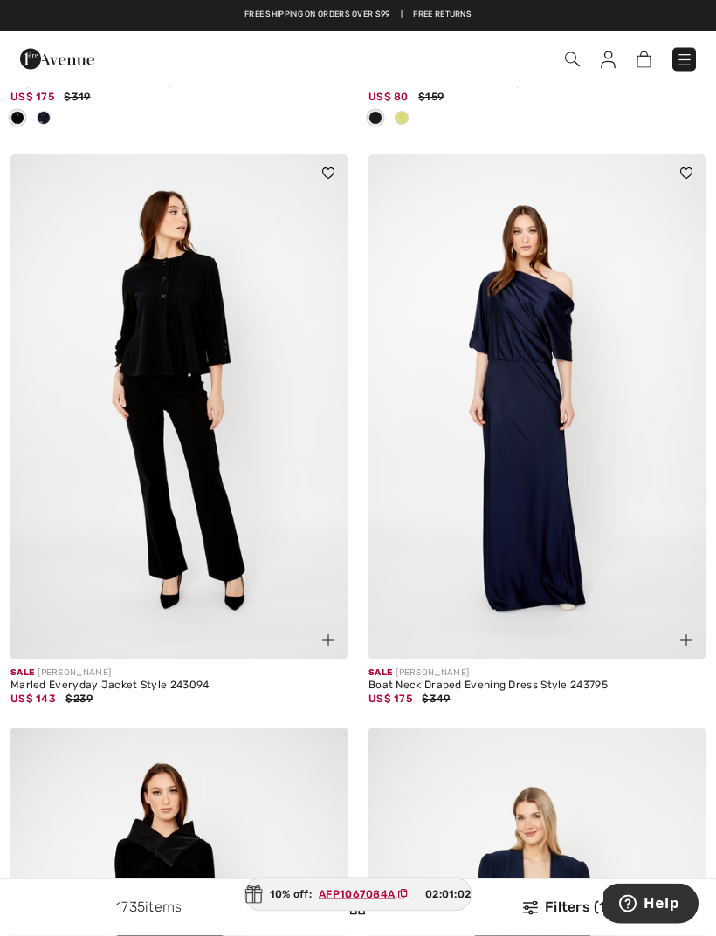
scroll to position [5356, 0]
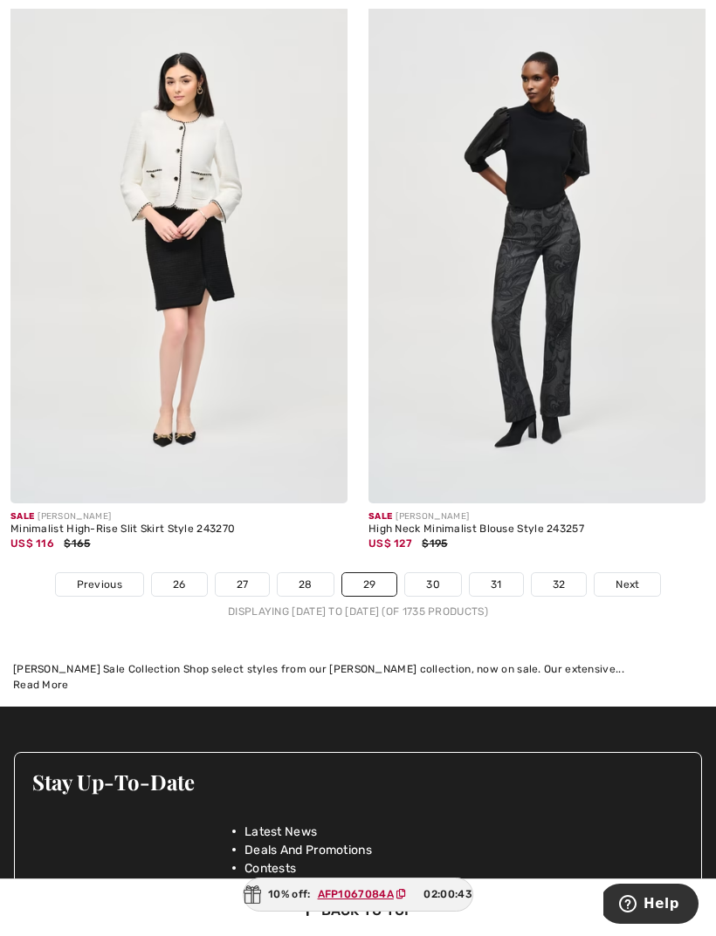
click at [431, 573] on link "30" at bounding box center [433, 584] width 56 height 23
click at [439, 573] on link "30" at bounding box center [433, 584] width 56 height 23
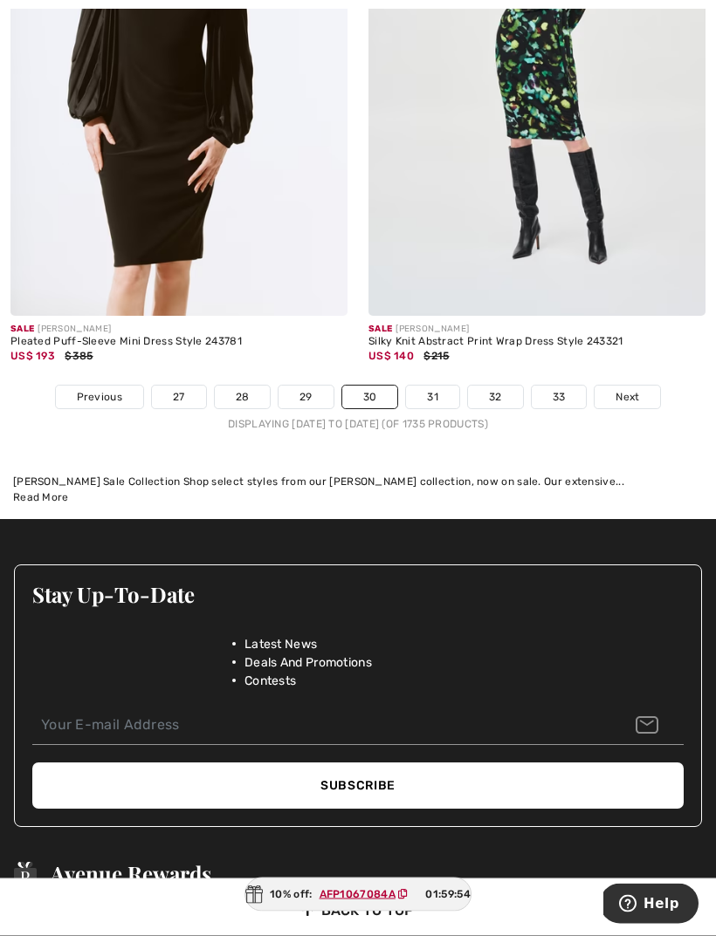
scroll to position [10471, 0]
click at [442, 386] on link "31" at bounding box center [432, 397] width 53 height 23
click at [435, 386] on link "31" at bounding box center [432, 397] width 53 height 23
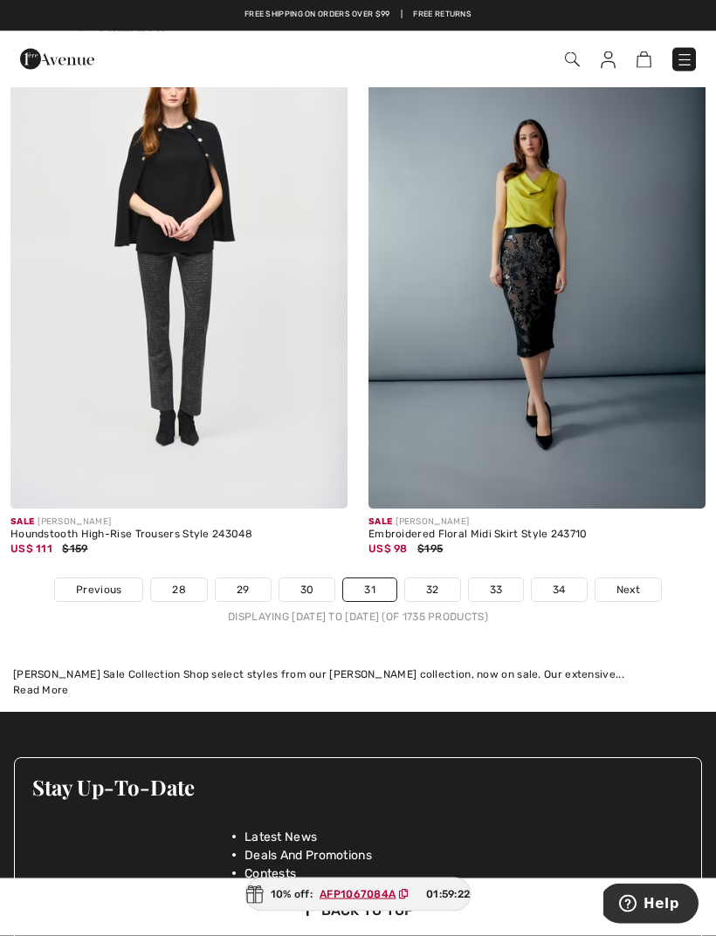
scroll to position [10336, 0]
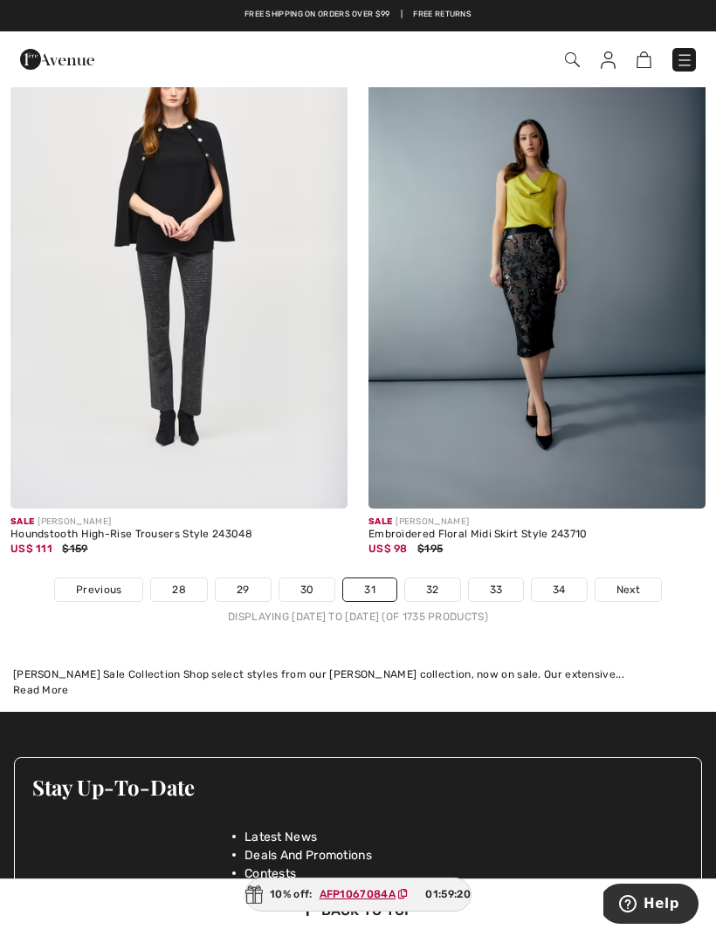
click at [434, 579] on link "32" at bounding box center [432, 590] width 55 height 23
click at [436, 579] on link "32" at bounding box center [432, 590] width 55 height 23
click at [435, 579] on link "32" at bounding box center [432, 590] width 55 height 23
click at [428, 587] on link "32" at bounding box center [432, 590] width 55 height 23
click at [431, 579] on link "32" at bounding box center [432, 590] width 55 height 23
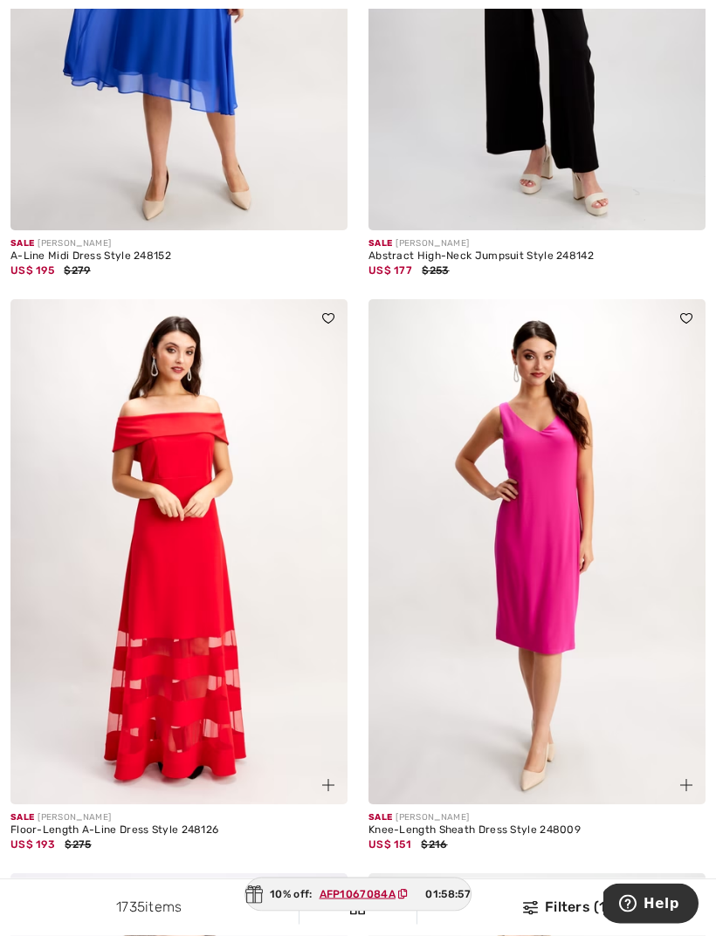
scroll to position [4639, 0]
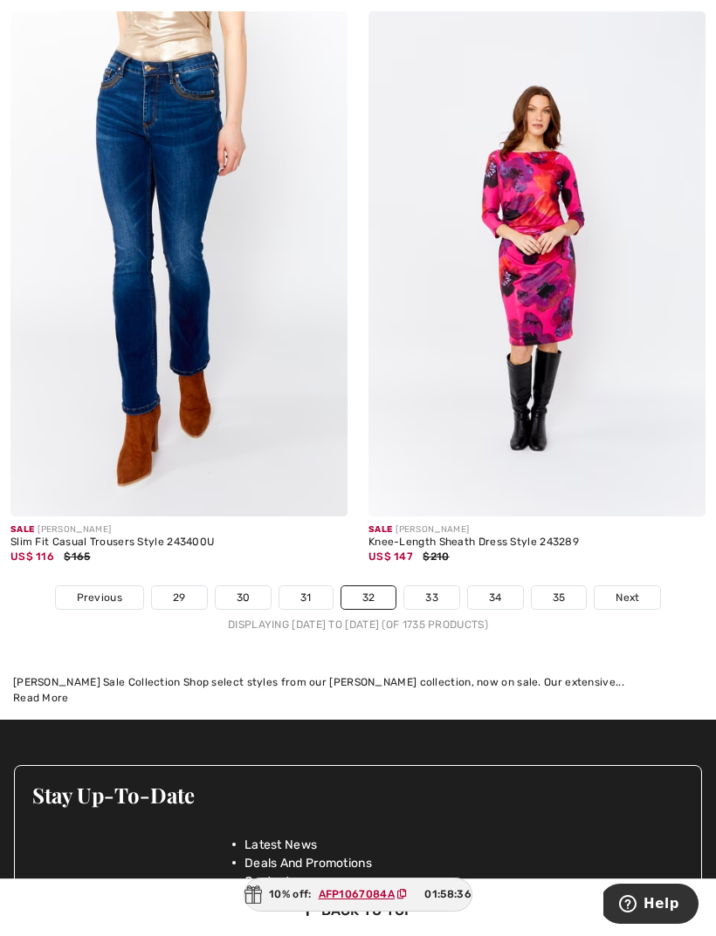
click at [440, 586] on link "33" at bounding box center [431, 597] width 55 height 23
click at [433, 586] on link "33" at bounding box center [431, 597] width 55 height 23
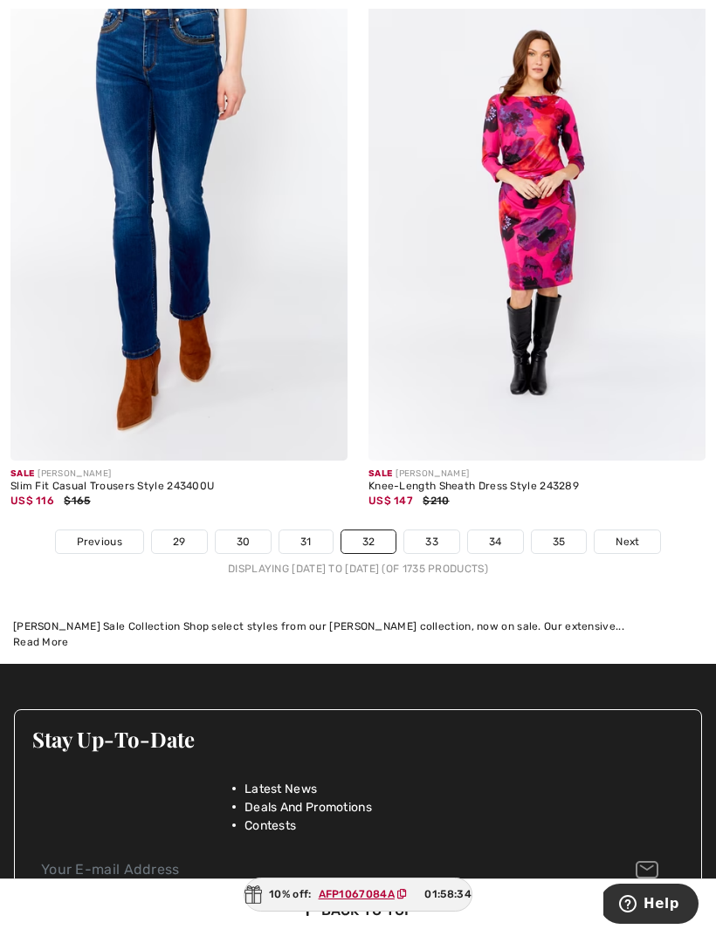
click at [434, 531] on link "33" at bounding box center [431, 542] width 55 height 23
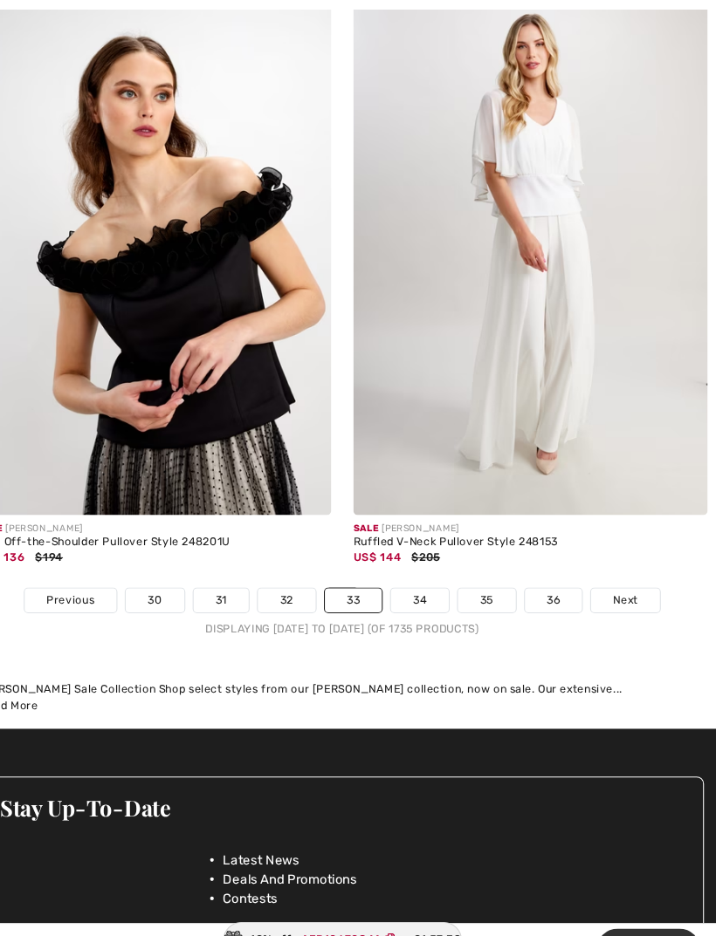
scroll to position [10241, 0]
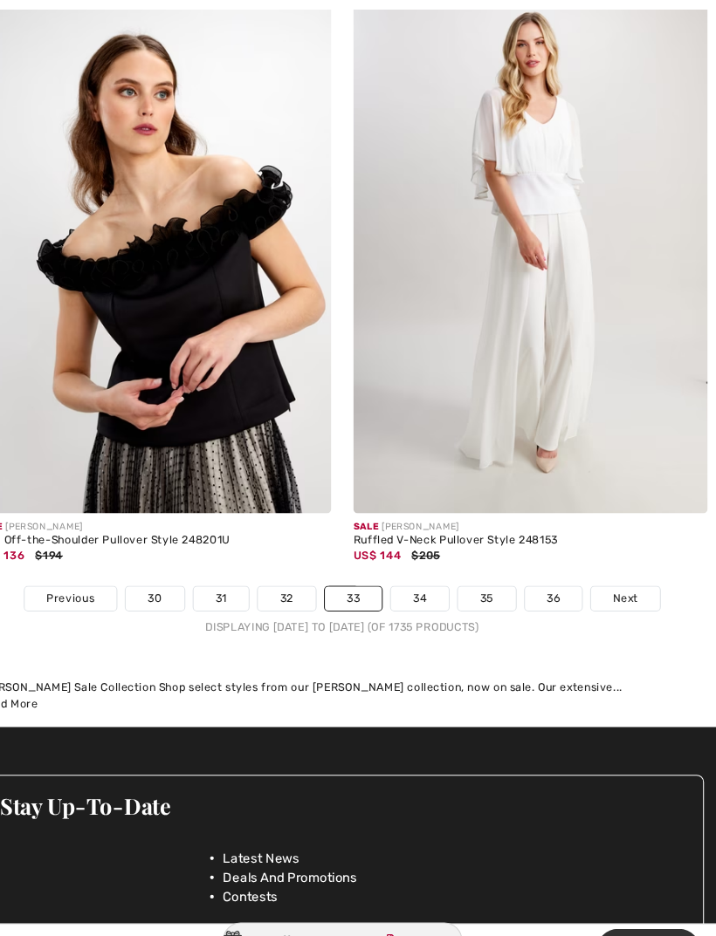
click at [404, 559] on link "34" at bounding box center [431, 570] width 55 height 23
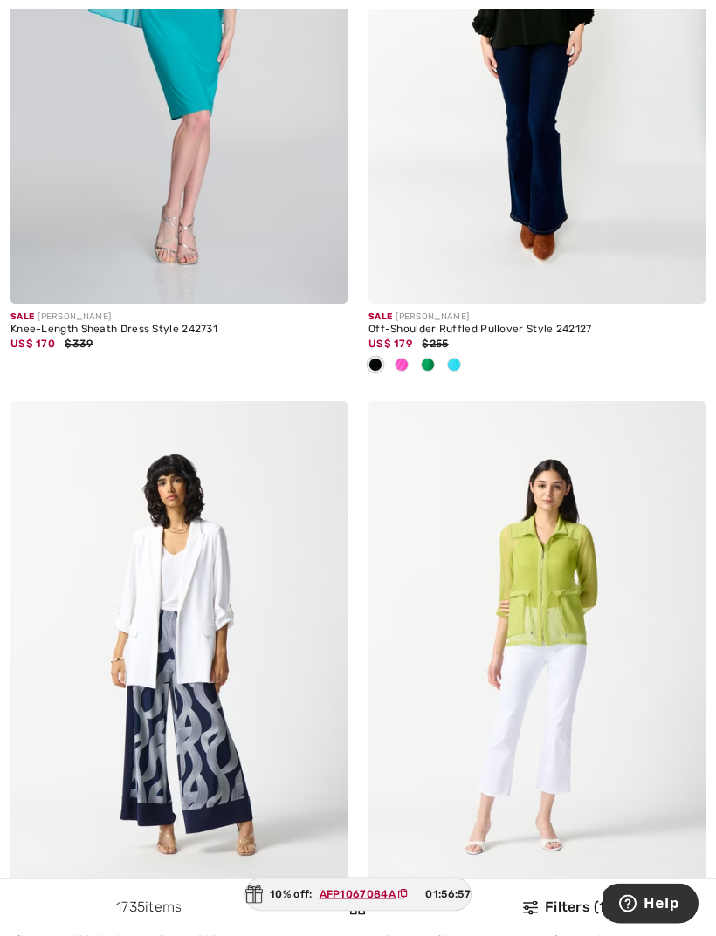
scroll to position [8848, 0]
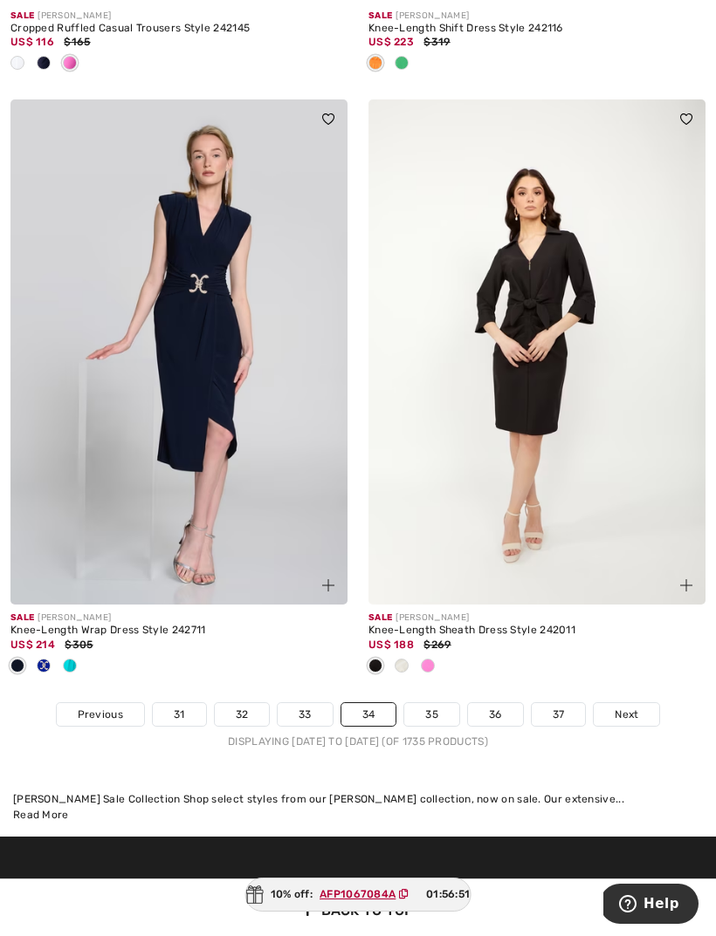
click at [432, 703] on link "35" at bounding box center [431, 714] width 55 height 23
click at [431, 703] on link "35" at bounding box center [431, 714] width 55 height 23
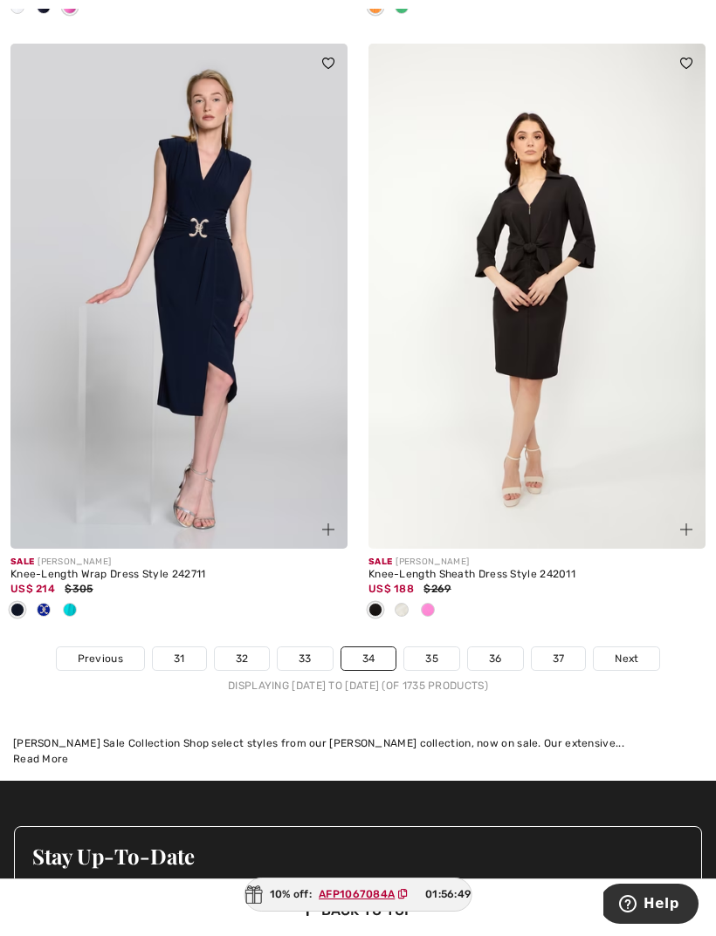
click at [439, 648] on link "35" at bounding box center [431, 659] width 55 height 23
click at [438, 648] on link "35" at bounding box center [431, 659] width 55 height 23
click at [428, 648] on link "35" at bounding box center [431, 659] width 55 height 23
click at [427, 648] on link "35" at bounding box center [431, 659] width 55 height 23
click at [428, 648] on link "35" at bounding box center [431, 659] width 55 height 23
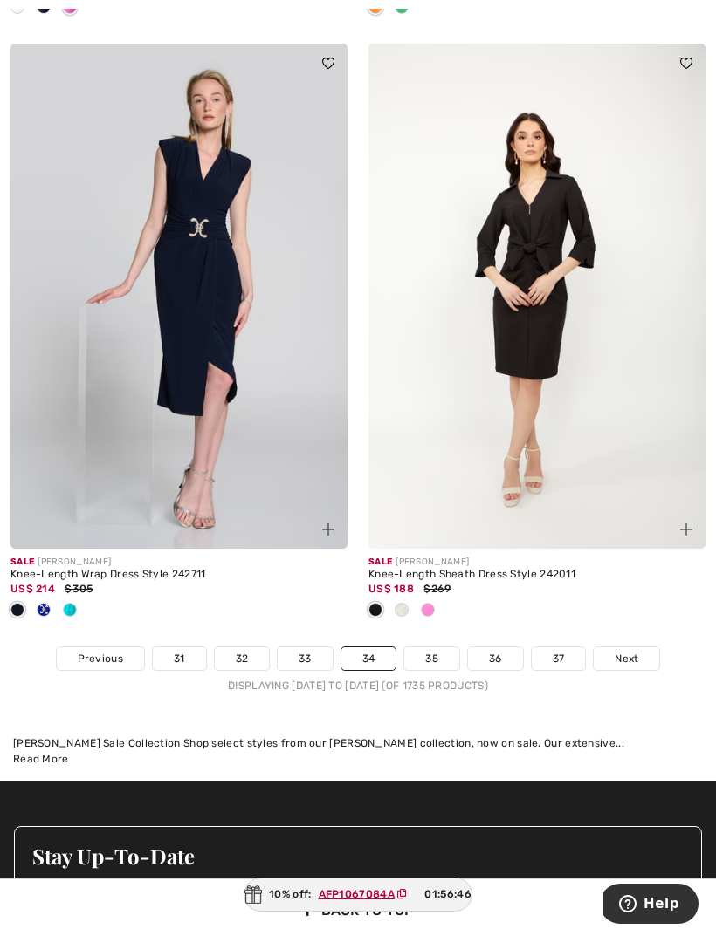
click at [434, 648] on link "35" at bounding box center [431, 659] width 55 height 23
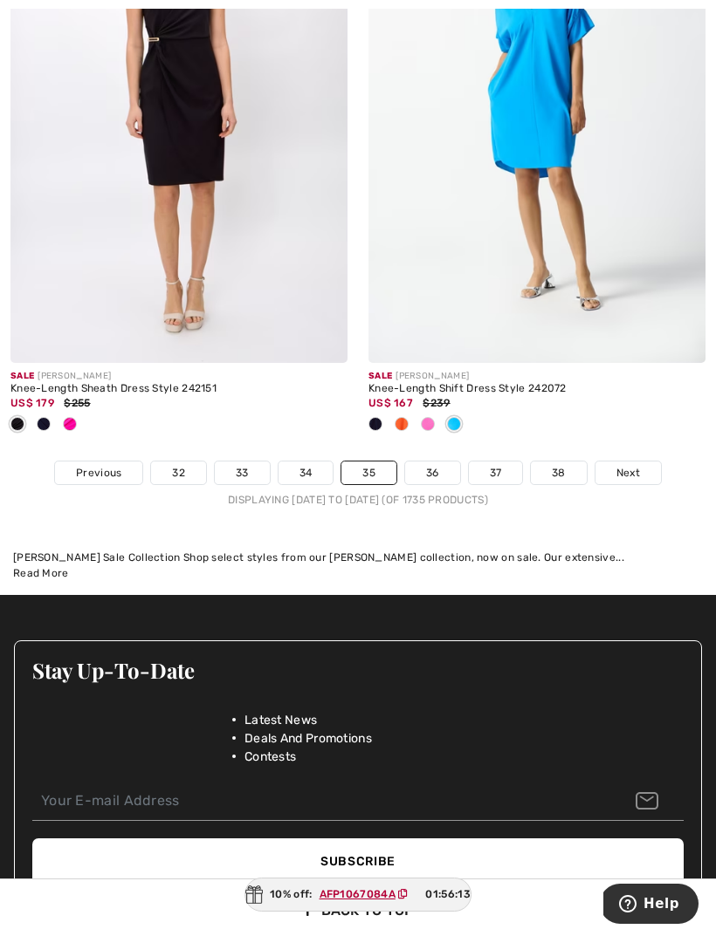
scroll to position [10762, 0]
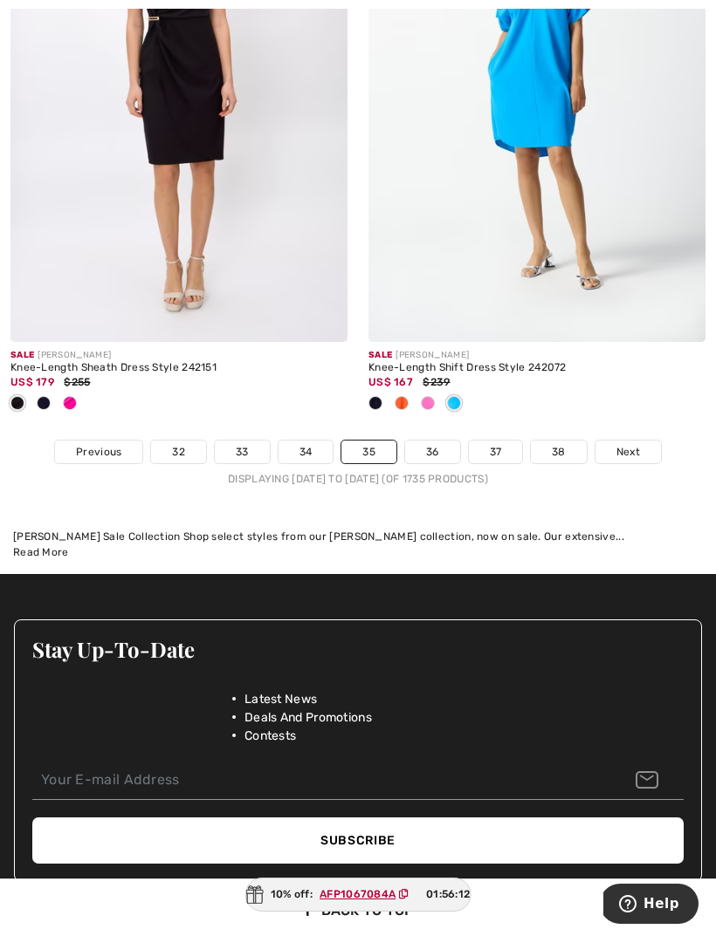
click at [438, 441] on link "36" at bounding box center [432, 452] width 55 height 23
click at [436, 441] on link "36" at bounding box center [432, 452] width 55 height 23
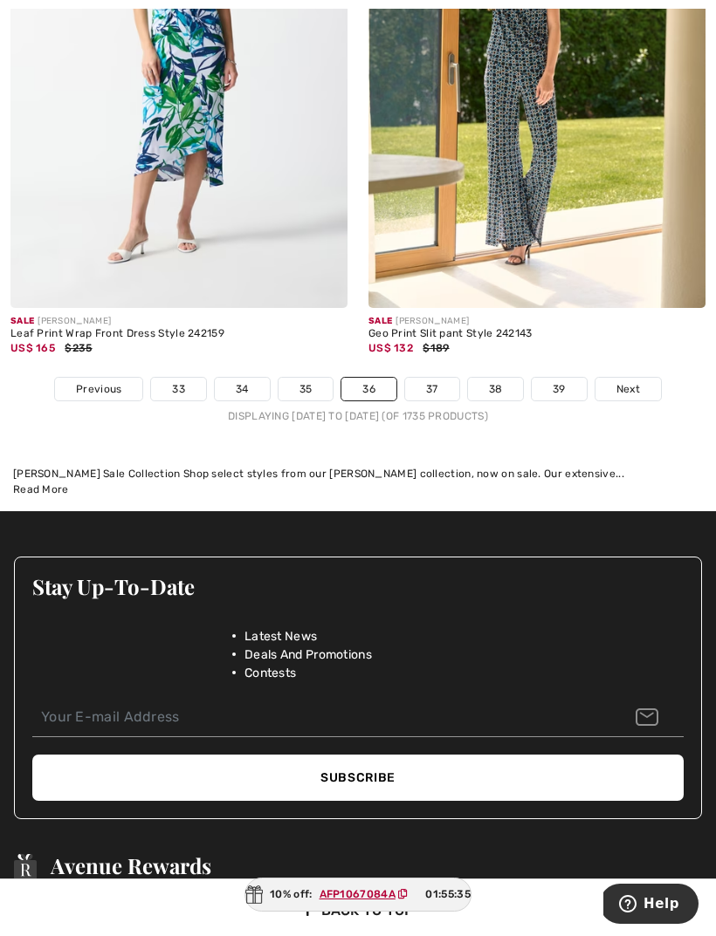
click at [437, 378] on link "37" at bounding box center [432, 389] width 54 height 23
click at [442, 378] on link "37" at bounding box center [432, 389] width 54 height 23
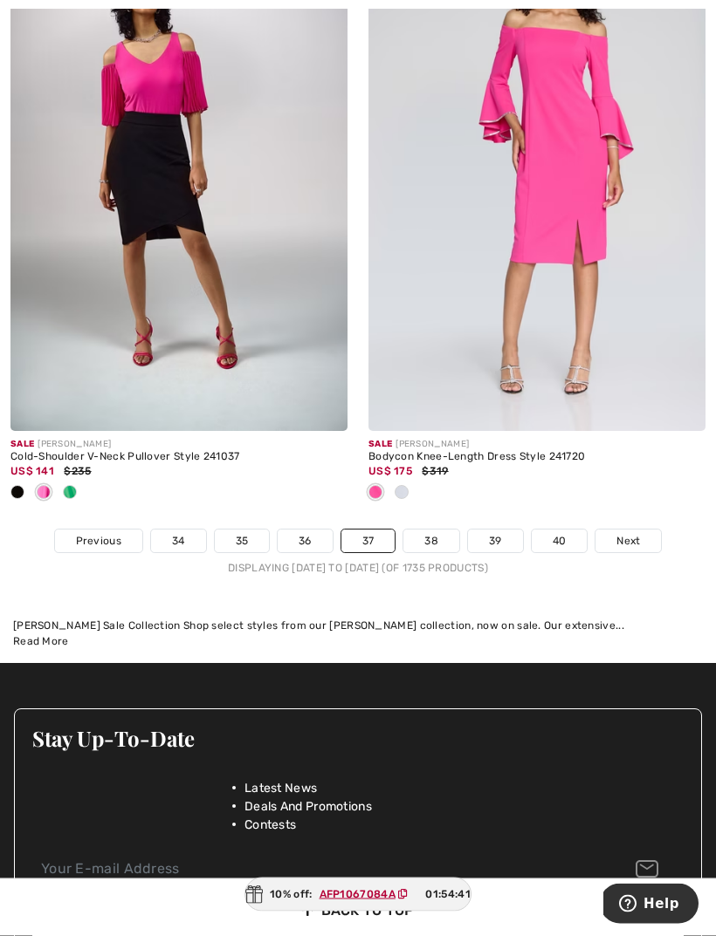
scroll to position [10529, 0]
click at [437, 530] on link "38" at bounding box center [431, 541] width 56 height 23
click at [433, 530] on link "38" at bounding box center [431, 541] width 56 height 23
click at [434, 530] on link "38" at bounding box center [431, 541] width 56 height 23
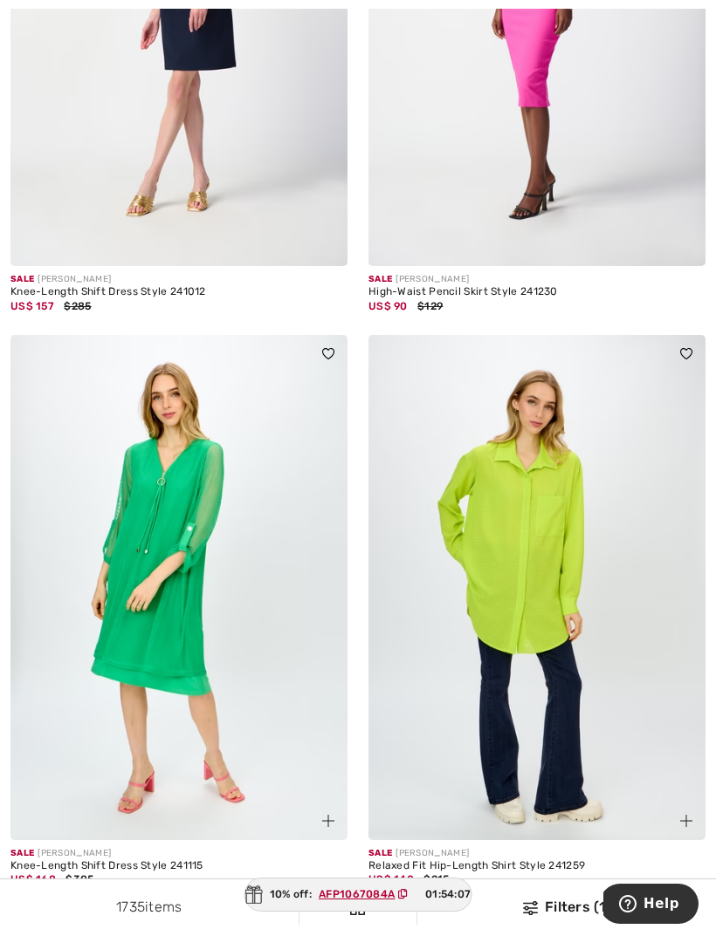
scroll to position [9691, 0]
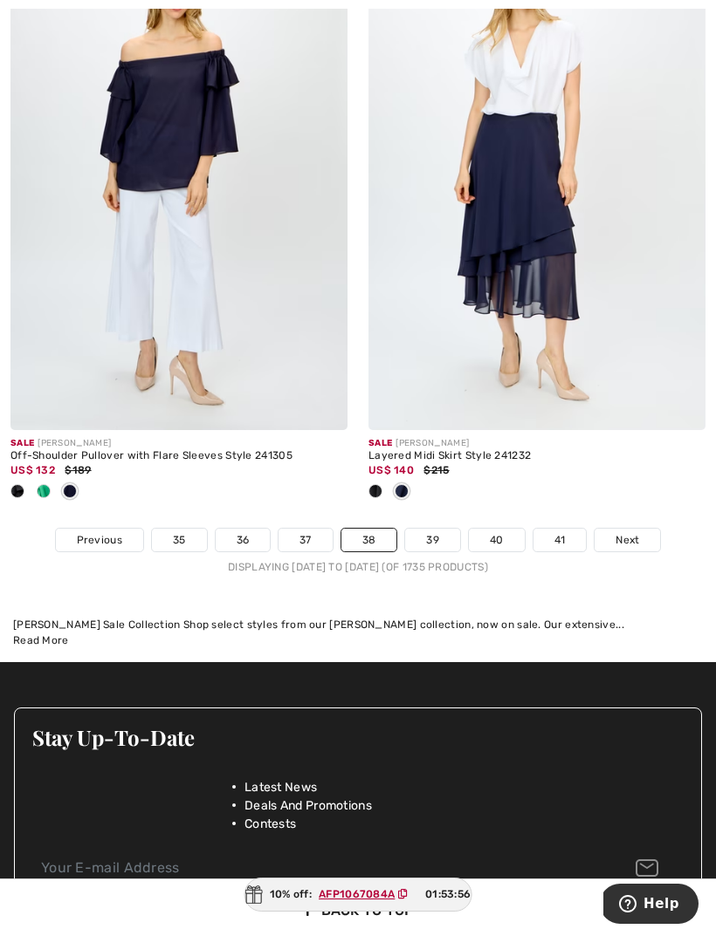
click at [439, 529] on link "39" at bounding box center [432, 540] width 55 height 23
click at [438, 529] on link "39" at bounding box center [432, 540] width 55 height 23
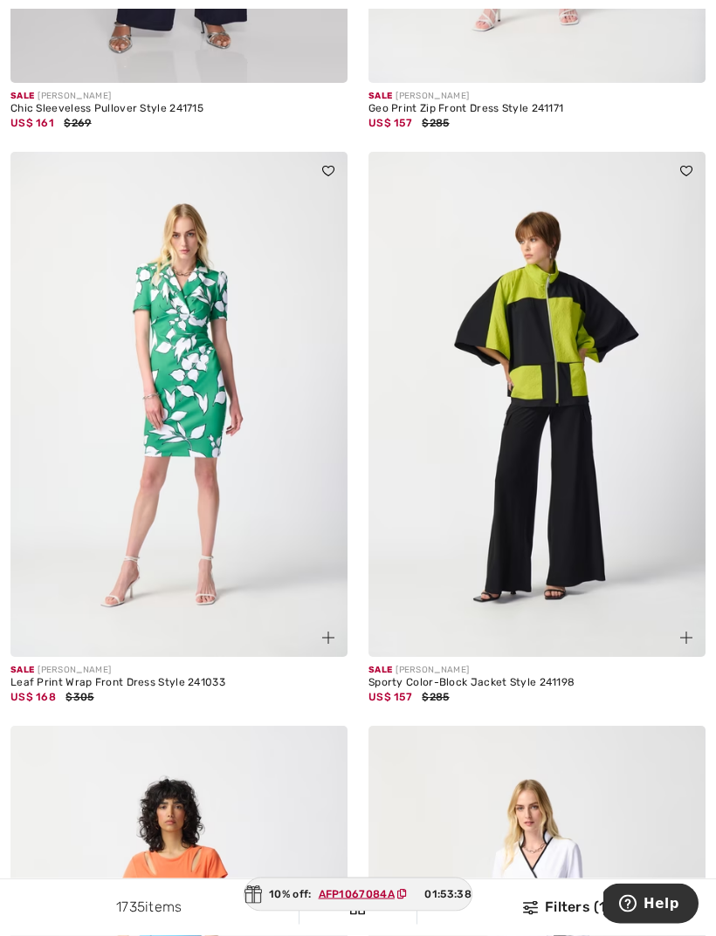
scroll to position [4904, 0]
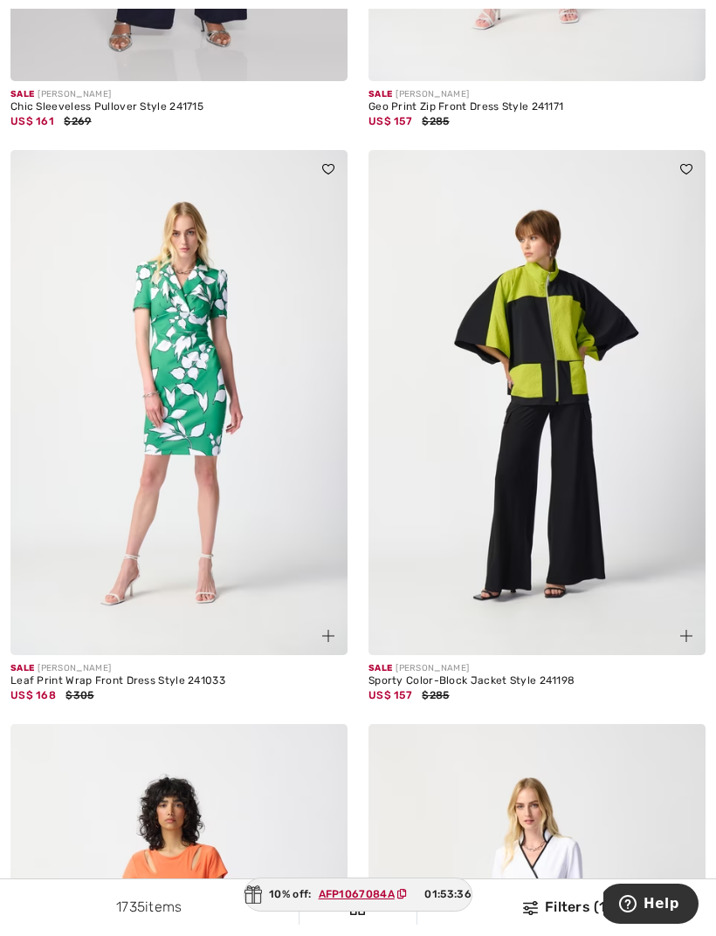
click at [534, 497] on img at bounding box center [536, 402] width 337 height 505
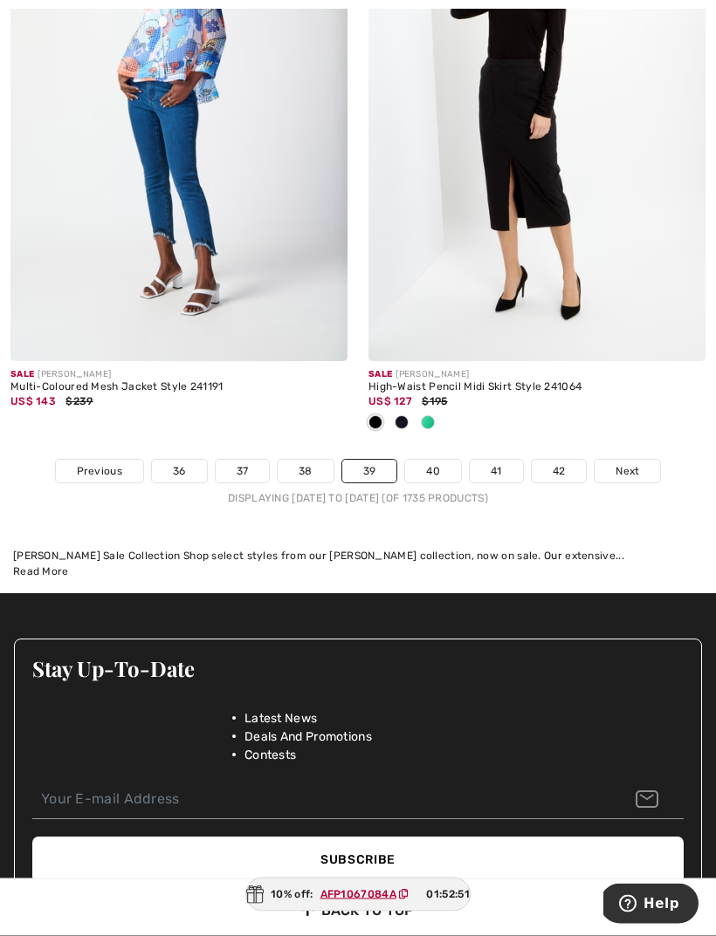
scroll to position [10599, 0]
click at [435, 460] on link "40" at bounding box center [433, 471] width 56 height 23
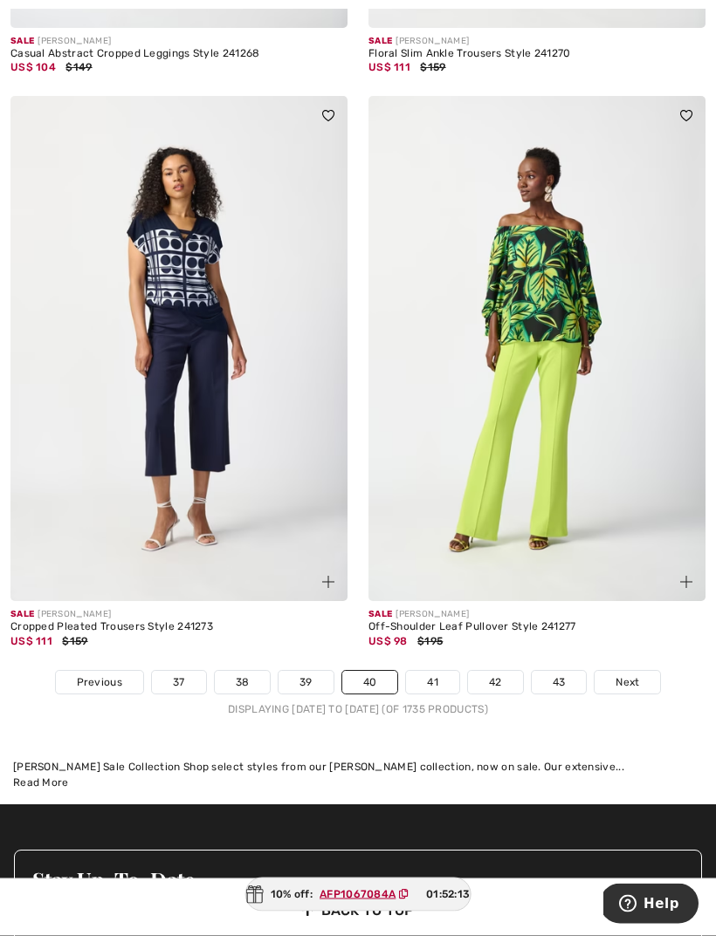
scroll to position [10215, 0]
click at [442, 671] on link "41" at bounding box center [432, 682] width 53 height 23
click at [427, 671] on link "41" at bounding box center [432, 682] width 53 height 23
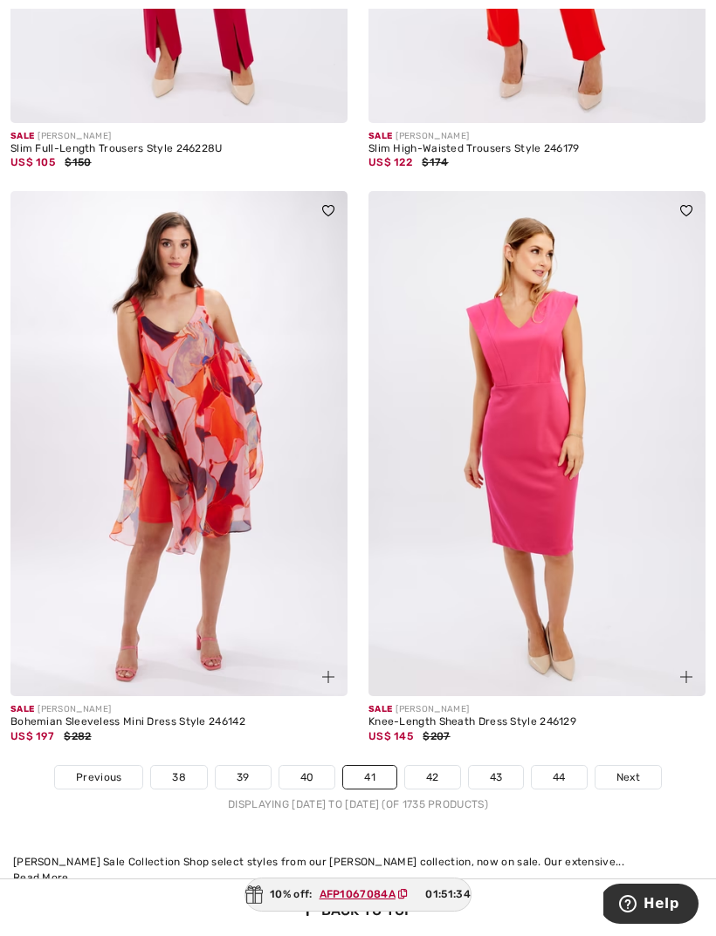
scroll to position [10063, 0]
click at [429, 765] on link "42" at bounding box center [432, 776] width 55 height 23
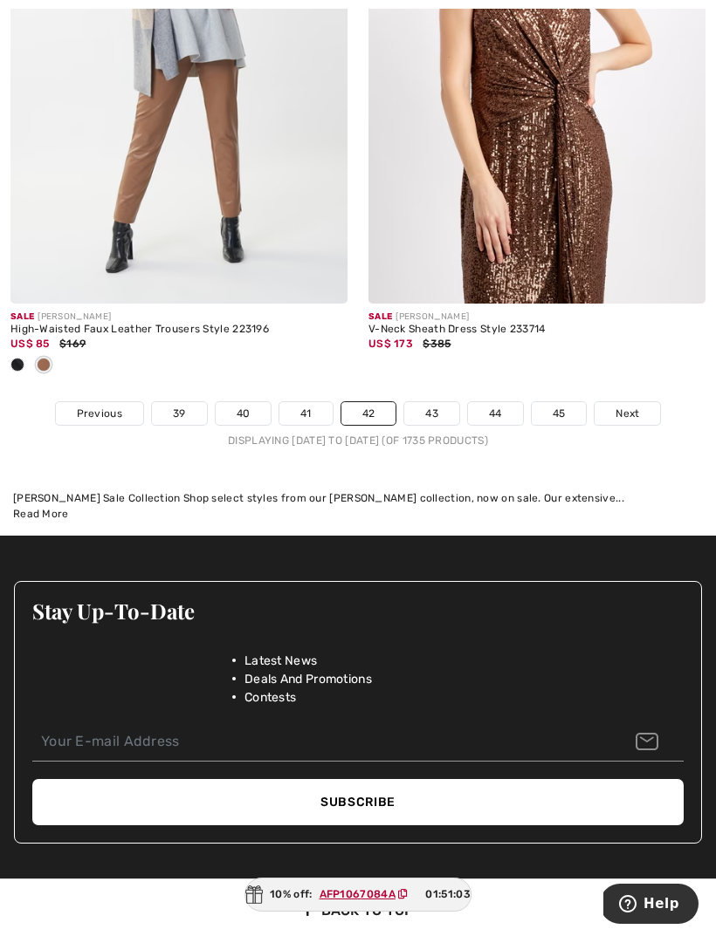
click at [439, 402] on link "43" at bounding box center [431, 413] width 55 height 23
click at [432, 402] on link "43" at bounding box center [431, 413] width 55 height 23
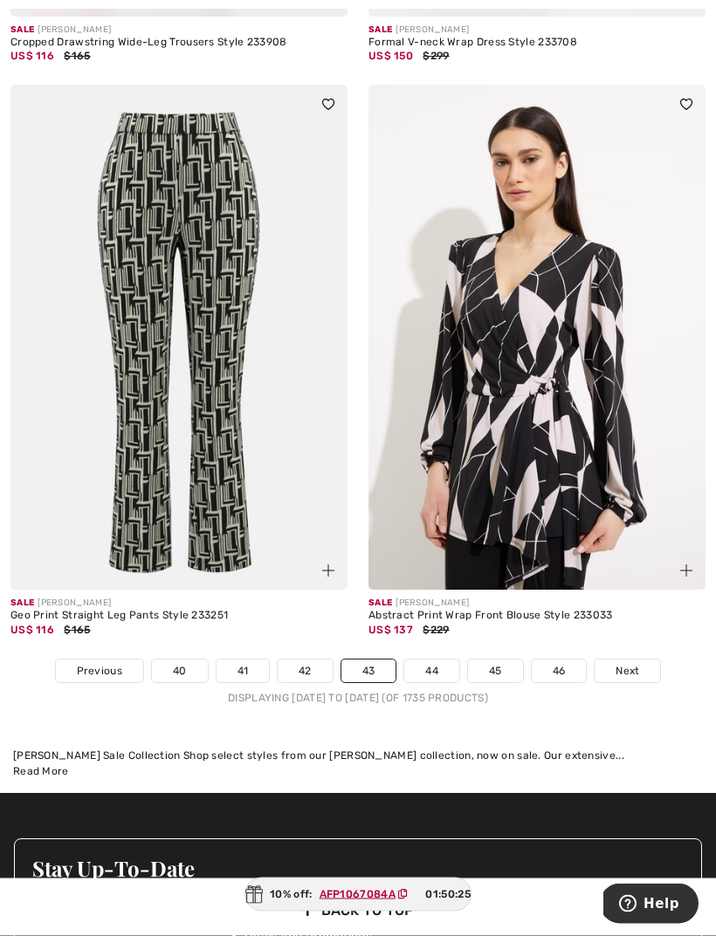
scroll to position [10314, 0]
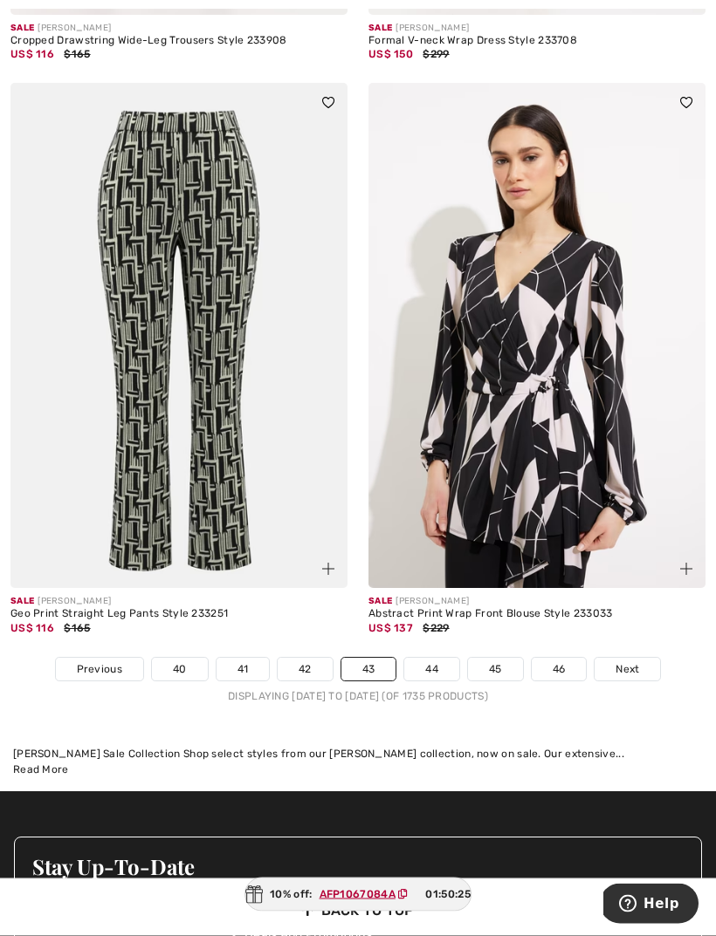
click at [429, 662] on link "44" at bounding box center [431, 670] width 55 height 23
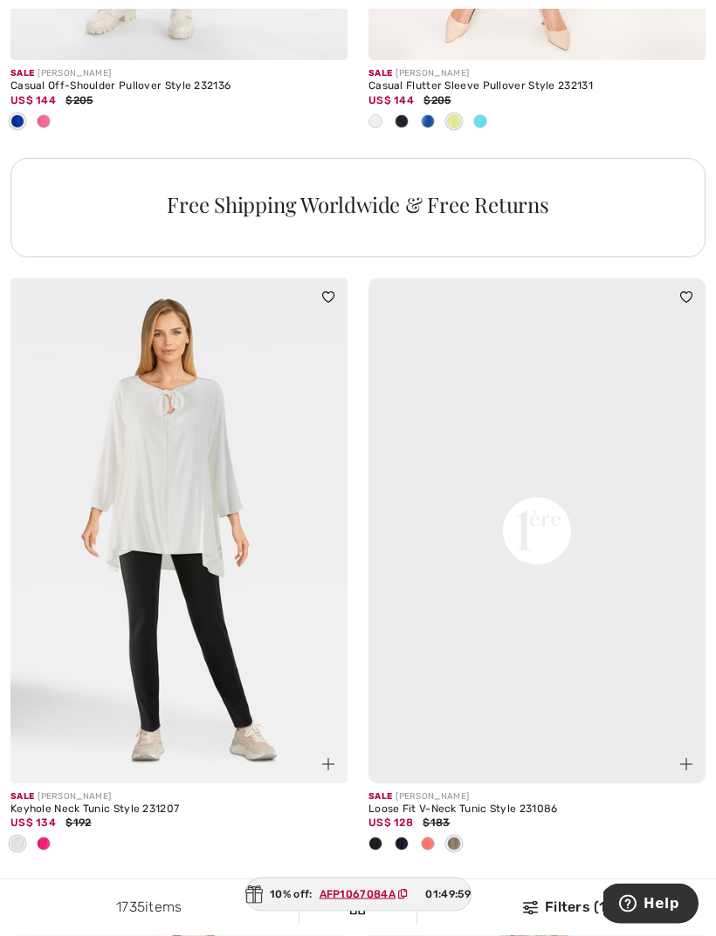
scroll to position [7134, 0]
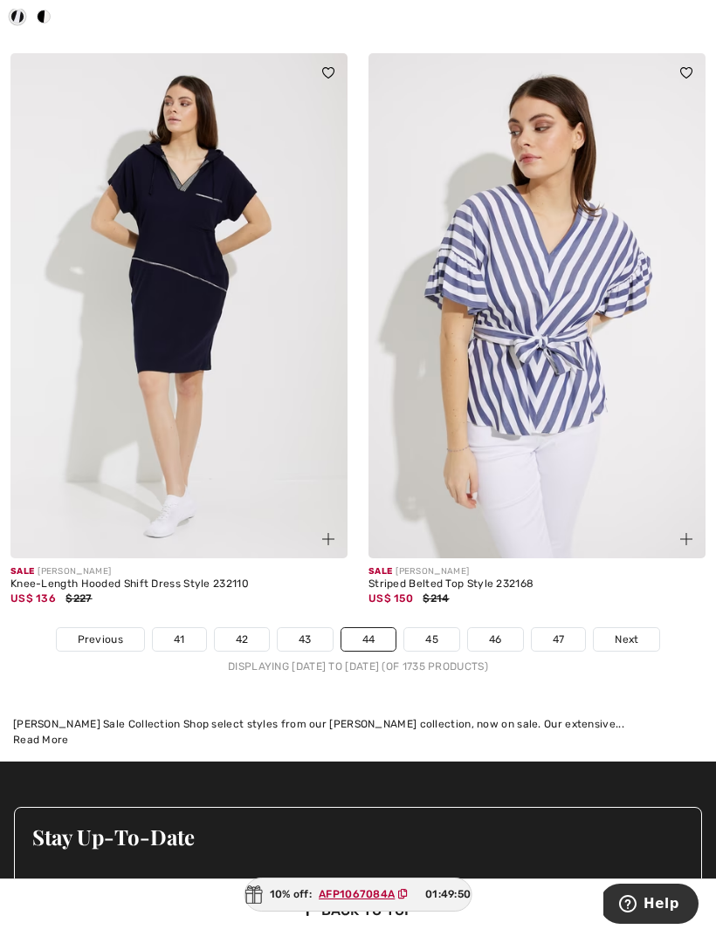
click at [436, 628] on link "45" at bounding box center [431, 639] width 55 height 23
click at [442, 628] on link "45" at bounding box center [431, 639] width 55 height 23
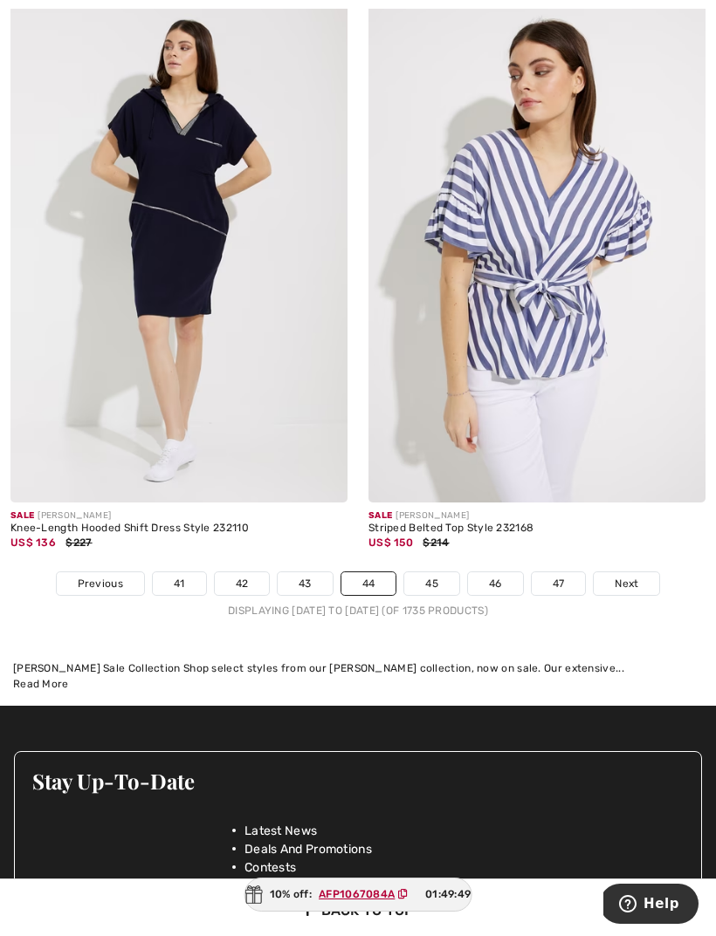
click at [442, 572] on link "45" at bounding box center [431, 583] width 55 height 23
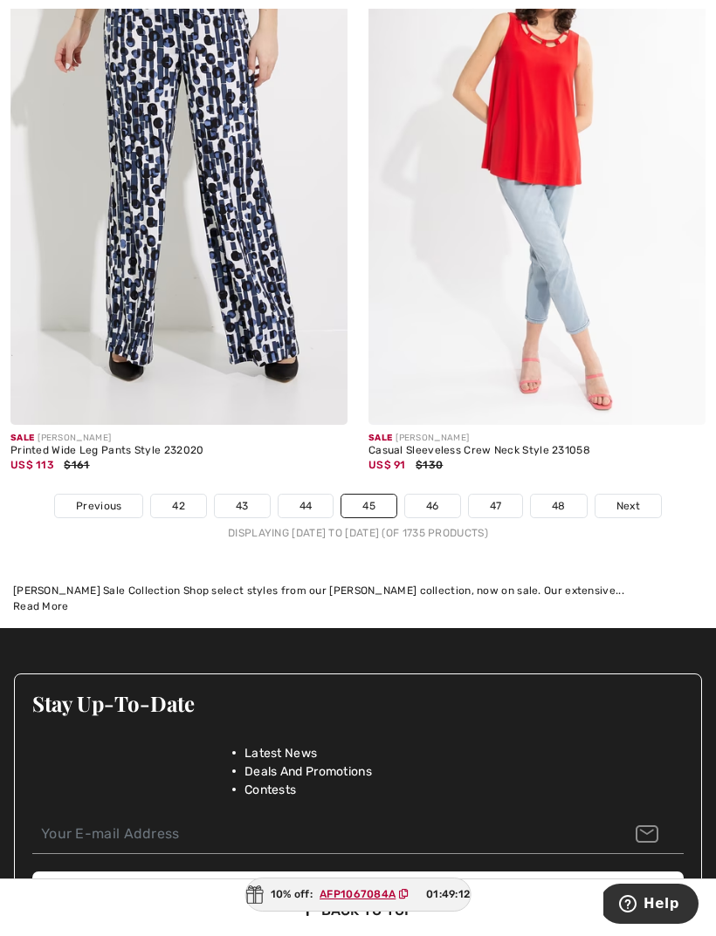
scroll to position [10512, 0]
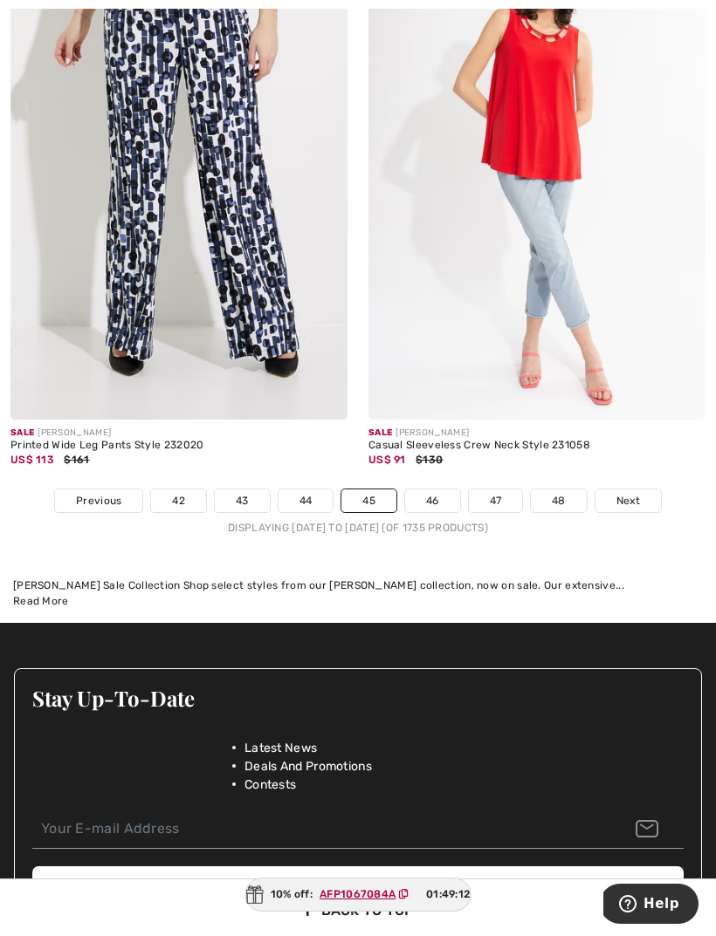
click at [434, 490] on link "46" at bounding box center [432, 501] width 55 height 23
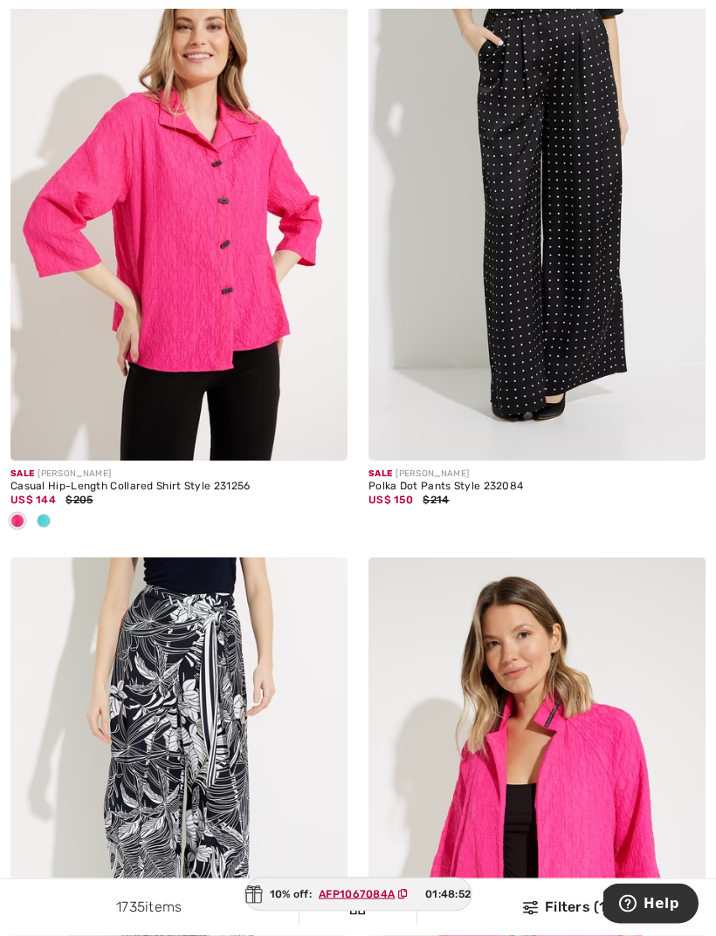
scroll to position [5559, 0]
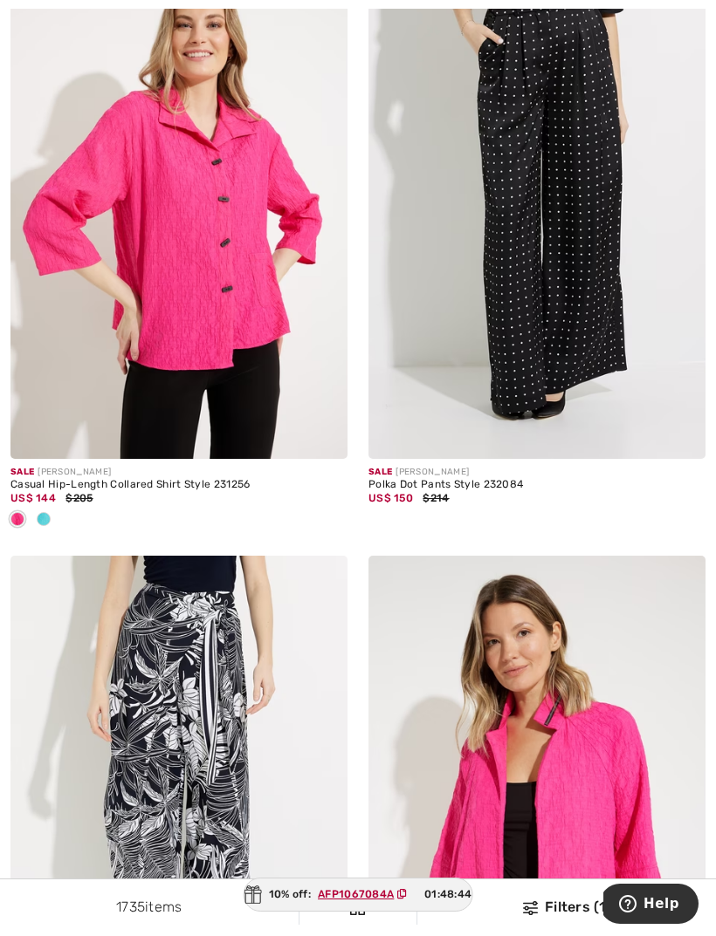
click at [206, 264] on img at bounding box center [178, 206] width 337 height 505
click at [201, 189] on img at bounding box center [178, 206] width 337 height 505
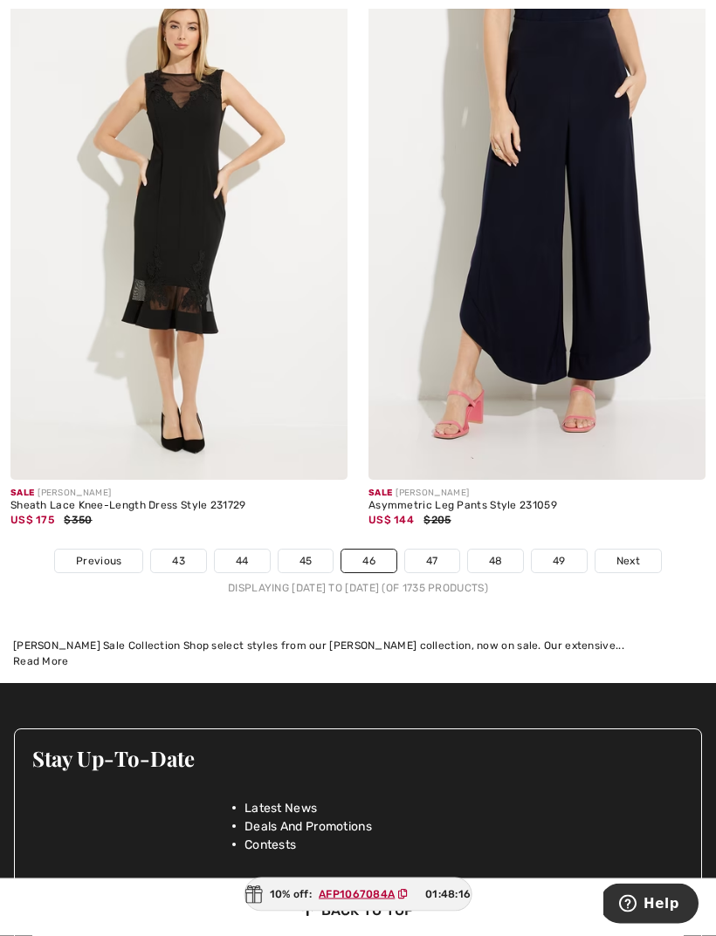
scroll to position [10307, 0]
click at [433, 550] on link "47" at bounding box center [432, 561] width 54 height 23
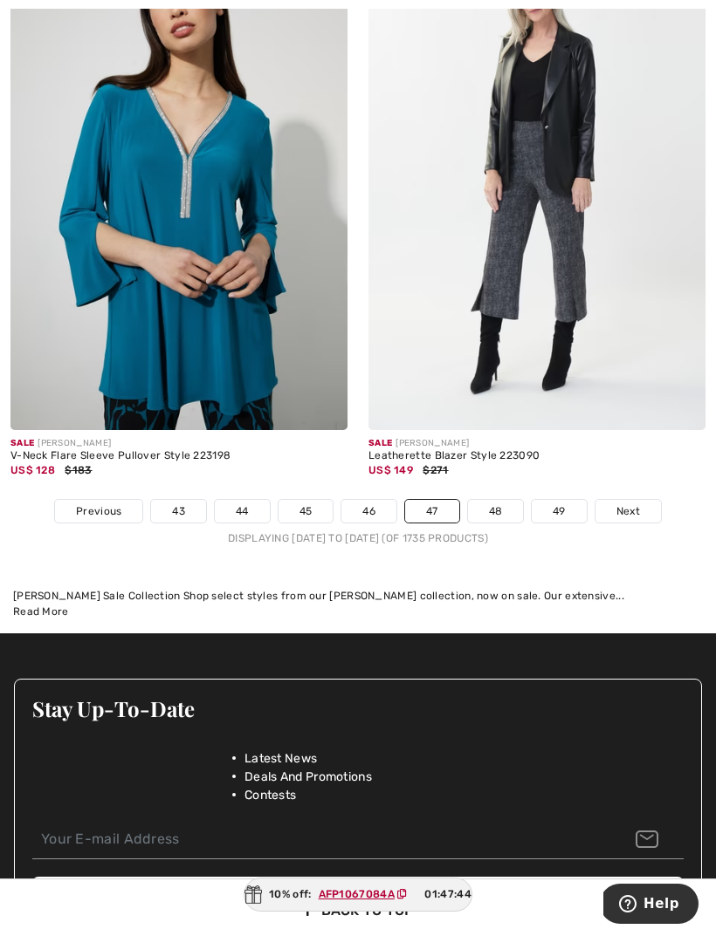
click at [497, 504] on link "48" at bounding box center [496, 511] width 56 height 23
click at [496, 500] on link "48" at bounding box center [496, 511] width 56 height 23
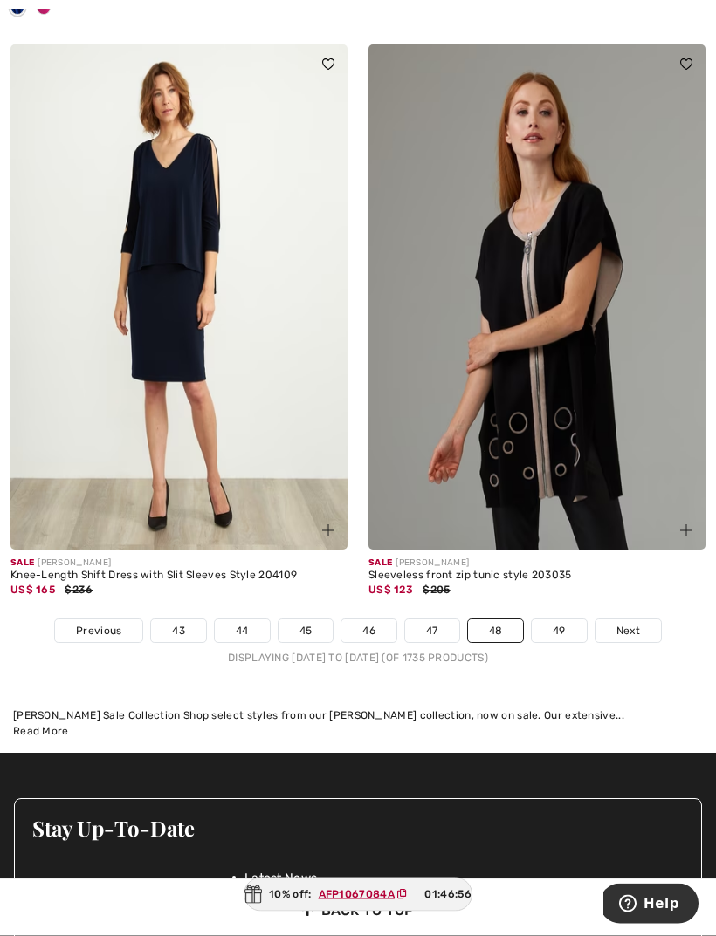
scroll to position [10180, 0]
click at [553, 620] on link "49" at bounding box center [558, 631] width 55 height 23
click at [563, 620] on link "49" at bounding box center [558, 631] width 55 height 23
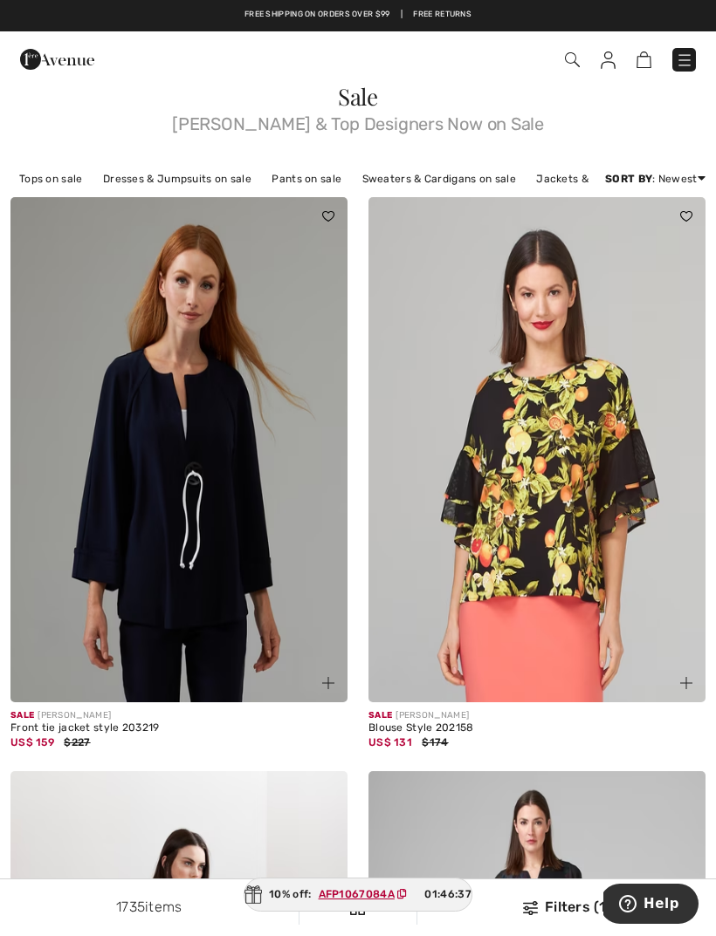
click at [2, 403] on div "Sale [PERSON_NAME] Front tie jacket style 203219 US$ 159 $227" at bounding box center [179, 484] width 358 height 574
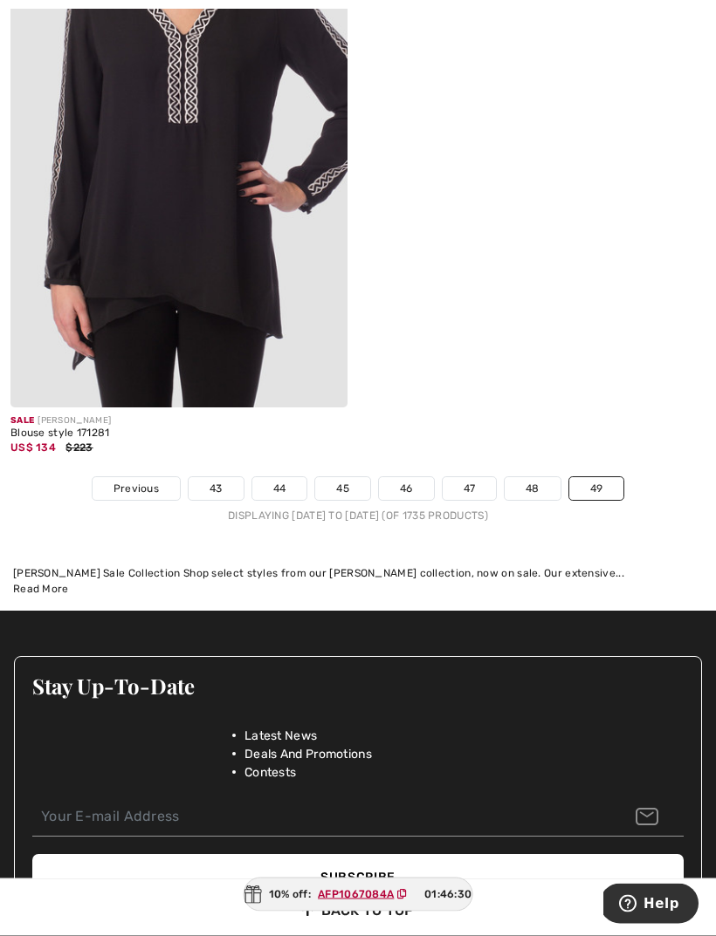
scroll to position [2017, 0]
click at [128, 483] on span "Previous" at bounding box center [135, 489] width 45 height 16
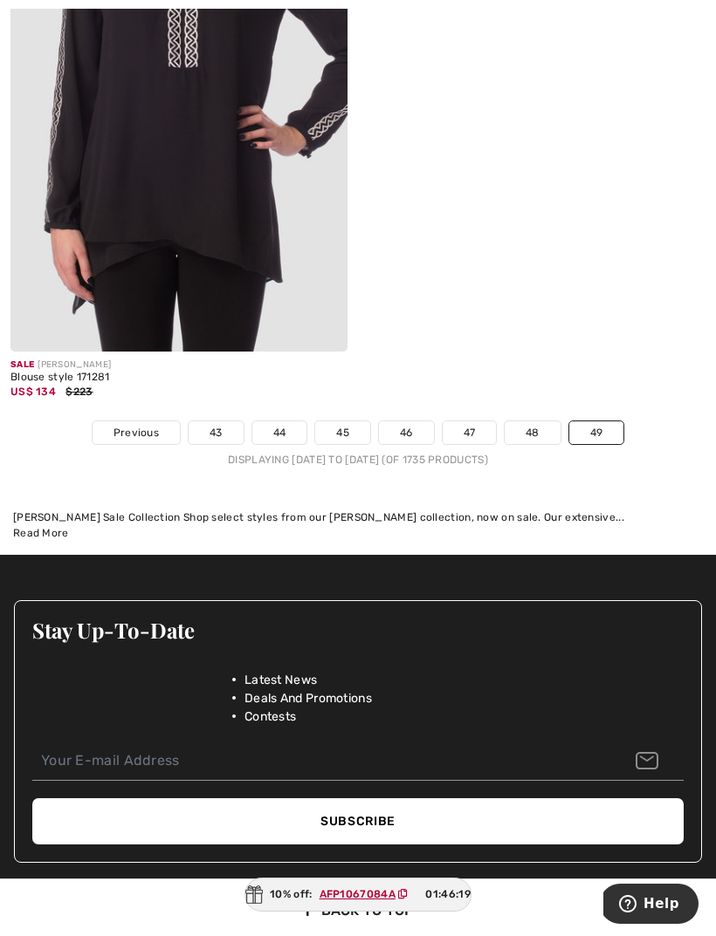
click at [607, 641] on div "Stay Up-To-Date Latest News Deals And Promotions Contests" at bounding box center [358, 662] width 686 height 123
click at [402, 927] on div "Back to top" at bounding box center [357, 911] width 695 height 63
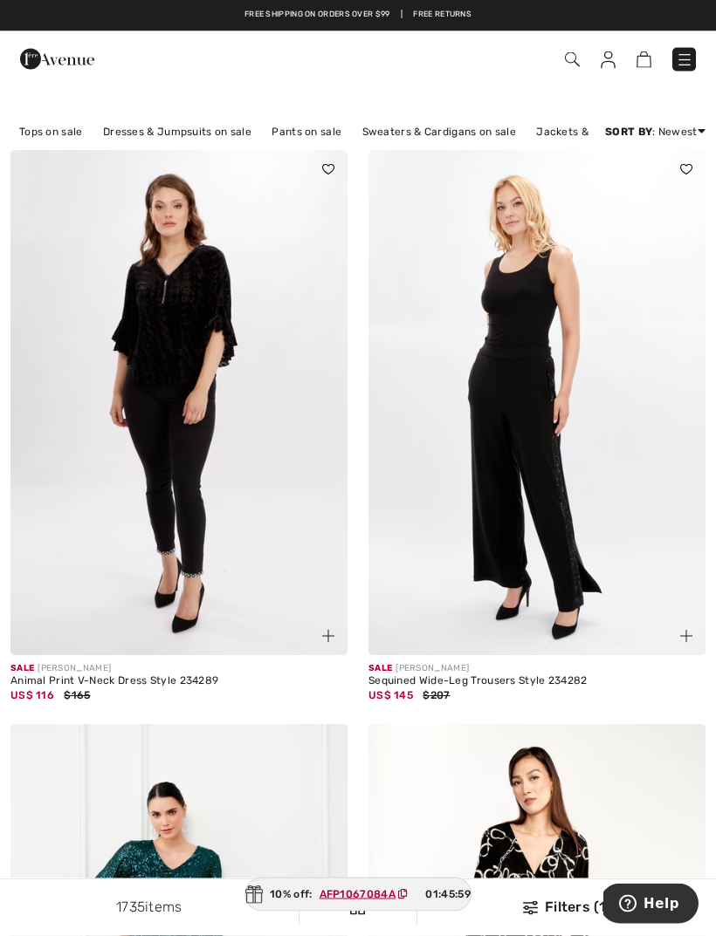
scroll to position [47, 0]
